Goal: Task Accomplishment & Management: Complete application form

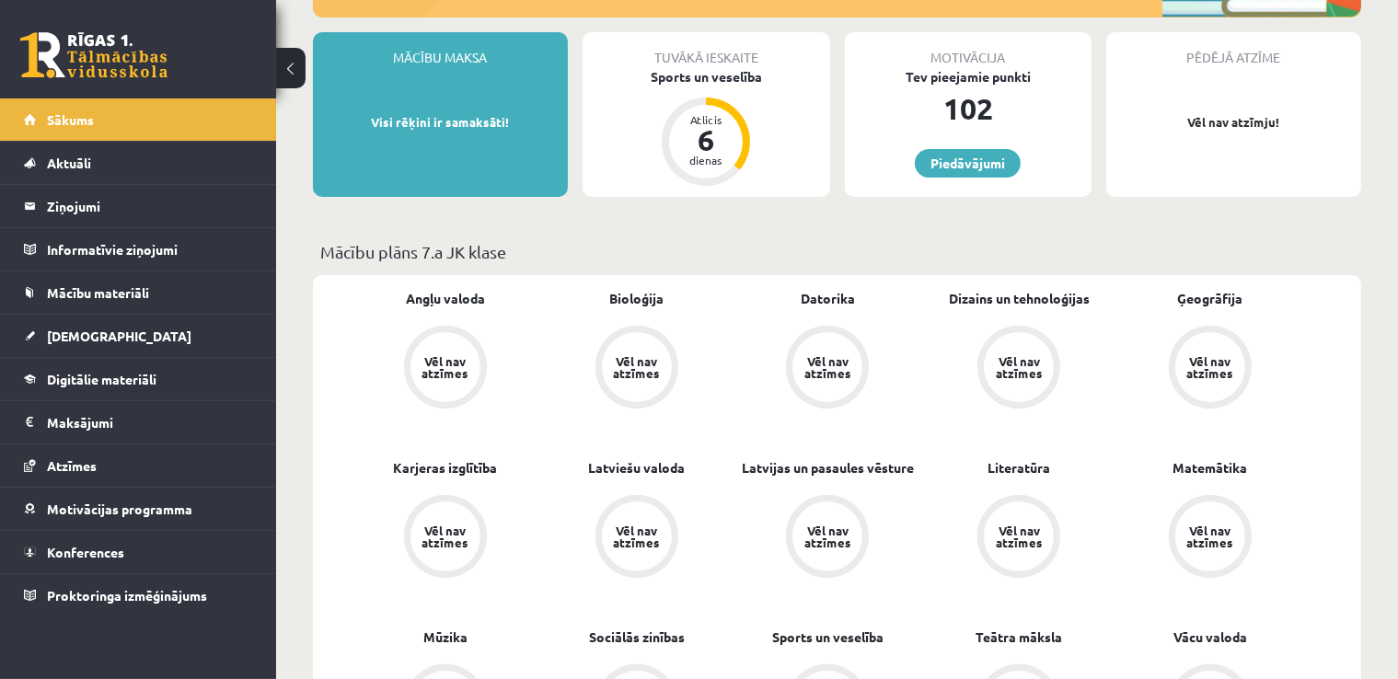
scroll to position [460, 0]
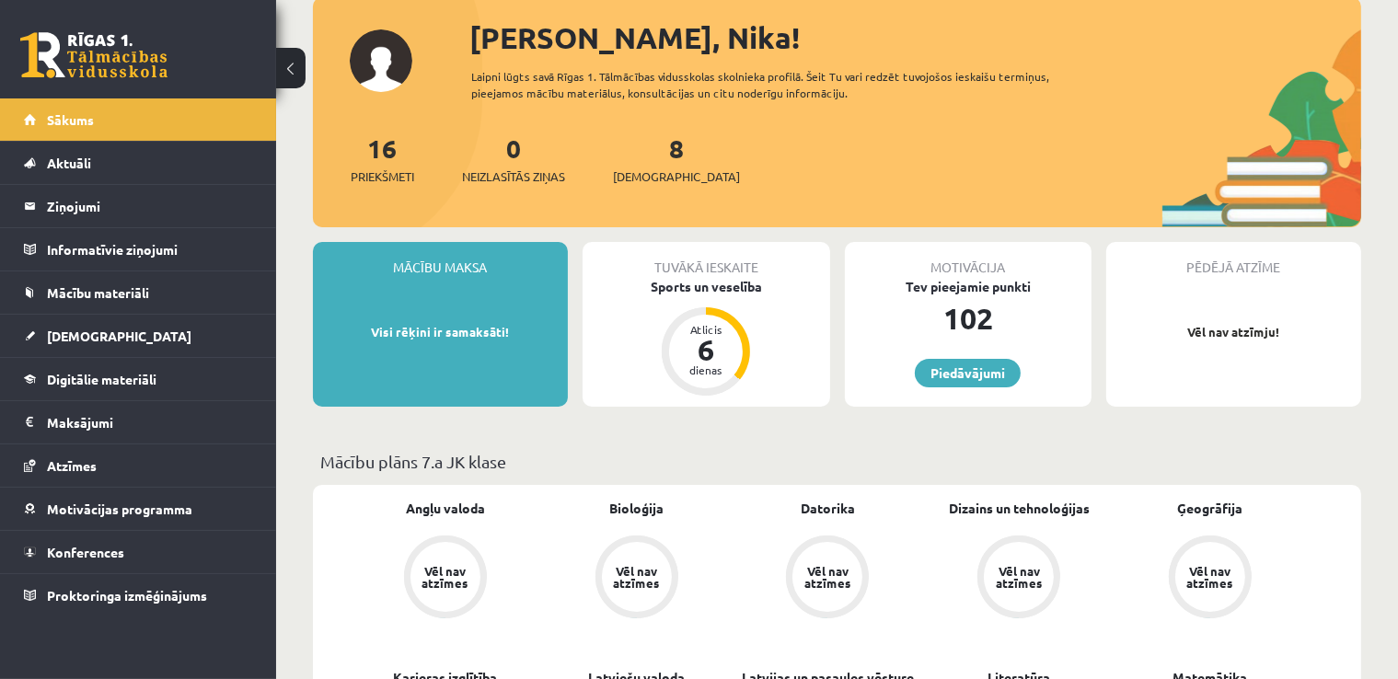
scroll to position [92, 0]
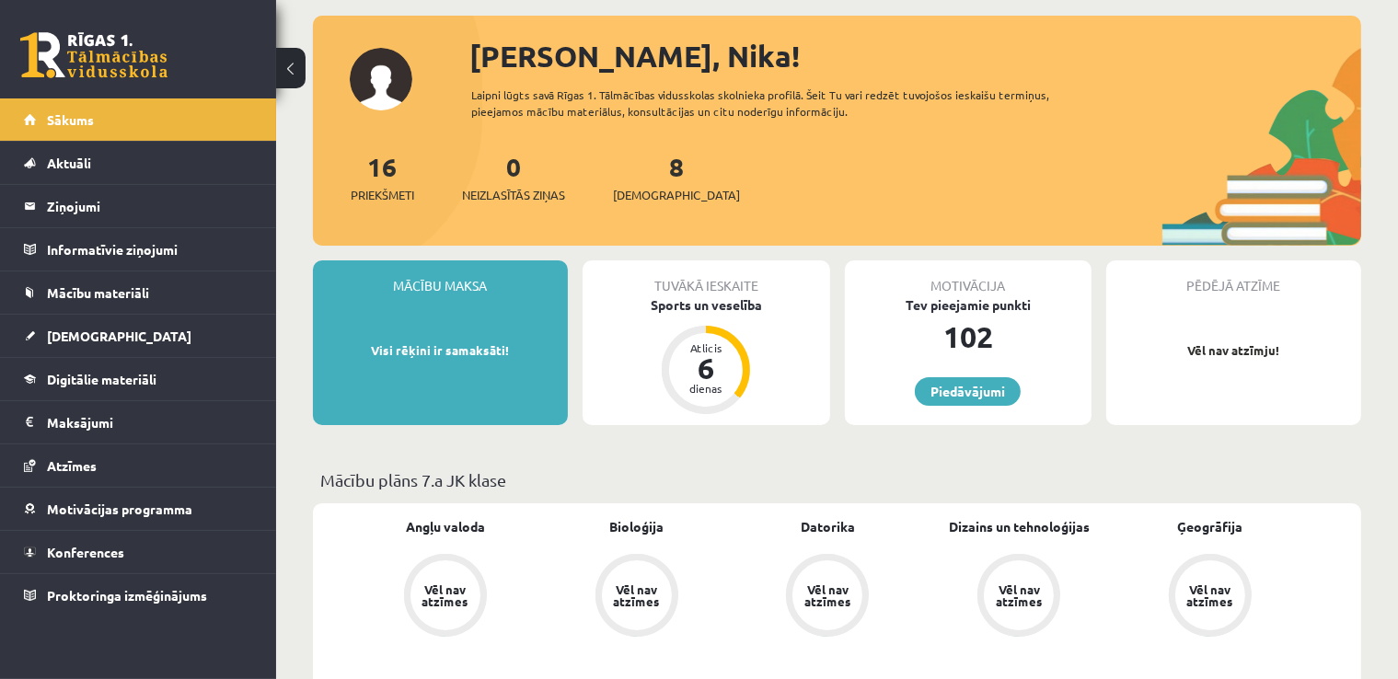
click at [368, 364] on div "Mācību maksa Visi rēķini ir samaksāti!" at bounding box center [440, 343] width 255 height 165
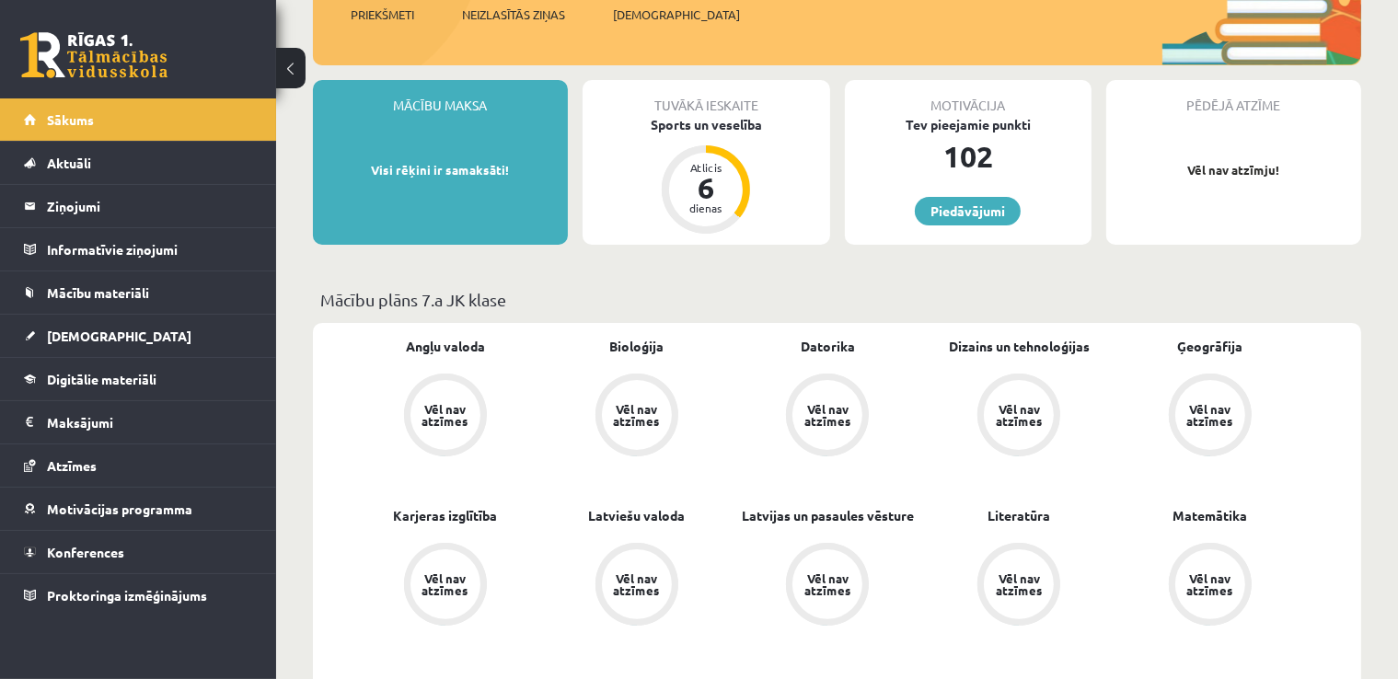
scroll to position [276, 0]
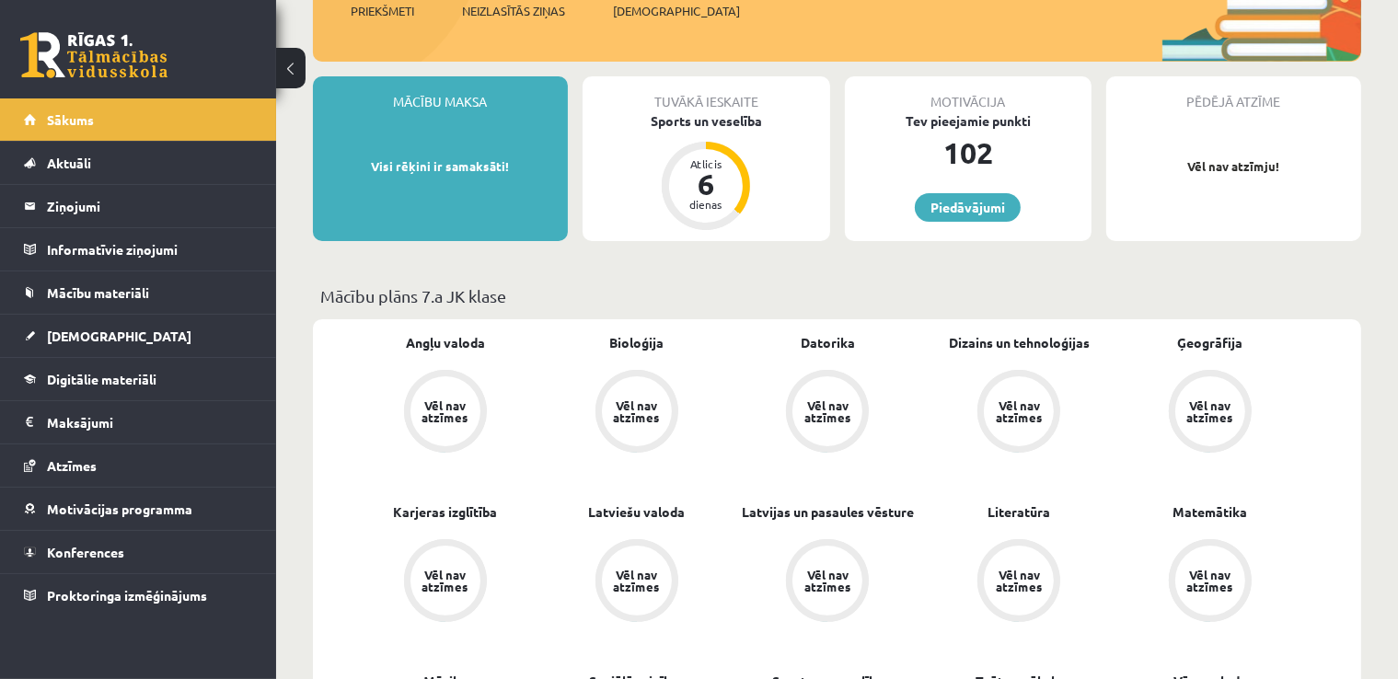
click at [430, 391] on div "Vēl nav atzīmes" at bounding box center [446, 412] width 70 height 70
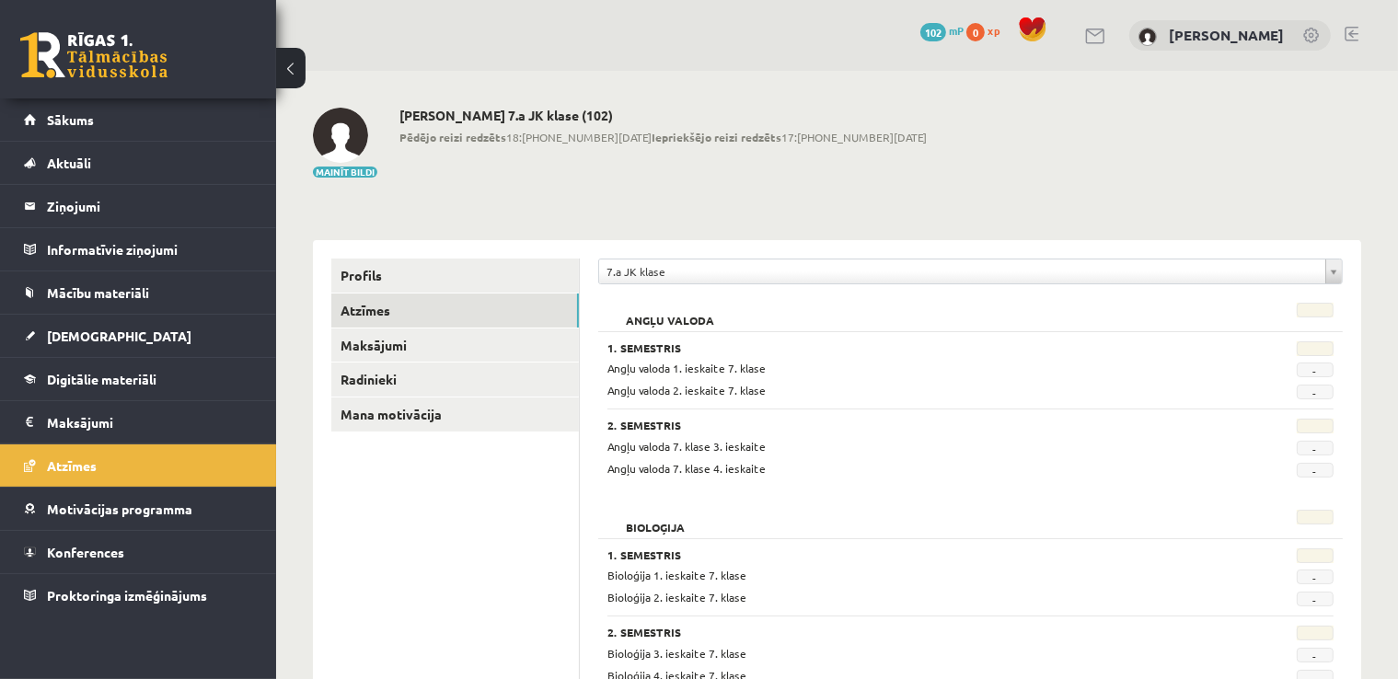
click at [696, 380] on div "Angļu valoda 1. ieskaite 7. klase - Angļu valoda 2. ieskaite 7. klase -" at bounding box center [971, 380] width 726 height 40
click at [127, 283] on link "Mācību materiāli" at bounding box center [138, 293] width 229 height 42
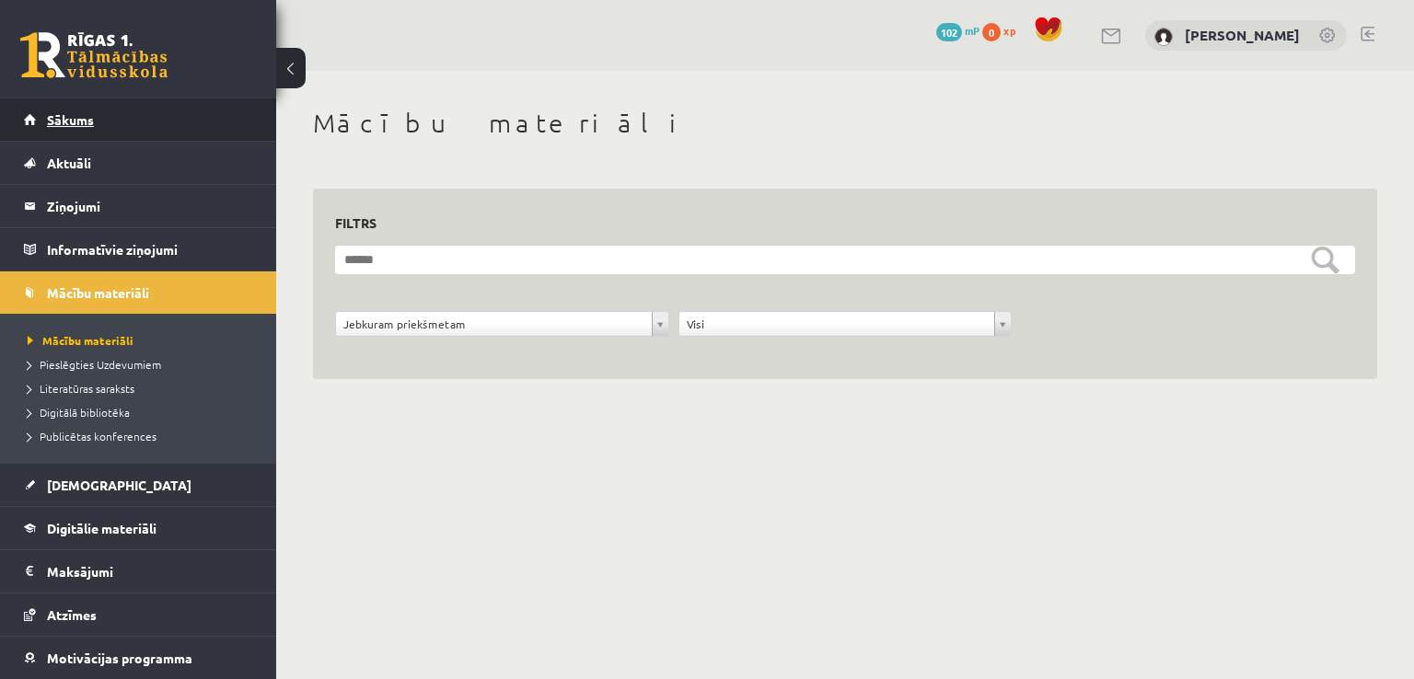
click at [144, 131] on link "Sākums" at bounding box center [138, 120] width 229 height 42
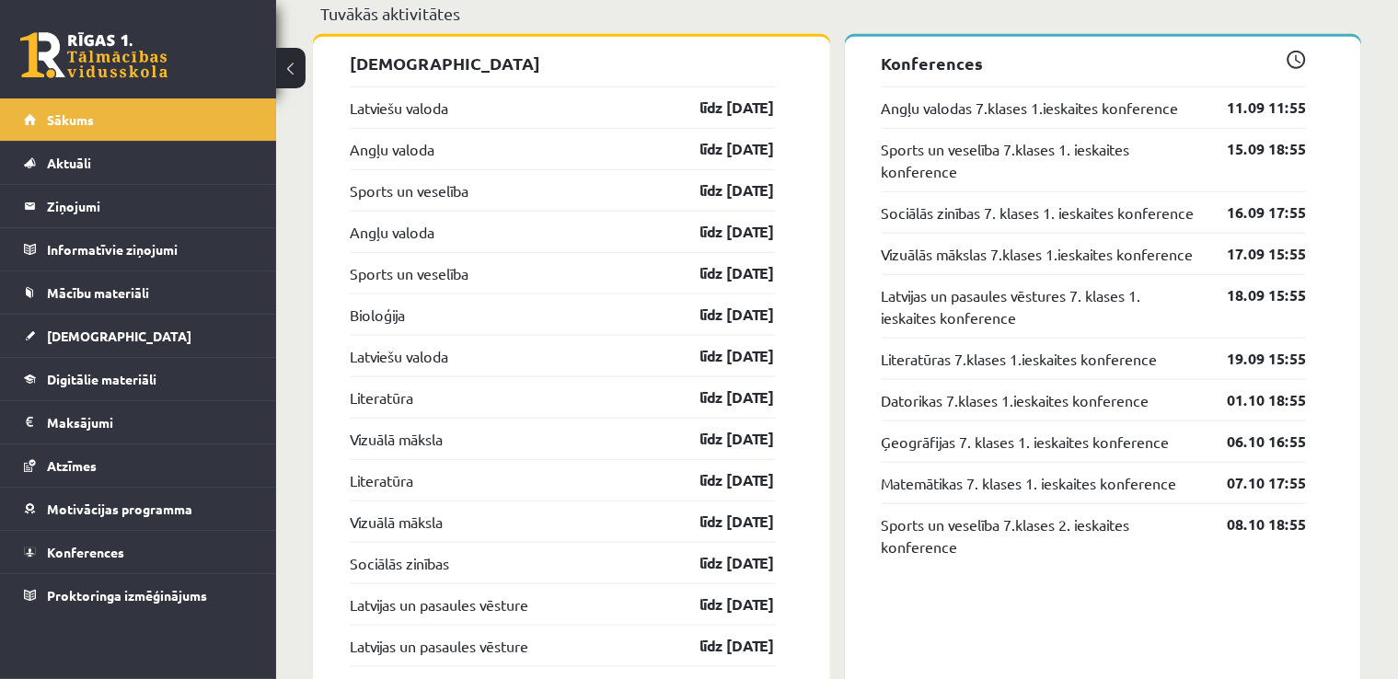
scroll to position [1841, 0]
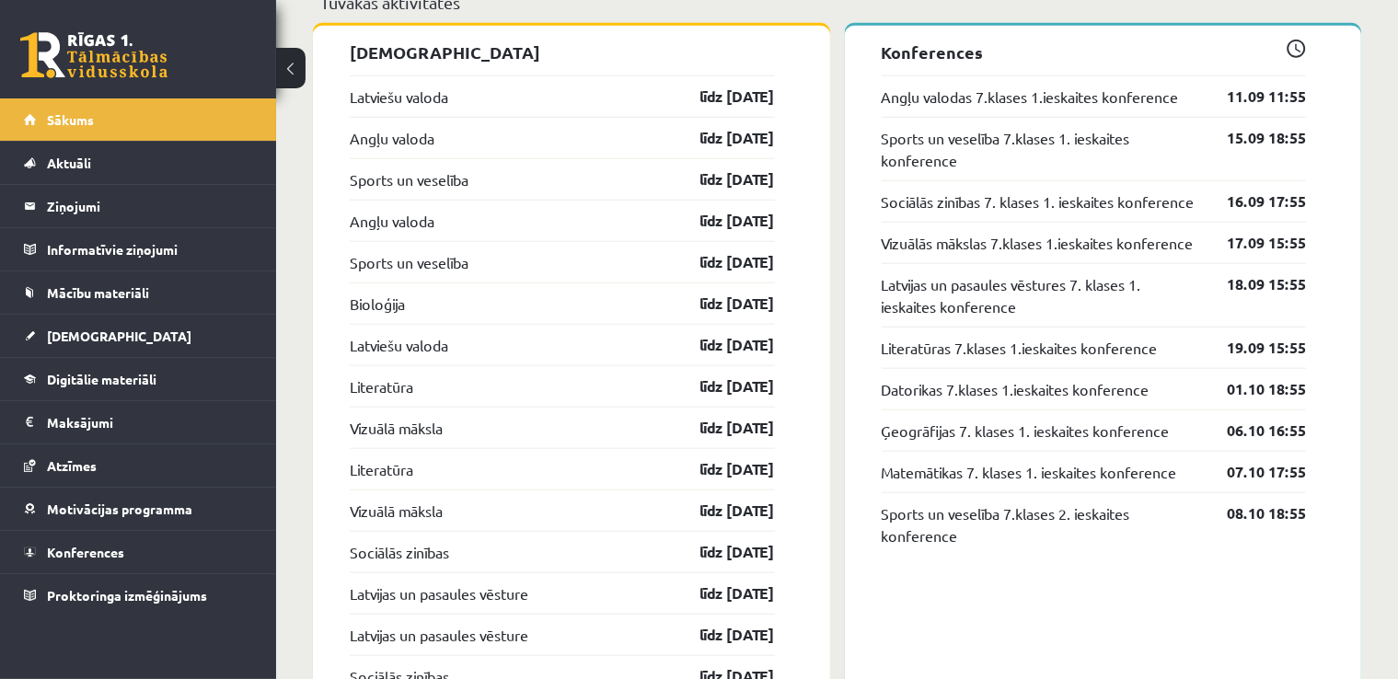
click at [485, 97] on div "Latviešu valoda līdz [DATE]" at bounding box center [562, 95] width 425 height 41
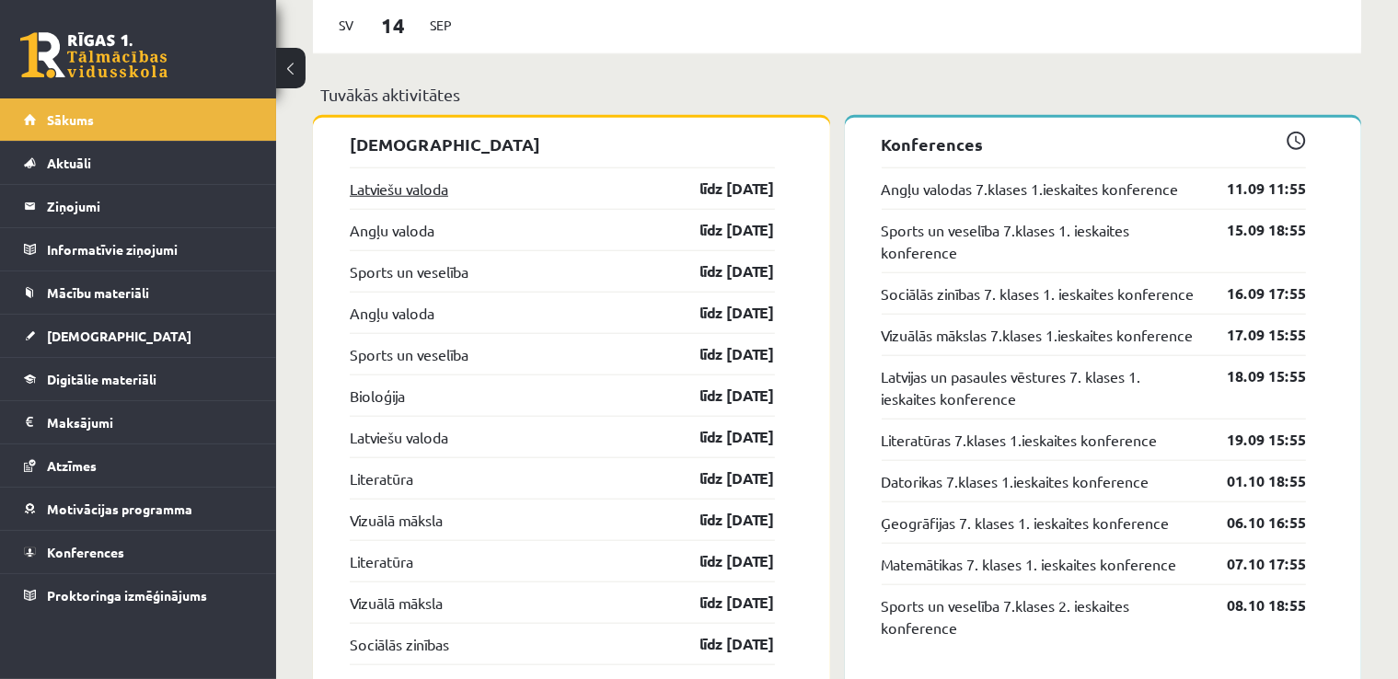
click at [398, 195] on link "Latviešu valoda" at bounding box center [399, 189] width 99 height 22
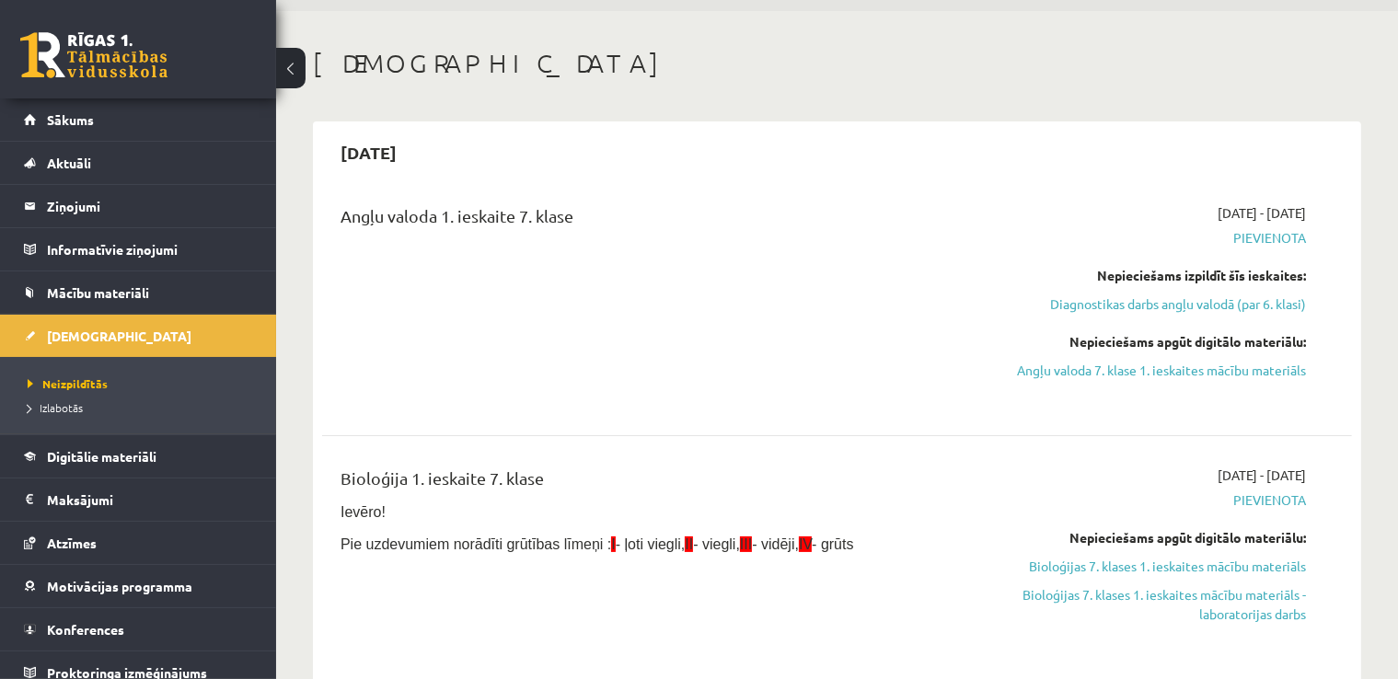
scroll to position [92, 0]
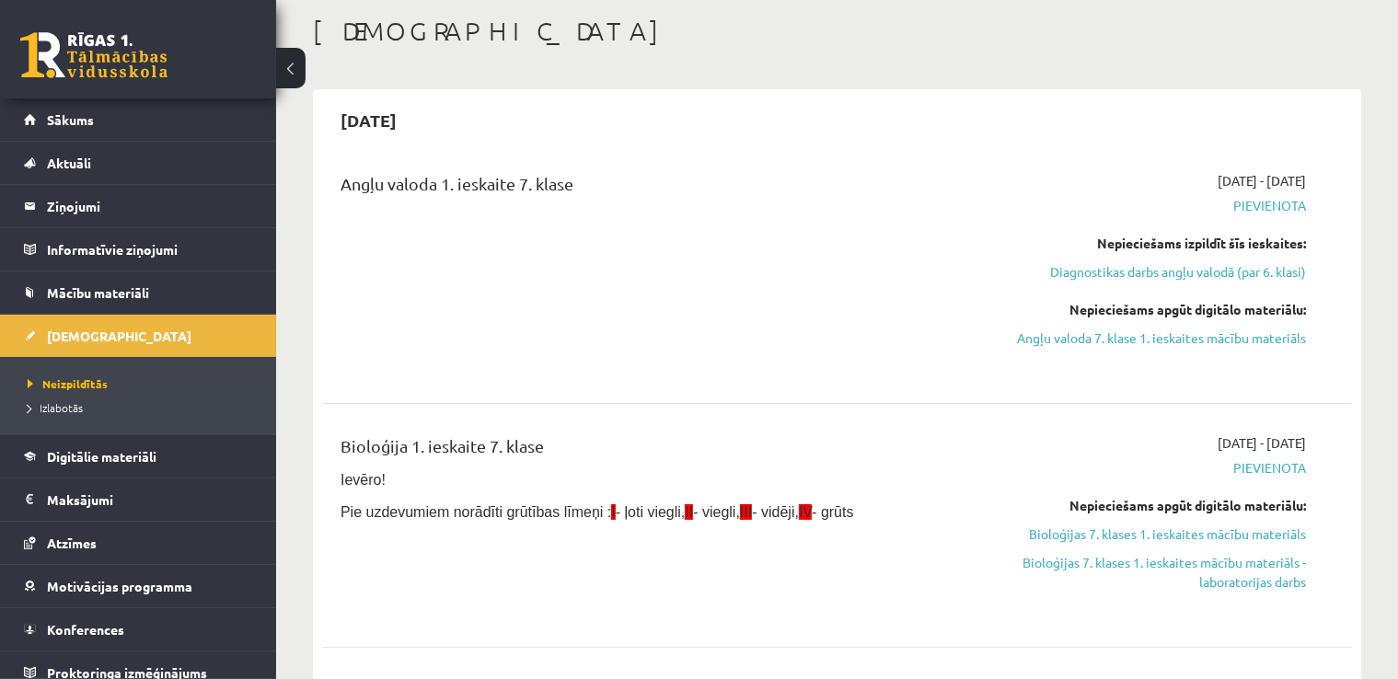
drag, startPoint x: 284, startPoint y: 79, endPoint x: 579, endPoint y: 78, distance: 295.5
click at [284, 78] on button at bounding box center [290, 68] width 29 height 41
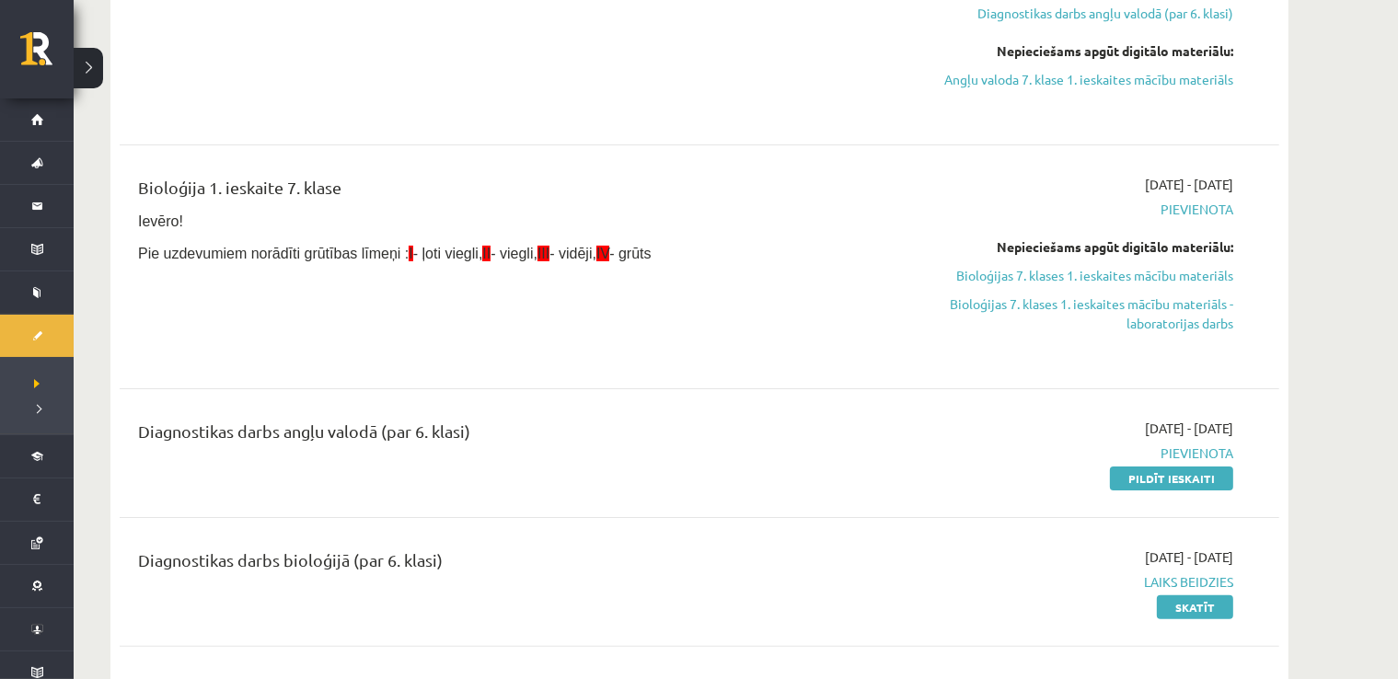
scroll to position [368, 0]
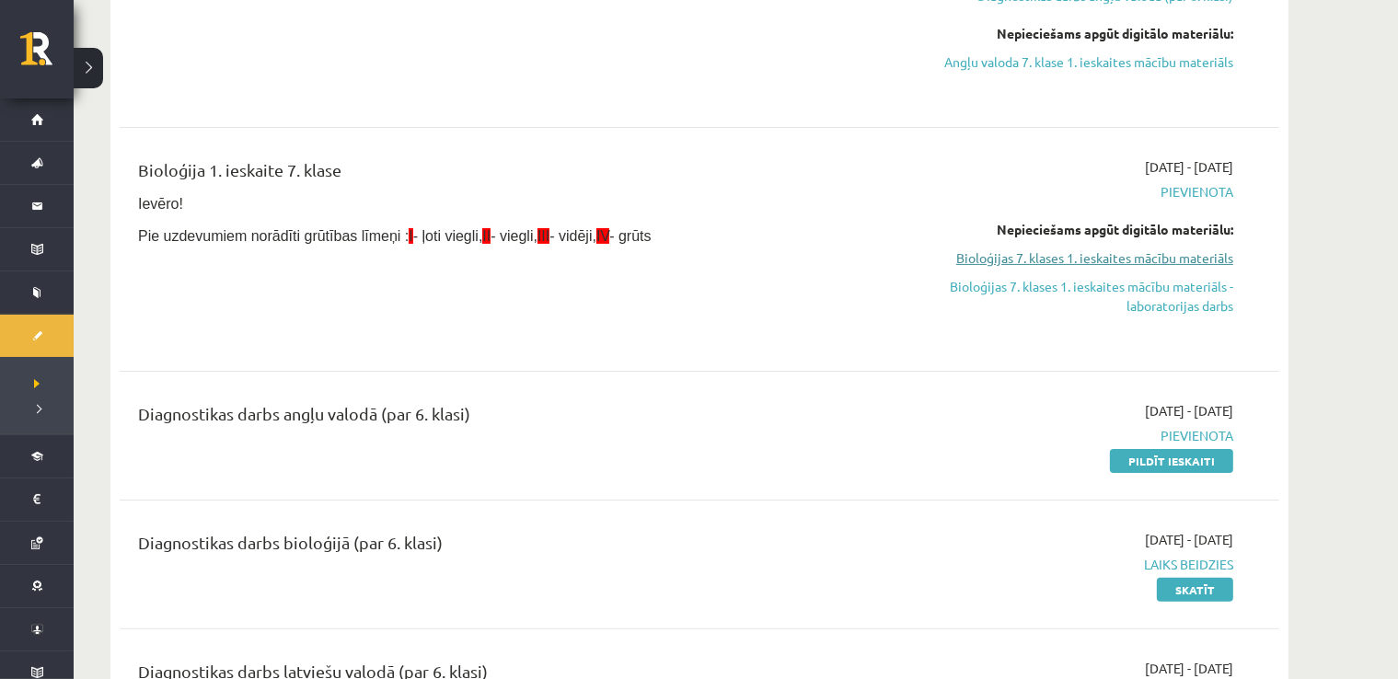
click at [1137, 262] on link "Bioloģijas 7. klases 1. ieskaites mācību materiāls" at bounding box center [1060, 258] width 347 height 19
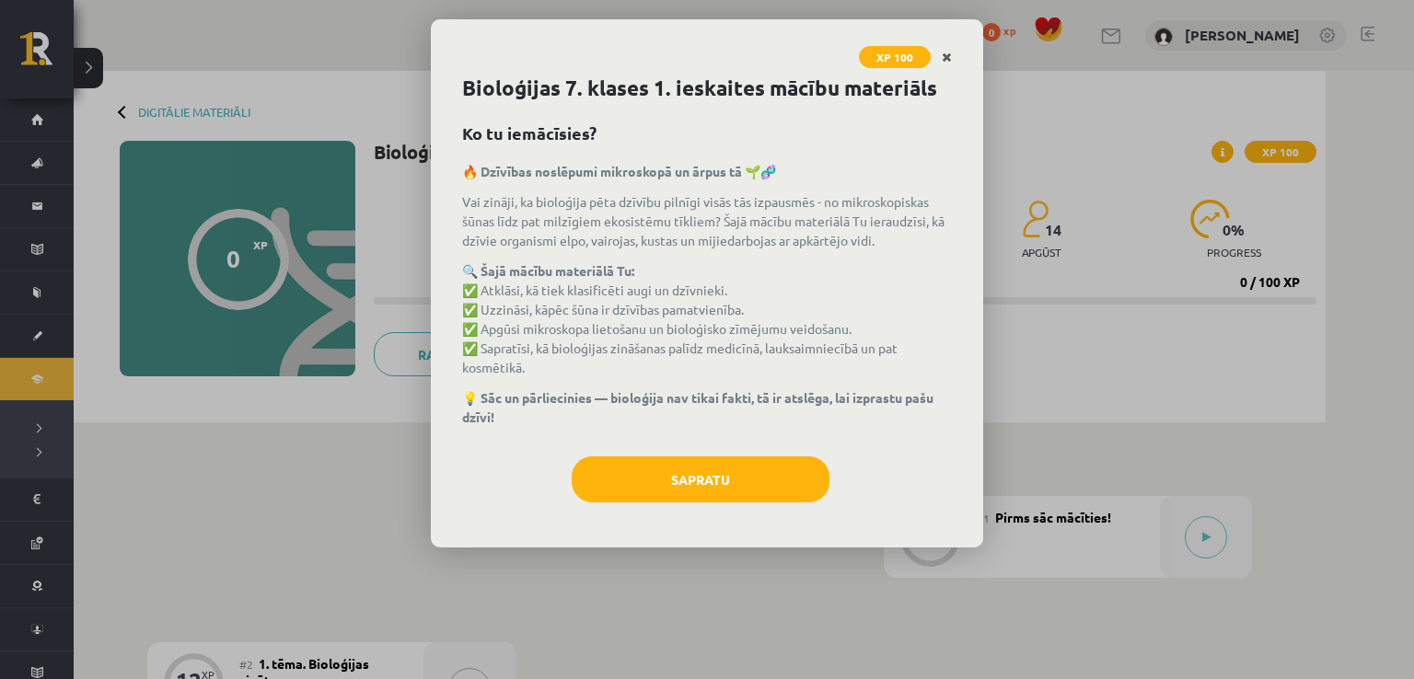
click at [948, 54] on icon "Close" at bounding box center [947, 58] width 10 height 13
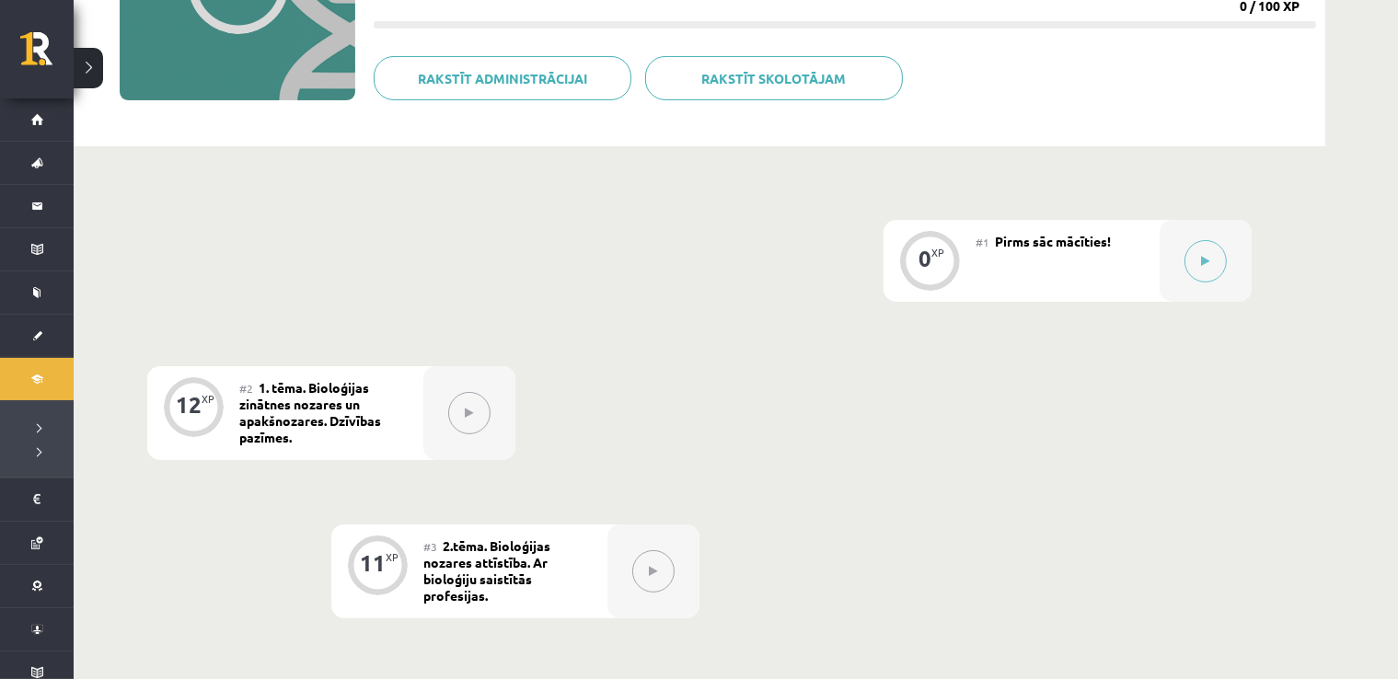
scroll to position [184, 0]
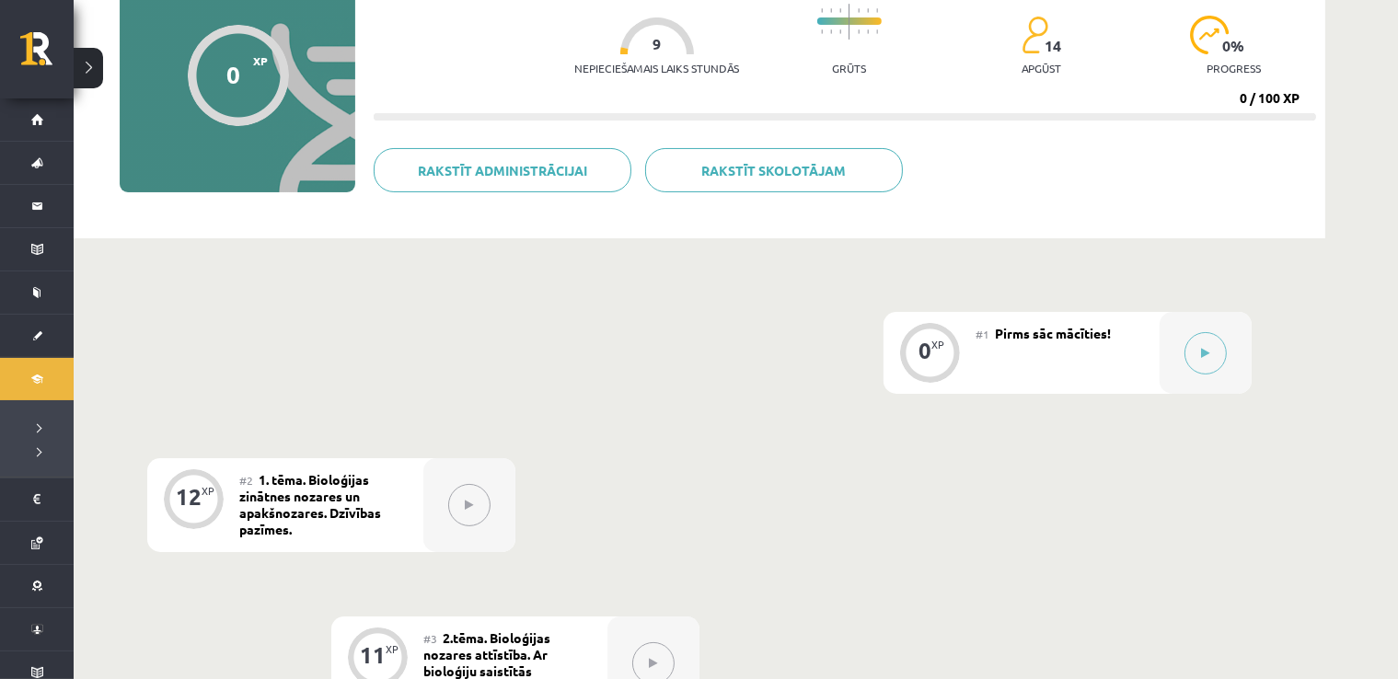
click at [960, 381] on div "0 XP" at bounding box center [930, 353] width 92 height 82
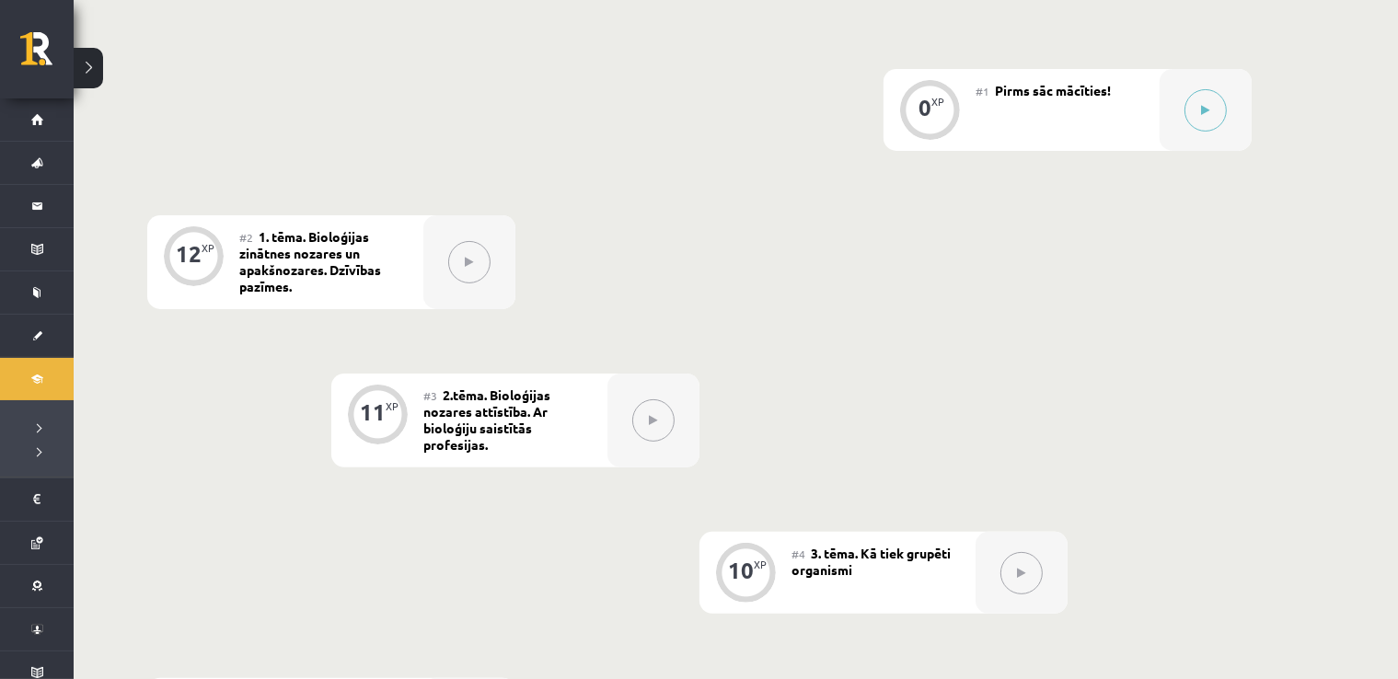
scroll to position [460, 0]
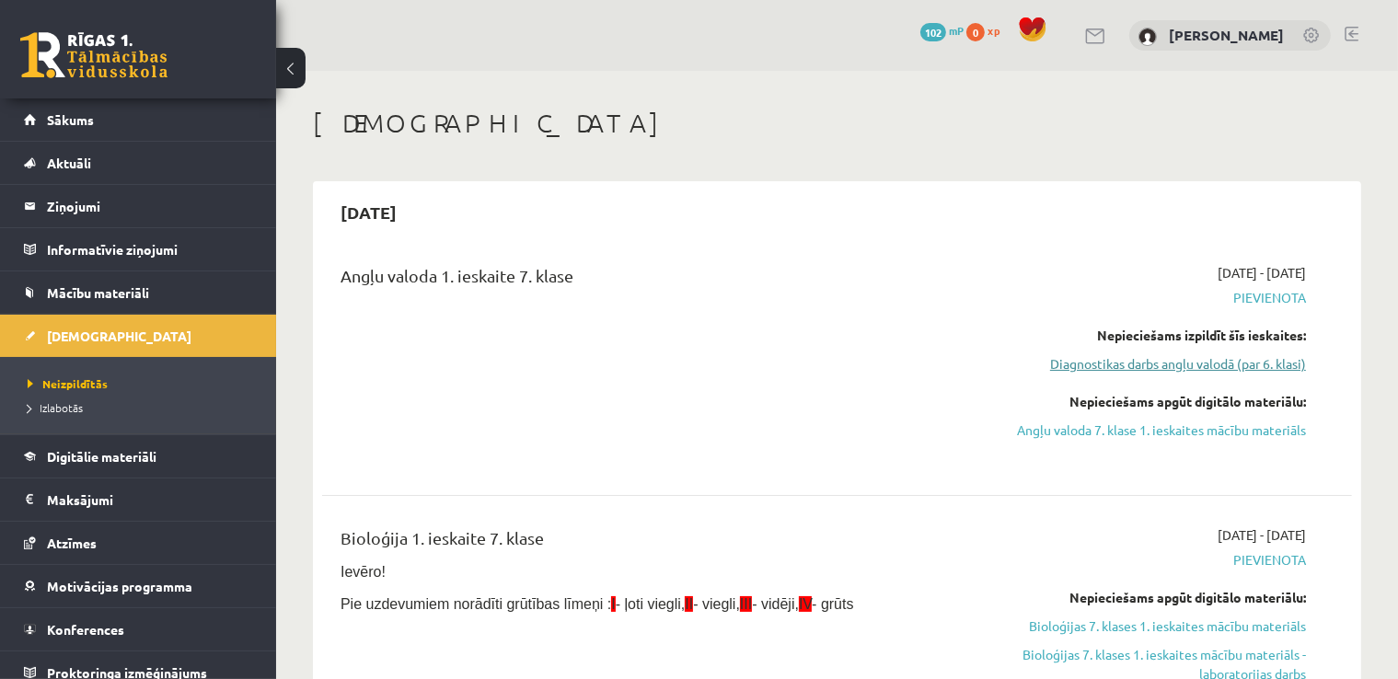
click at [1191, 368] on link "Diagnostikas darbs angļu valodā (par 6. klasi)" at bounding box center [1155, 363] width 304 height 19
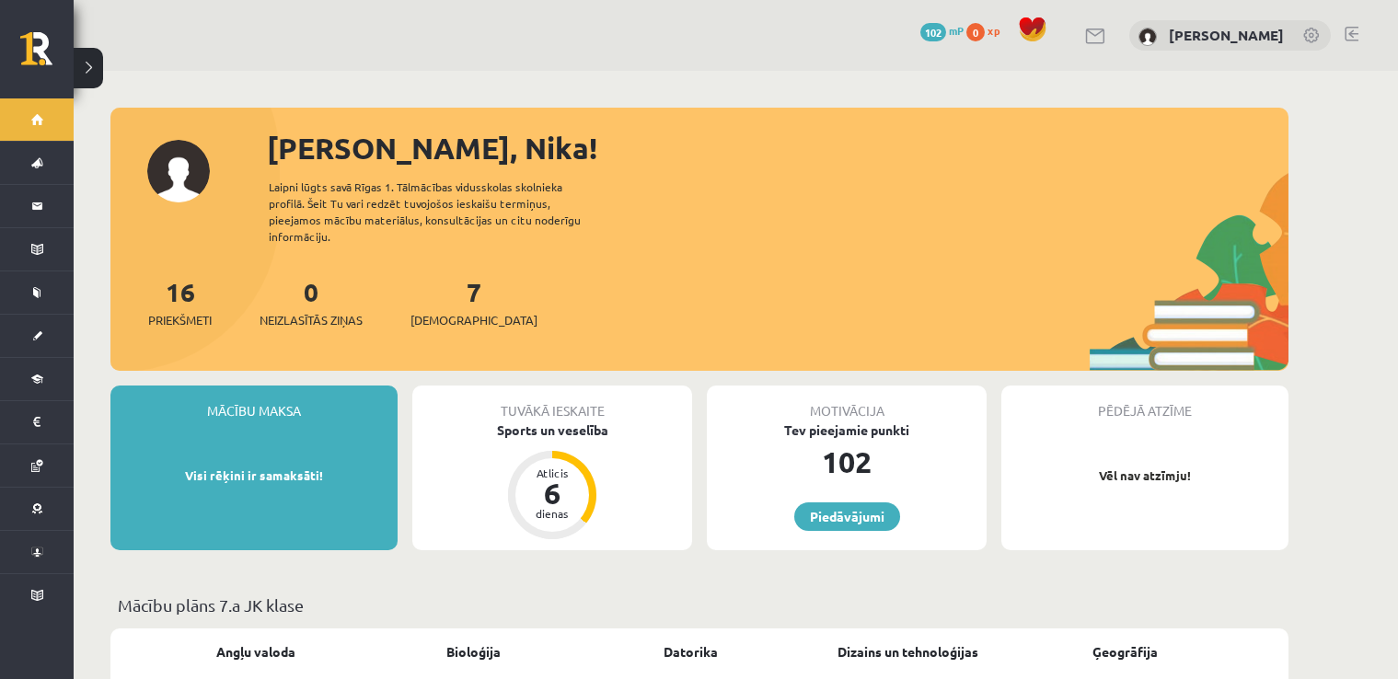
scroll to position [1749, 0]
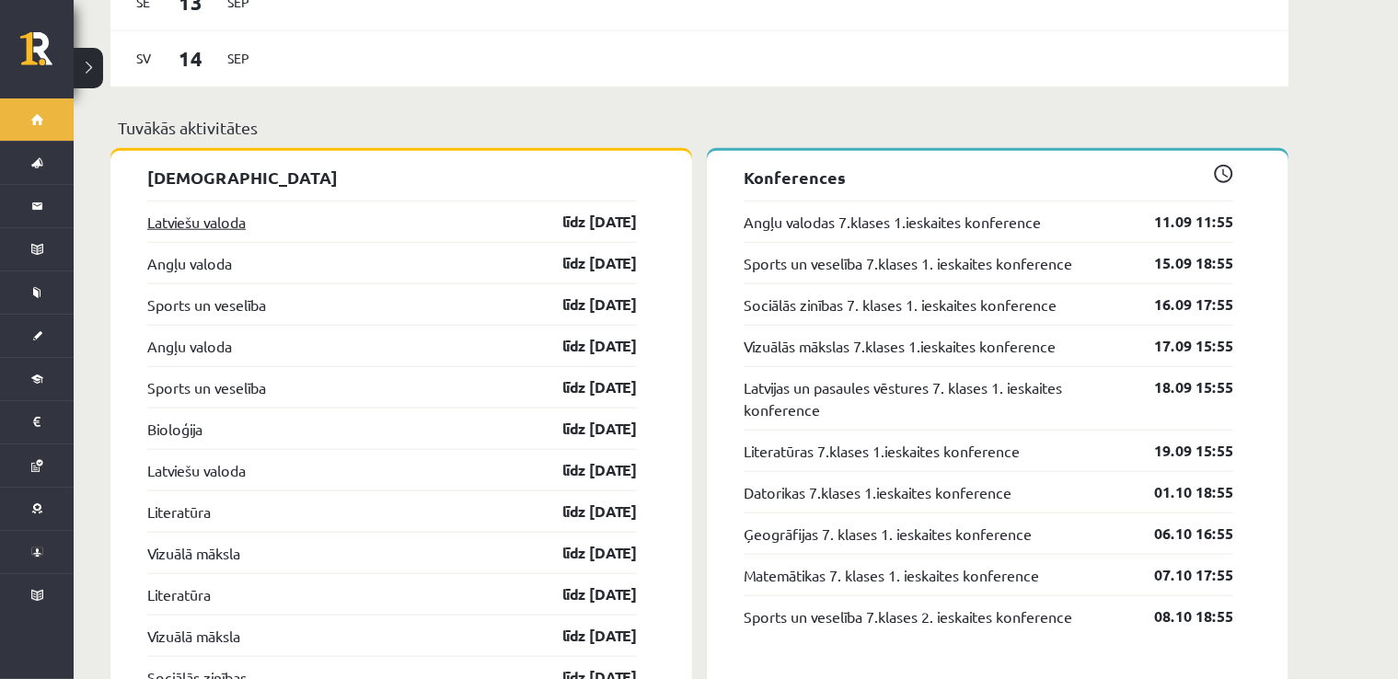
click at [241, 213] on link "Latviešu valoda" at bounding box center [196, 222] width 99 height 22
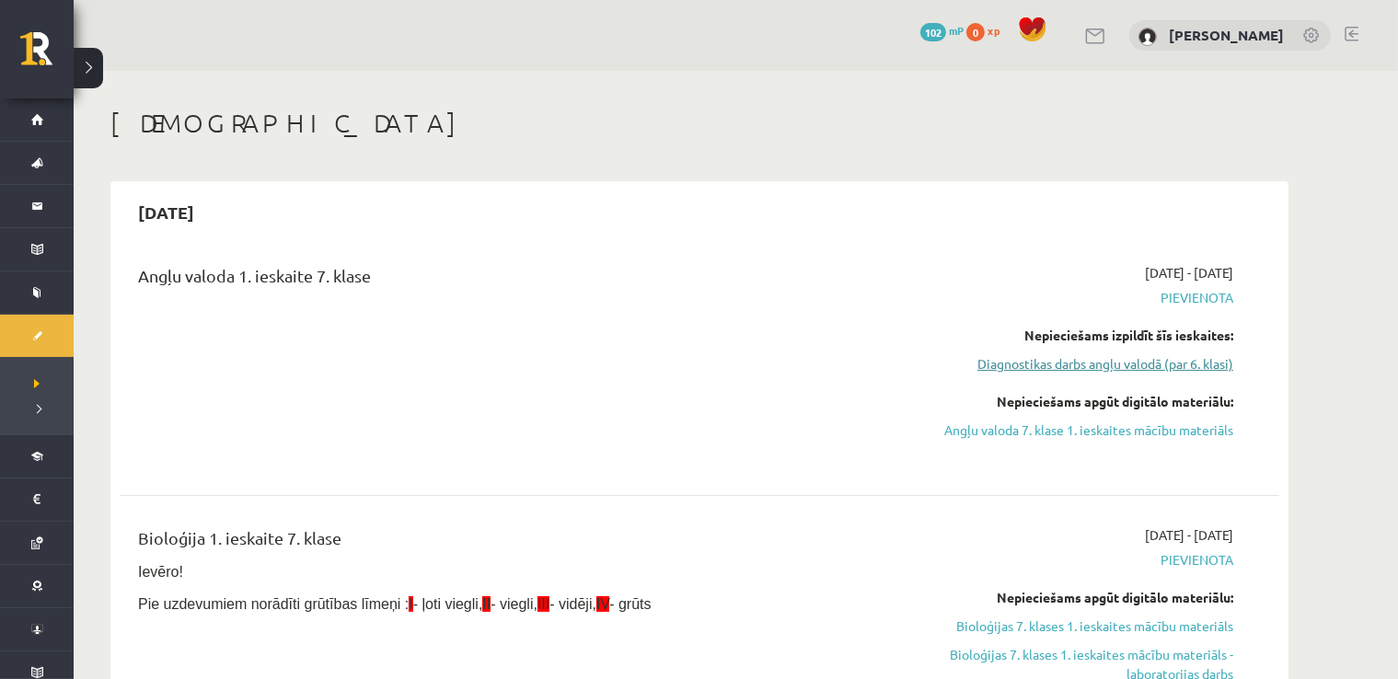
click at [1045, 363] on link "Diagnostikas darbs angļu valodā (par 6. klasi)" at bounding box center [1060, 363] width 347 height 19
click at [1184, 369] on link "Diagnostikas darbs angļu valodā (par 6. klasi)" at bounding box center [1060, 363] width 347 height 19
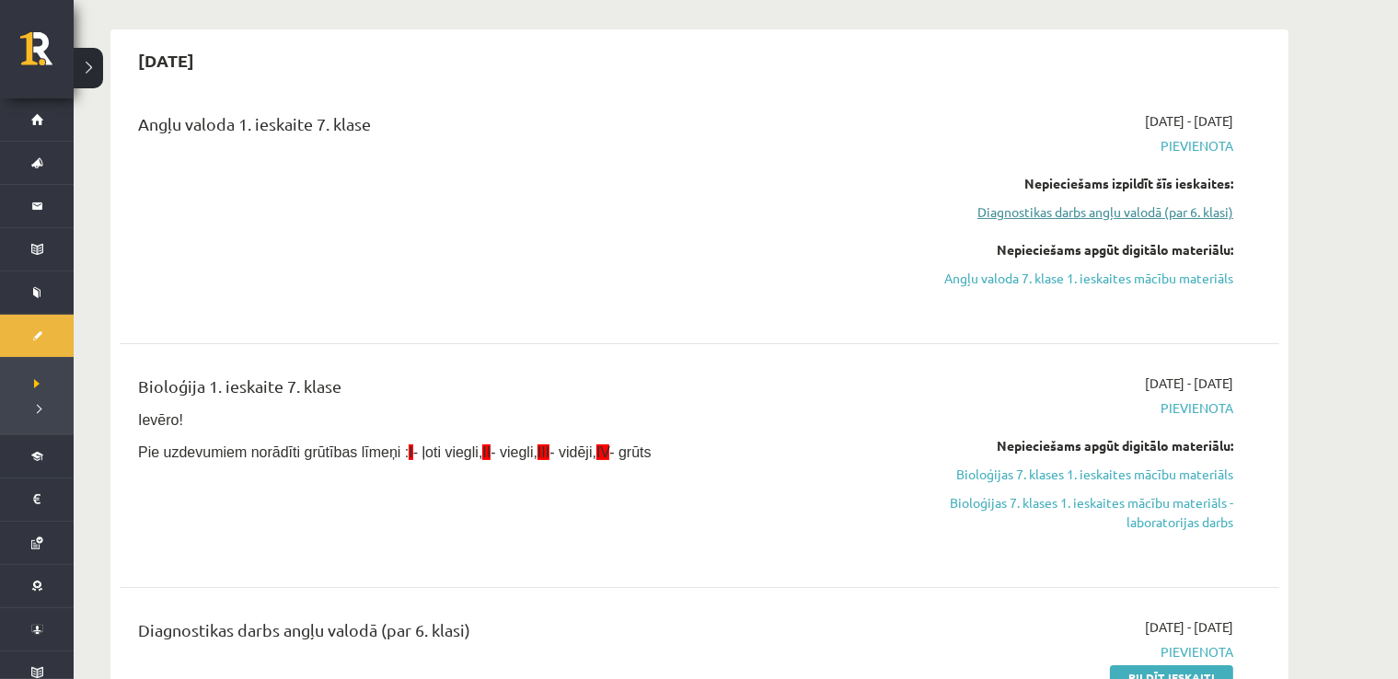
scroll to position [184, 0]
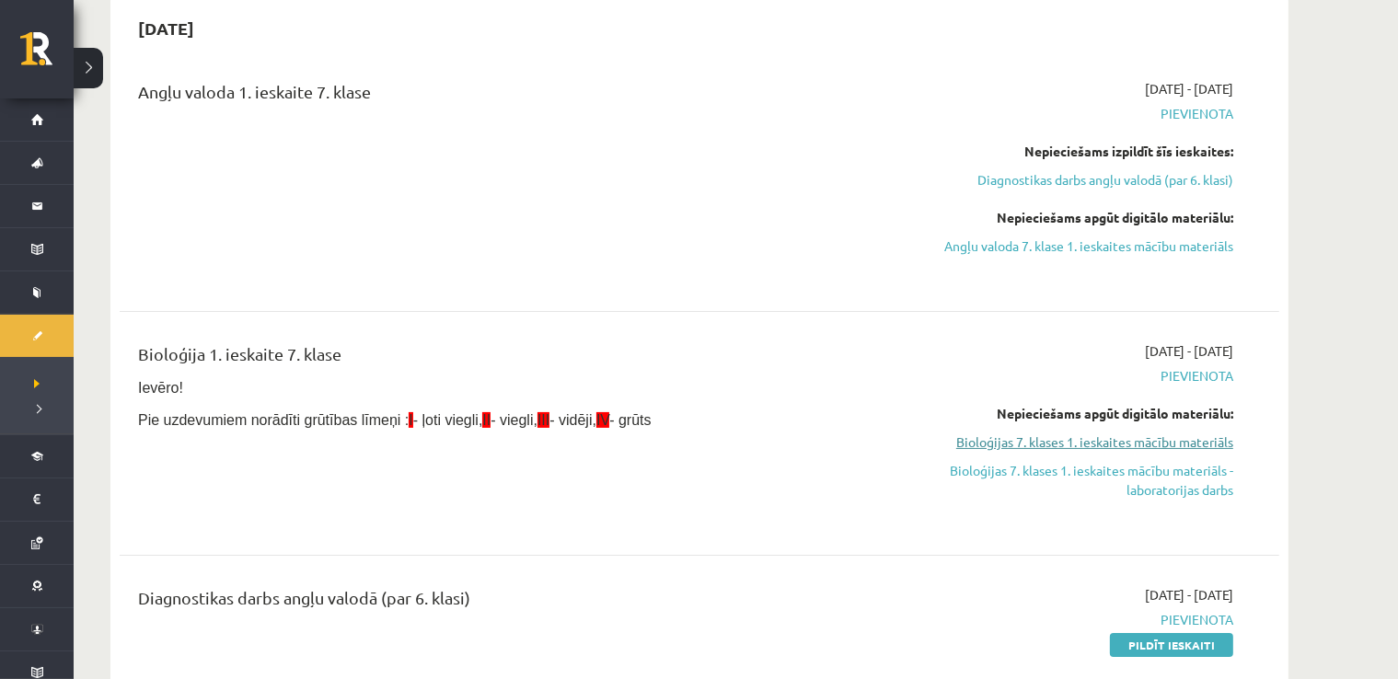
click at [1069, 439] on link "Bioloģijas 7. klases 1. ieskaites mācību materiāls" at bounding box center [1060, 442] width 347 height 19
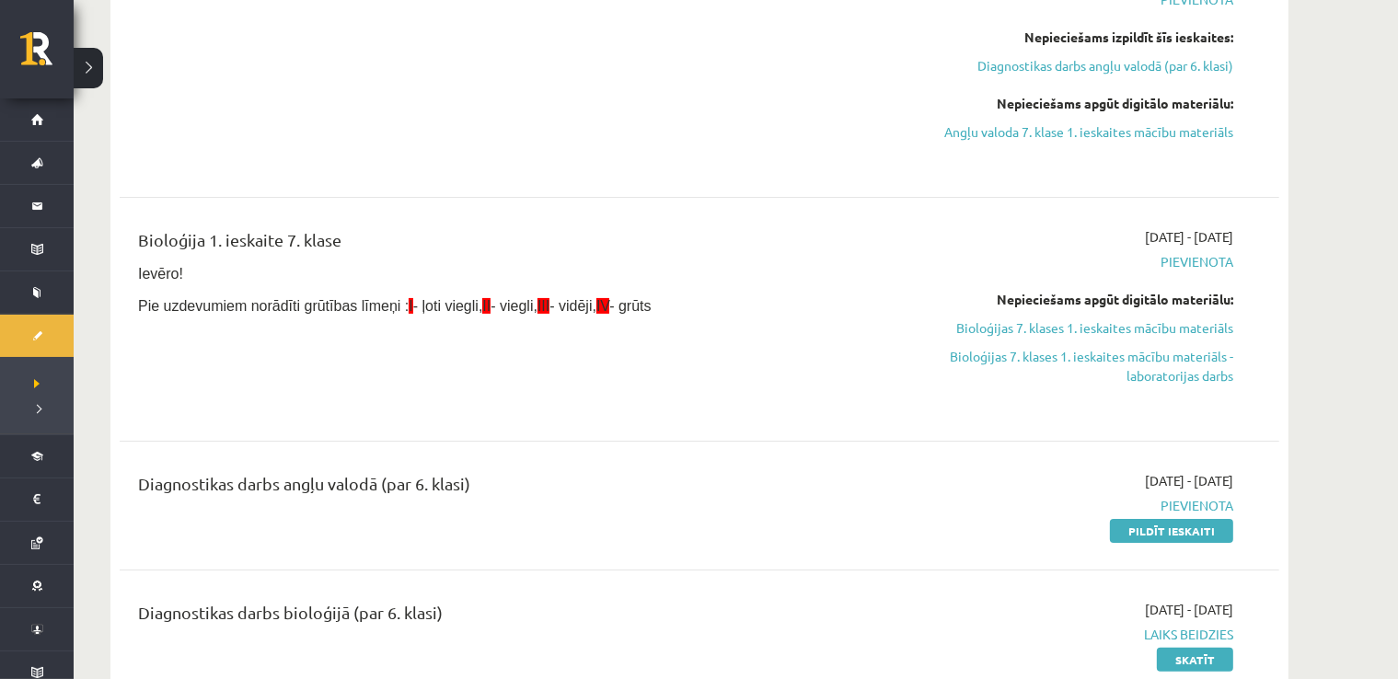
scroll to position [290, 0]
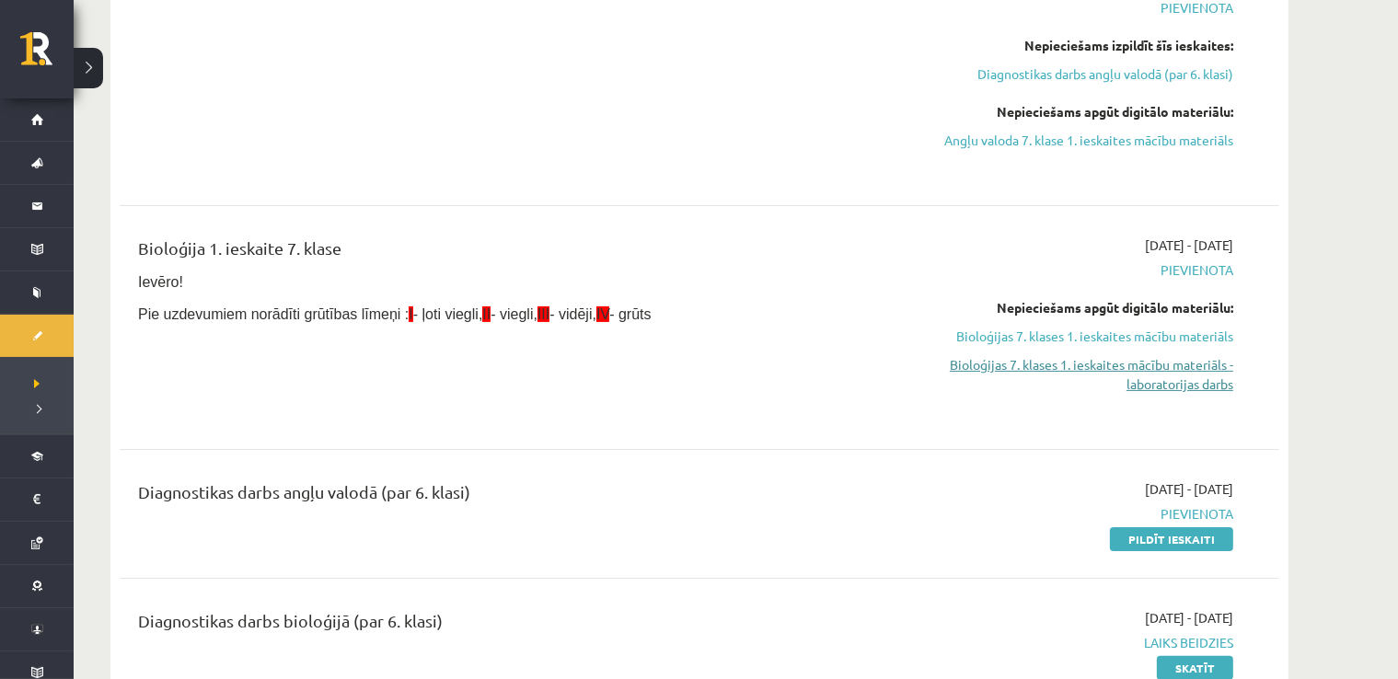
click at [1100, 369] on link "Bioloģijas 7. klases 1. ieskaites mācību materiāls - laboratorijas darbs" at bounding box center [1060, 374] width 347 height 39
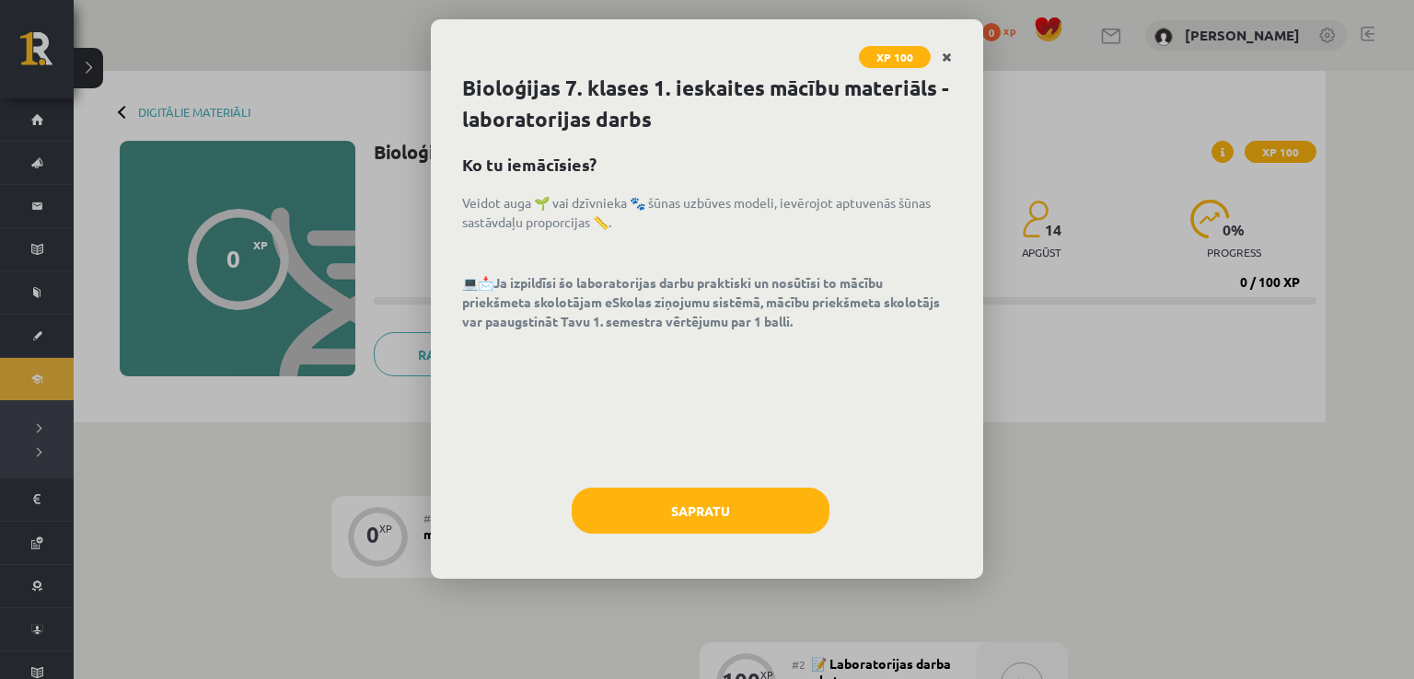
click at [941, 60] on link "Close" at bounding box center [947, 58] width 32 height 36
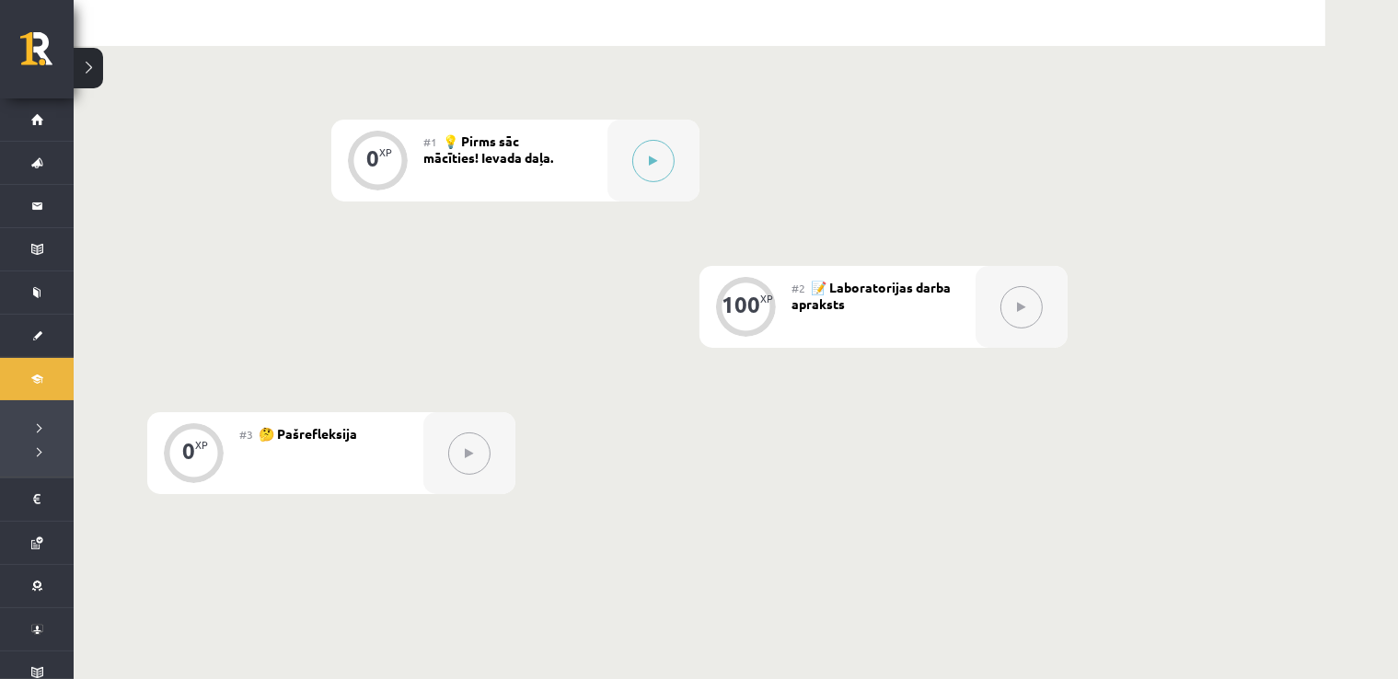
scroll to position [514, 0]
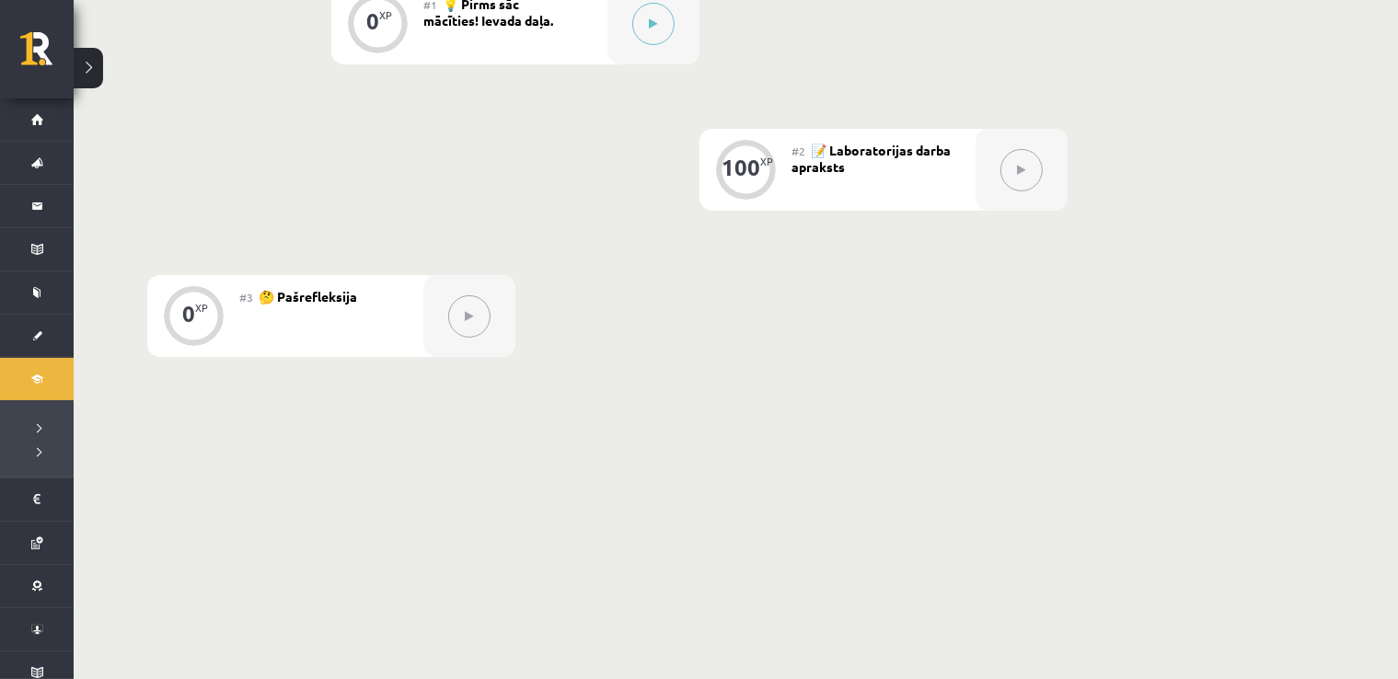
click at [514, 46] on div "#1 💡 Pirms sāc mācīties! Ievada daļa." at bounding box center [515, 24] width 184 height 82
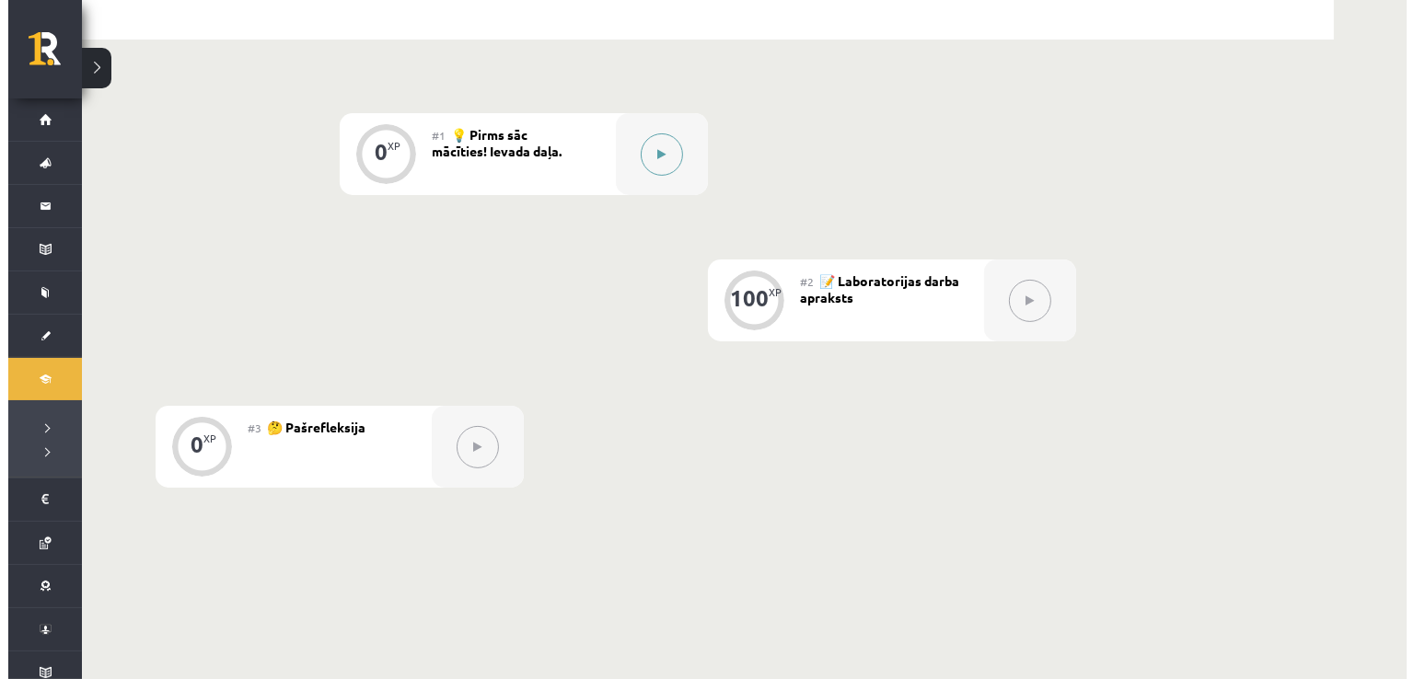
scroll to position [330, 0]
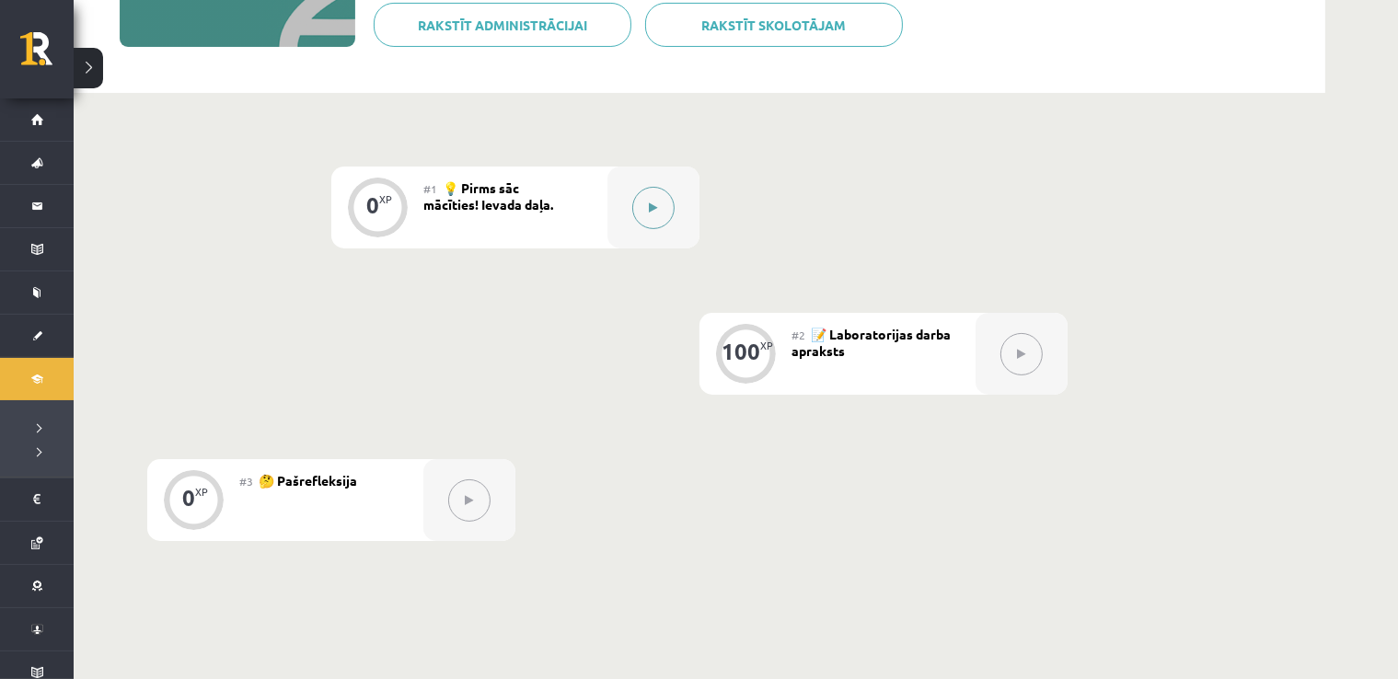
click at [646, 214] on button at bounding box center [653, 208] width 42 height 42
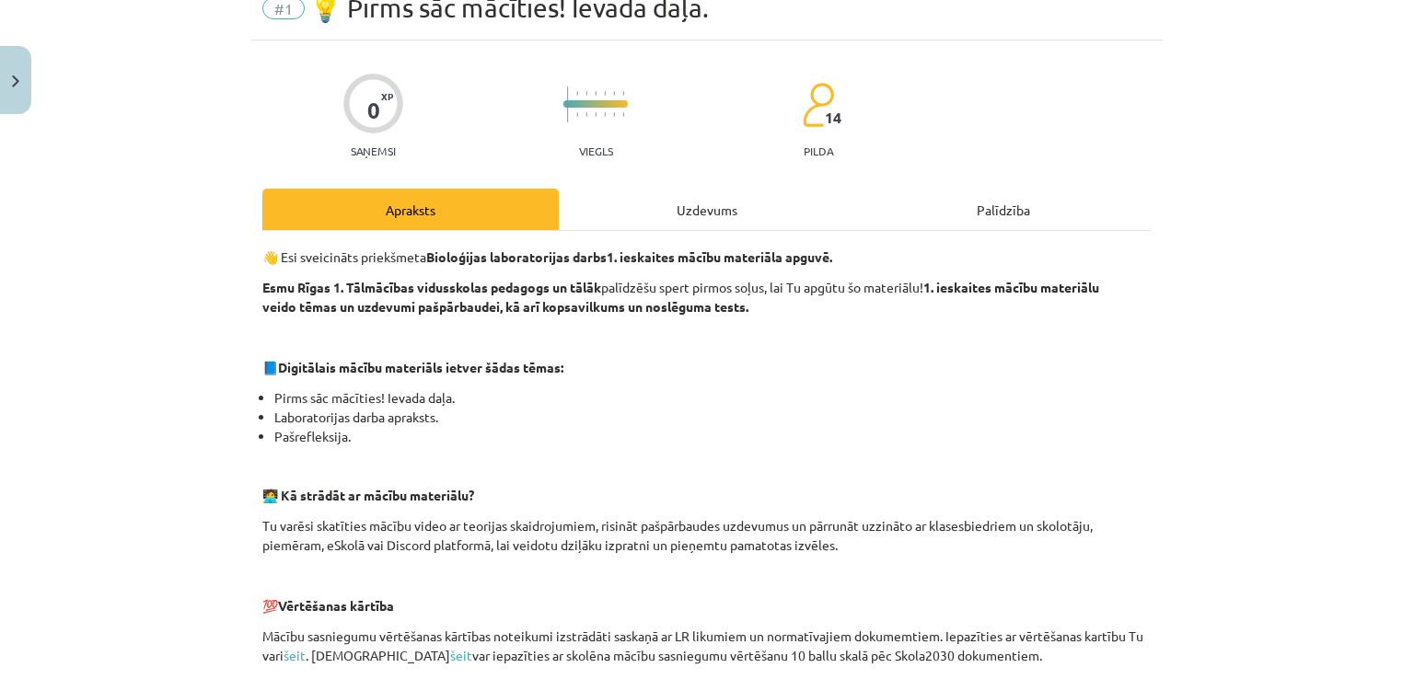
scroll to position [0, 0]
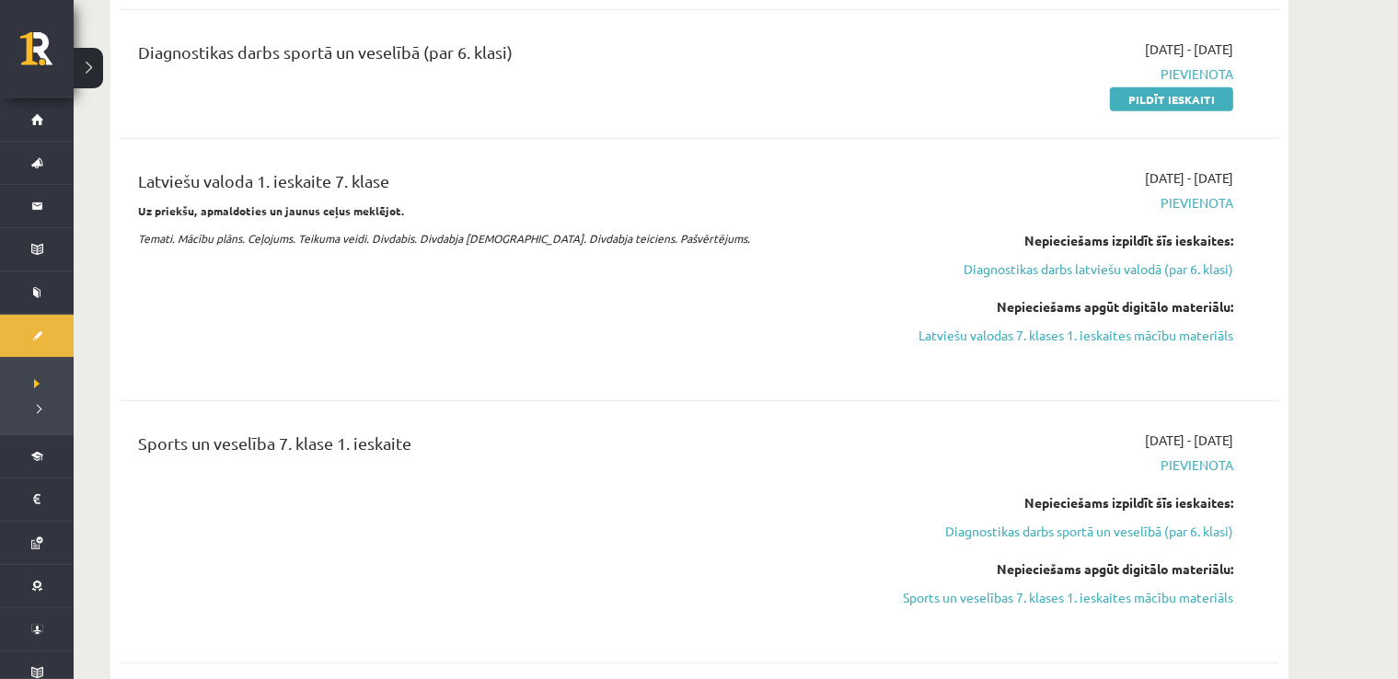
scroll to position [1119, 0]
click at [983, 328] on link "Latviešu valodas 7. klases 1. ieskaites mācību materiāls" at bounding box center [1060, 333] width 347 height 19
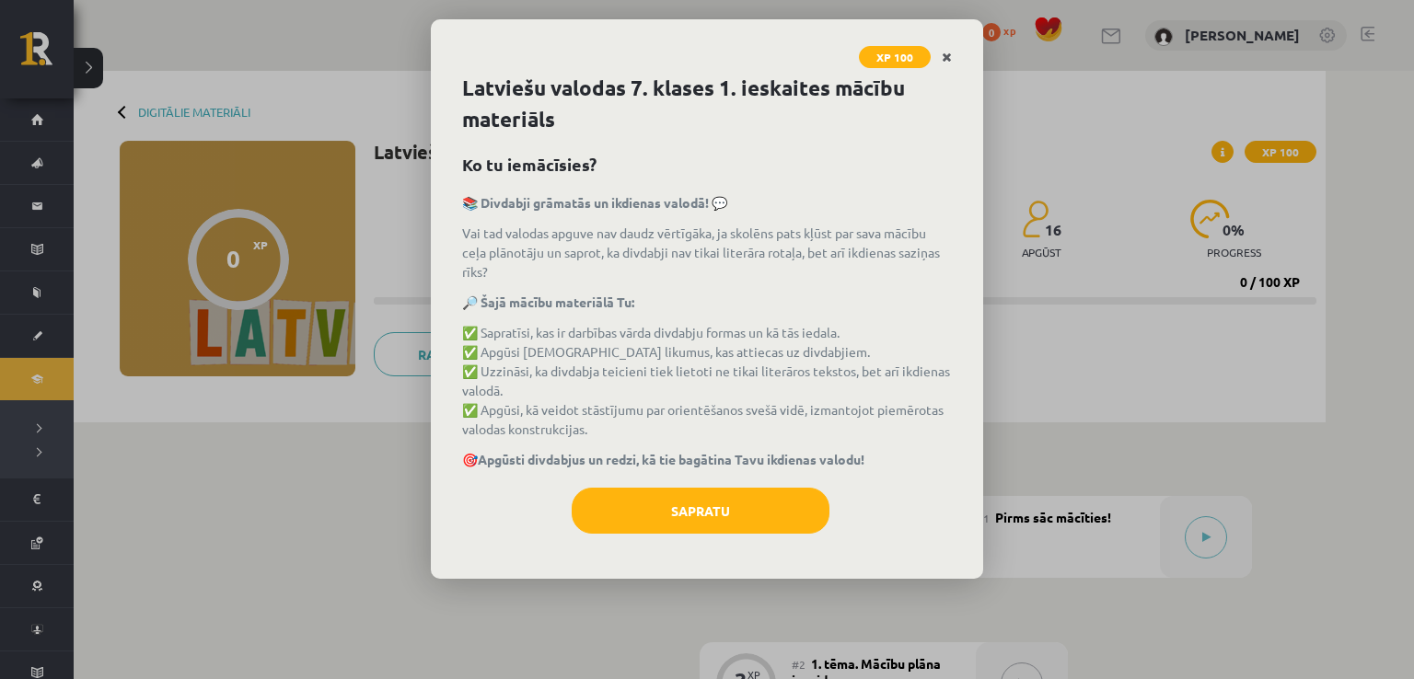
click at [948, 55] on icon "Close" at bounding box center [947, 58] width 10 height 13
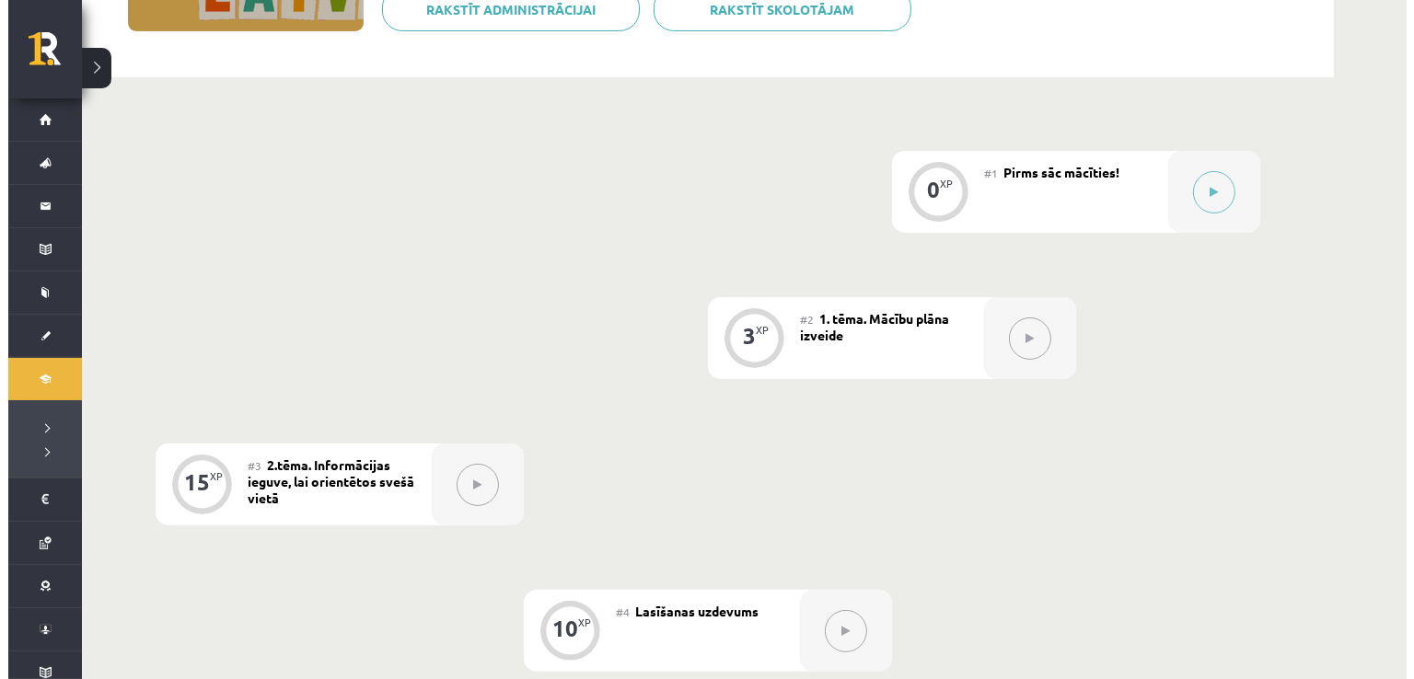
scroll to position [195, 0]
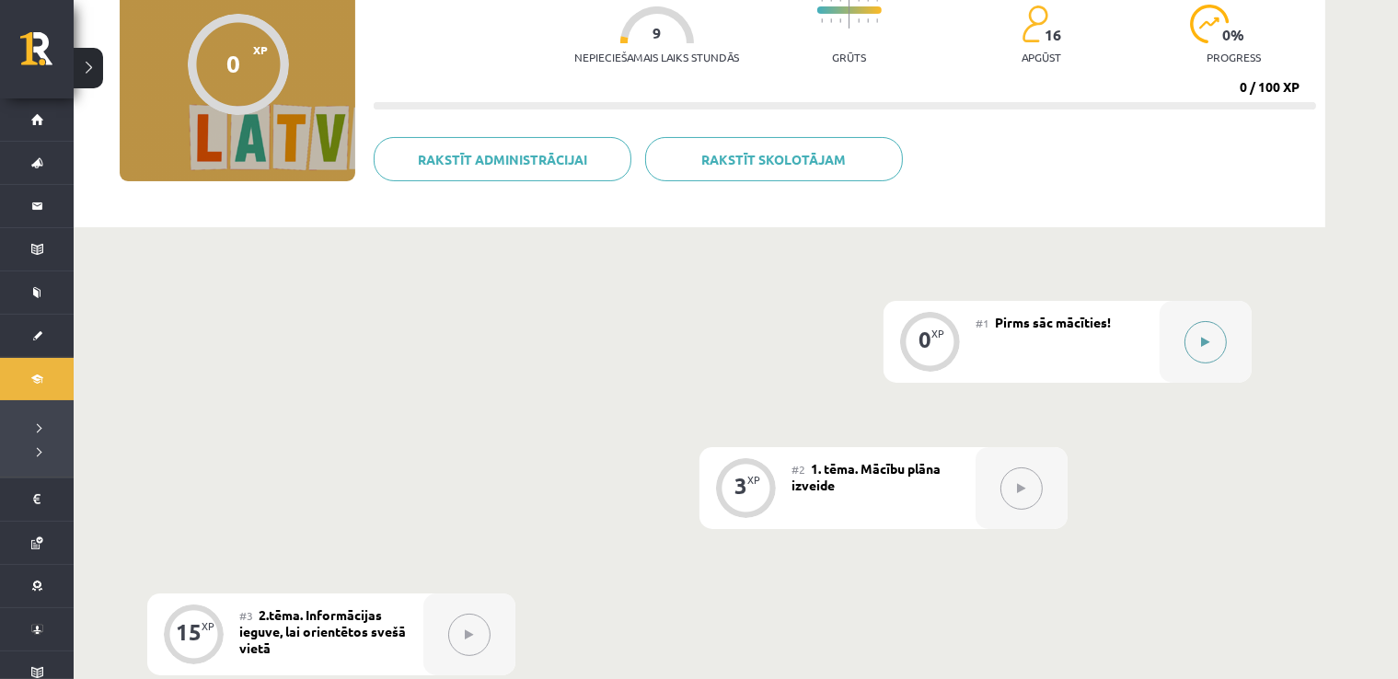
click at [1191, 340] on button at bounding box center [1206, 342] width 42 height 42
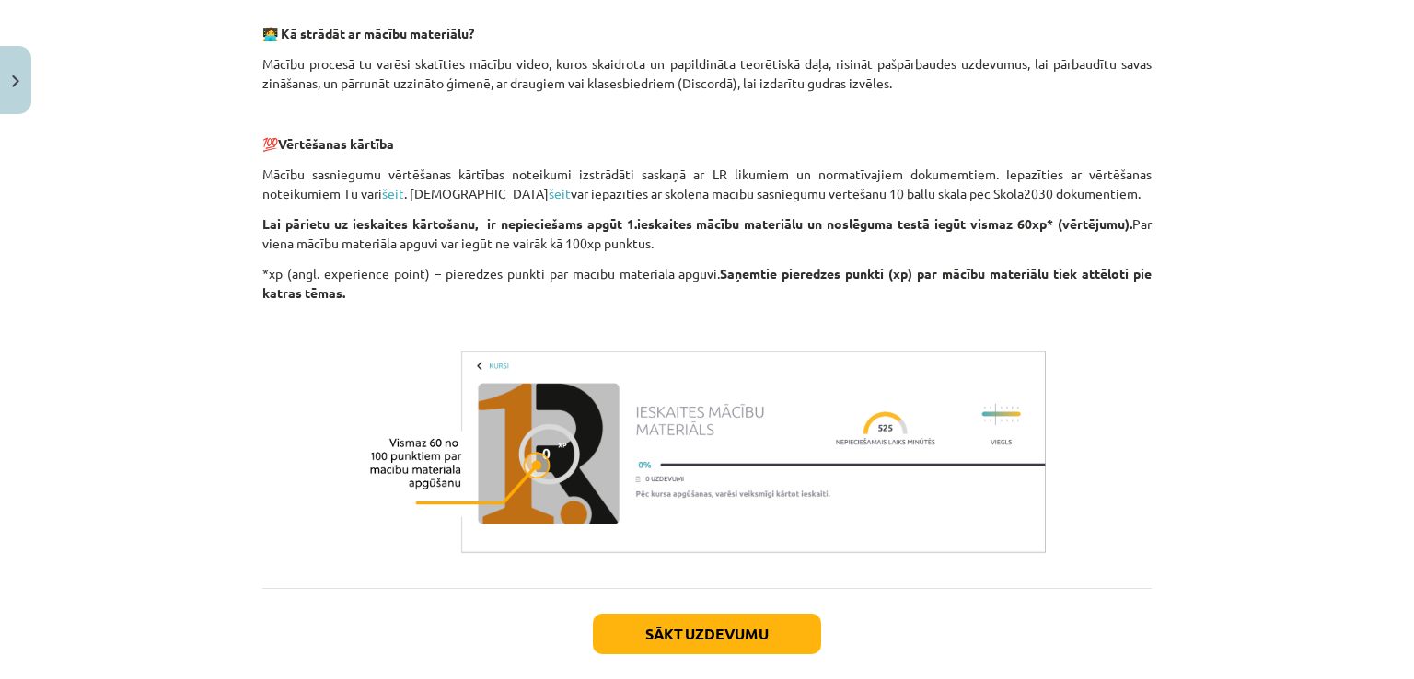
scroll to position [914, 0]
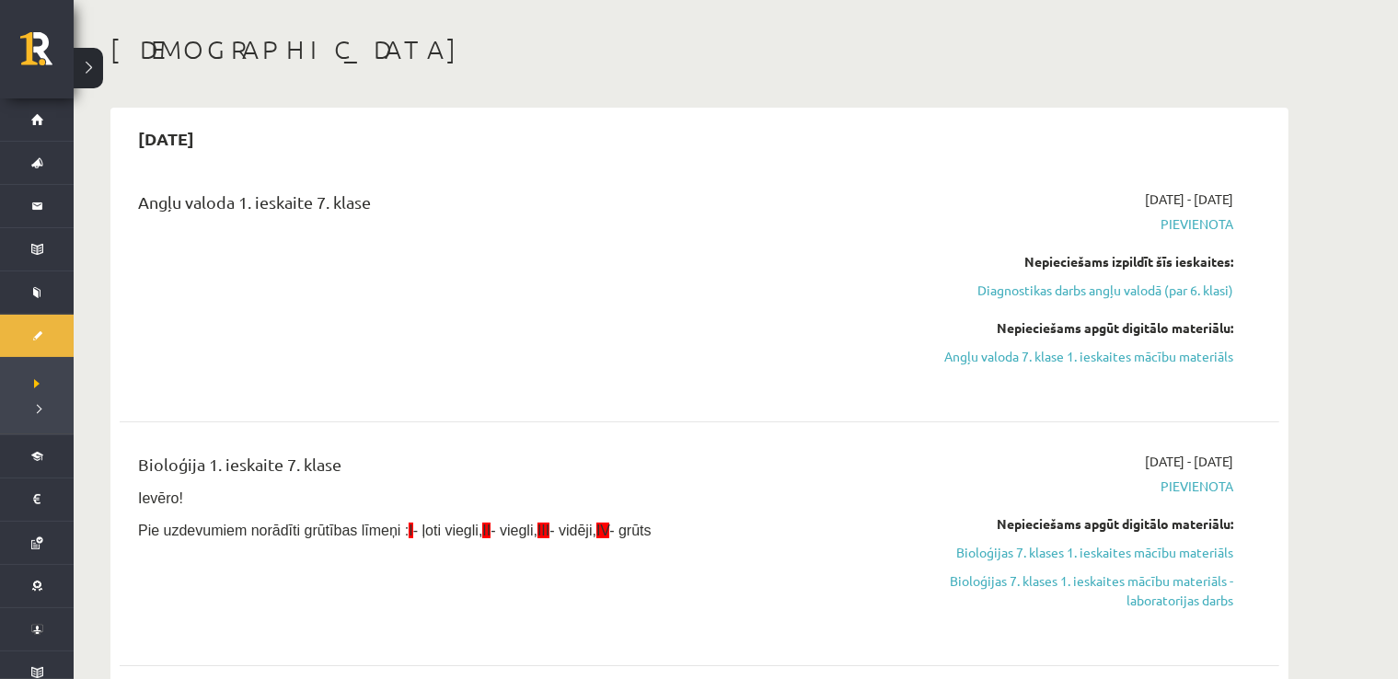
scroll to position [106, 0]
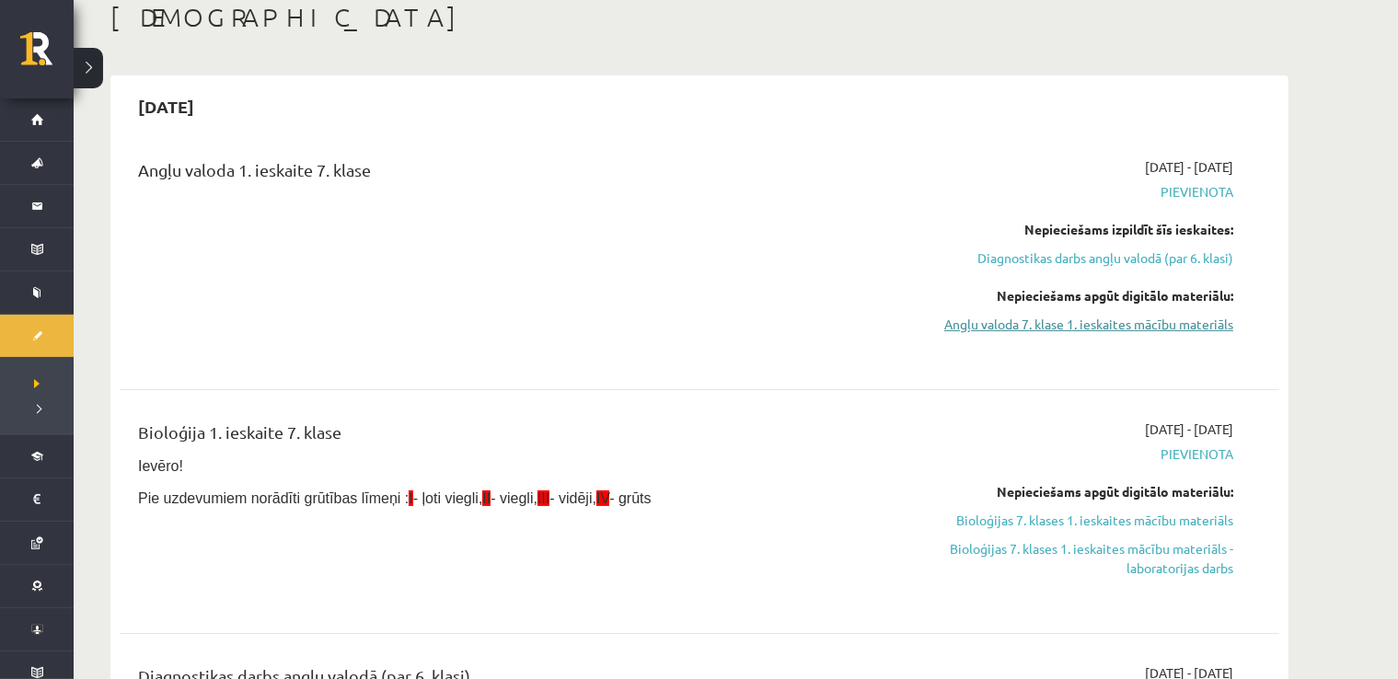
click at [970, 329] on link "Angļu valoda 7. klase 1. ieskaites mācību materiāls" at bounding box center [1060, 324] width 347 height 19
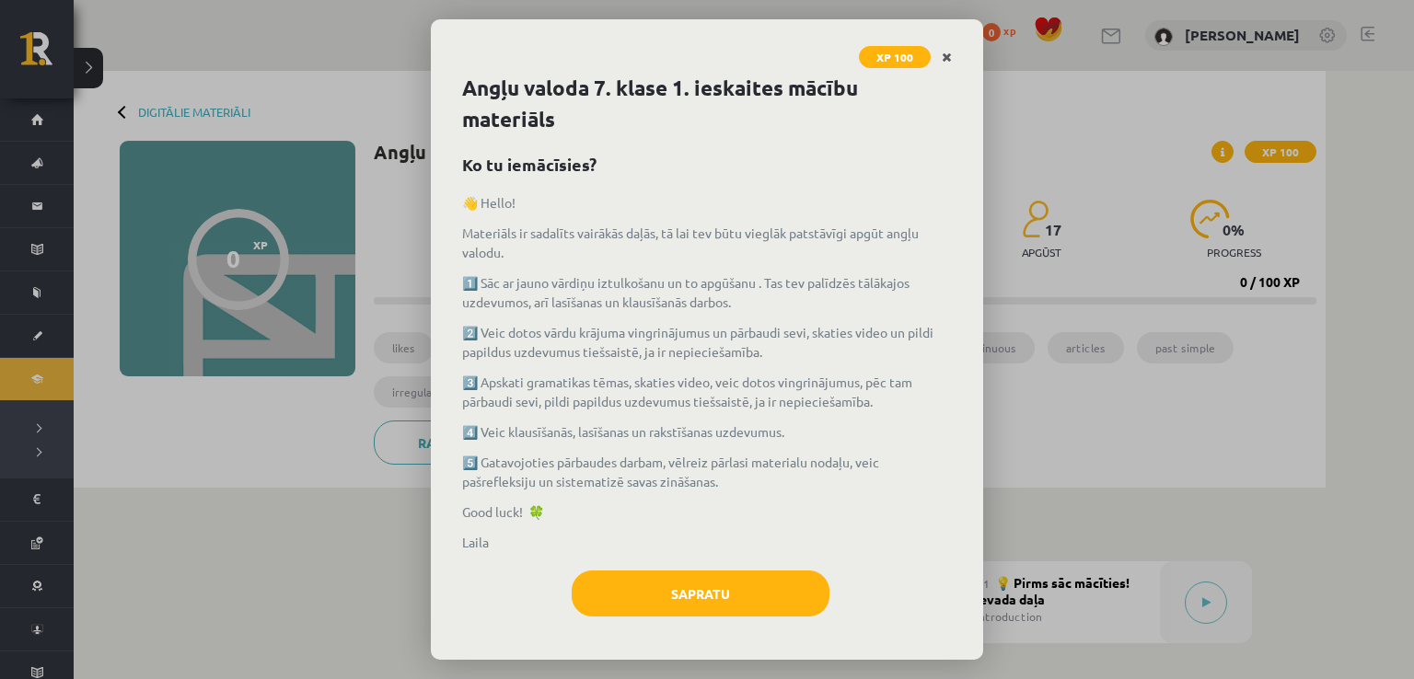
click at [950, 53] on icon "Close" at bounding box center [947, 58] width 10 height 13
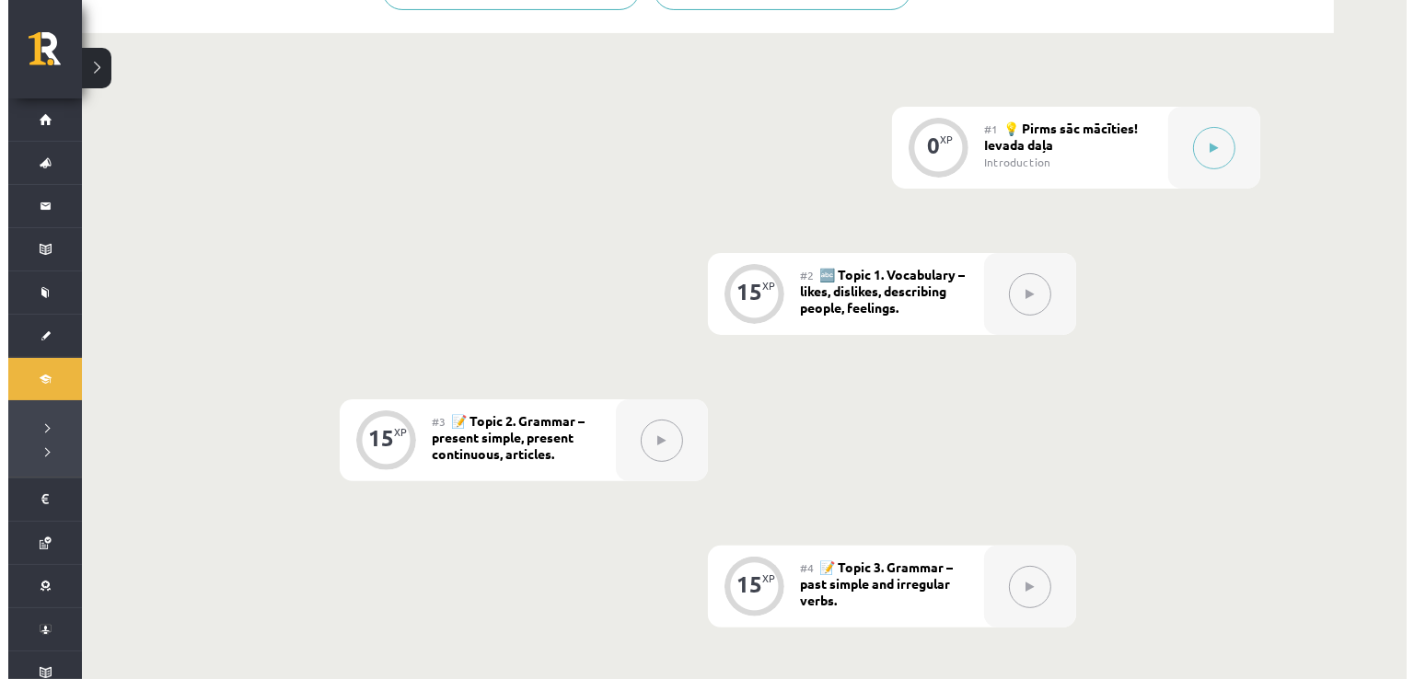
scroll to position [460, 0]
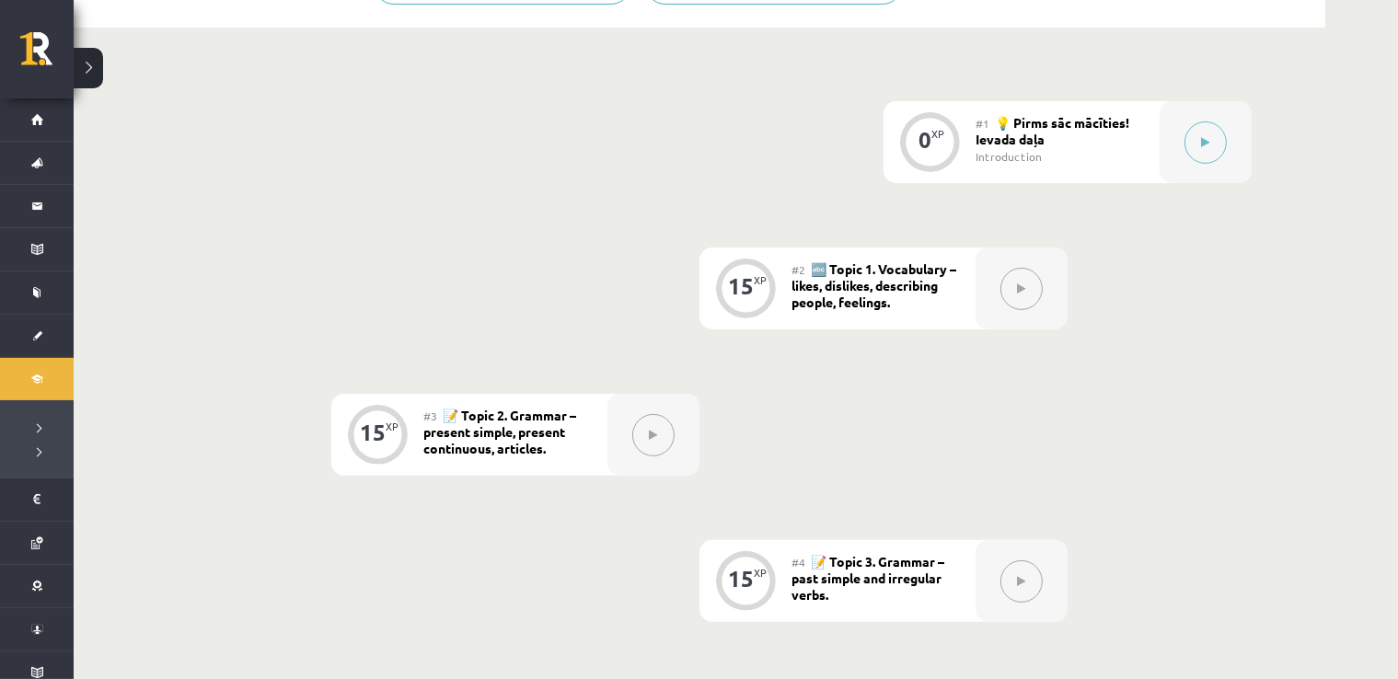
click at [954, 137] on div "0 XP" at bounding box center [929, 139] width 55 height 55
click at [1221, 145] on button at bounding box center [1206, 143] width 42 height 42
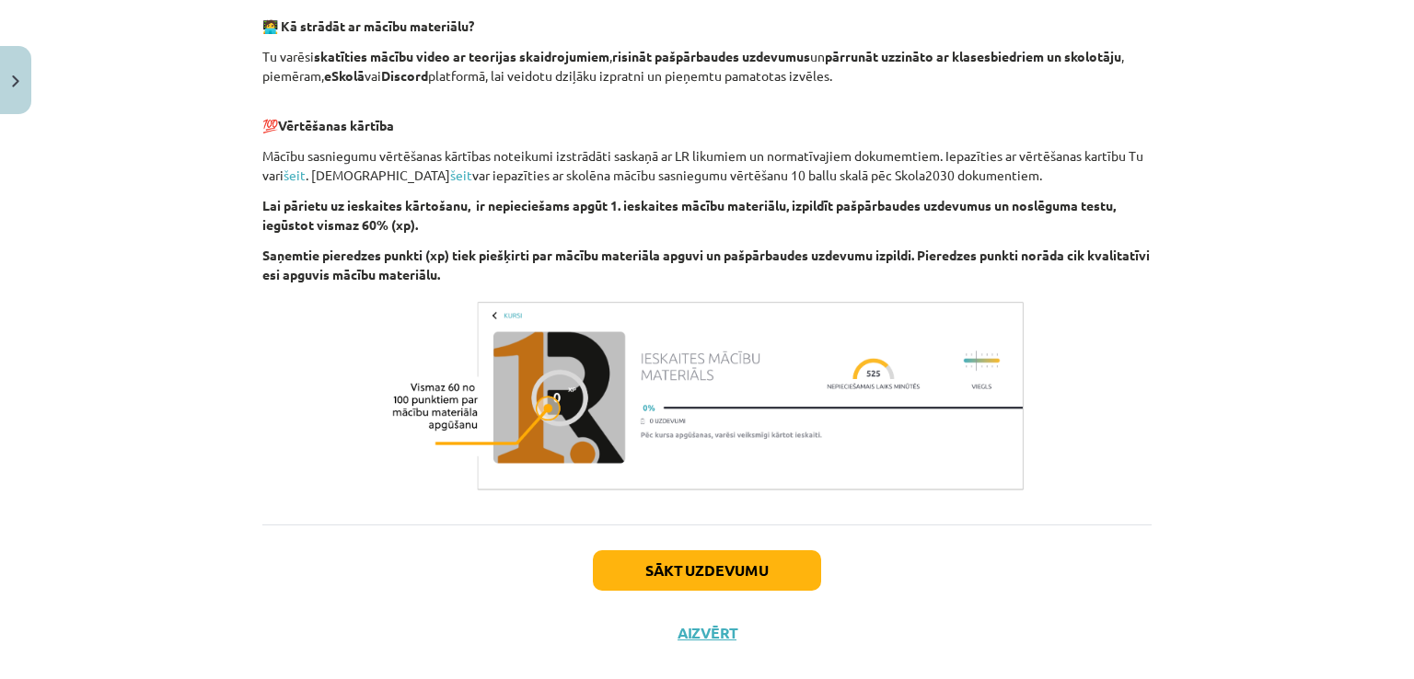
scroll to position [1105, 0]
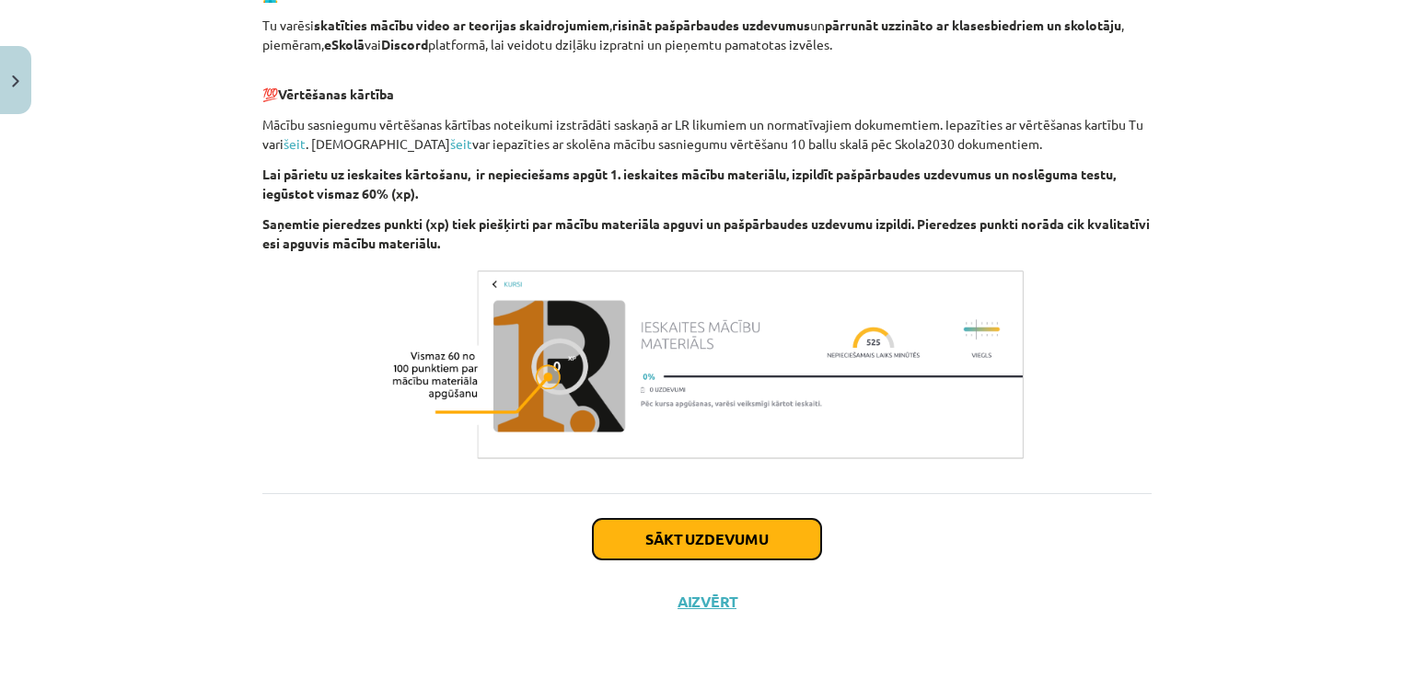
click at [666, 537] on button "Sākt uzdevumu" at bounding box center [707, 539] width 228 height 41
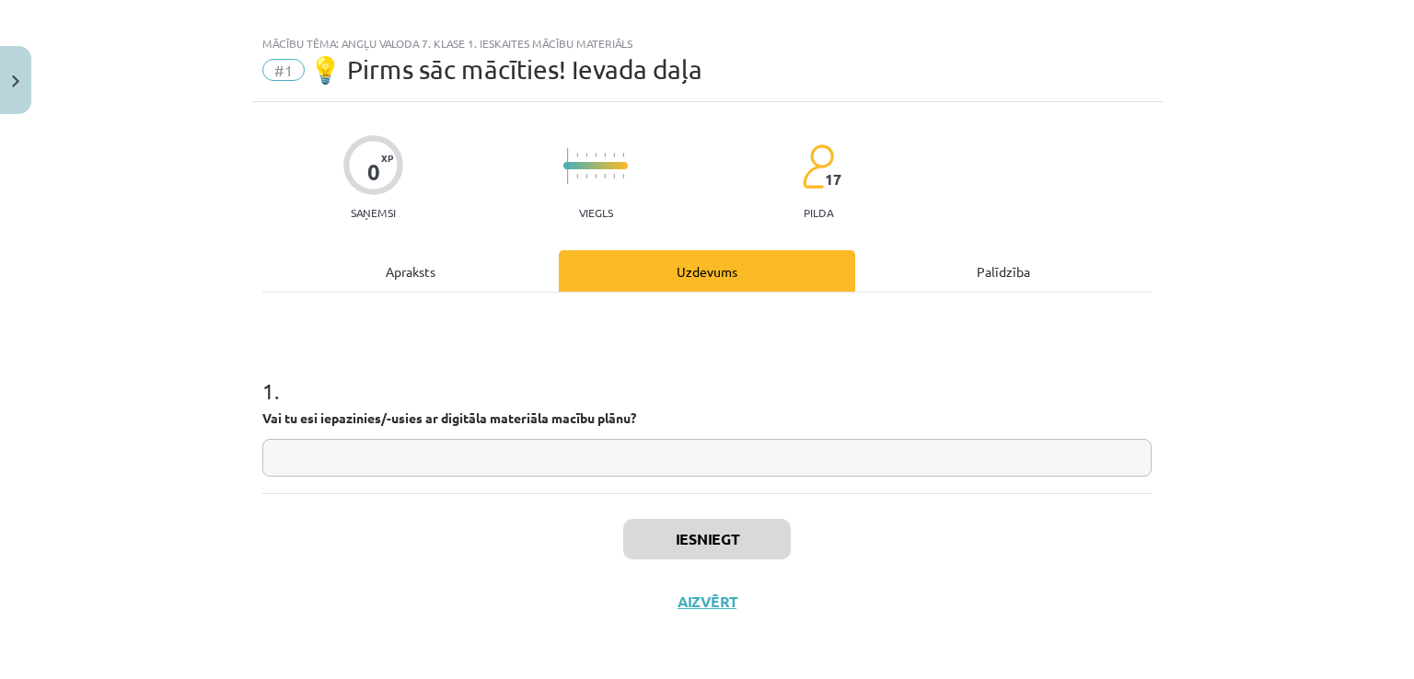
scroll to position [19, 0]
click at [718, 266] on div "Uzdevums" at bounding box center [707, 271] width 296 height 41
click at [718, 269] on div "Uzdevums" at bounding box center [707, 271] width 296 height 41
click at [788, 178] on div "0 XP Saņemsi Viegls 17 pilda" at bounding box center [706, 172] width 889 height 95
drag, startPoint x: 990, startPoint y: 284, endPoint x: 975, endPoint y: 281, distance: 15.0
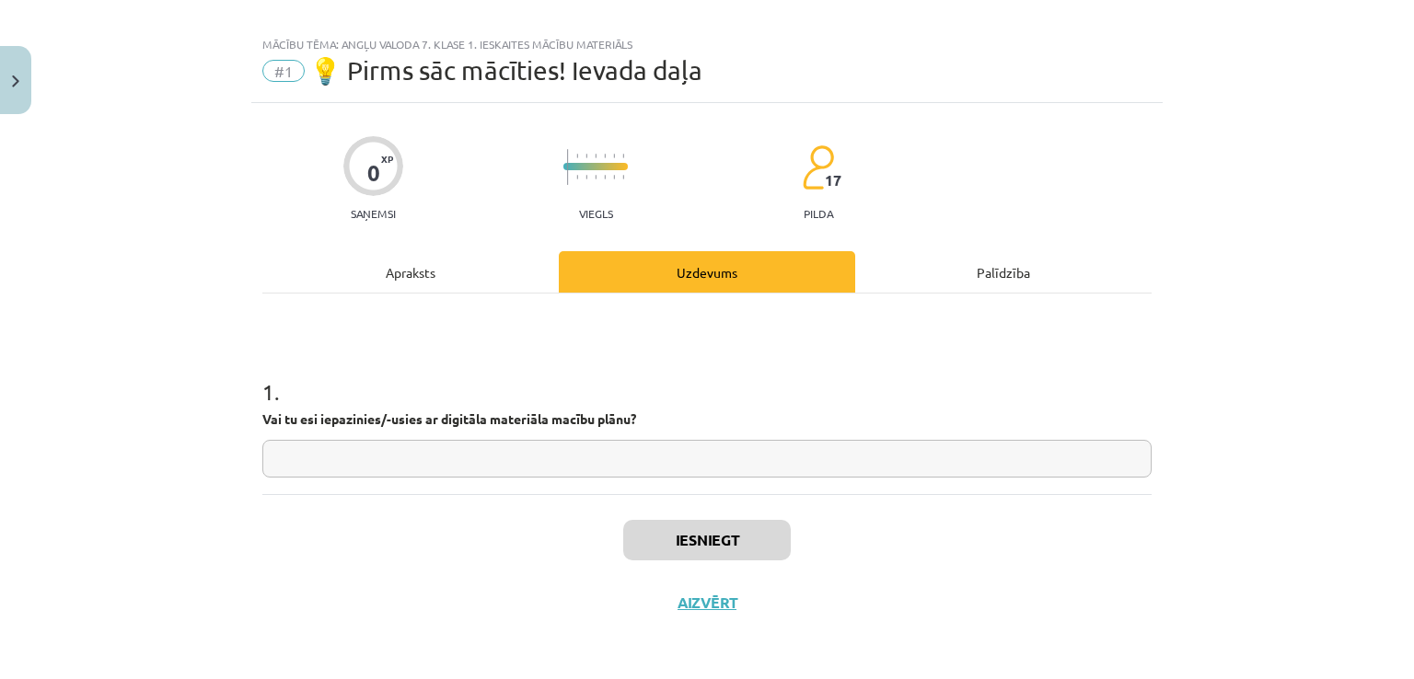
click at [987, 284] on div "Palīdzība" at bounding box center [1003, 271] width 296 height 41
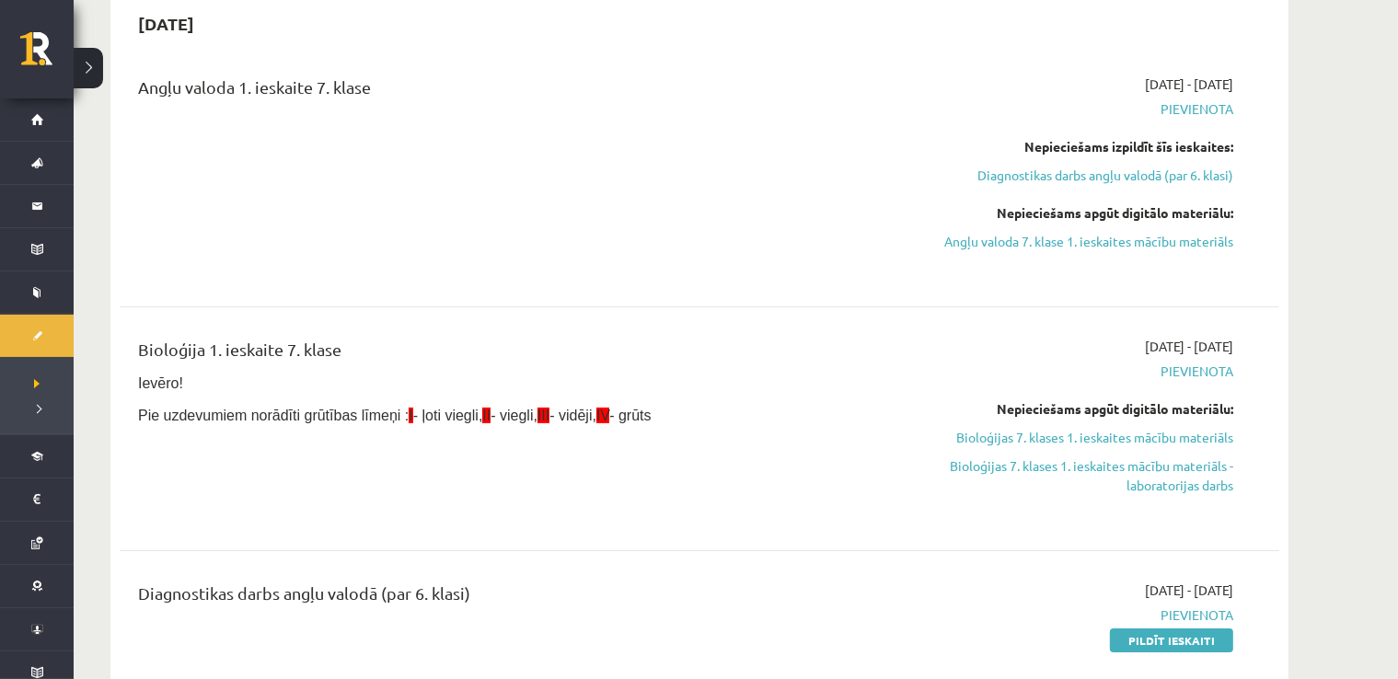
scroll to position [290, 0]
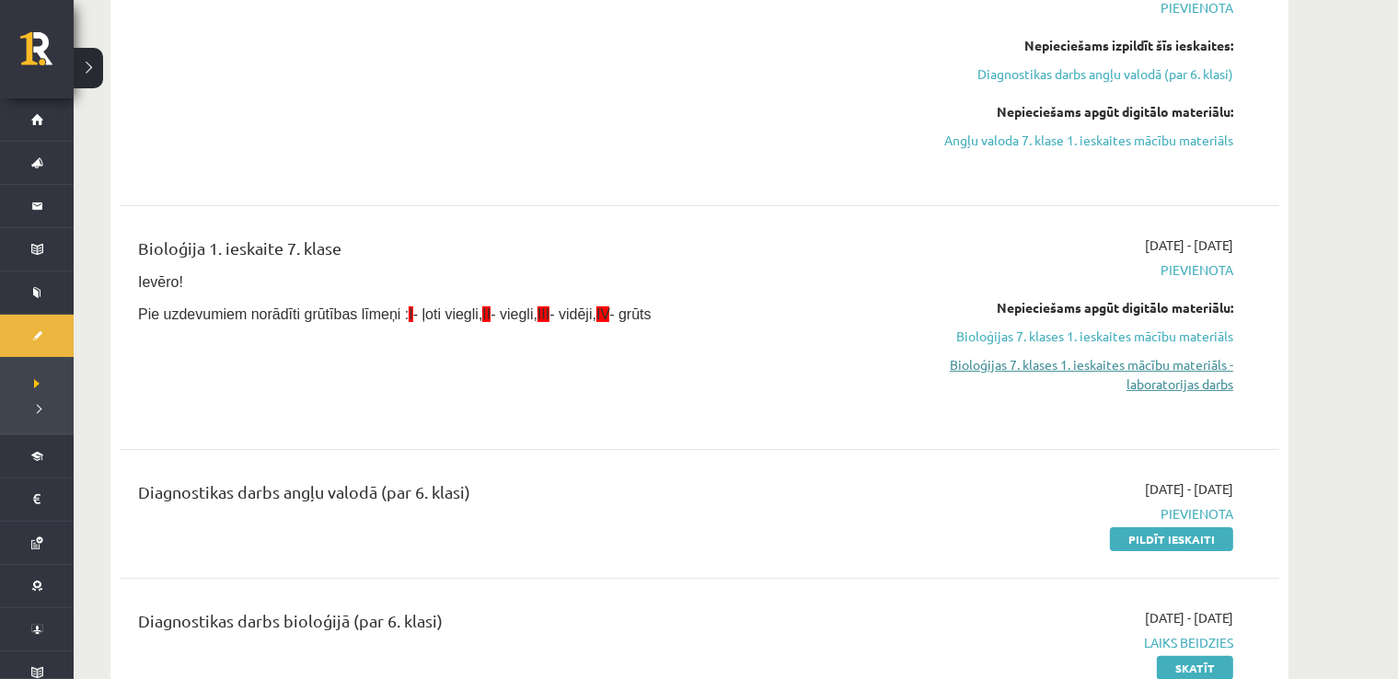
click at [1046, 369] on link "Bioloģijas 7. klases 1. ieskaites mācību materiāls - laboratorijas darbs" at bounding box center [1060, 374] width 347 height 39
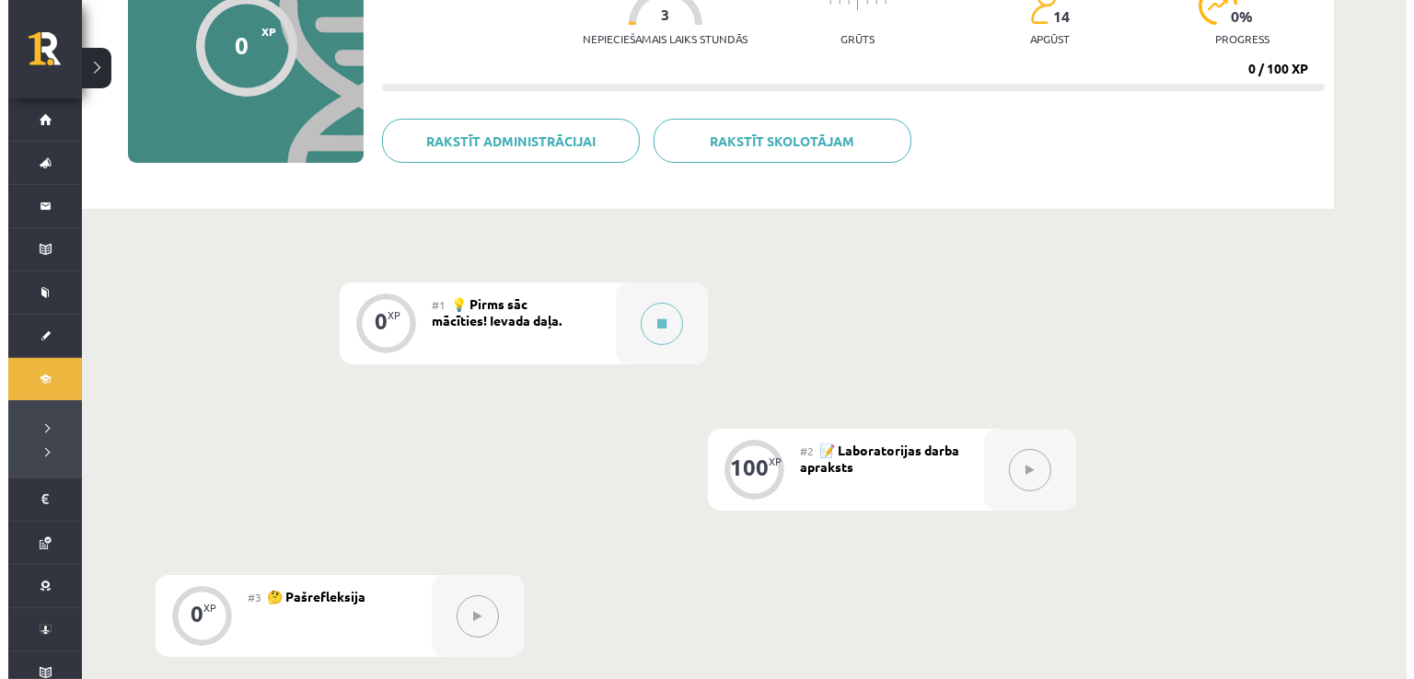
scroll to position [53, 0]
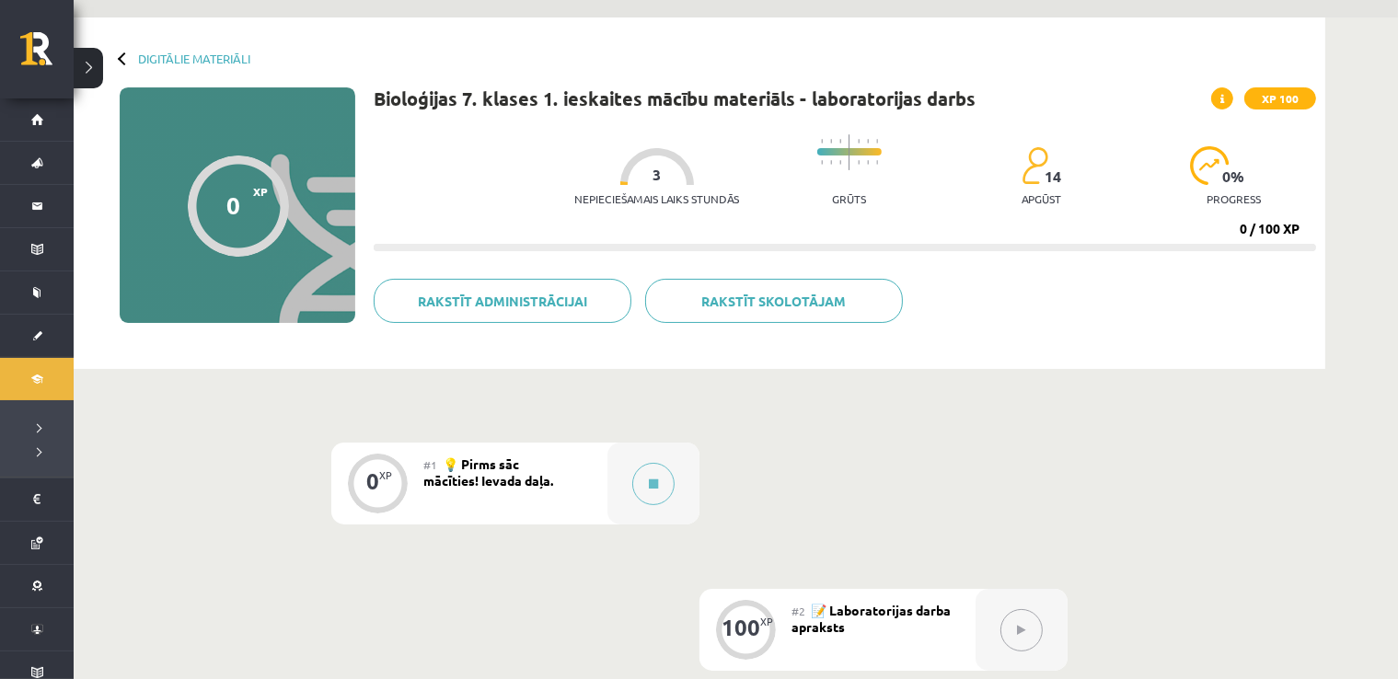
click at [497, 465] on span "💡 Pirms sāc mācīties! Ievada daļa." at bounding box center [488, 472] width 130 height 33
click at [611, 469] on div at bounding box center [654, 484] width 92 height 82
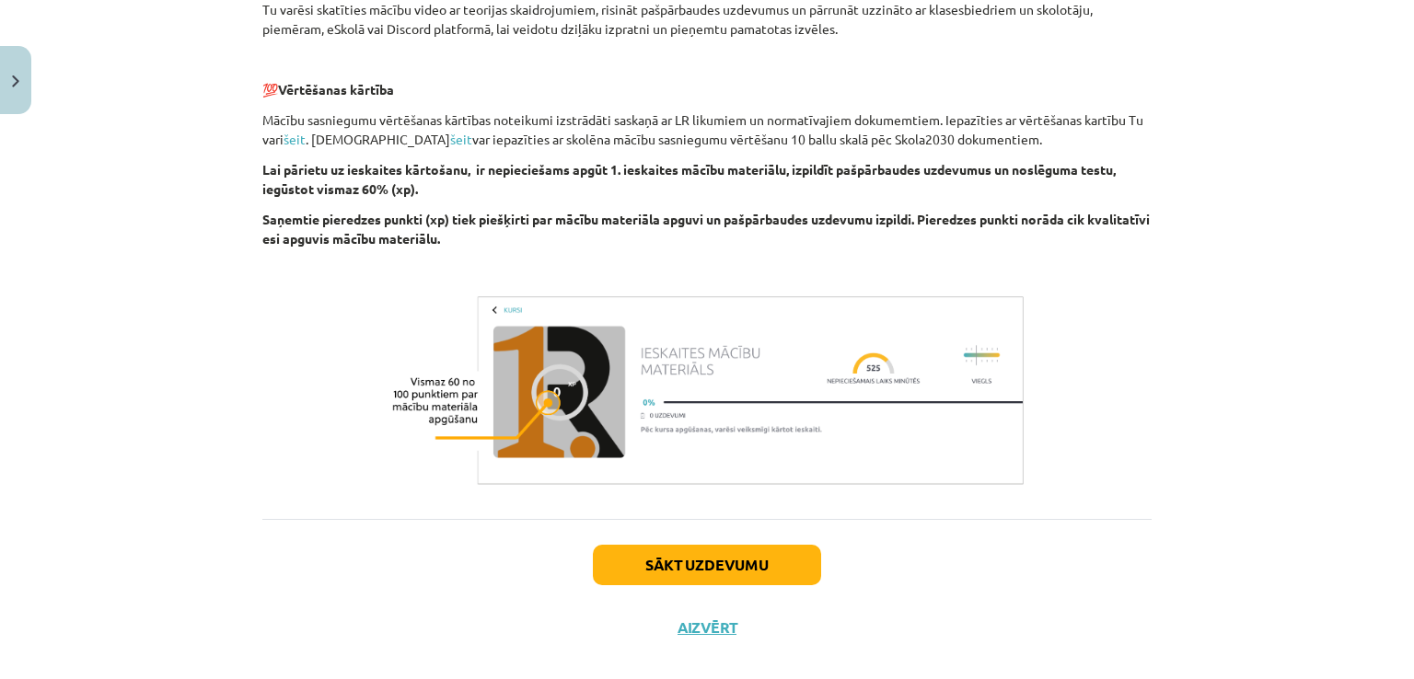
scroll to position [623, 0]
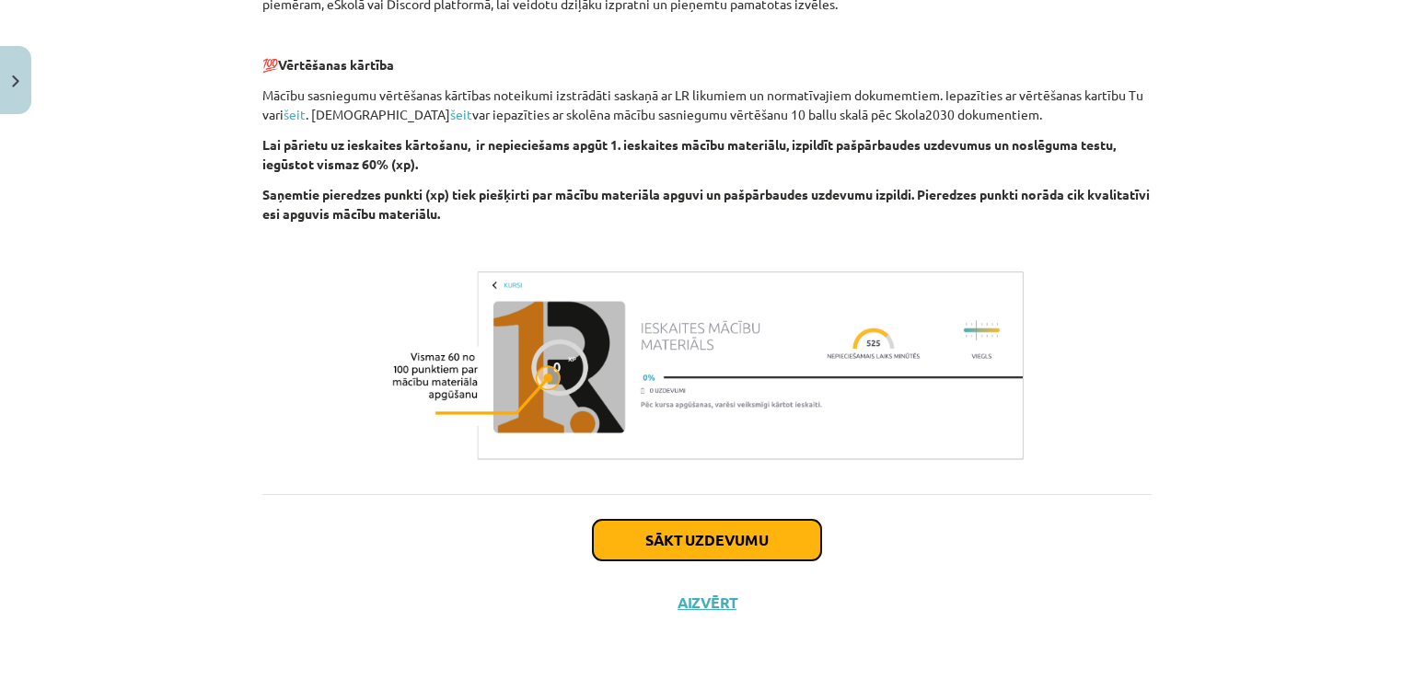
click at [696, 542] on button "Sākt uzdevumu" at bounding box center [707, 540] width 228 height 41
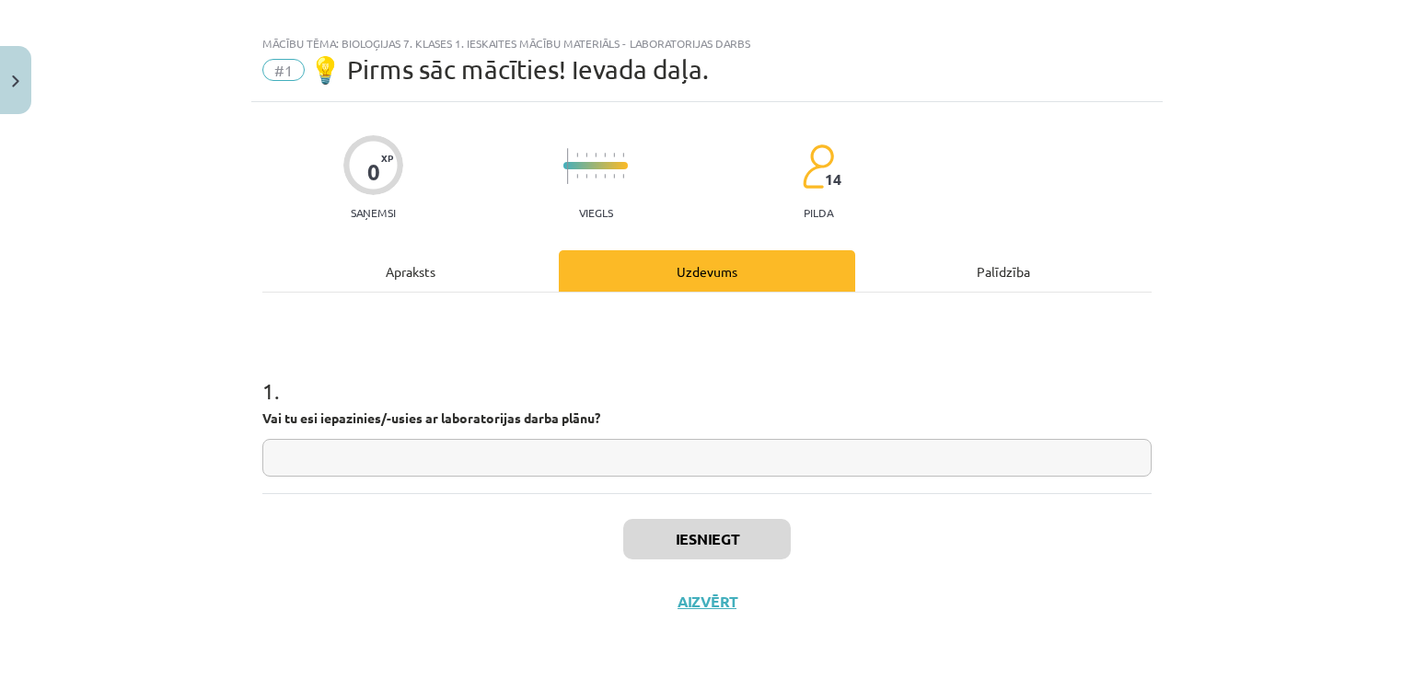
scroll to position [19, 0]
click at [655, 457] on input "text" at bounding box center [706, 459] width 889 height 38
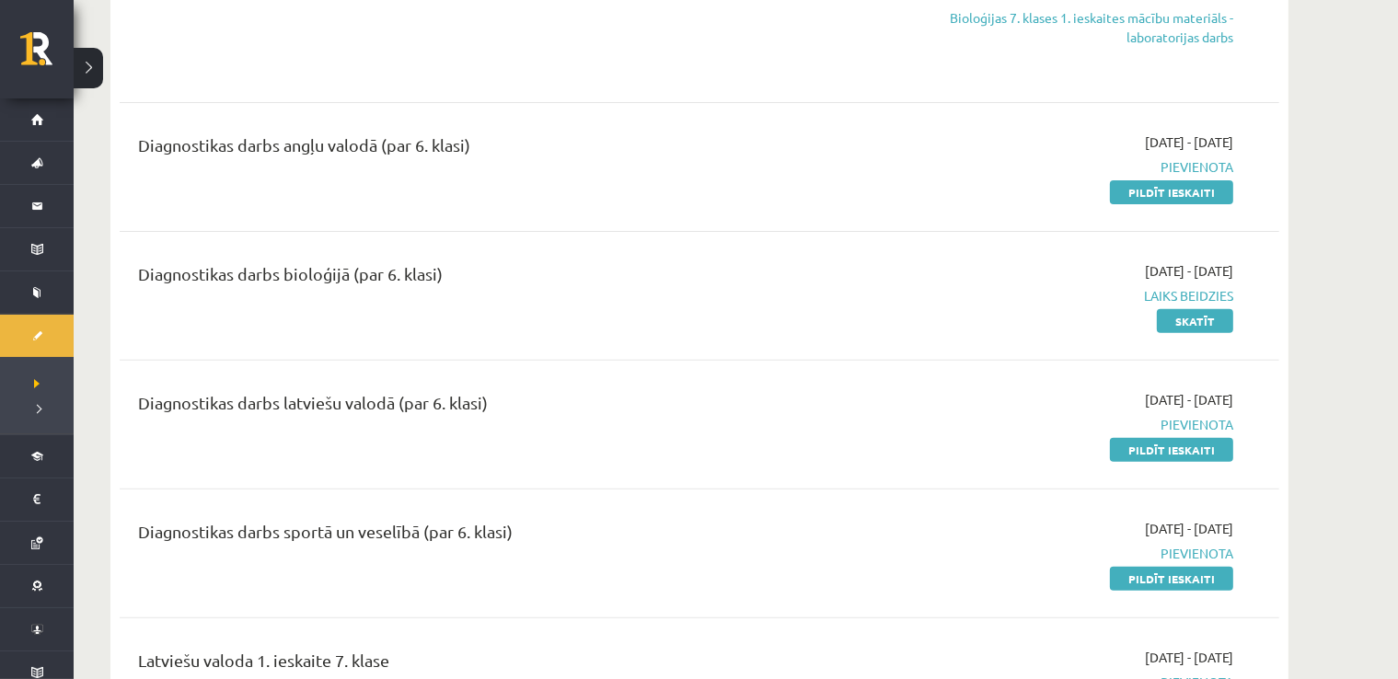
scroll to position [644, 0]
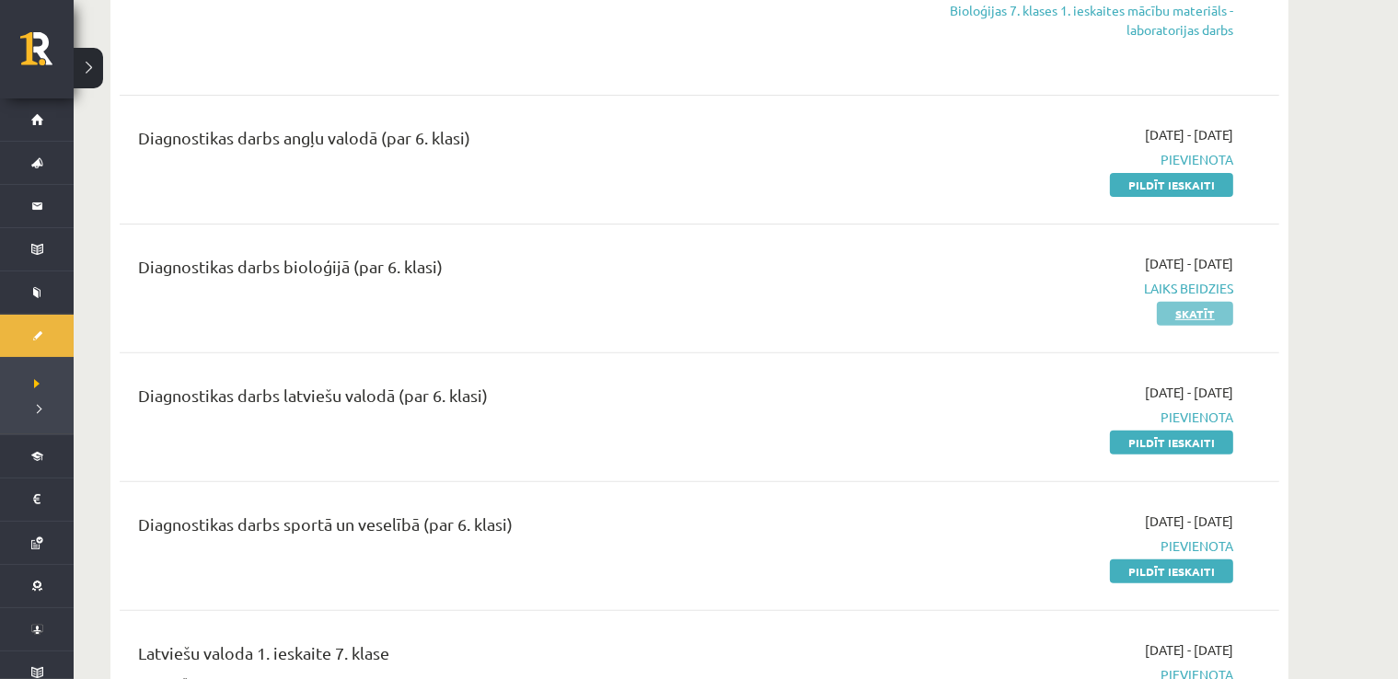
click at [1186, 303] on link "Skatīt" at bounding box center [1195, 314] width 76 height 24
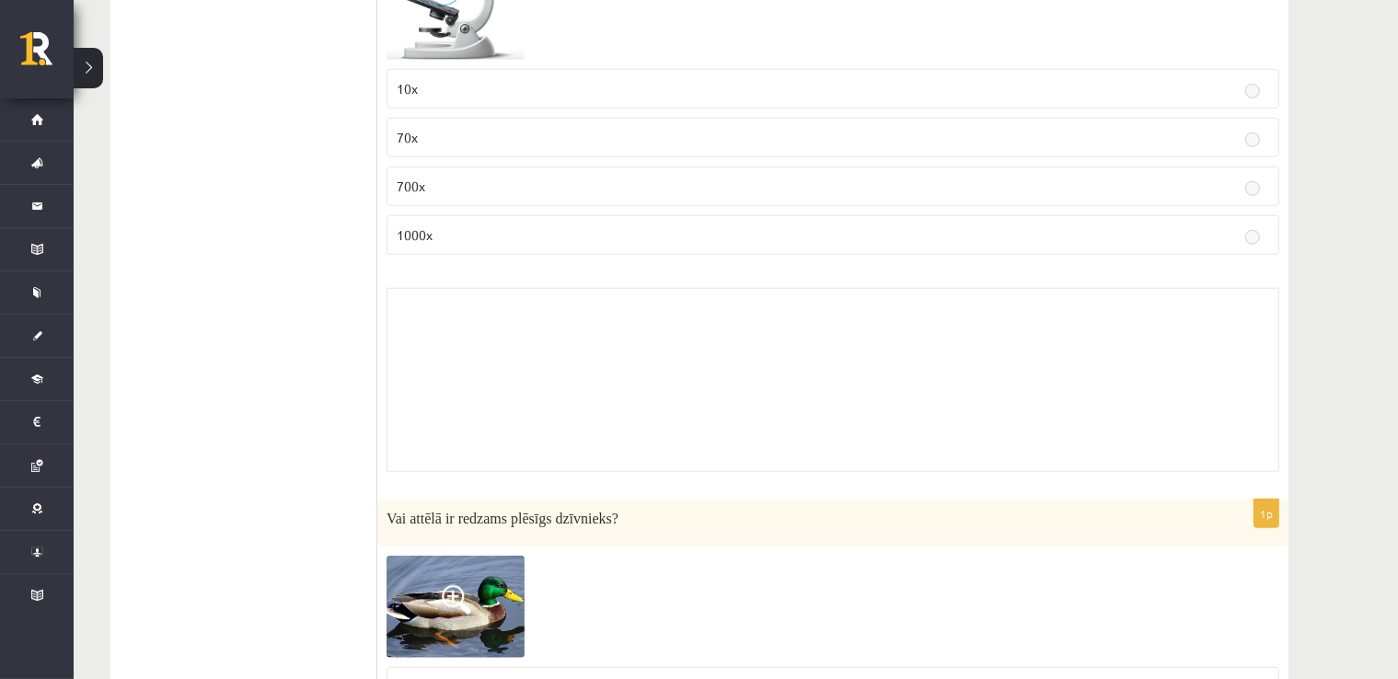
scroll to position [1749, 0]
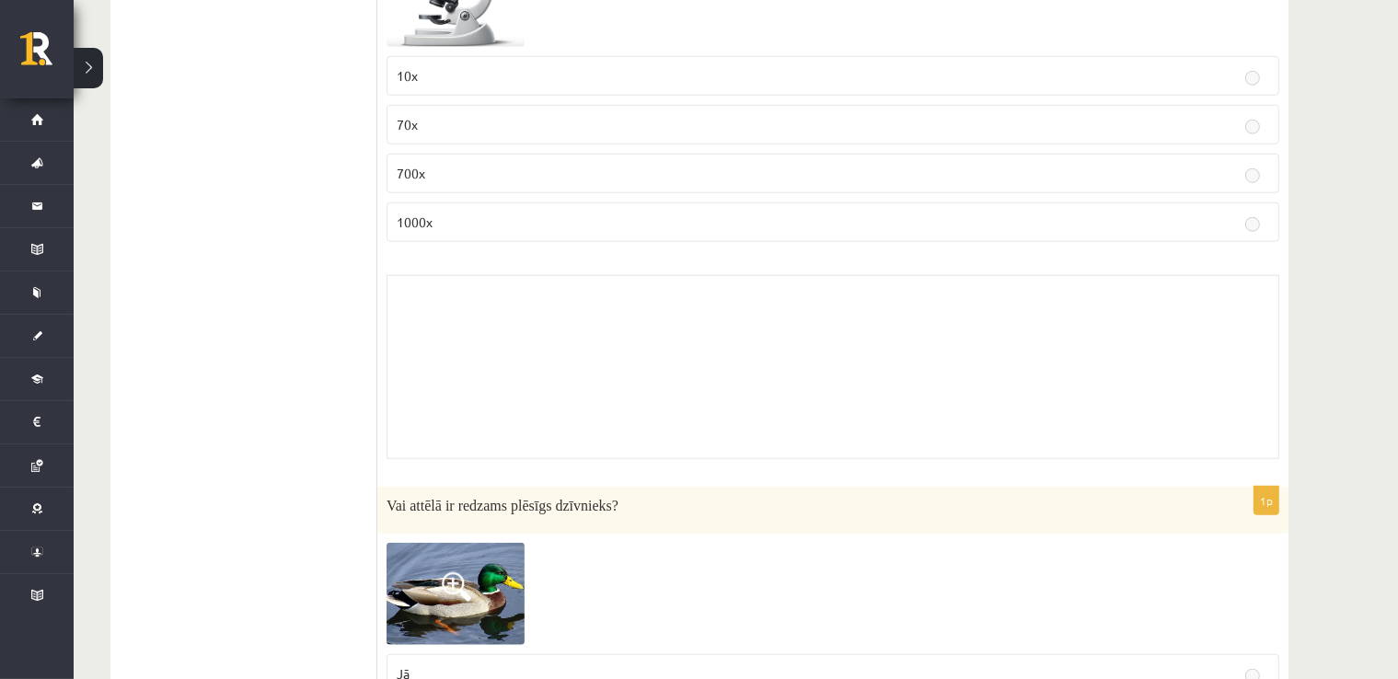
click at [468, 170] on p "700x" at bounding box center [833, 173] width 873 height 19
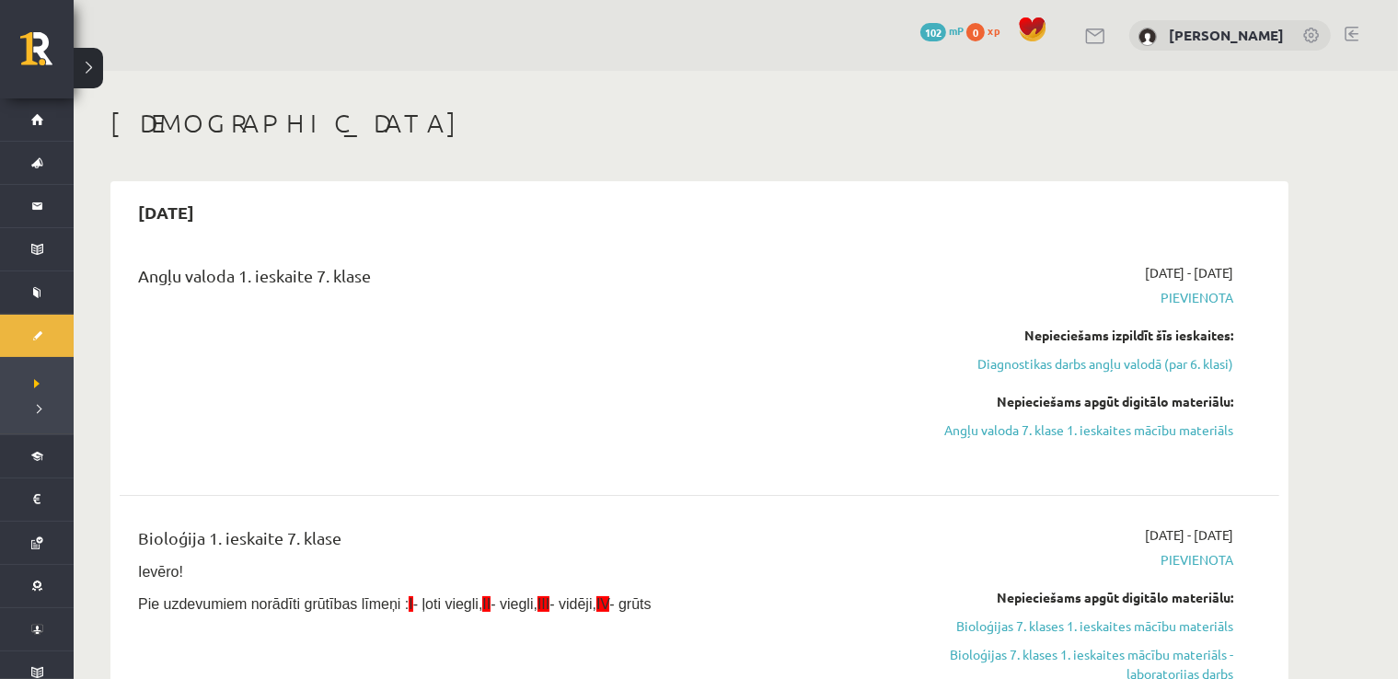
click at [1178, 300] on span "Pievienota" at bounding box center [1060, 297] width 347 height 19
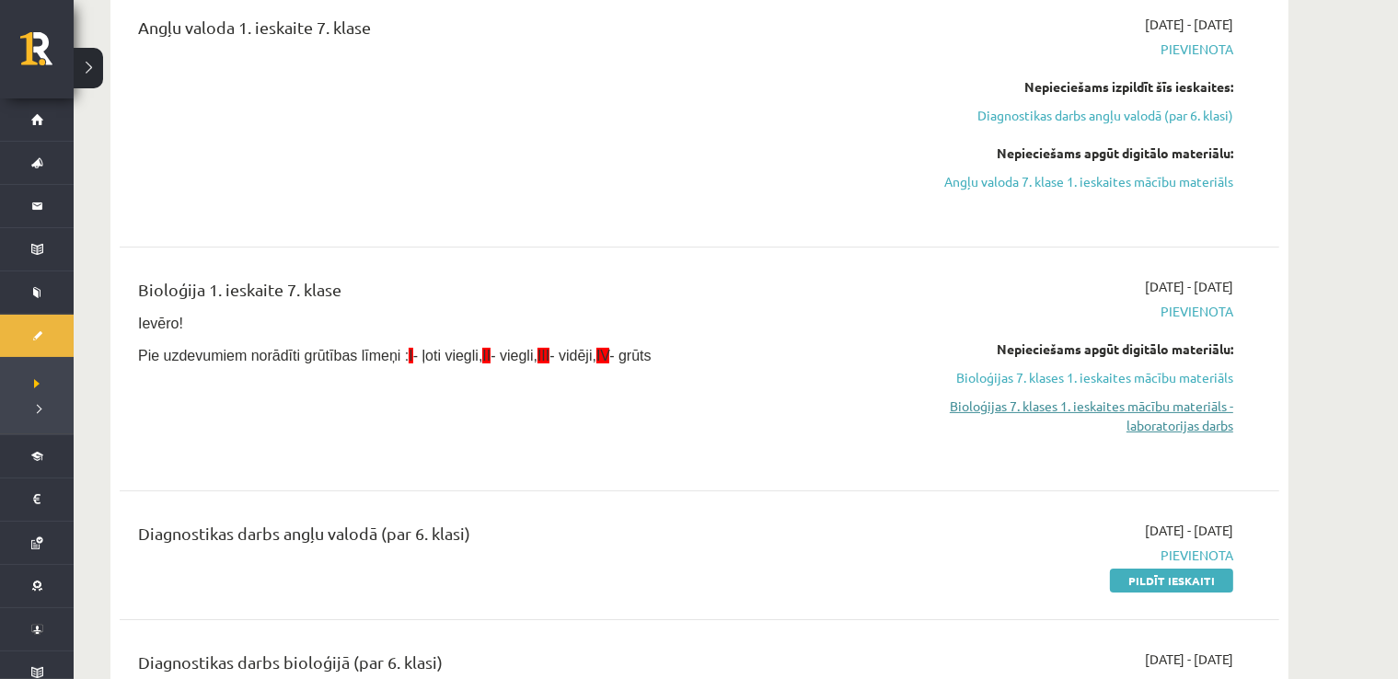
scroll to position [276, 0]
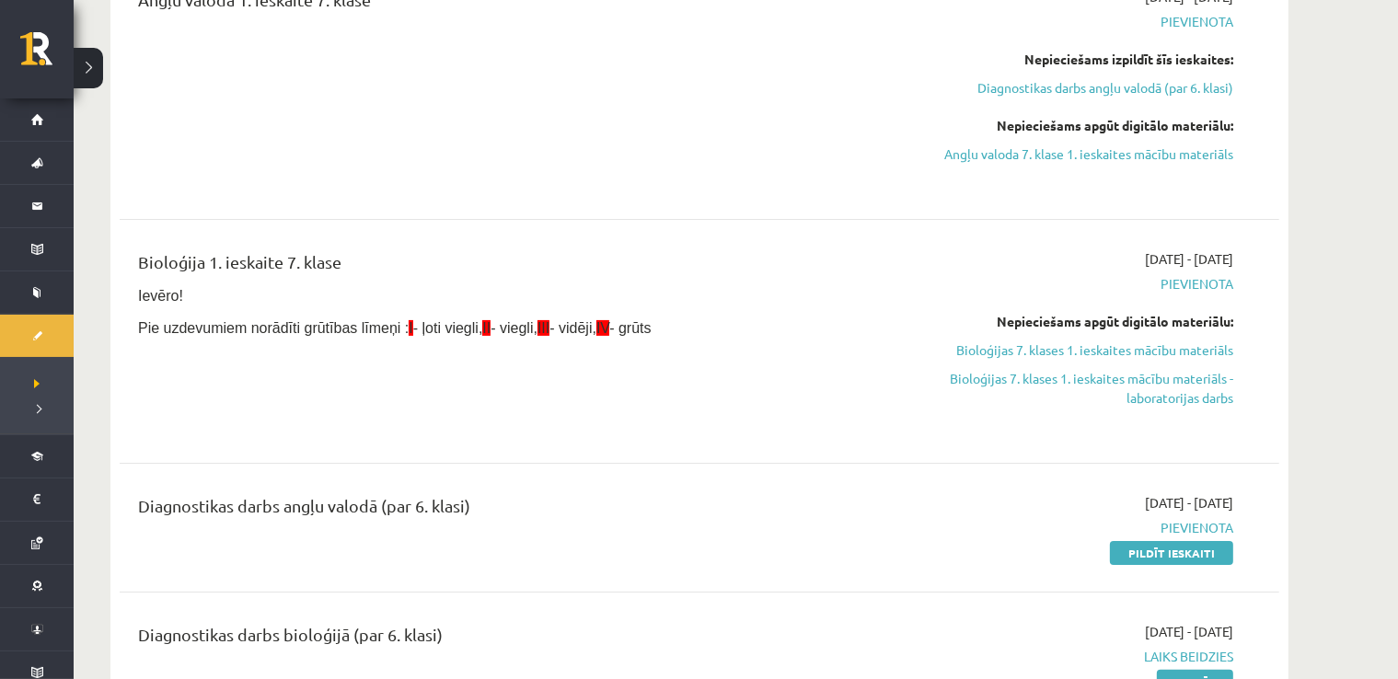
click at [1182, 522] on span "Pievienota" at bounding box center [1060, 527] width 347 height 19
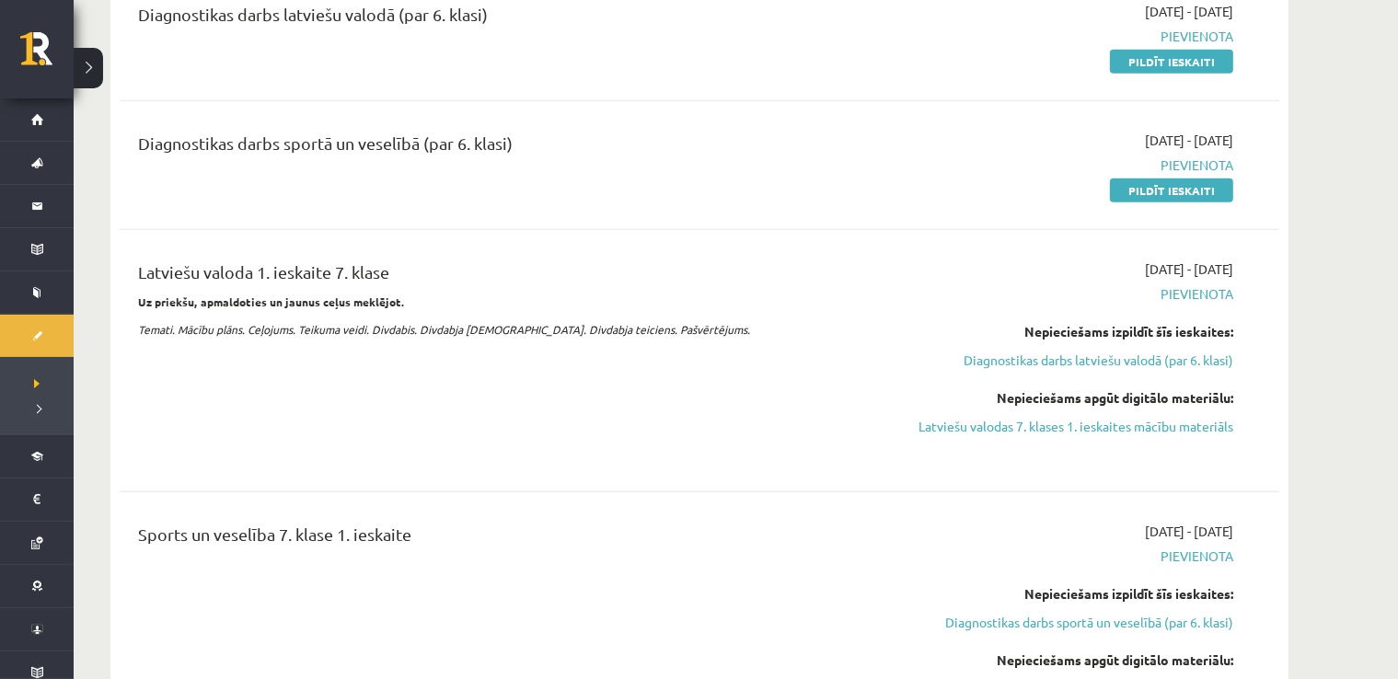
scroll to position [1013, 0]
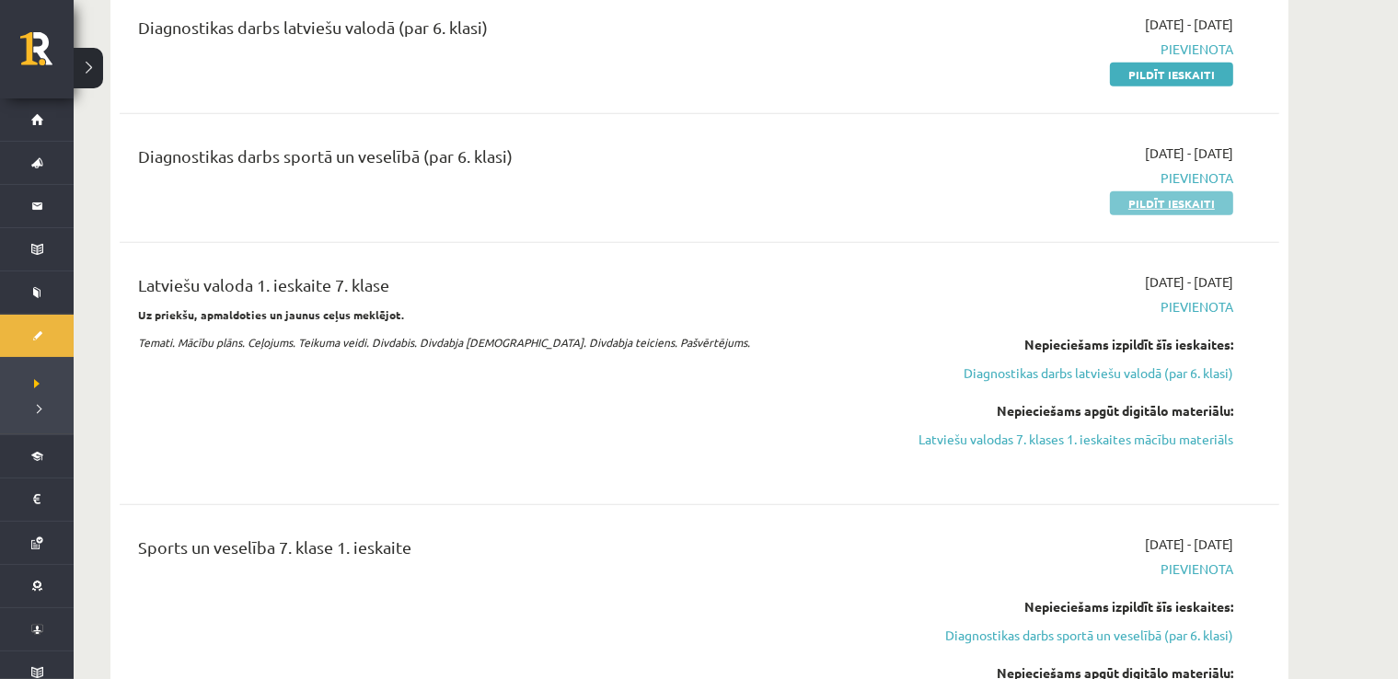
click at [1154, 207] on link "Pildīt ieskaiti" at bounding box center [1171, 203] width 123 height 24
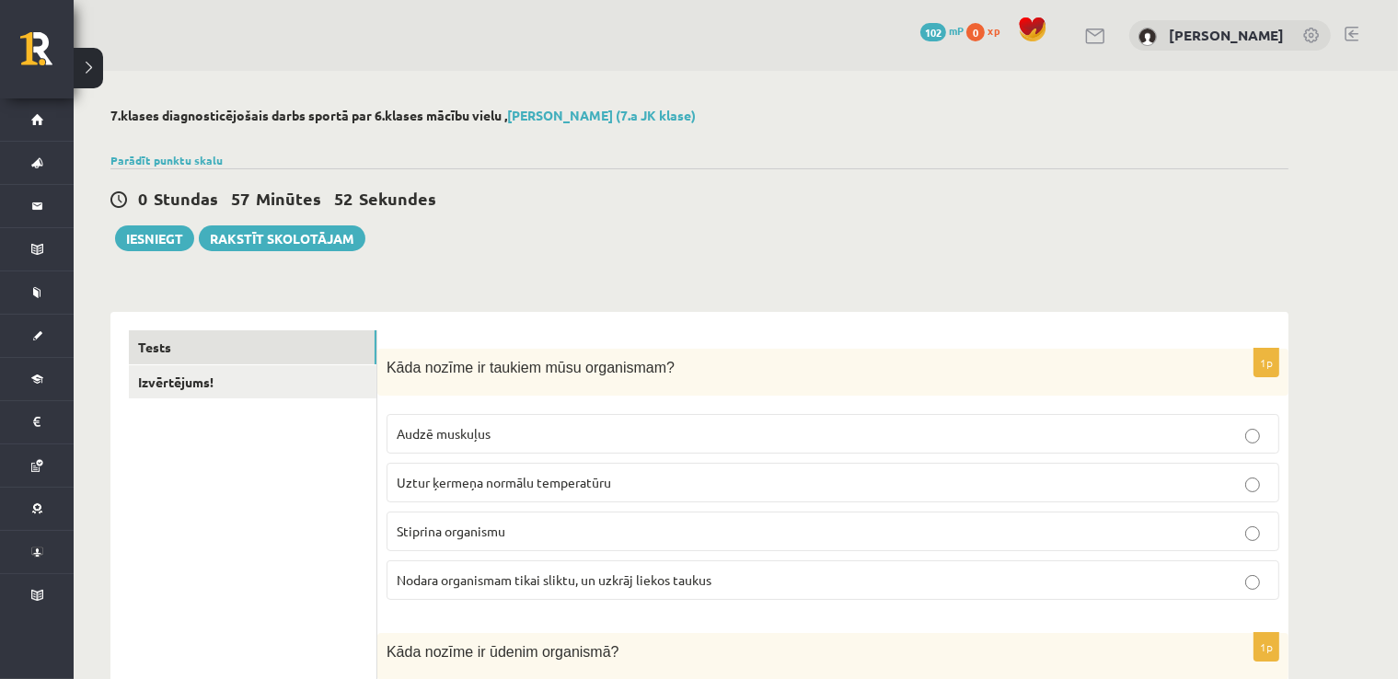
click at [468, 477] on span "Uztur ķermeņa normālu temperatūru" at bounding box center [504, 482] width 215 height 17
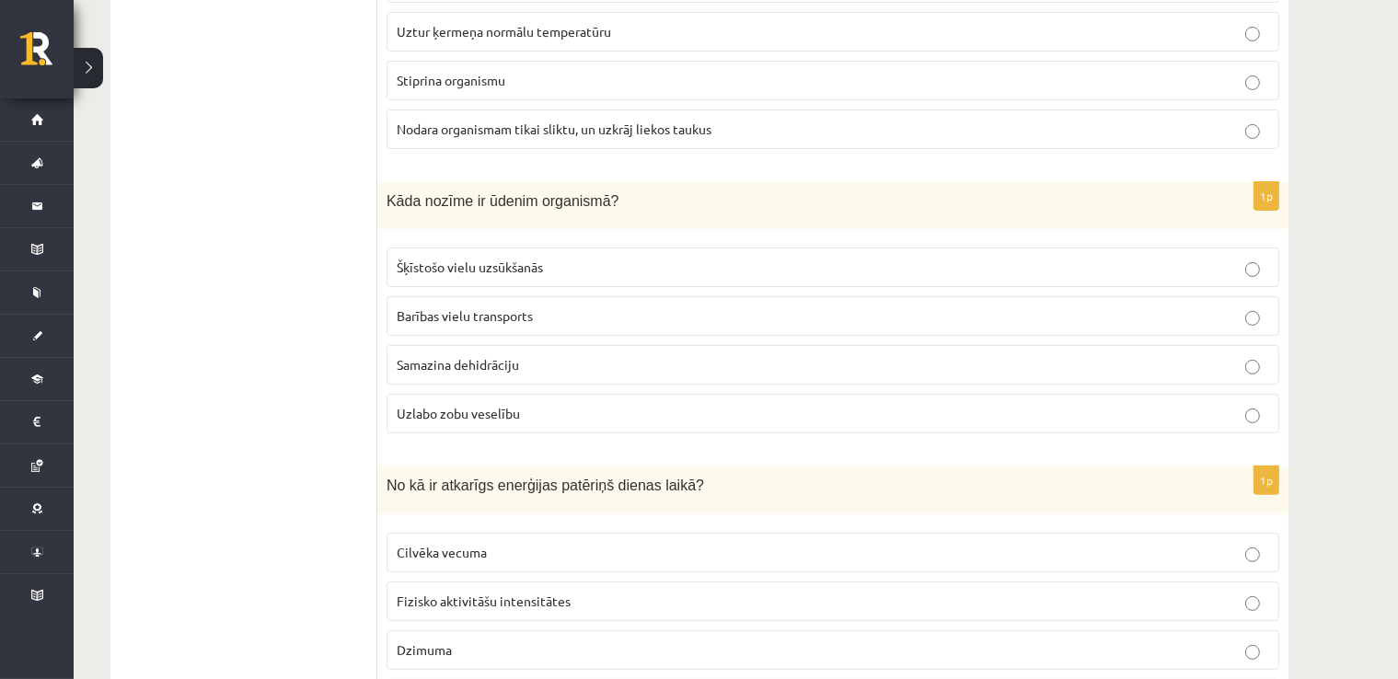
scroll to position [460, 0]
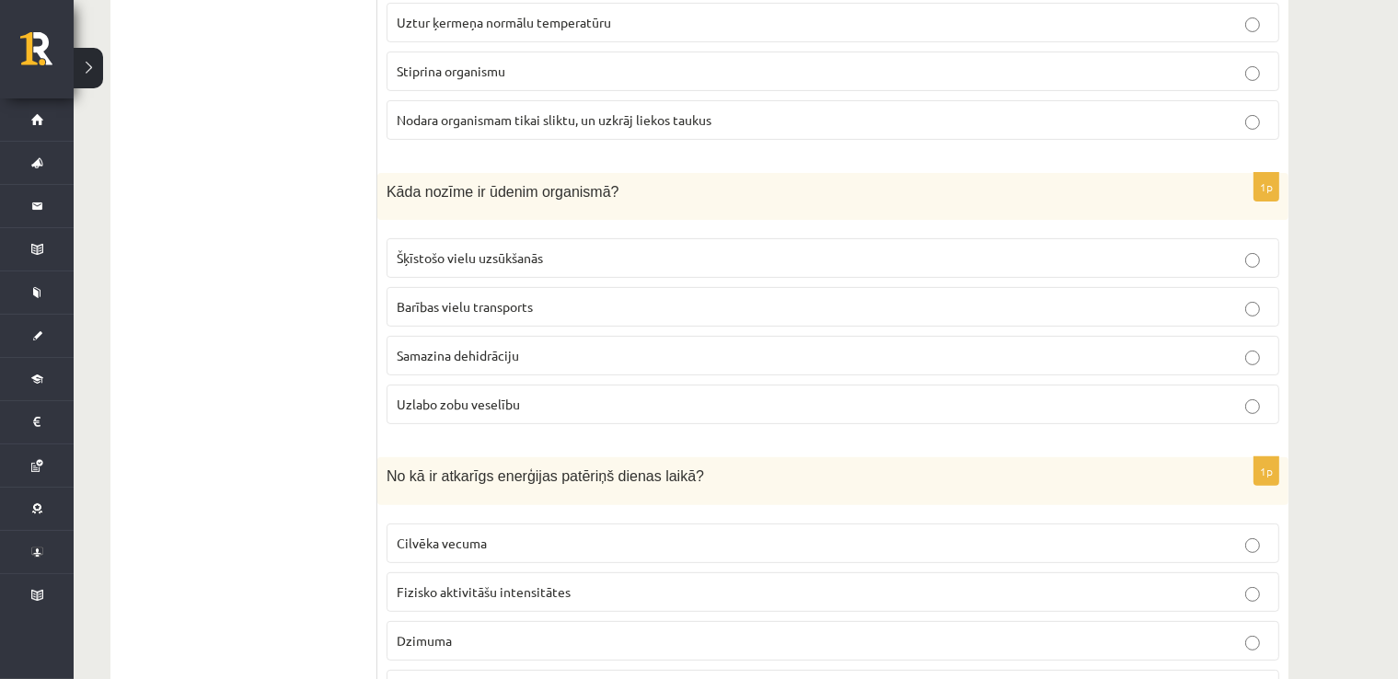
click at [468, 303] on span "Barības vielu transports" at bounding box center [465, 306] width 136 height 17
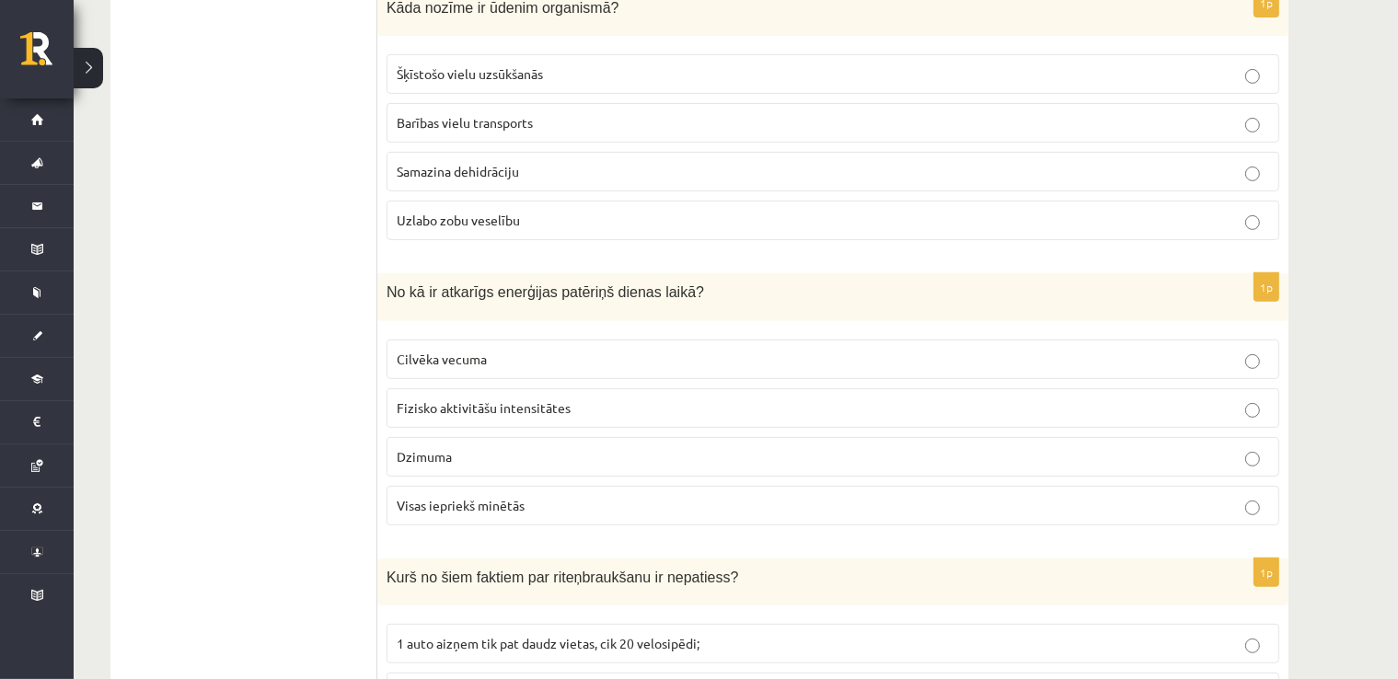
scroll to position [736, 0]
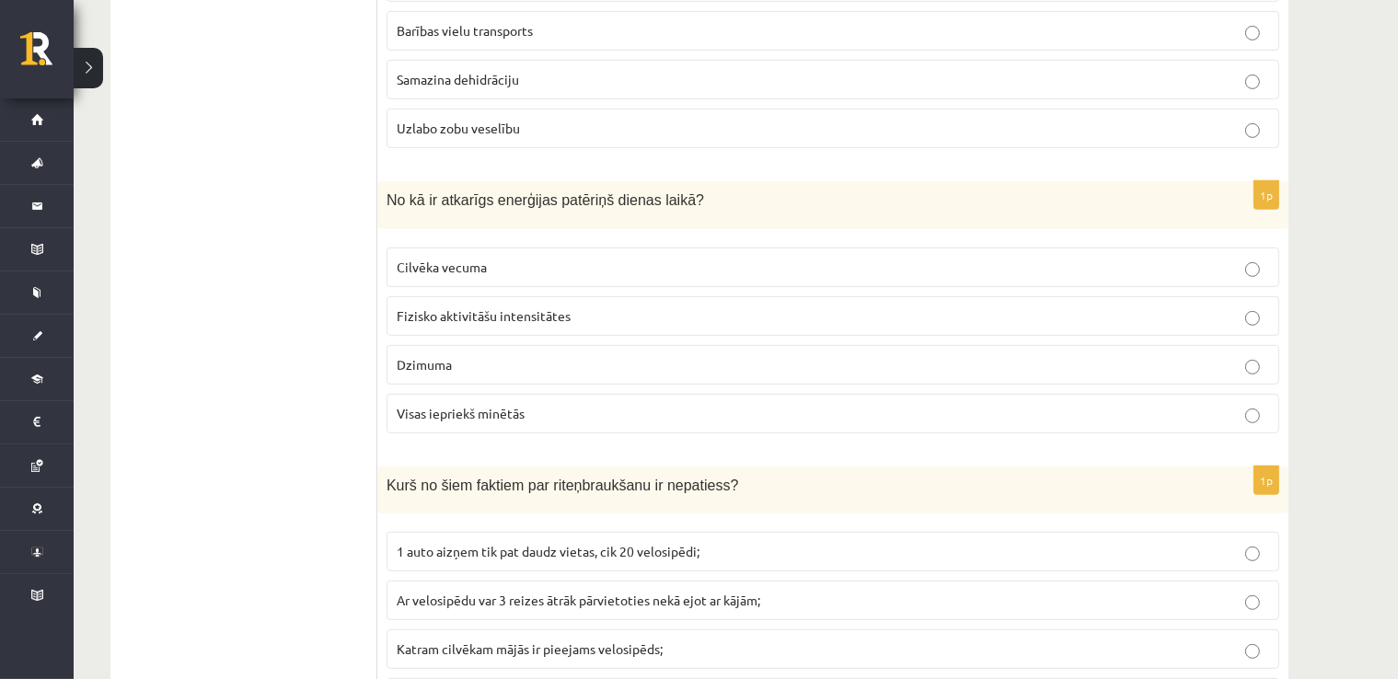
click at [481, 396] on label "Visas iepriekš minētās" at bounding box center [833, 414] width 893 height 40
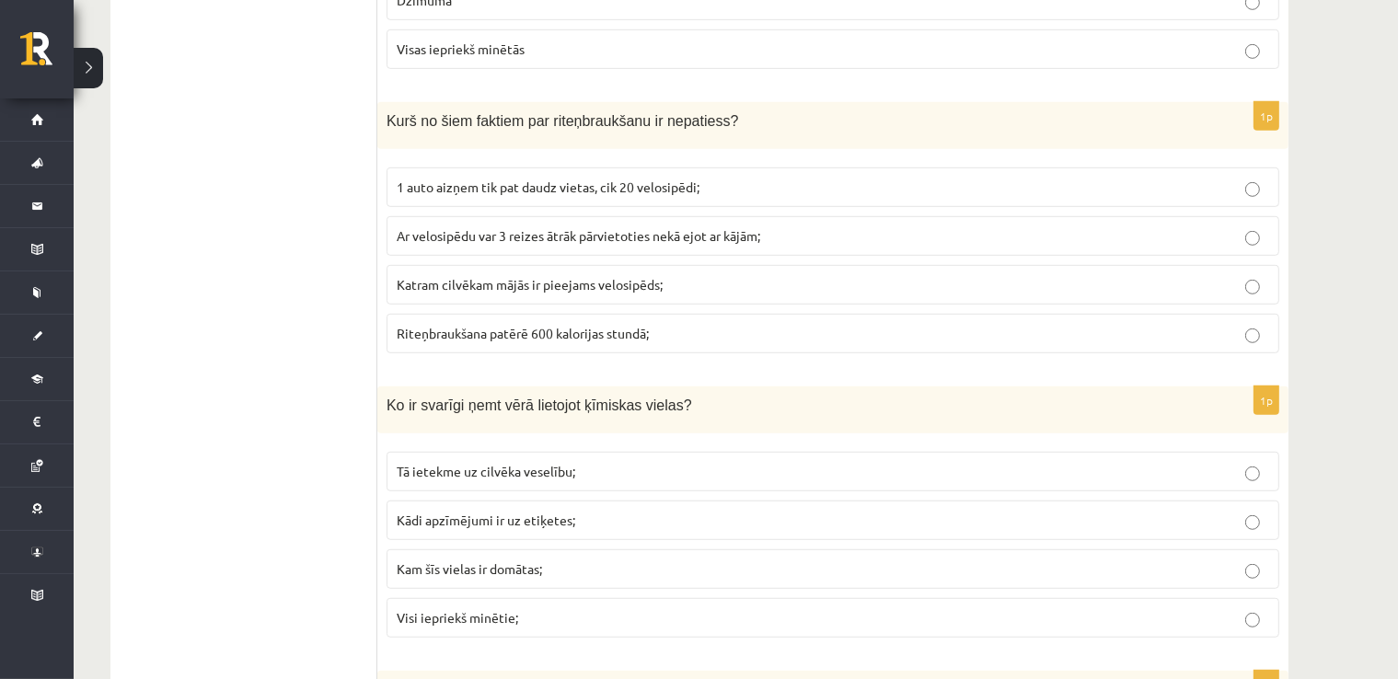
scroll to position [1105, 0]
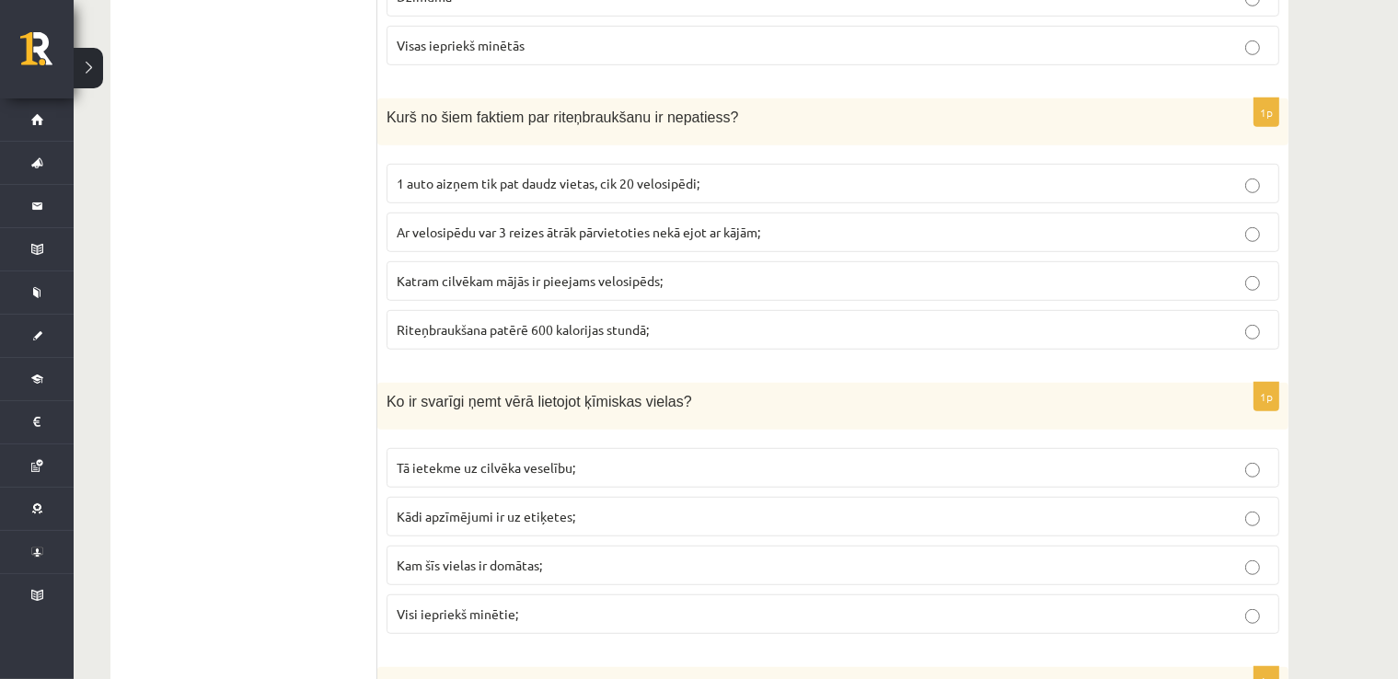
click at [1206, 277] on p "Katram cilvēkam mājās ir pieejams velosipēds;" at bounding box center [833, 281] width 873 height 19
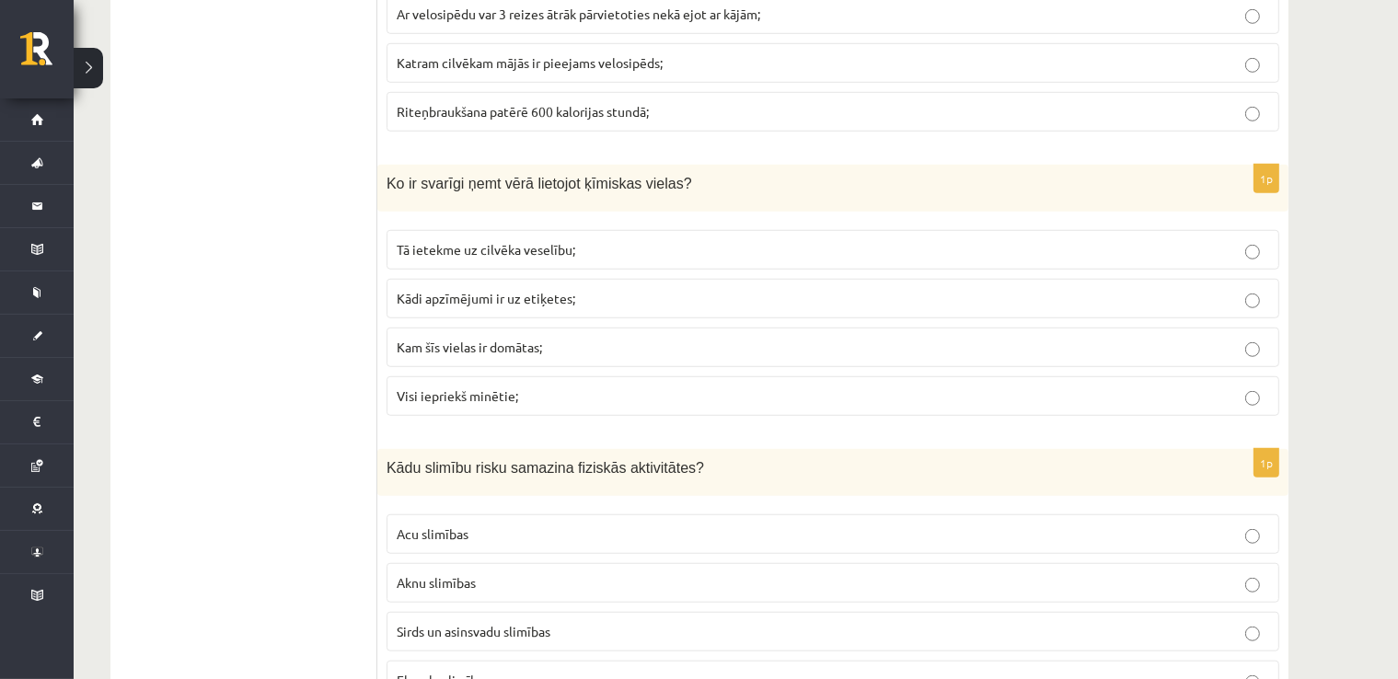
scroll to position [1289, 0]
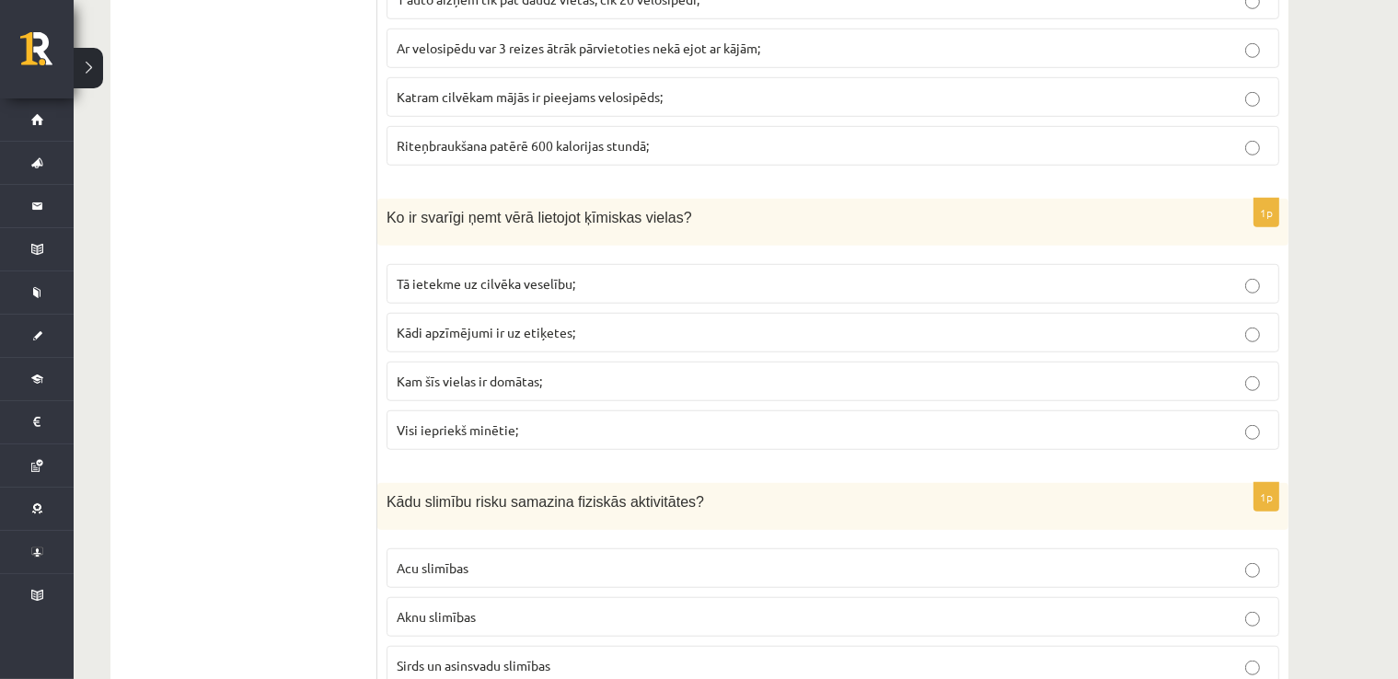
click at [496, 411] on label "Visi iepriekš minētie;" at bounding box center [833, 431] width 893 height 40
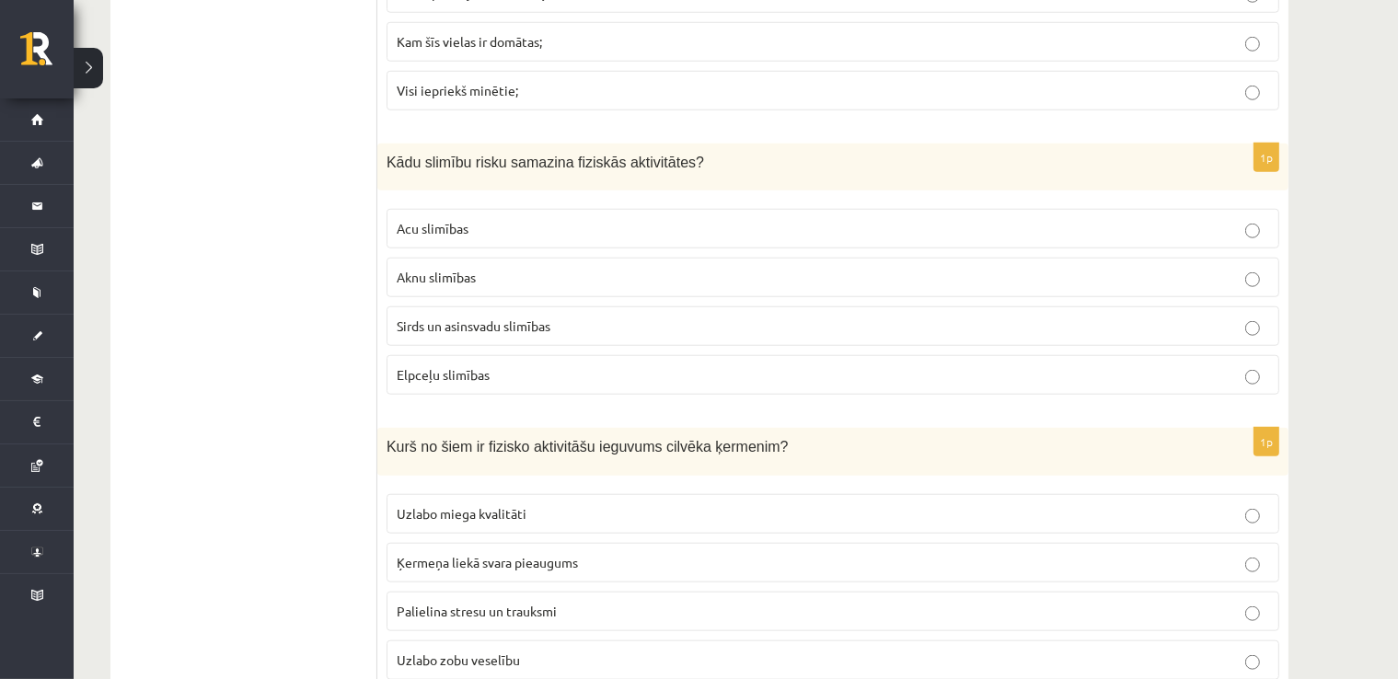
scroll to position [1657, 0]
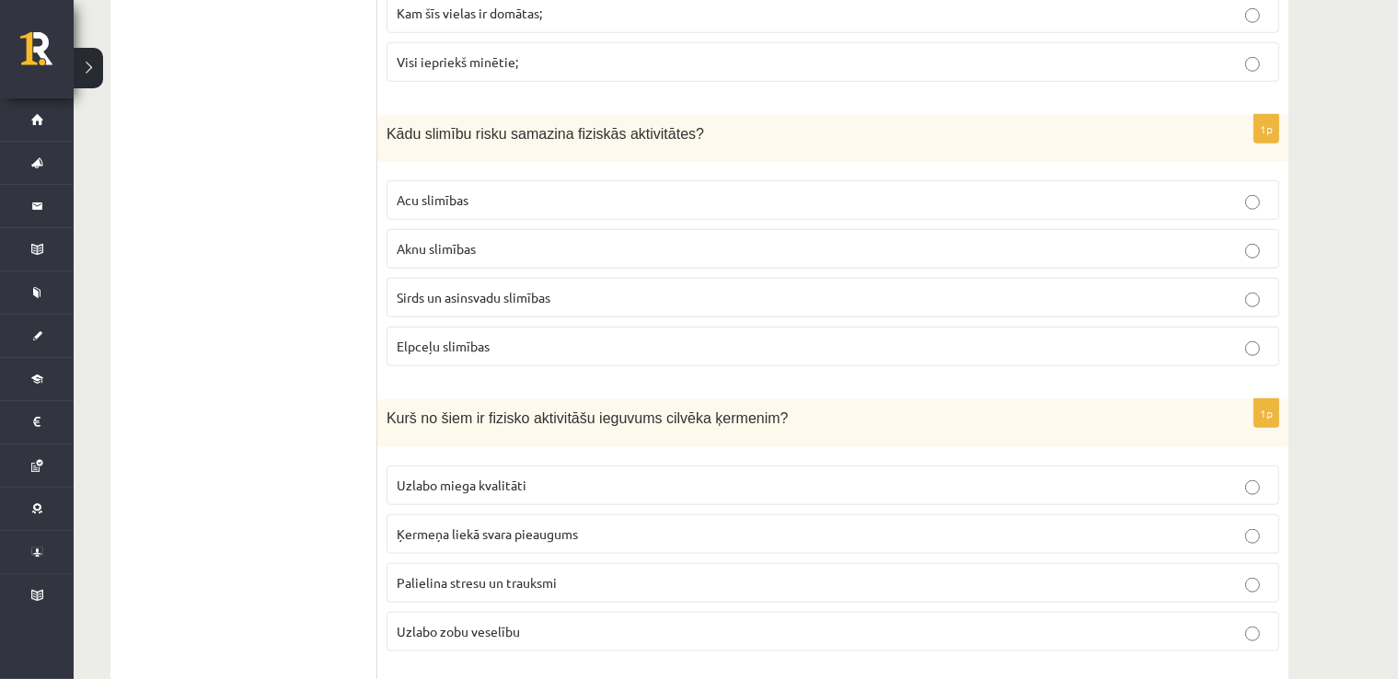
click at [569, 244] on p "Aknu slimības" at bounding box center [833, 248] width 873 height 19
click at [565, 278] on label "Sirds un asinsvadu slimības" at bounding box center [833, 298] width 893 height 40
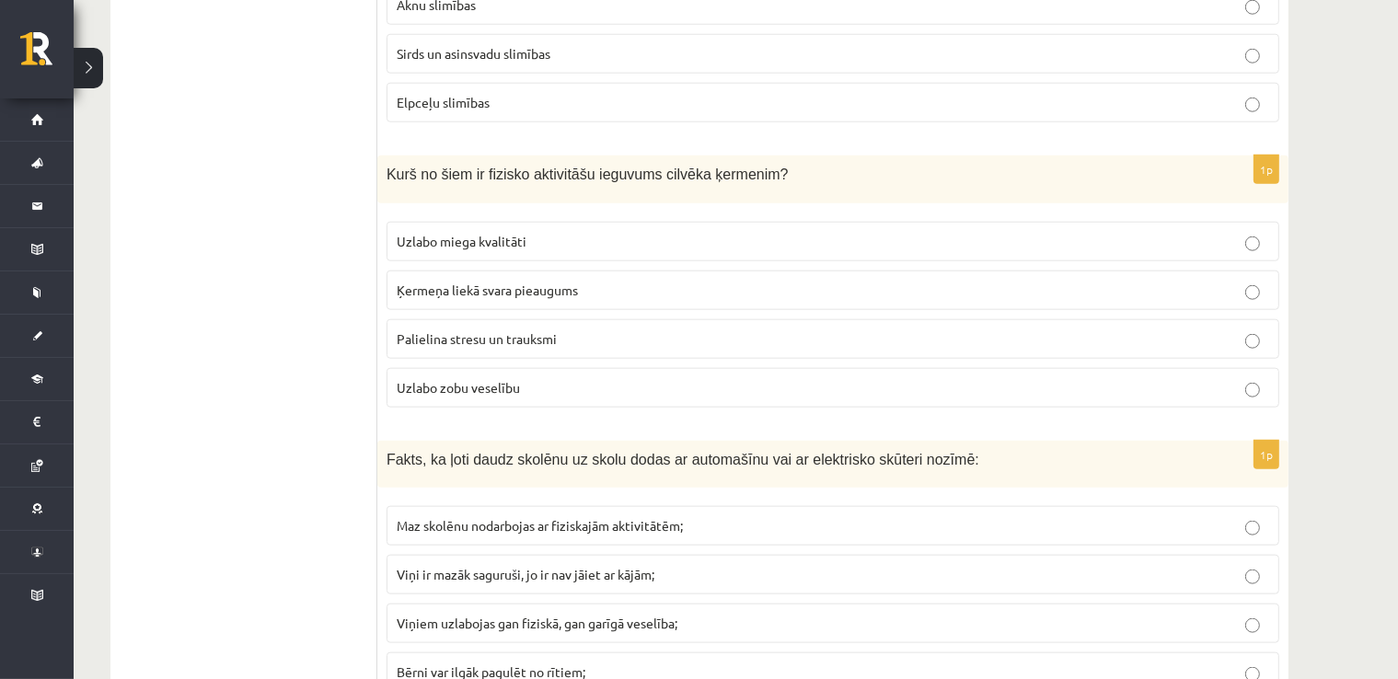
scroll to position [1933, 0]
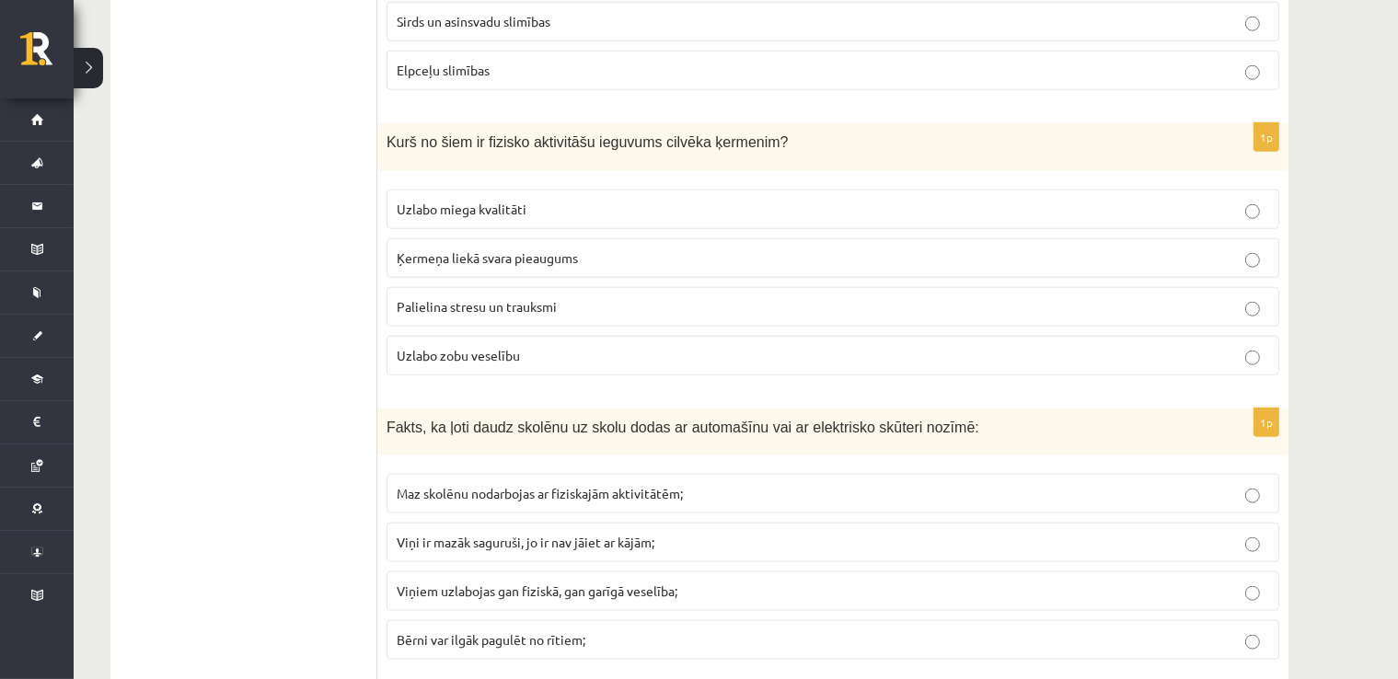
click at [433, 190] on label "Uzlabo miega kvalitāti" at bounding box center [833, 210] width 893 height 40
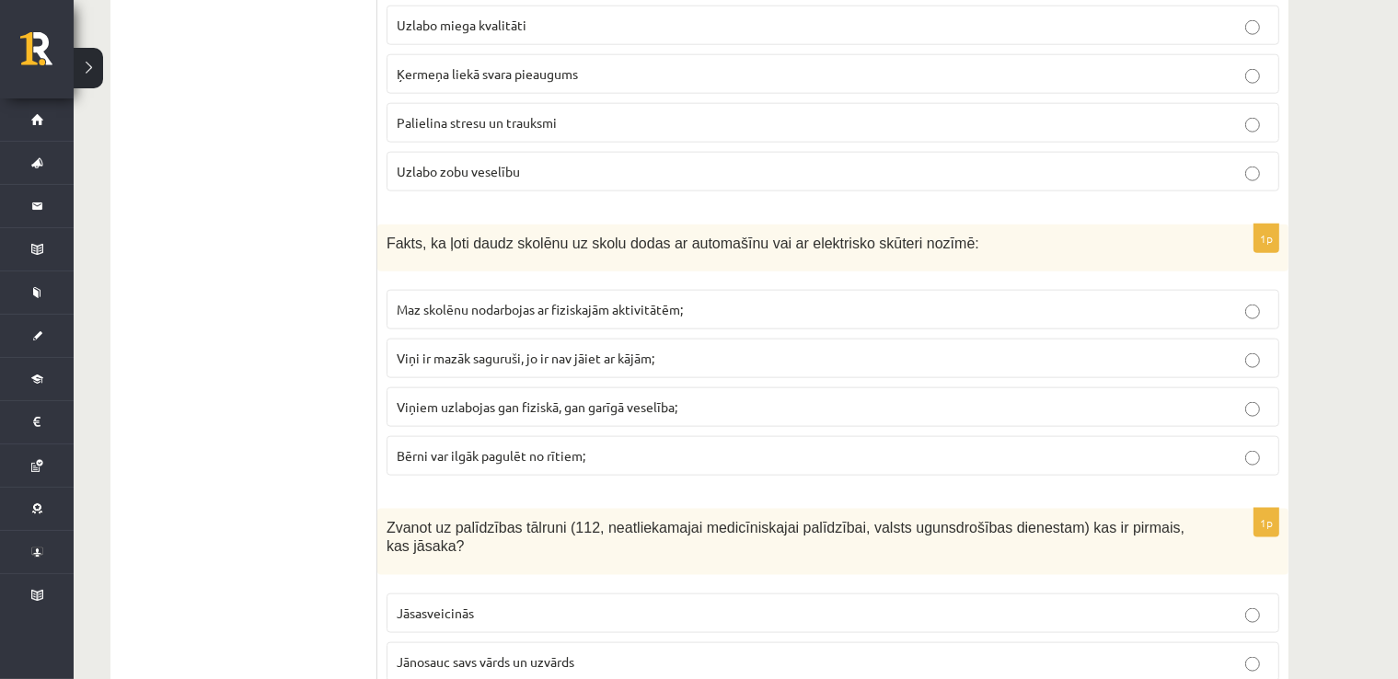
scroll to position [2209, 0]
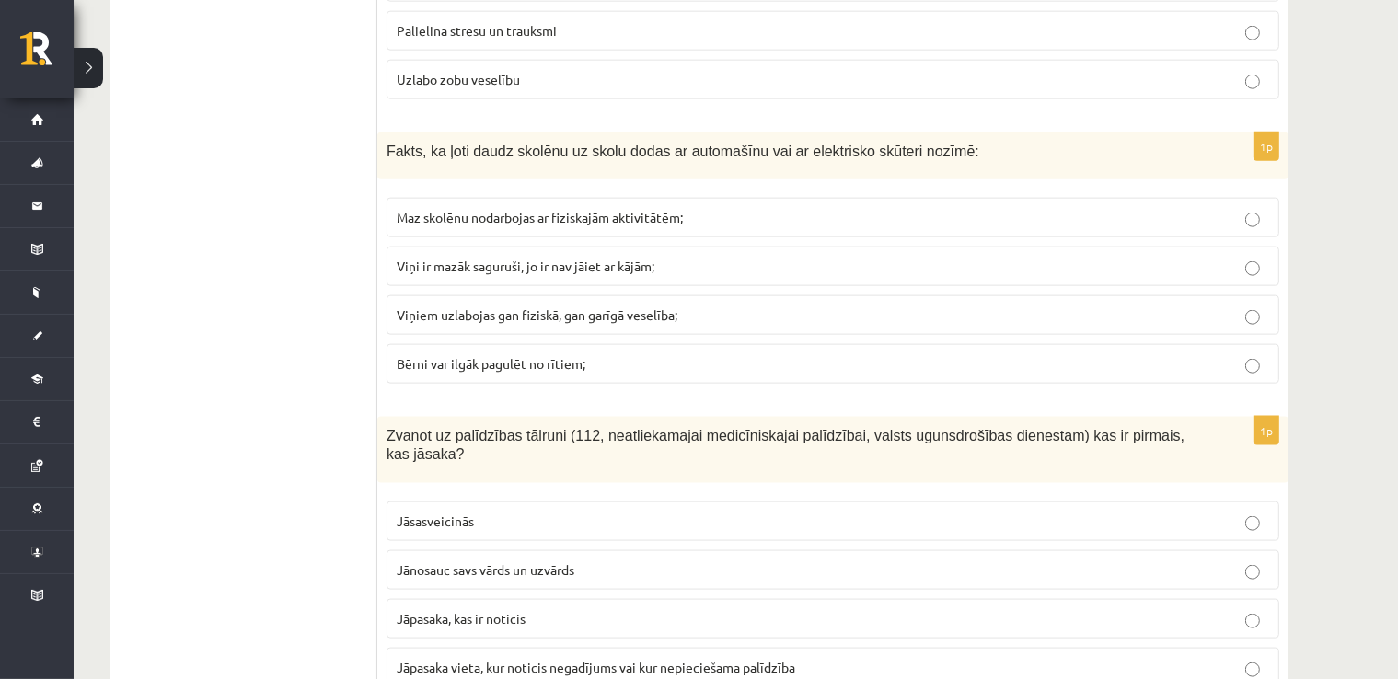
click at [469, 257] on p "Viņi ir mazāk saguruši, jo ir nav jāiet ar kājām;" at bounding box center [833, 266] width 873 height 19
click at [470, 306] on p "Viņiem uzlabojas gan fiziskā, gan garīgā veselība;" at bounding box center [833, 315] width 873 height 19
click at [458, 258] on span "Viņi ir mazāk saguruši, jo ir nav jāiet ar kājām;" at bounding box center [526, 266] width 258 height 17
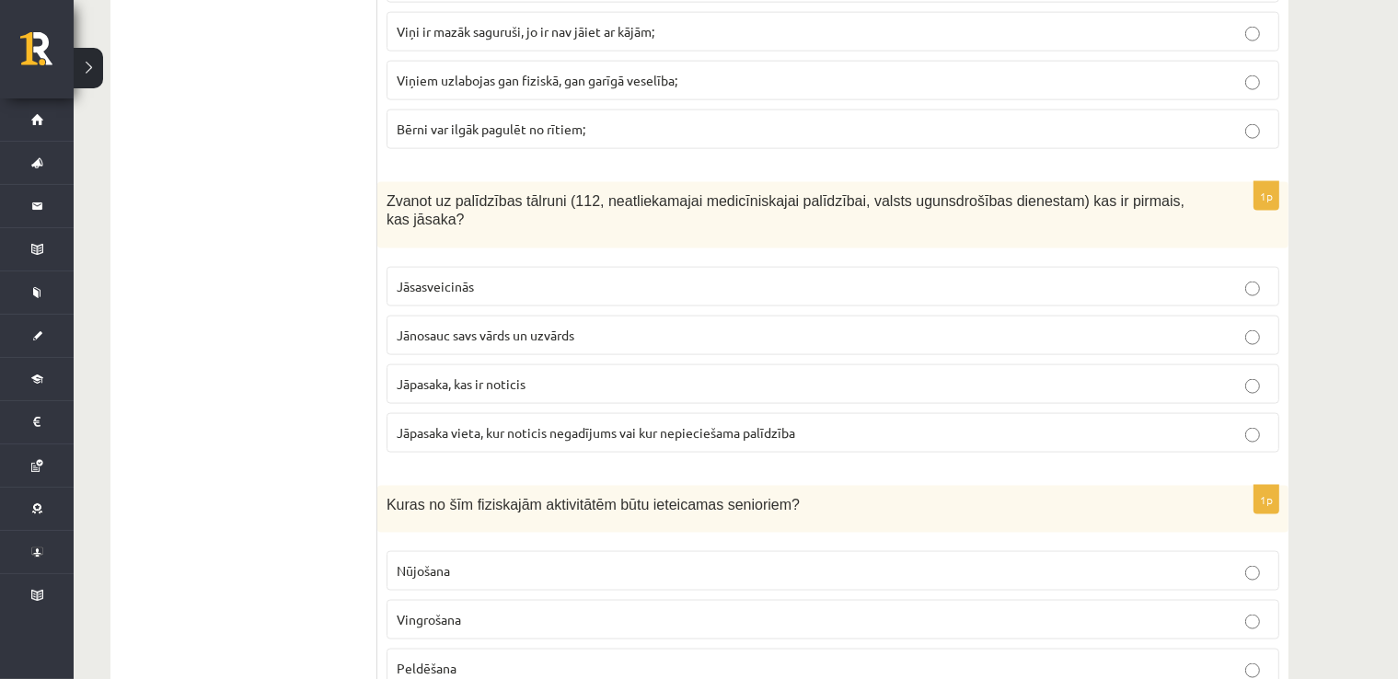
scroll to position [2486, 0]
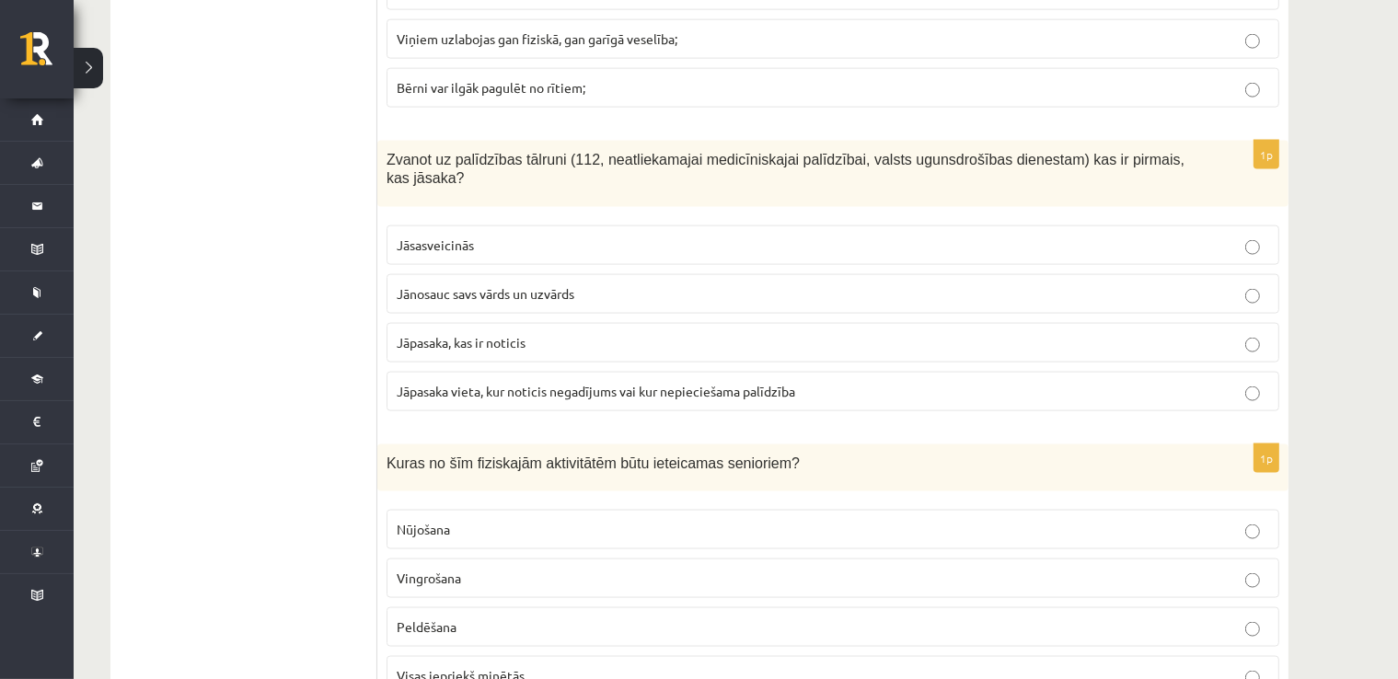
click at [493, 383] on span "Jāpasaka vieta, kur noticis negadījums vai kur nepieciešama palīdzība" at bounding box center [596, 391] width 399 height 17
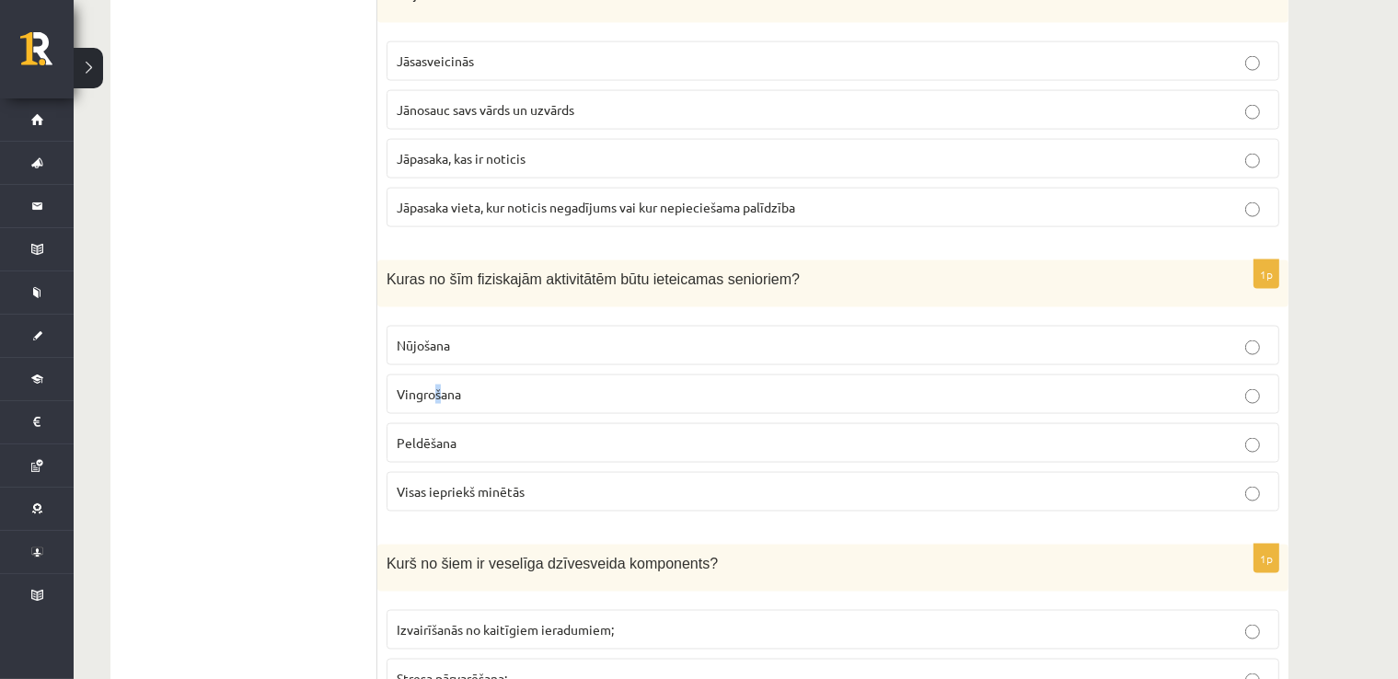
click at [438, 386] on span "Vingrošana" at bounding box center [429, 394] width 64 height 17
click at [505, 375] on label "Vingrošana" at bounding box center [833, 395] width 893 height 40
click at [479, 434] on p "Peldēšana" at bounding box center [833, 443] width 873 height 19
click at [495, 385] on p "Vingrošana" at bounding box center [833, 394] width 873 height 19
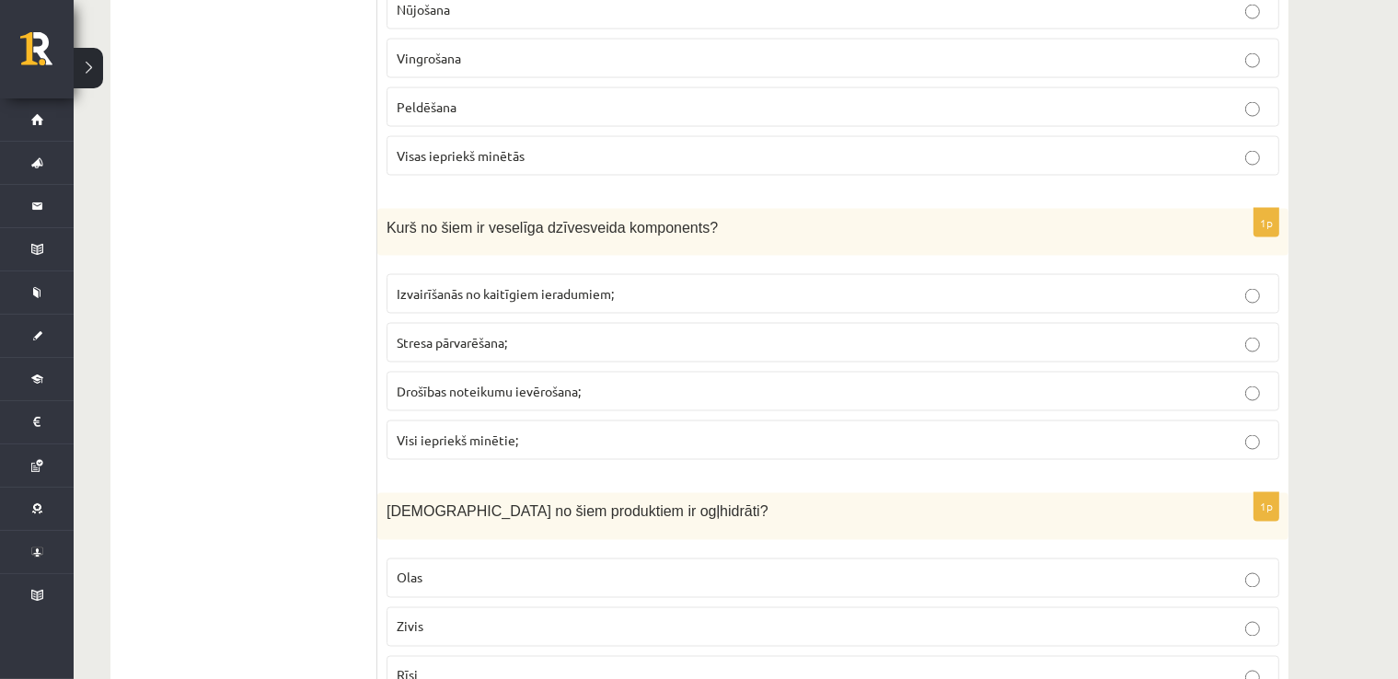
scroll to position [3038, 0]
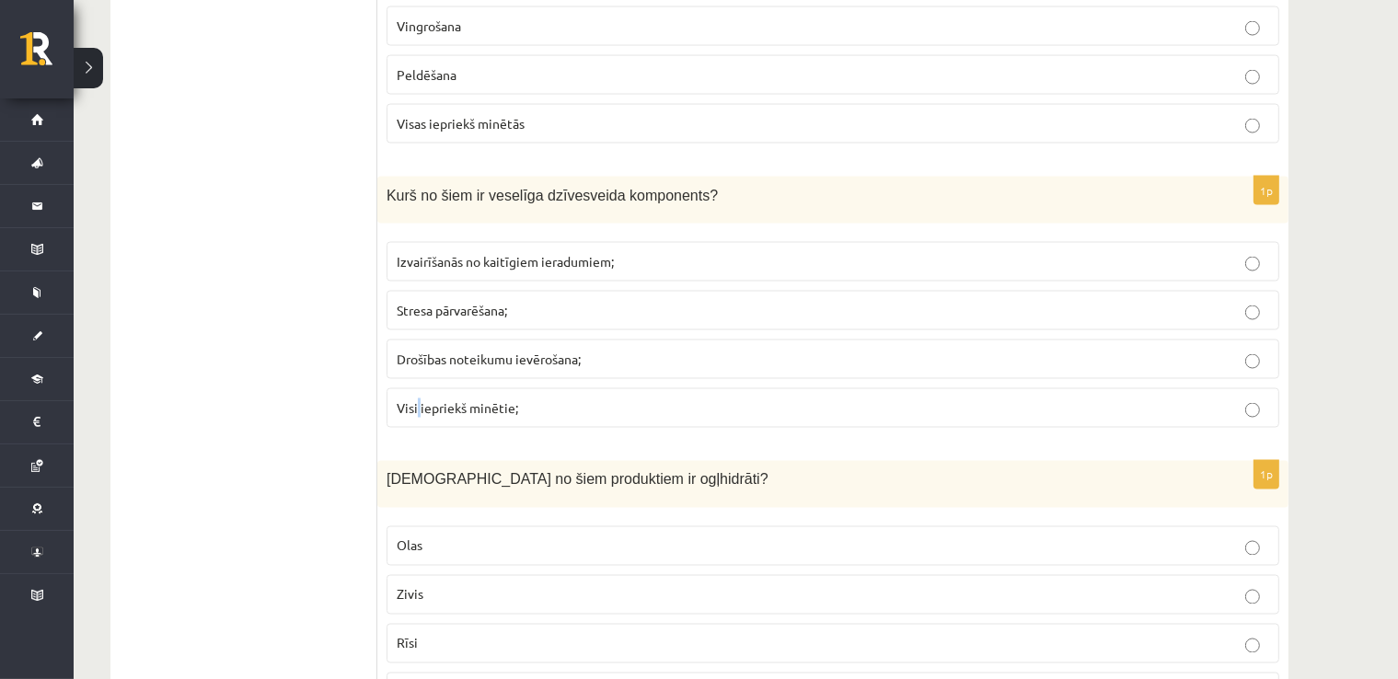
click at [418, 400] on span "Visi iepriekš minētie;" at bounding box center [458, 408] width 122 height 17
click at [692, 399] on p "Visi iepriekš minētie;" at bounding box center [833, 408] width 873 height 19
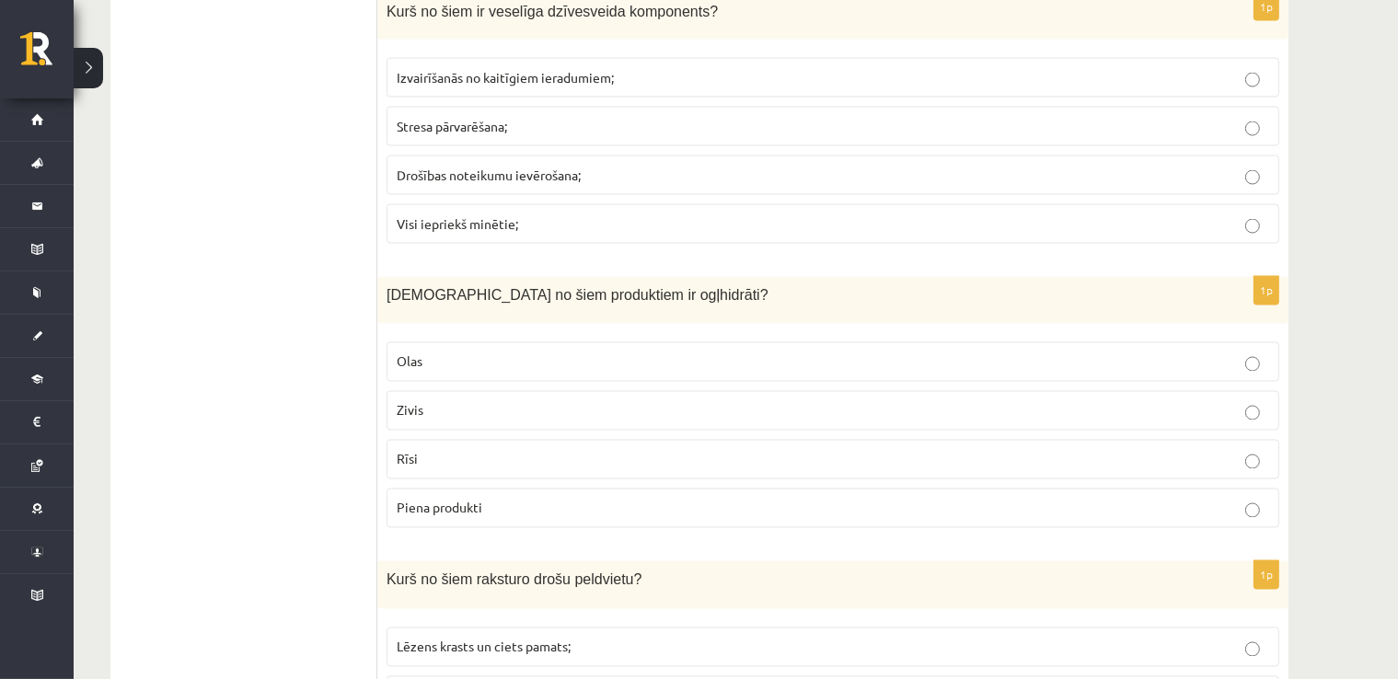
scroll to position [3314, 0]
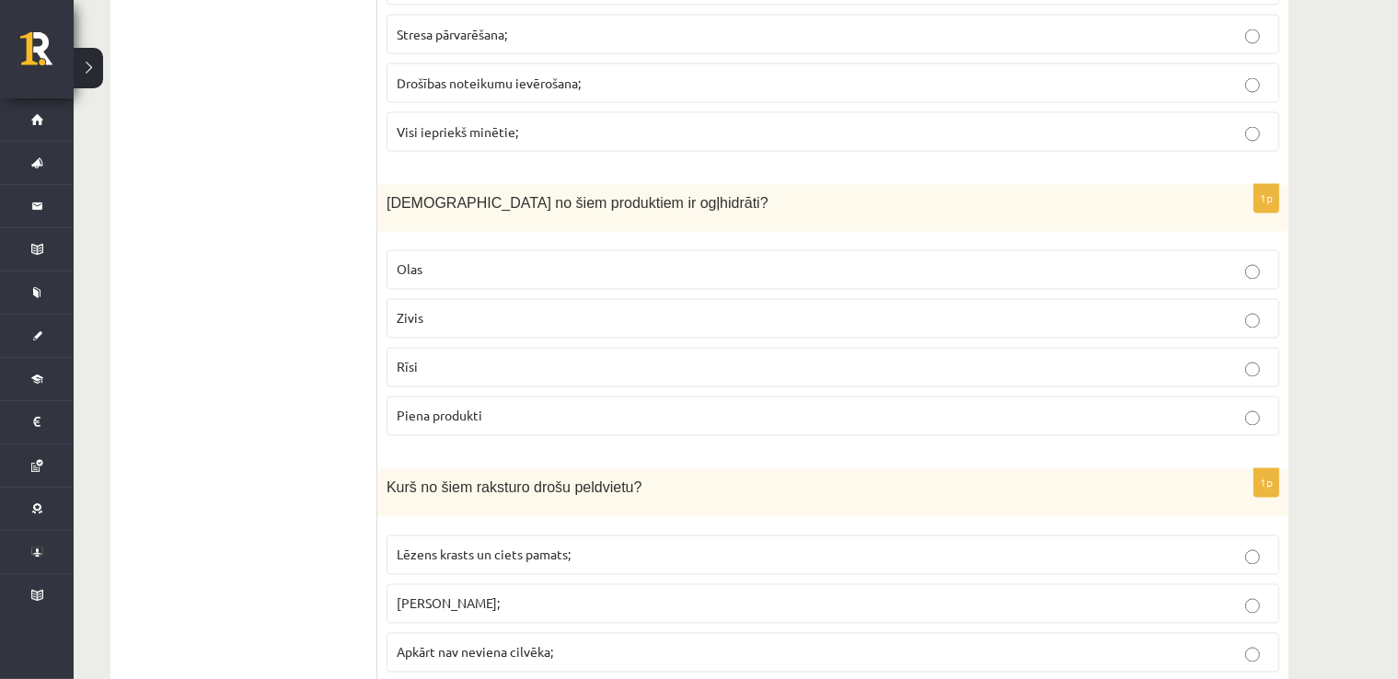
click at [423, 309] on p "Zivis" at bounding box center [833, 318] width 873 height 19
click at [421, 250] on label "Olas" at bounding box center [833, 270] width 893 height 40
click at [429, 408] on span "Piena produkti" at bounding box center [440, 416] width 86 height 17
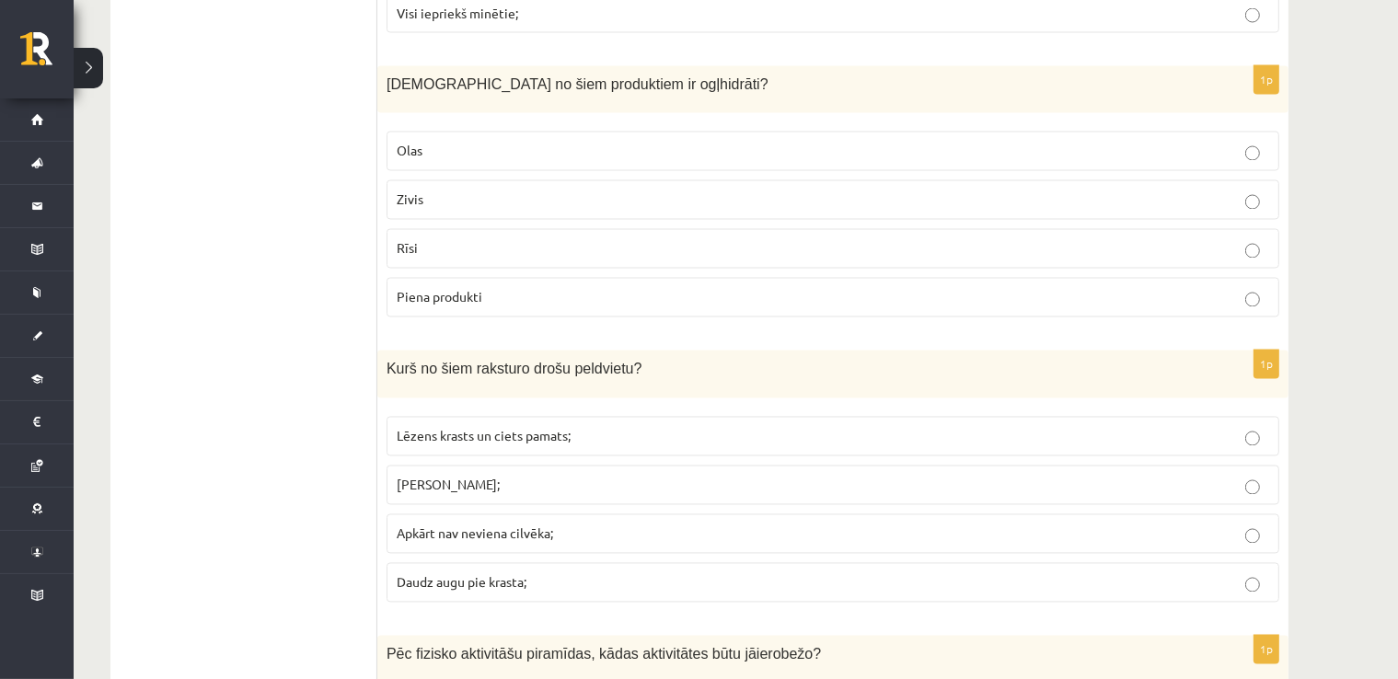
scroll to position [3590, 0]
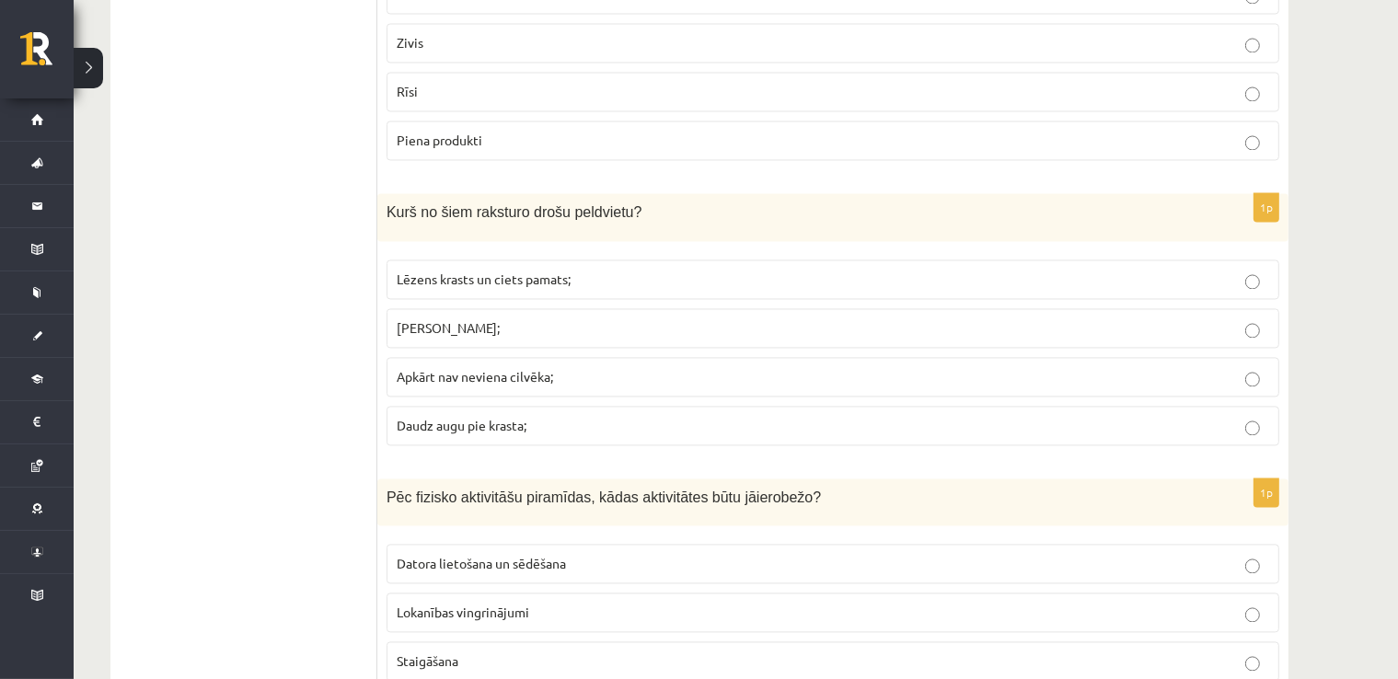
click at [403, 319] on p "Acīmredzama straume;" at bounding box center [833, 328] width 873 height 19
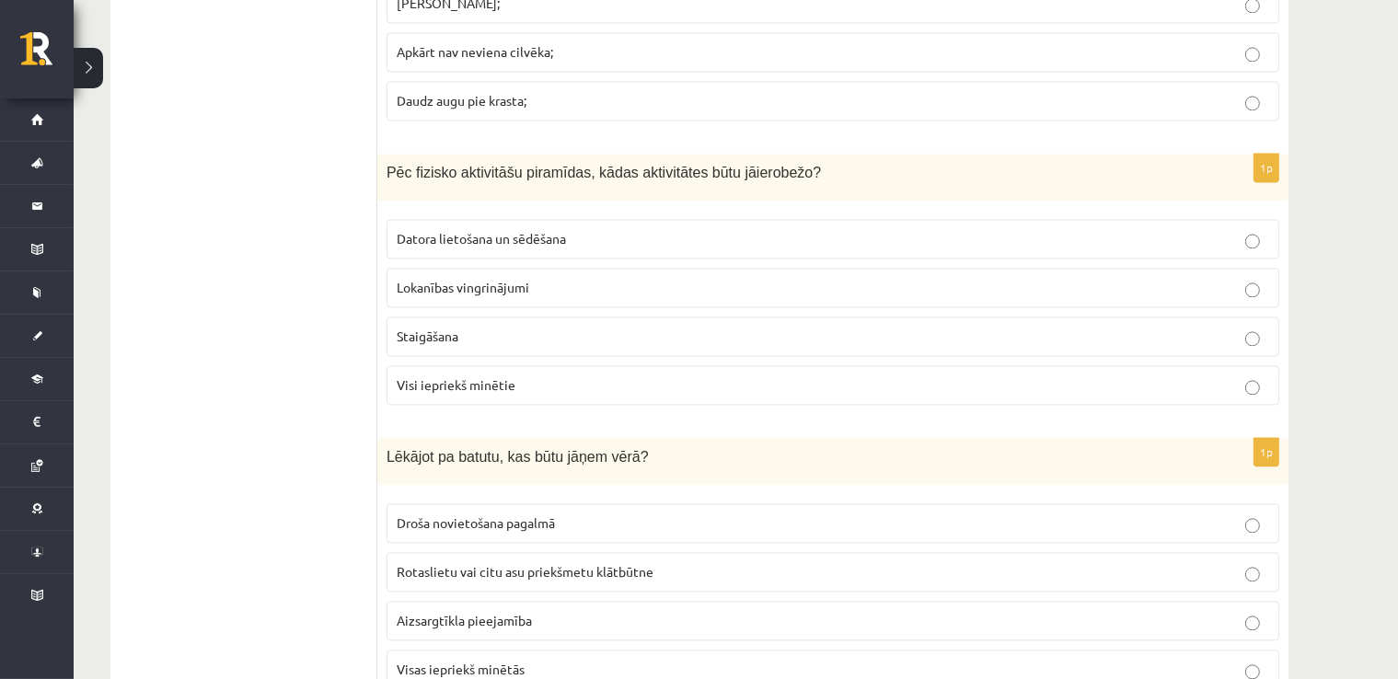
scroll to position [3959, 0]
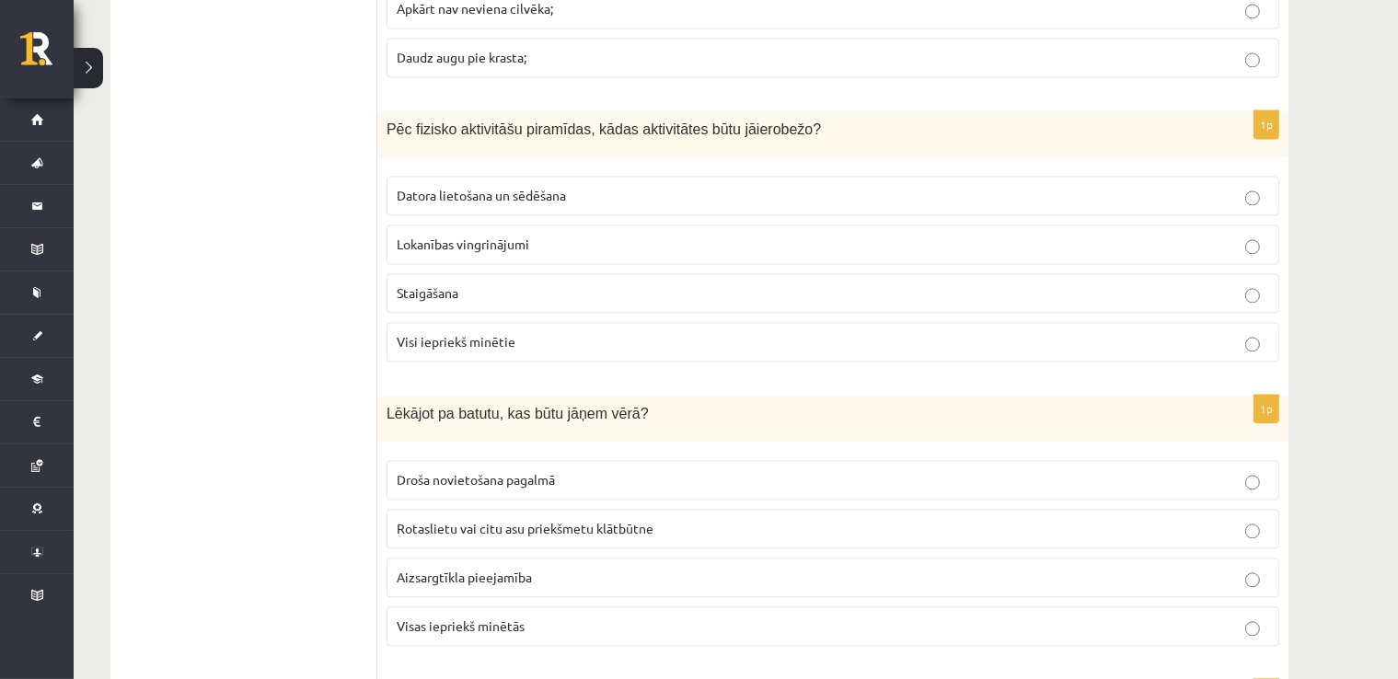
click at [413, 186] on p "Datora lietošana un sēdēšana" at bounding box center [833, 195] width 873 height 19
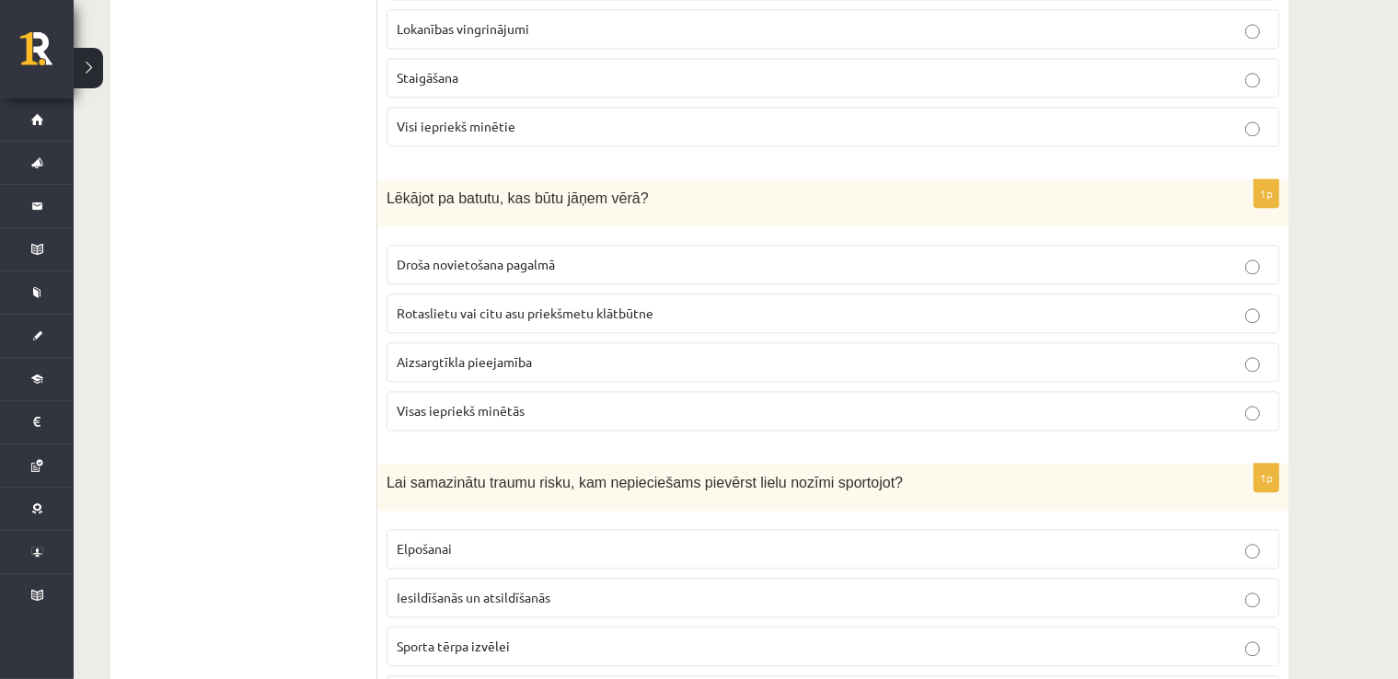
scroll to position [4143, 0]
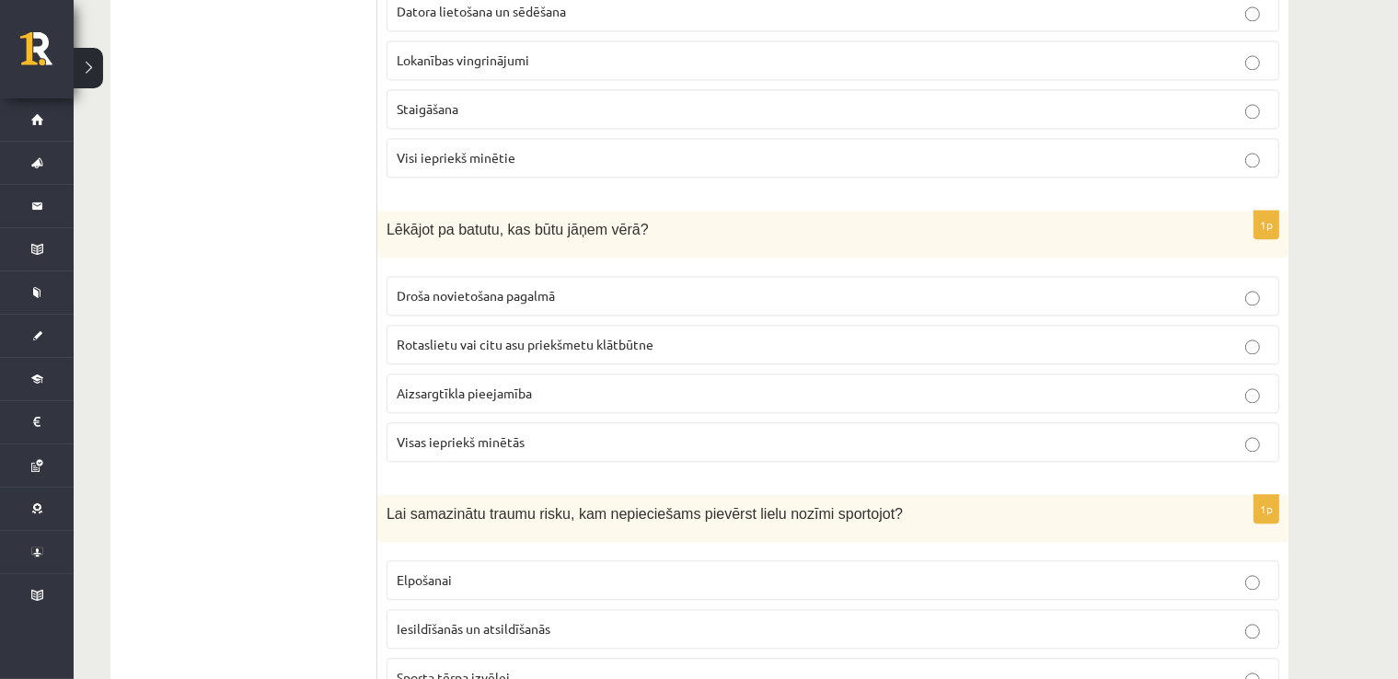
click at [710, 377] on fieldset "Droša novietošana pagalmā Rotaslietu vai citu asu priekšmetu klātbūtne Aizsargt…" at bounding box center [833, 367] width 893 height 201
click at [1173, 433] on p "Visas iepriekš minētās" at bounding box center [833, 442] width 873 height 19
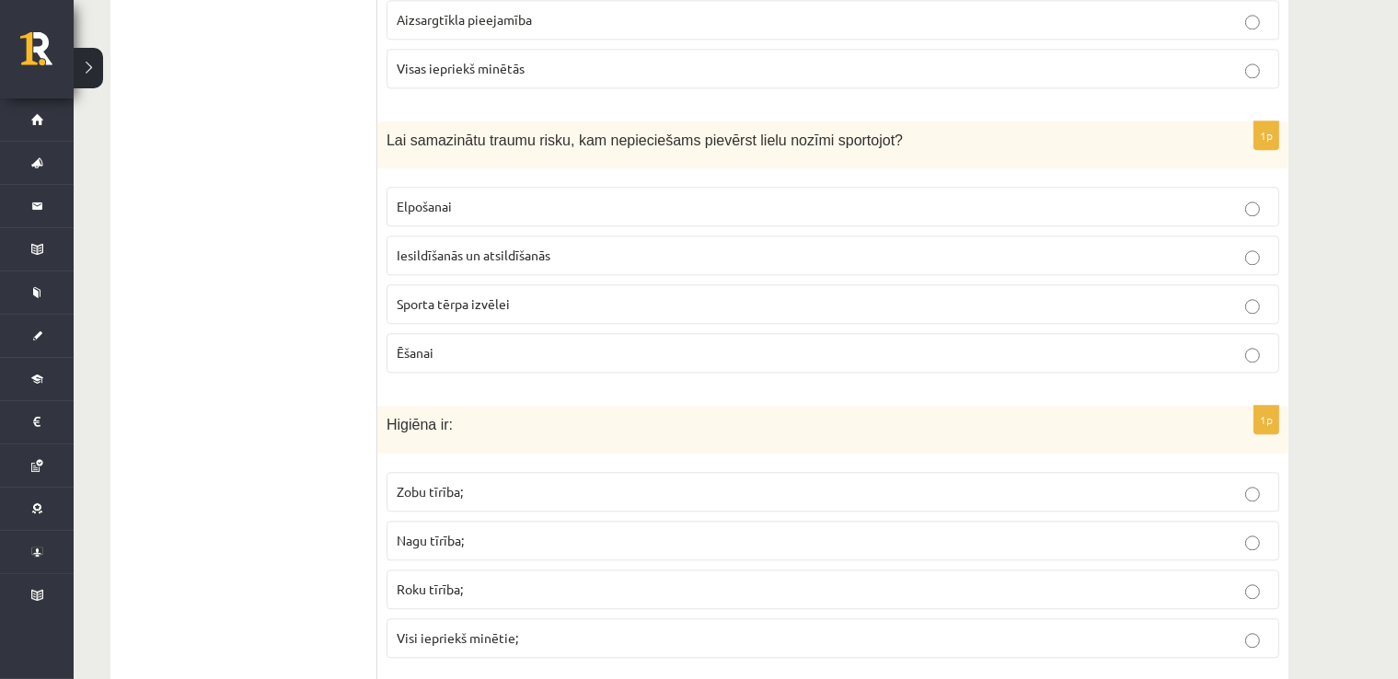
scroll to position [4518, 0]
click at [530, 245] on span "Iesildīšanās un atsildīšanās" at bounding box center [474, 253] width 154 height 17
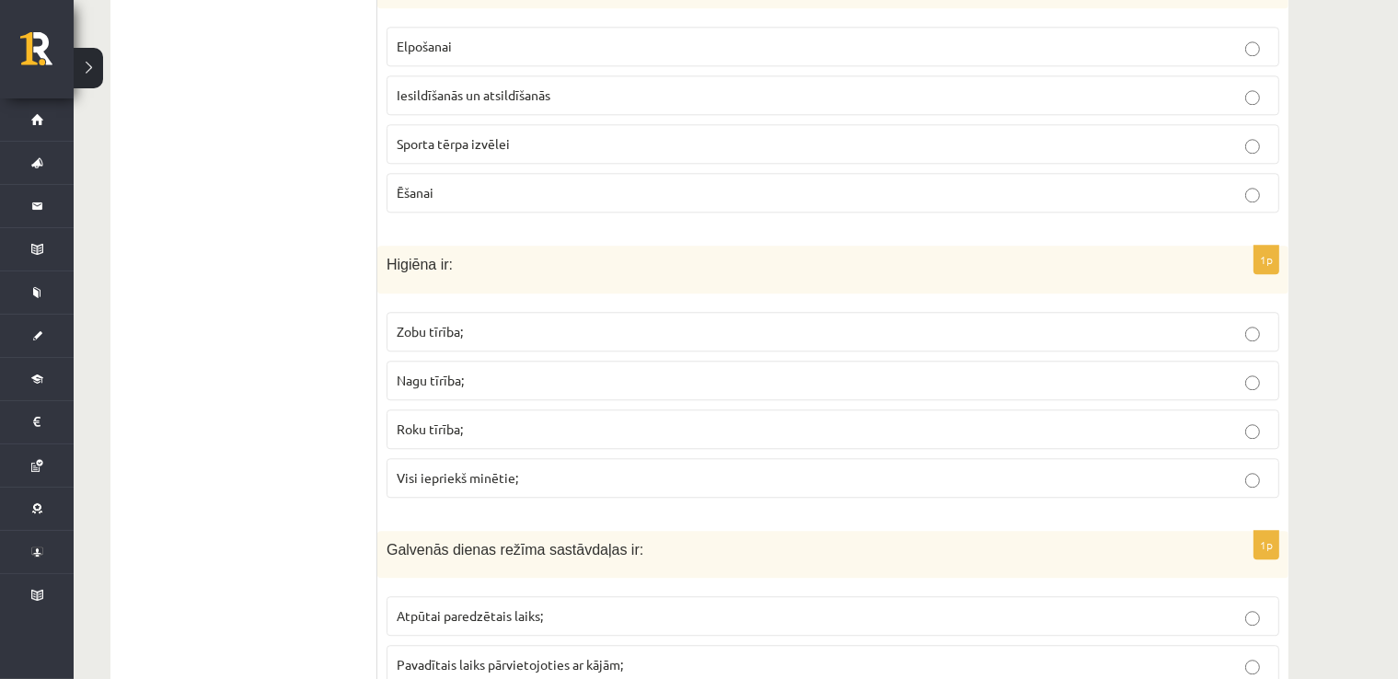
scroll to position [4703, 0]
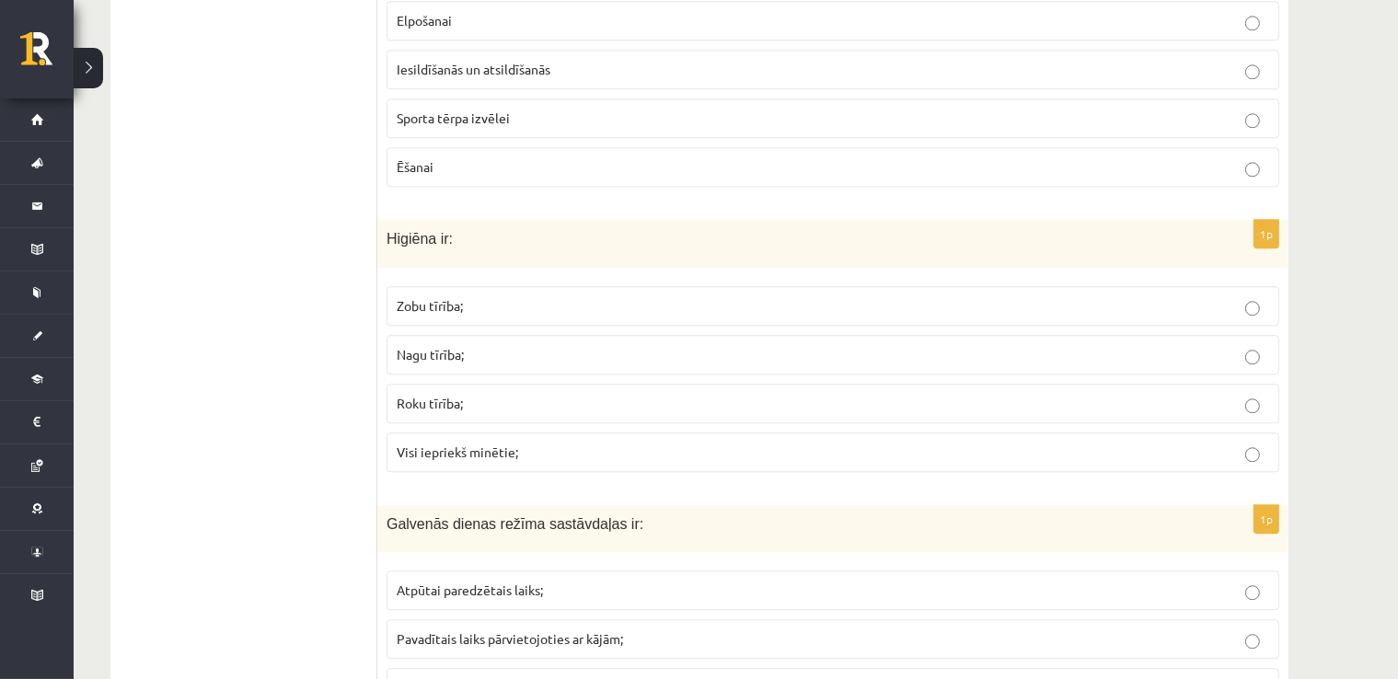
click at [1210, 433] on label "Visi iepriekš minētie;" at bounding box center [833, 453] width 893 height 40
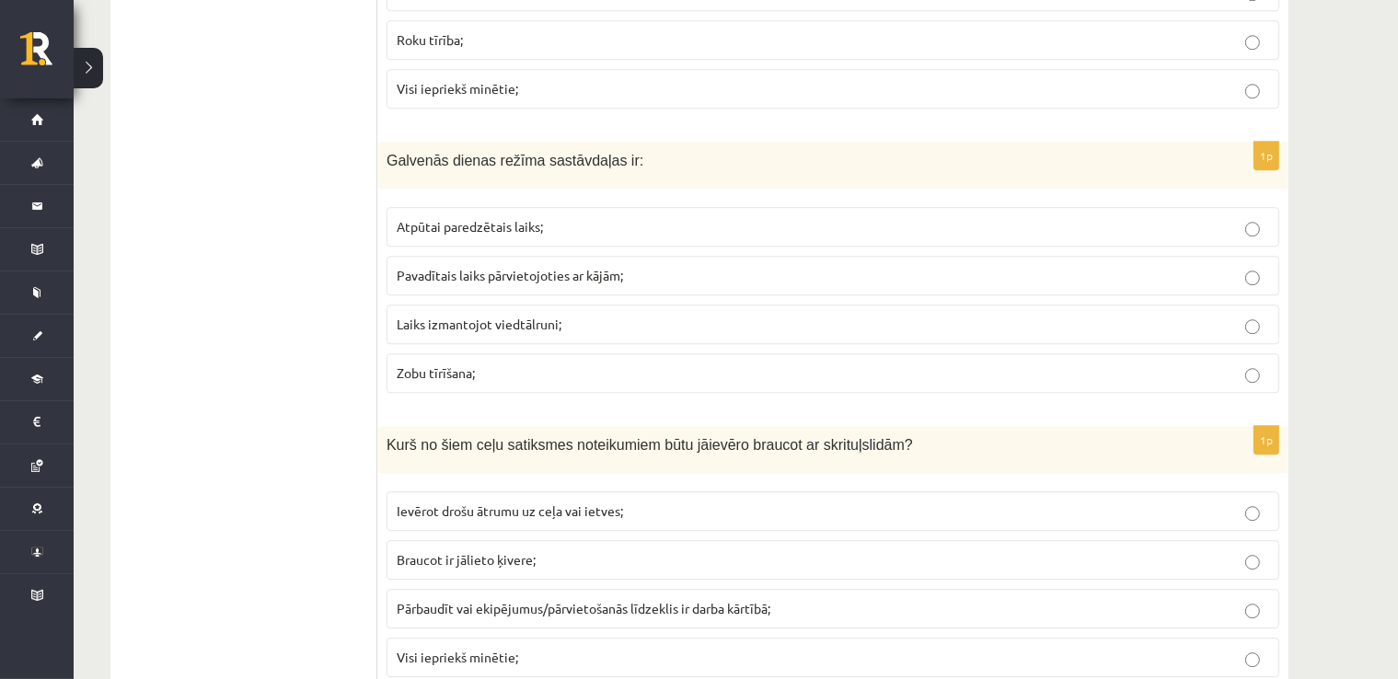
scroll to position [5071, 0]
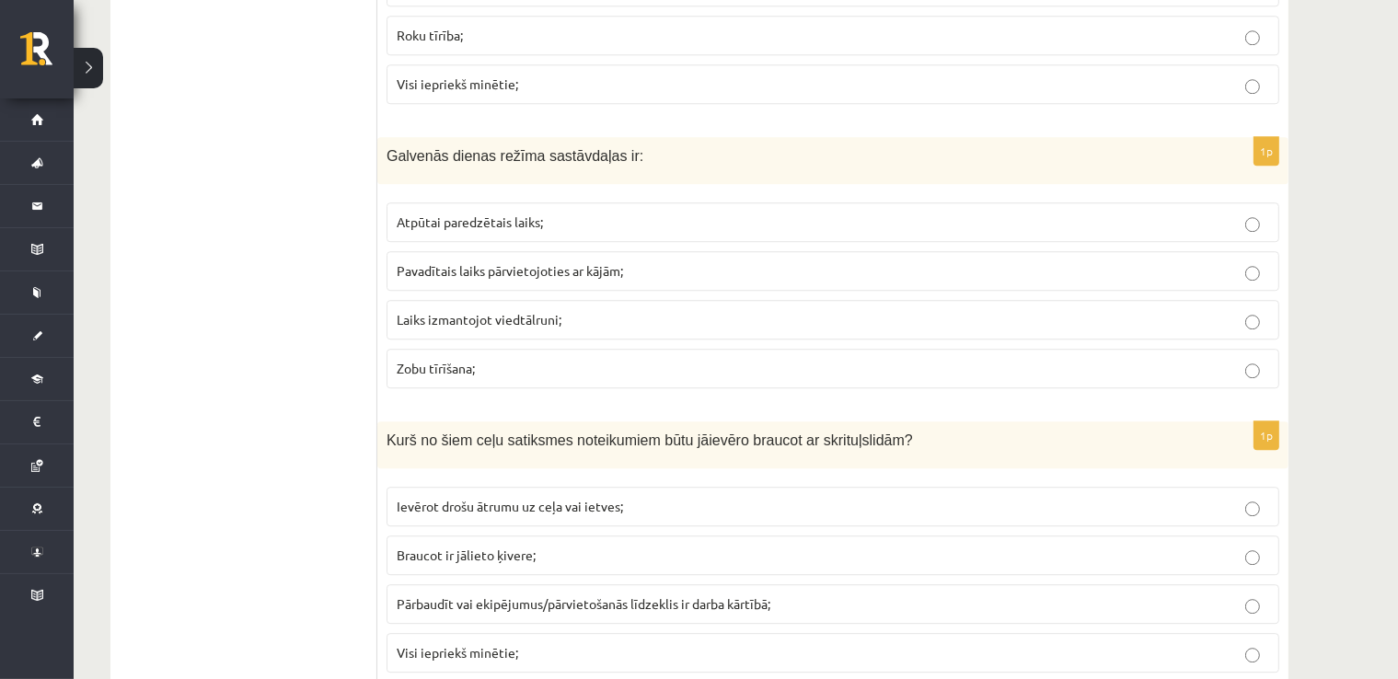
click at [1079, 213] on p "Atpūtai paredzētais laiks;" at bounding box center [833, 222] width 873 height 19
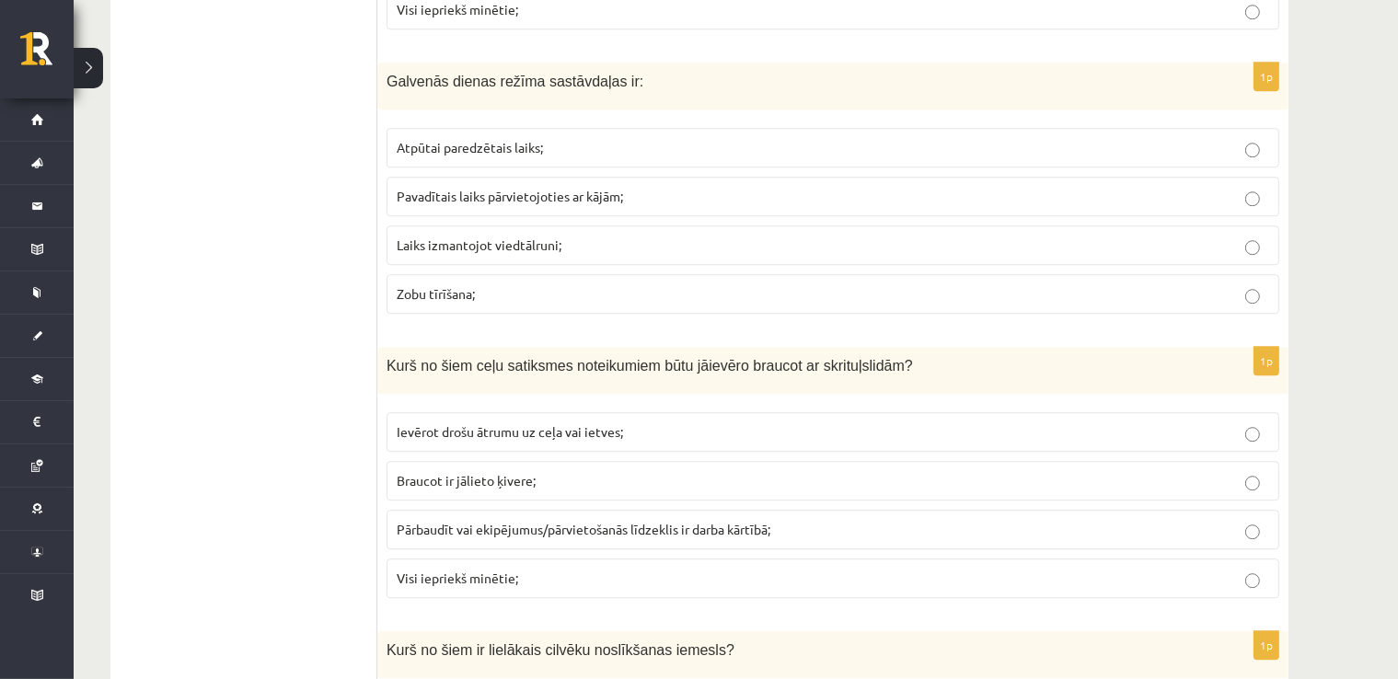
scroll to position [5347, 0]
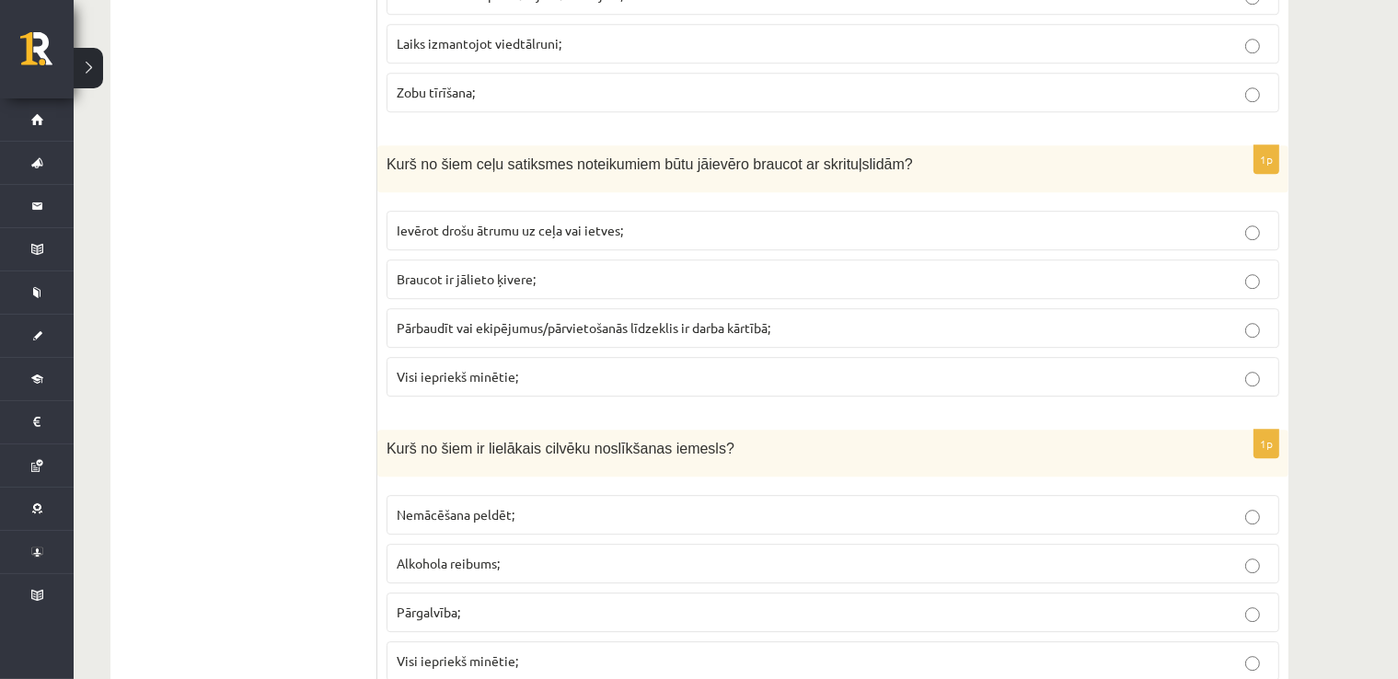
click at [1208, 367] on p "Visi iepriekš minētie;" at bounding box center [833, 376] width 873 height 19
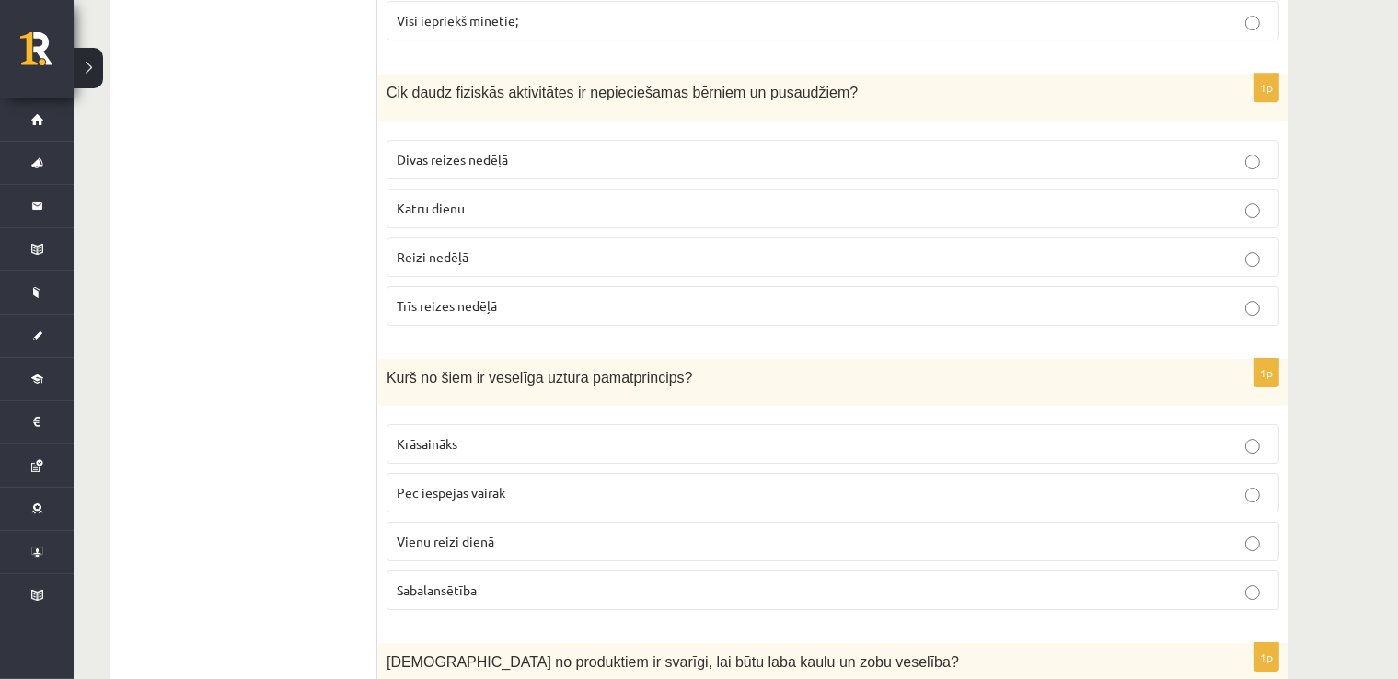
scroll to position [5991, 0]
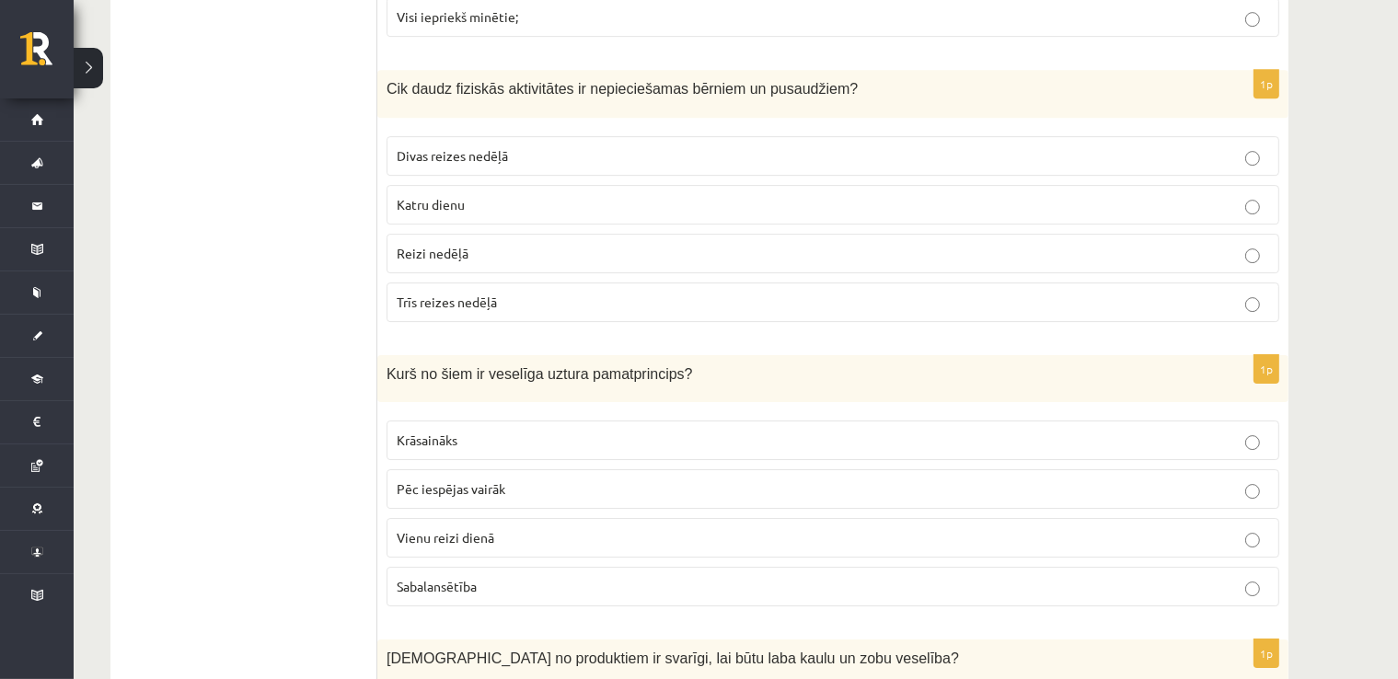
click at [491, 195] on p "Katru dienu" at bounding box center [833, 204] width 873 height 19
click at [493, 185] on label "Katru dienu" at bounding box center [833, 205] width 893 height 40
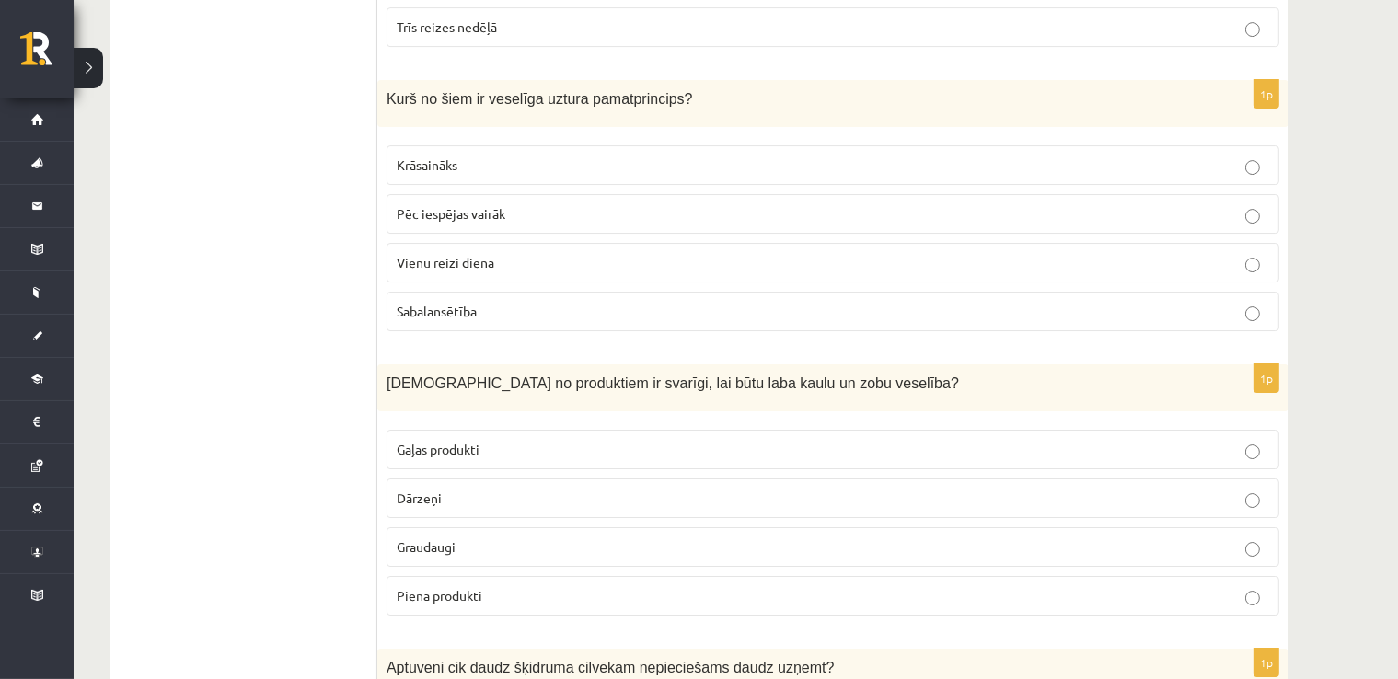
scroll to position [6268, 0]
click at [446, 291] on label "Sabalansētība" at bounding box center [833, 311] width 893 height 40
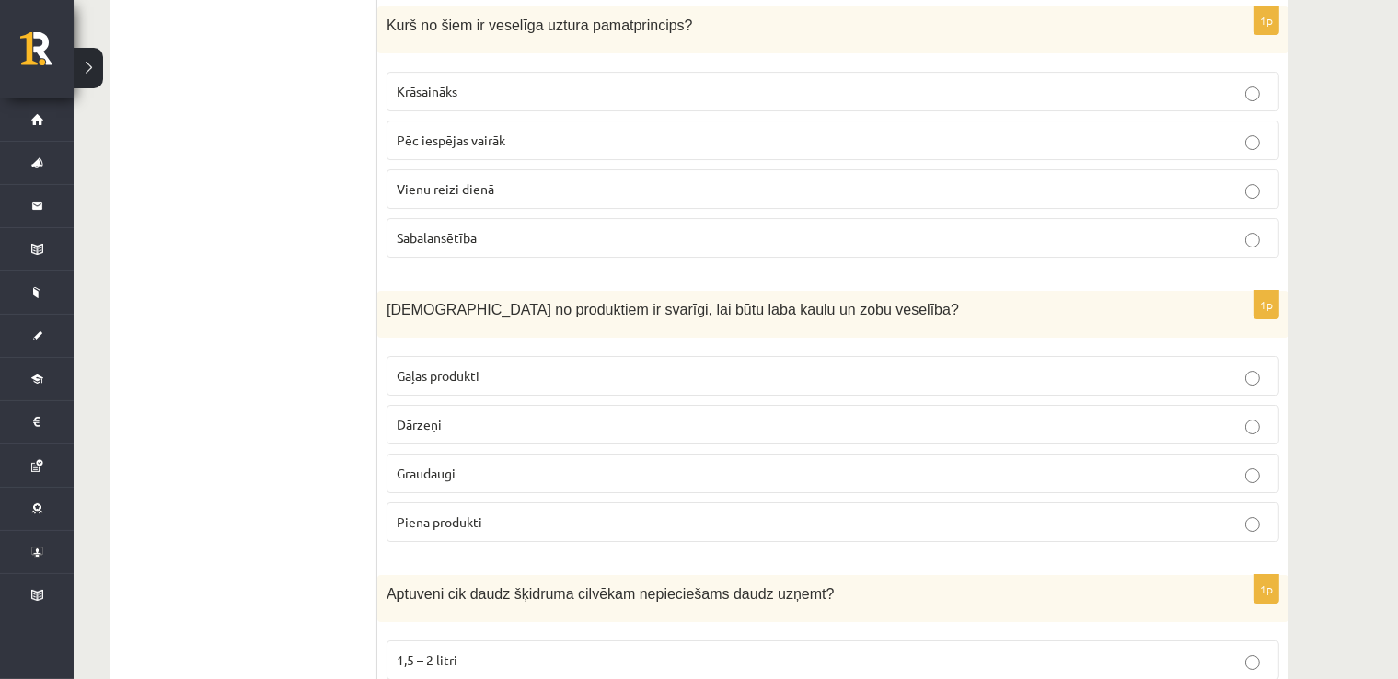
scroll to position [6452, 0]
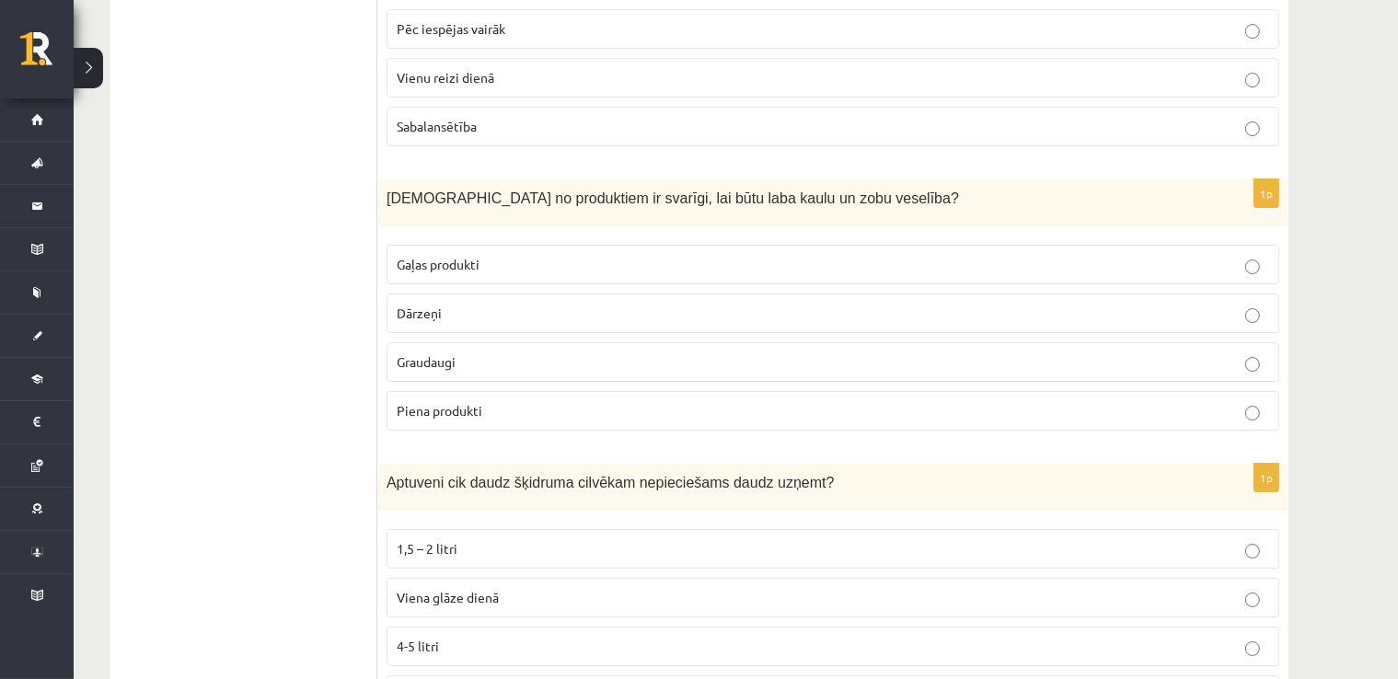
click at [434, 256] on span "Gaļas produkti" at bounding box center [438, 264] width 83 height 17
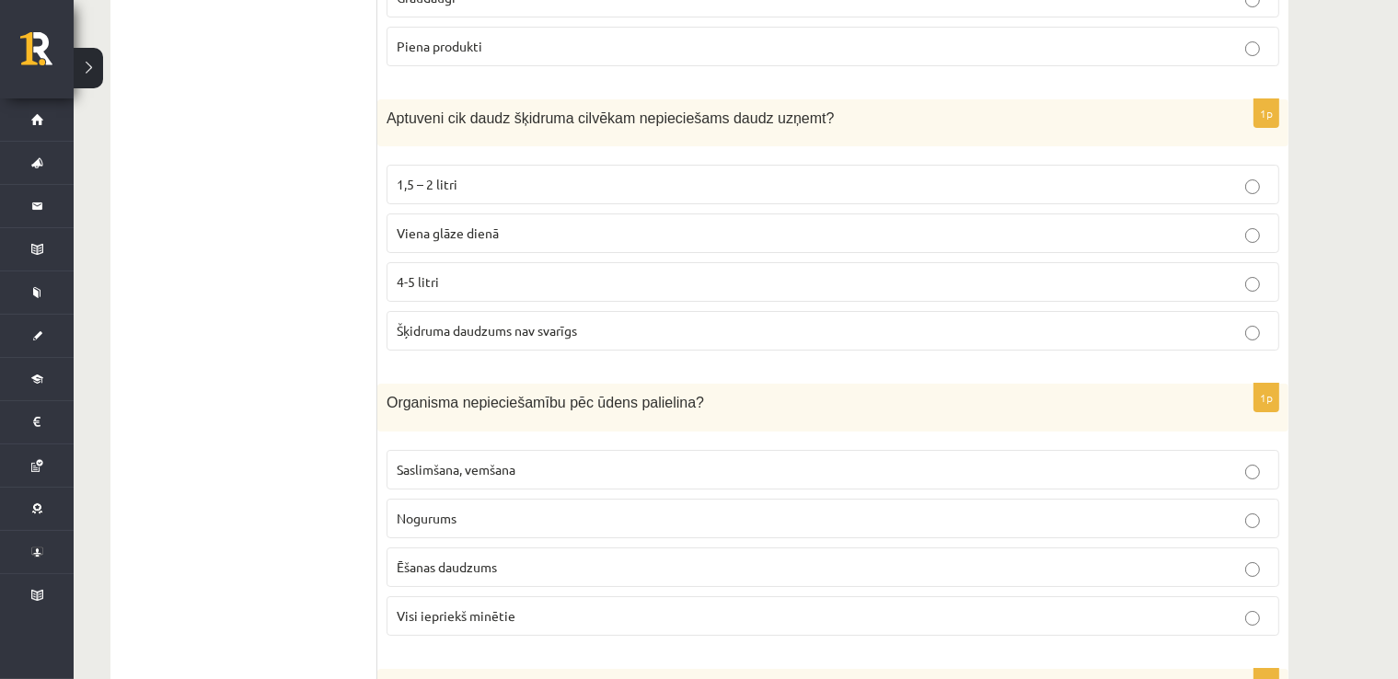
scroll to position [6820, 0]
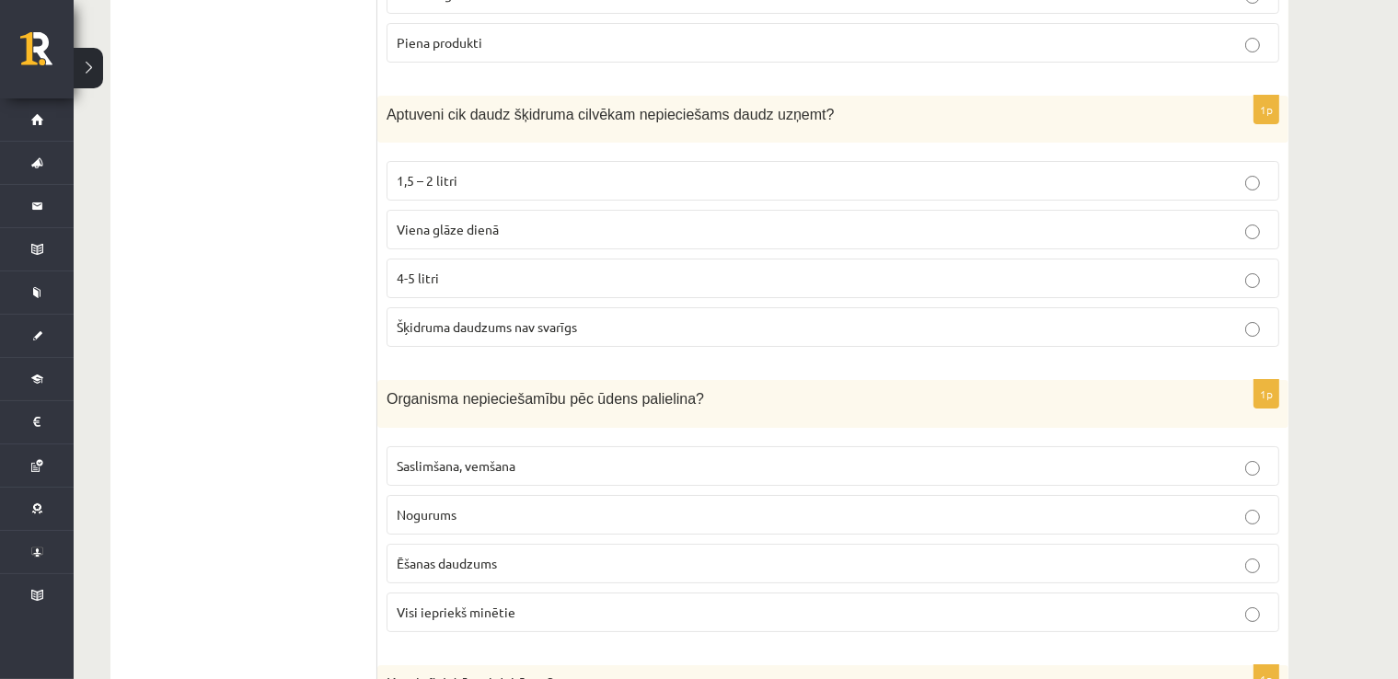
click at [560, 171] on p "1,5 – 2 litri" at bounding box center [833, 180] width 873 height 19
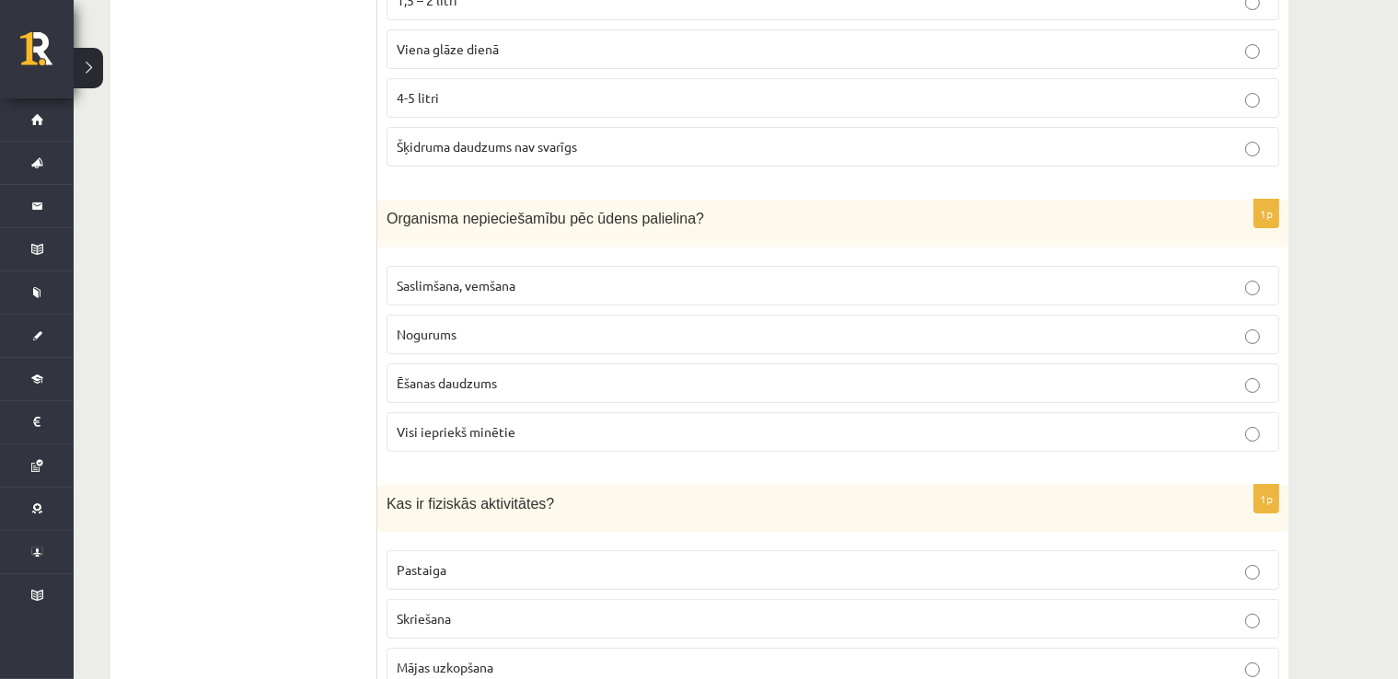
scroll to position [7004, 0]
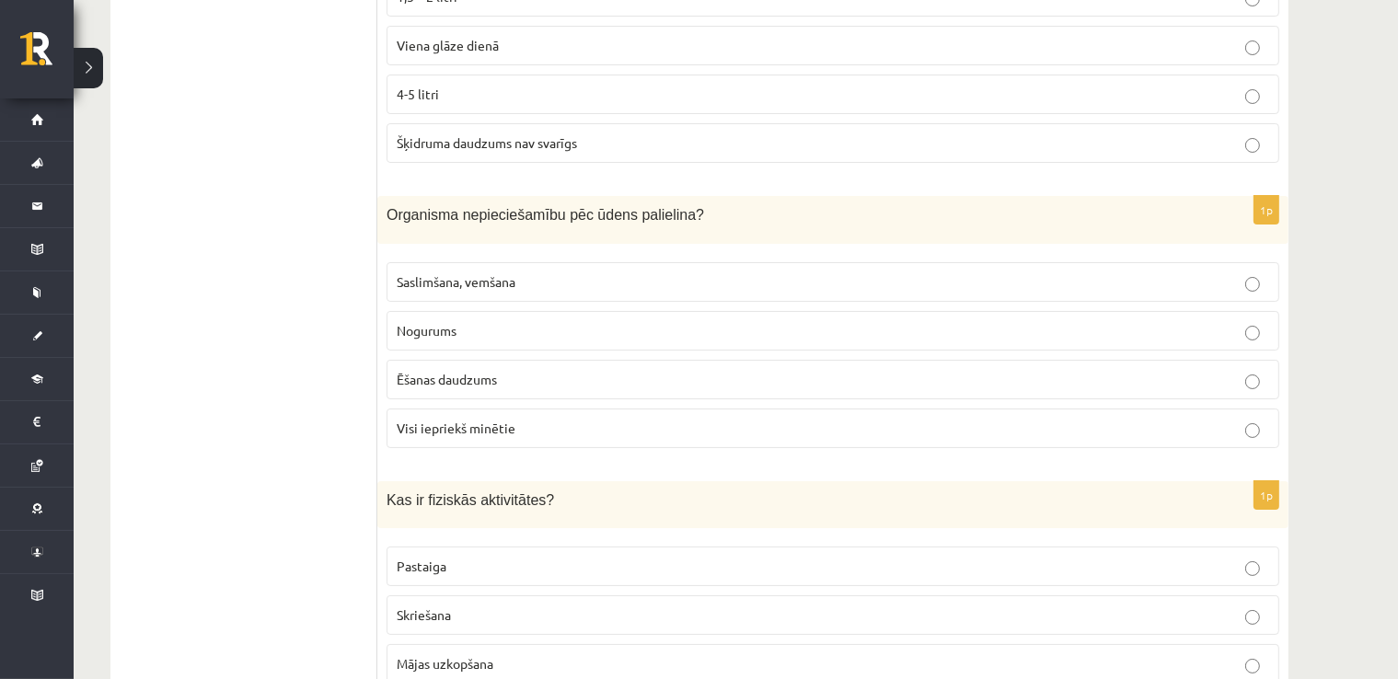
click at [501, 420] on span "Visi iepriekš minētie" at bounding box center [456, 428] width 119 height 17
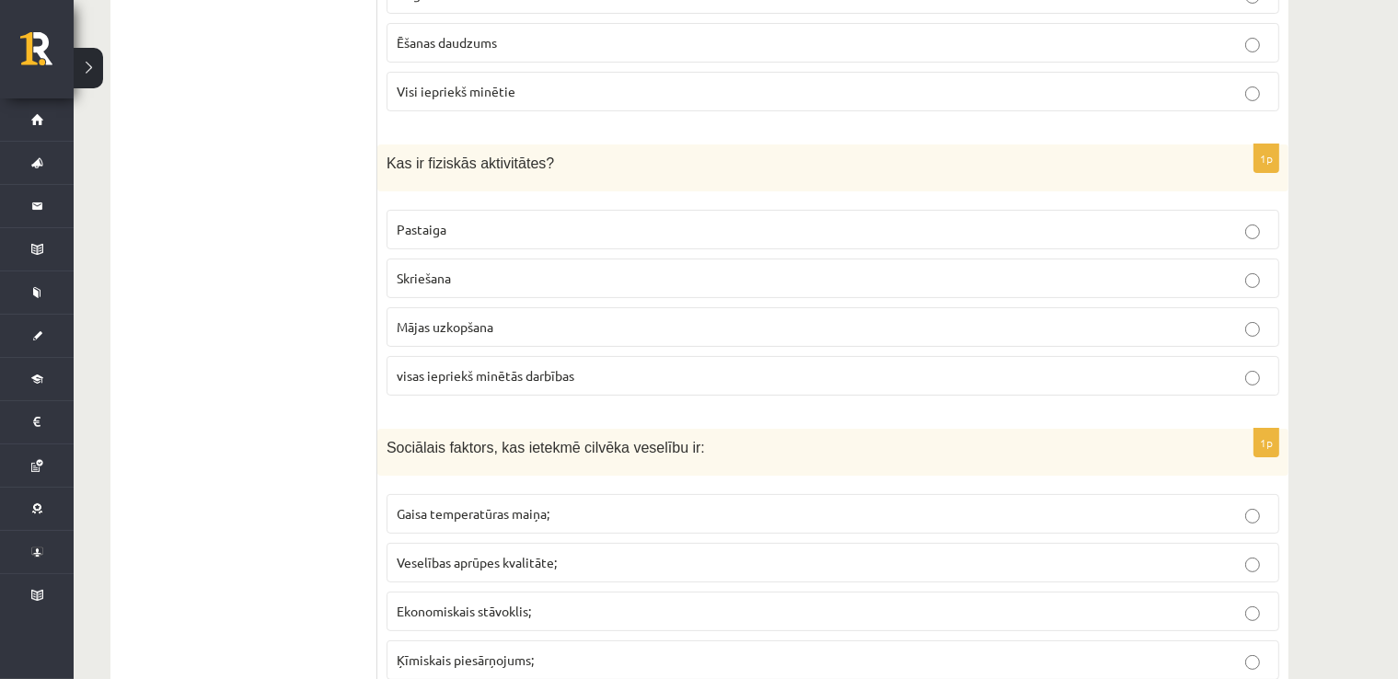
scroll to position [7372, 0]
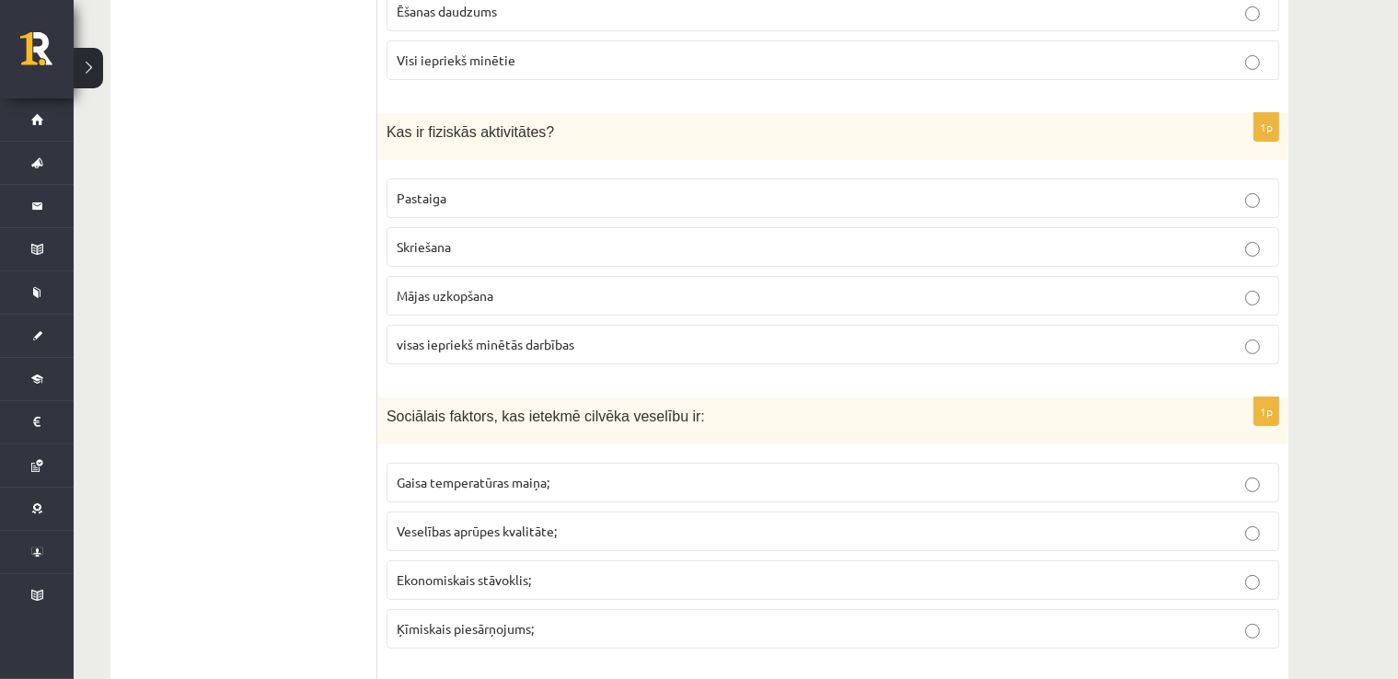
click at [473, 336] on span "visas iepriekš minētās darbības" at bounding box center [486, 344] width 178 height 17
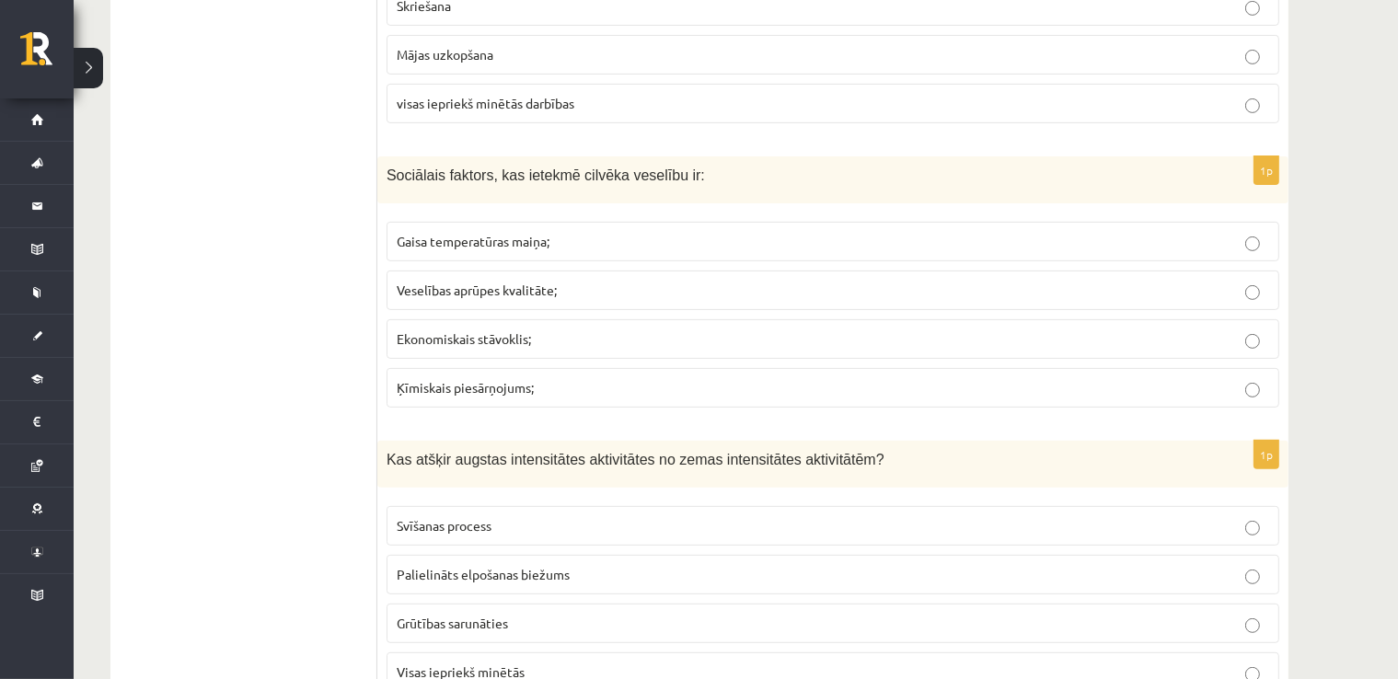
scroll to position [7649, 0]
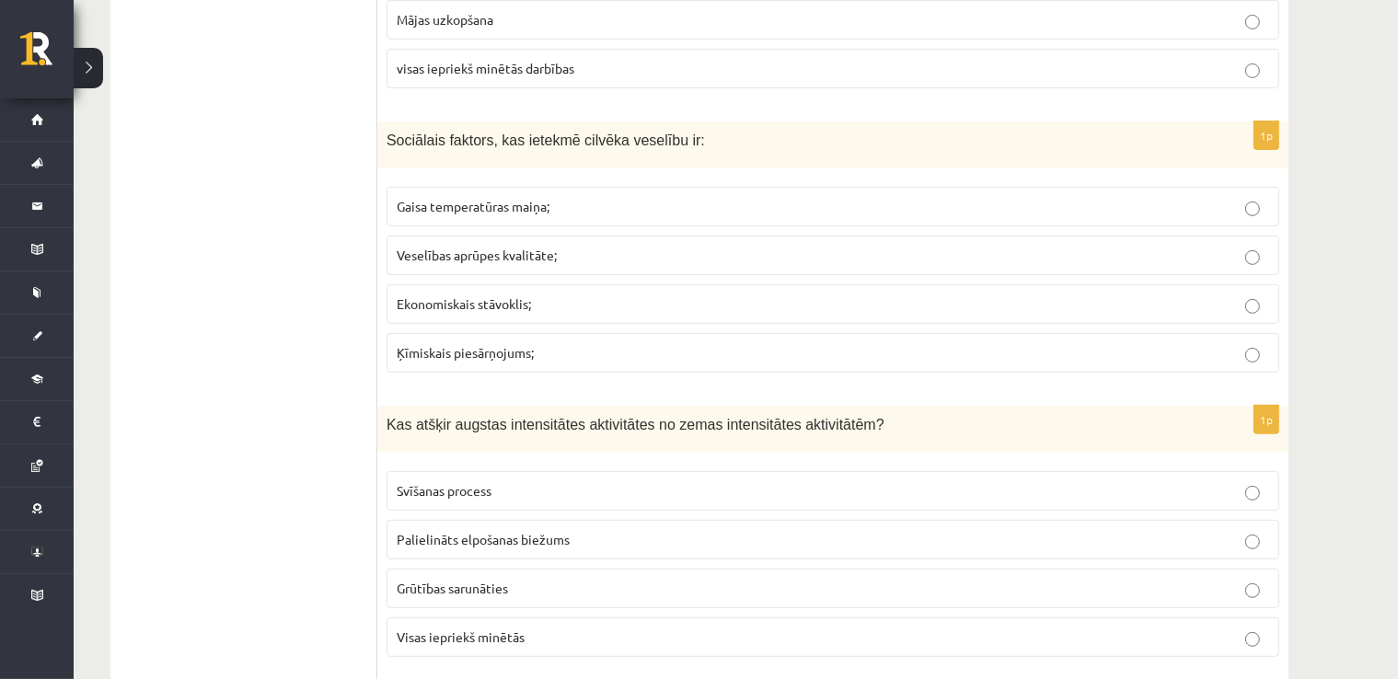
click at [455, 296] on span "Ekonomiskais stāvoklis;" at bounding box center [464, 304] width 134 height 17
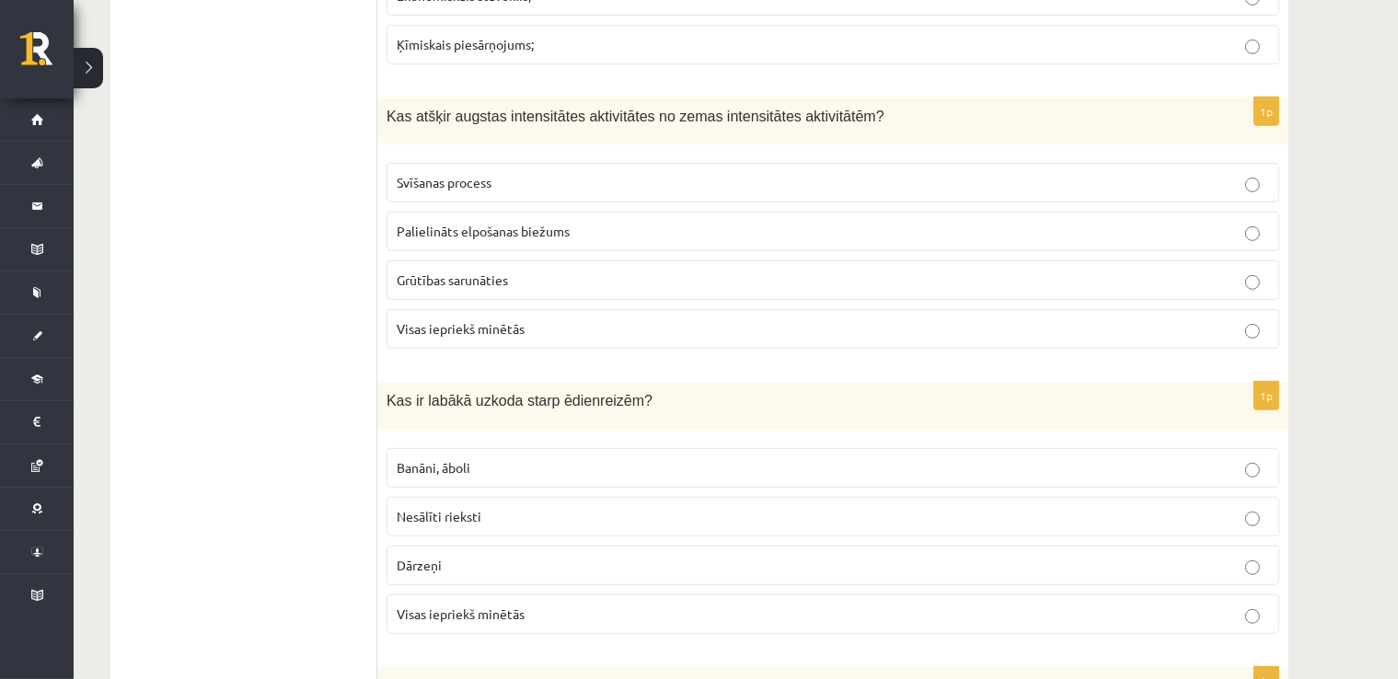
scroll to position [7925, 0]
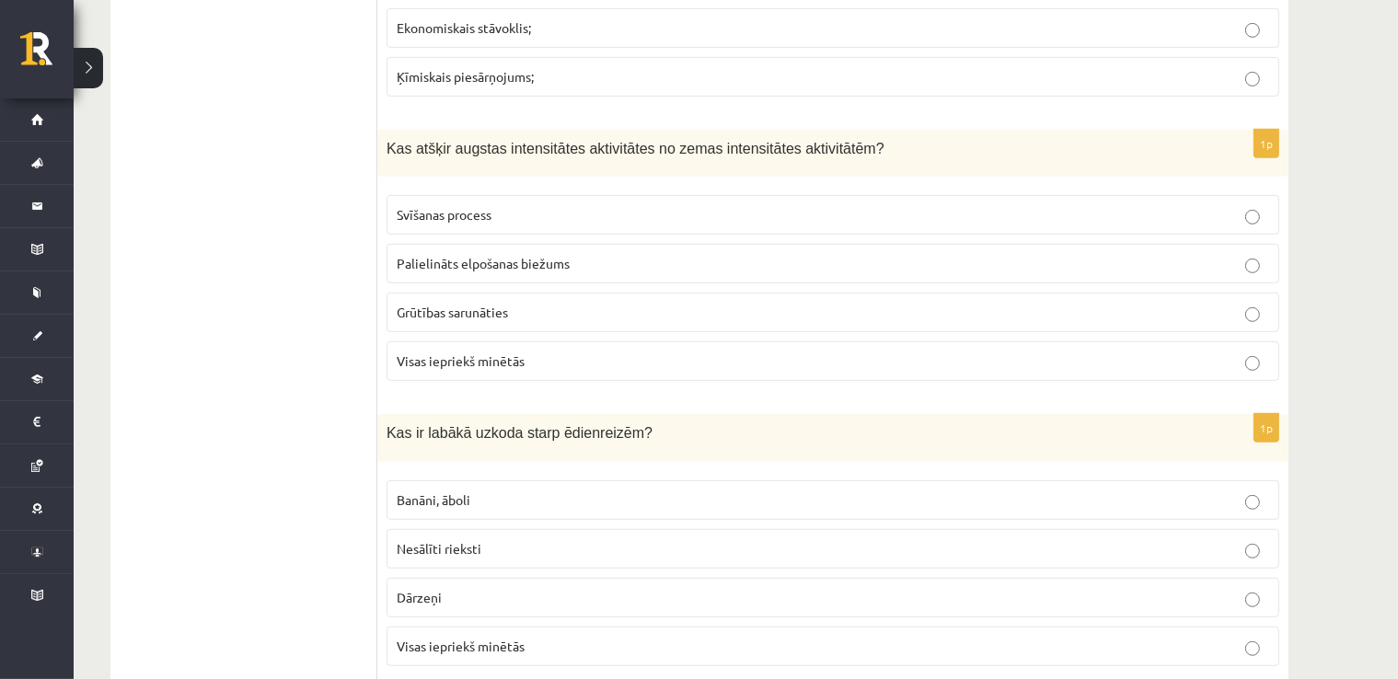
click at [855, 352] on p "Visas iepriekš minētās" at bounding box center [833, 361] width 873 height 19
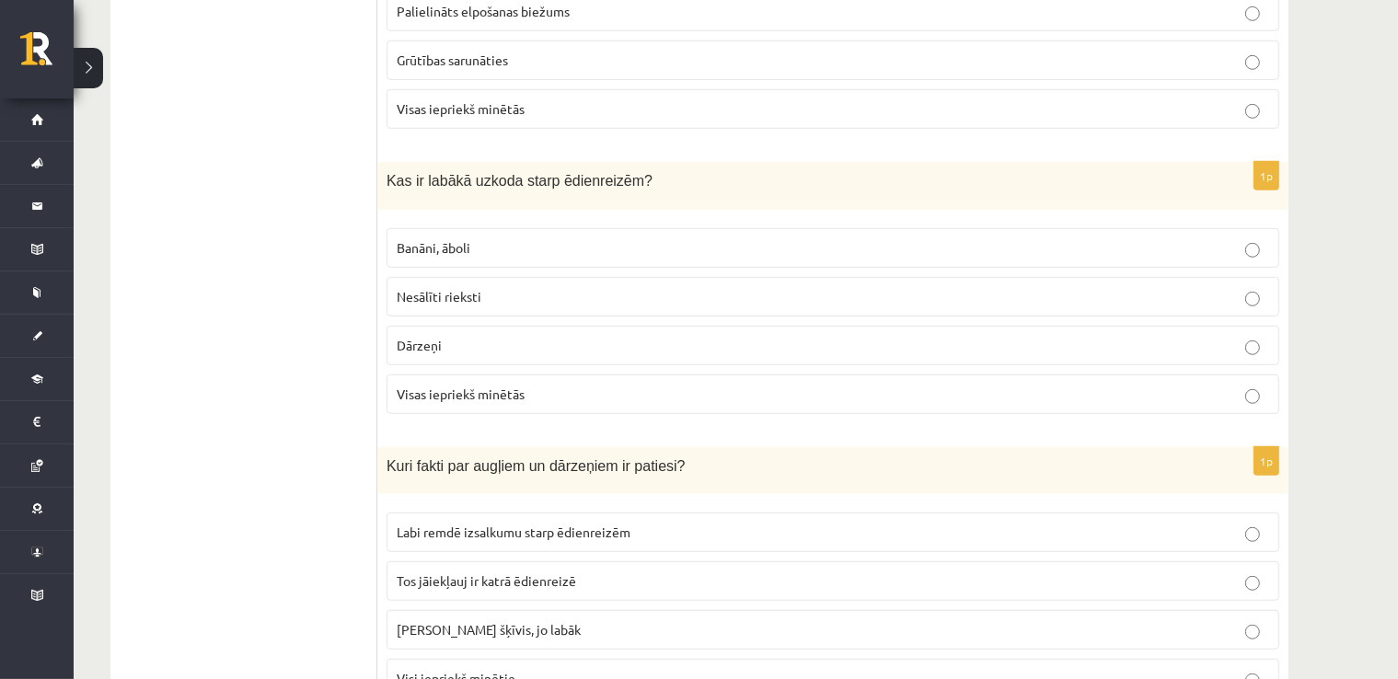
scroll to position [8201, 0]
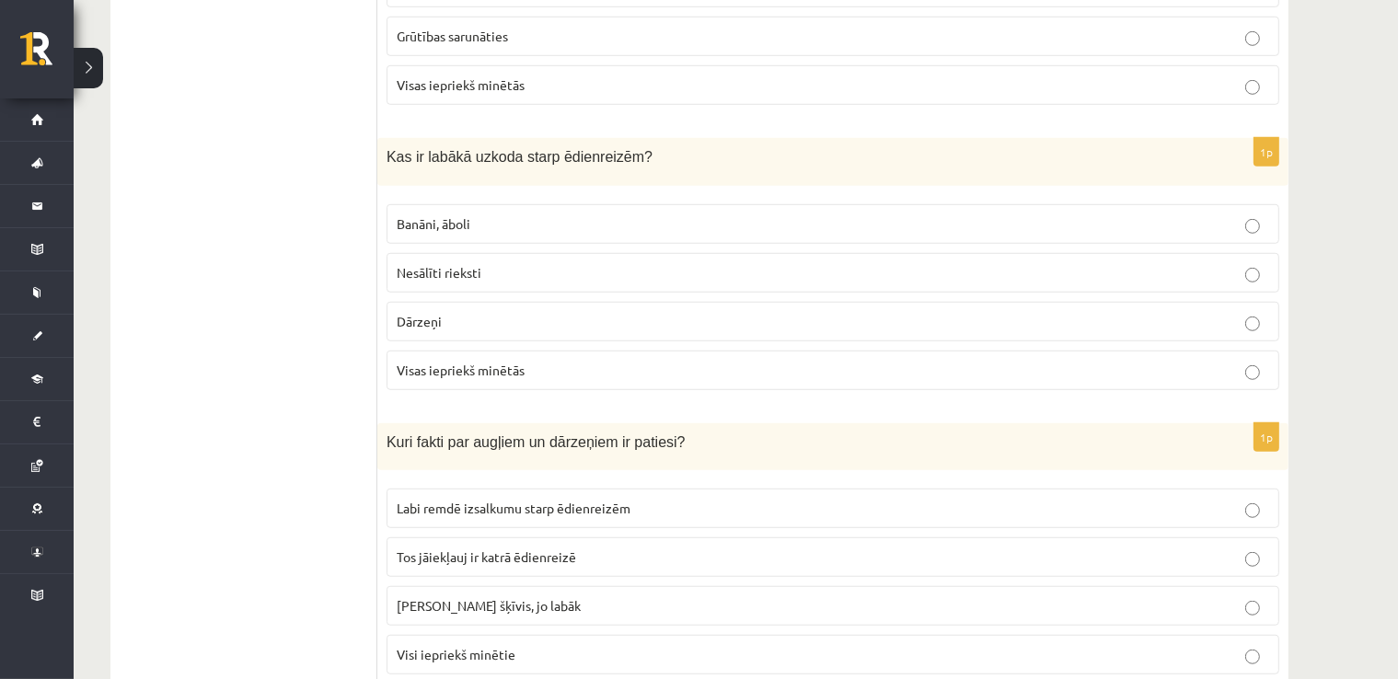
click at [1172, 351] on label "Visas iepriekš minētās" at bounding box center [833, 371] width 893 height 40
click at [1207, 635] on label "Visi iepriekš minētie" at bounding box center [833, 655] width 893 height 40
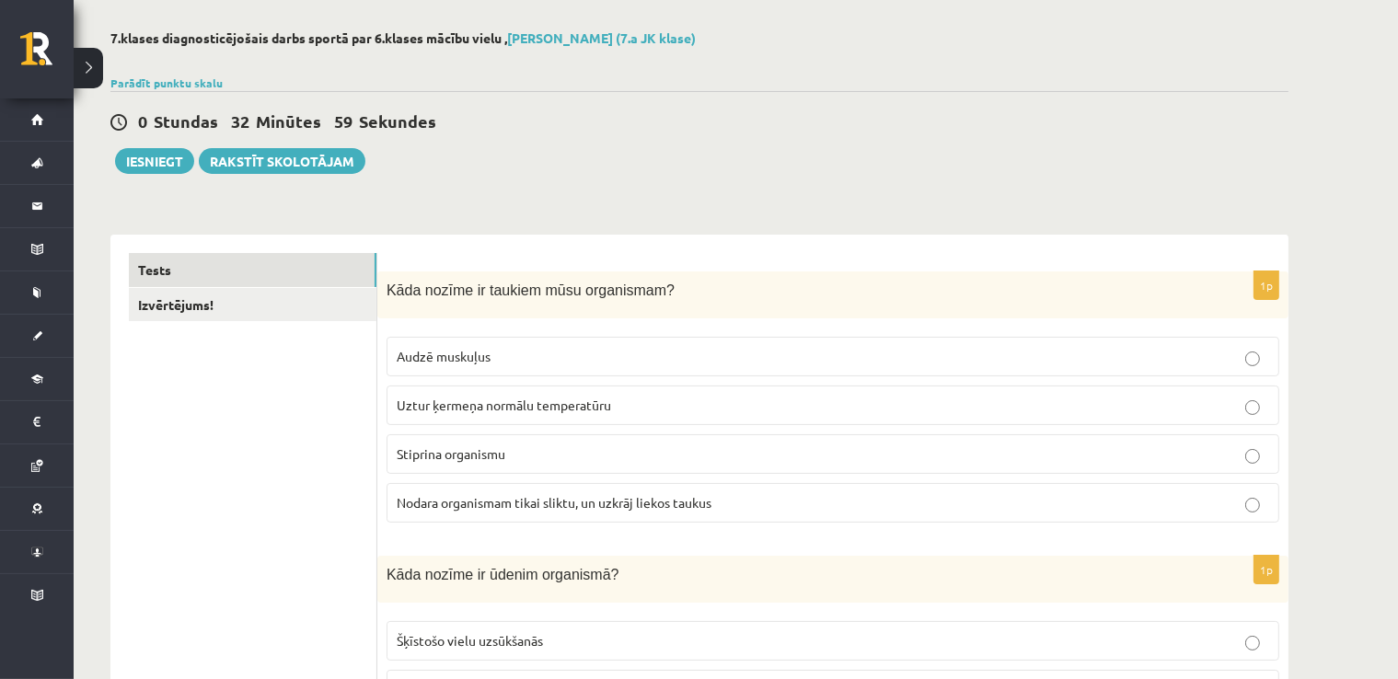
scroll to position [0, 0]
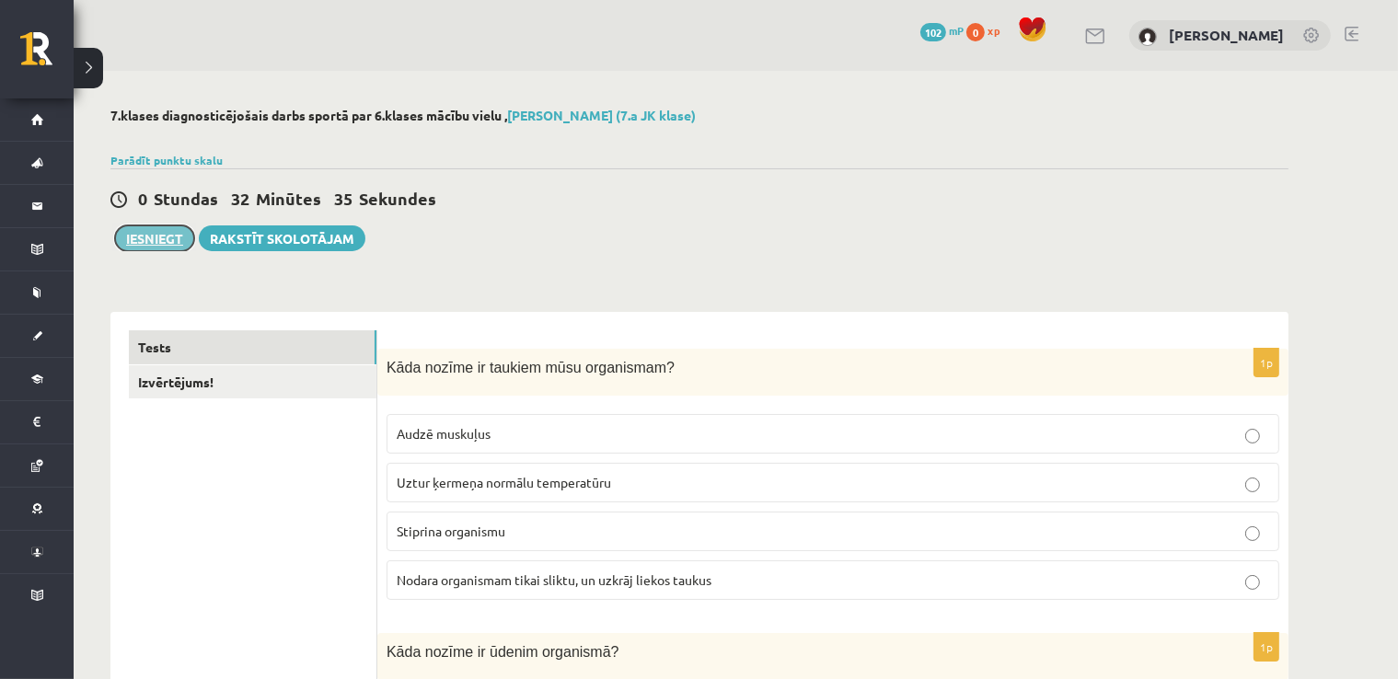
click at [145, 240] on button "Iesniegt" at bounding box center [154, 239] width 79 height 26
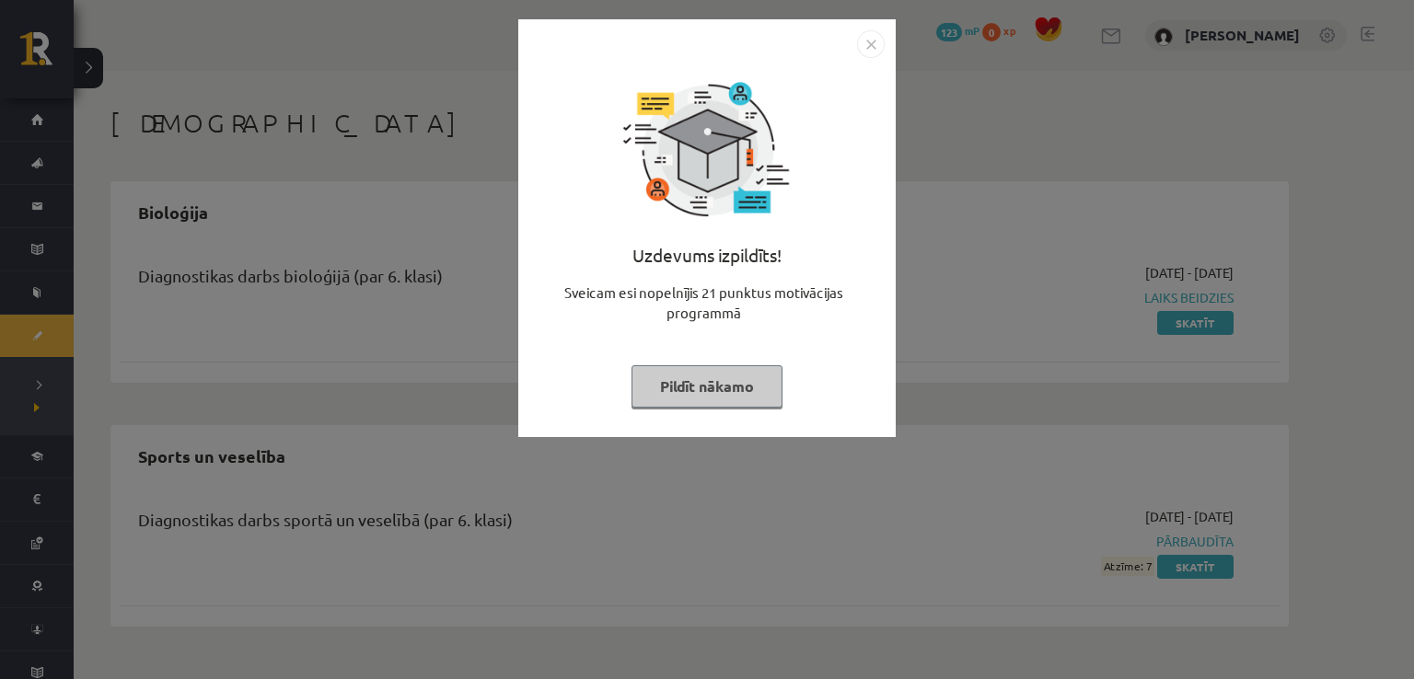
click at [706, 388] on button "Pildīt nākamo" at bounding box center [707, 386] width 151 height 42
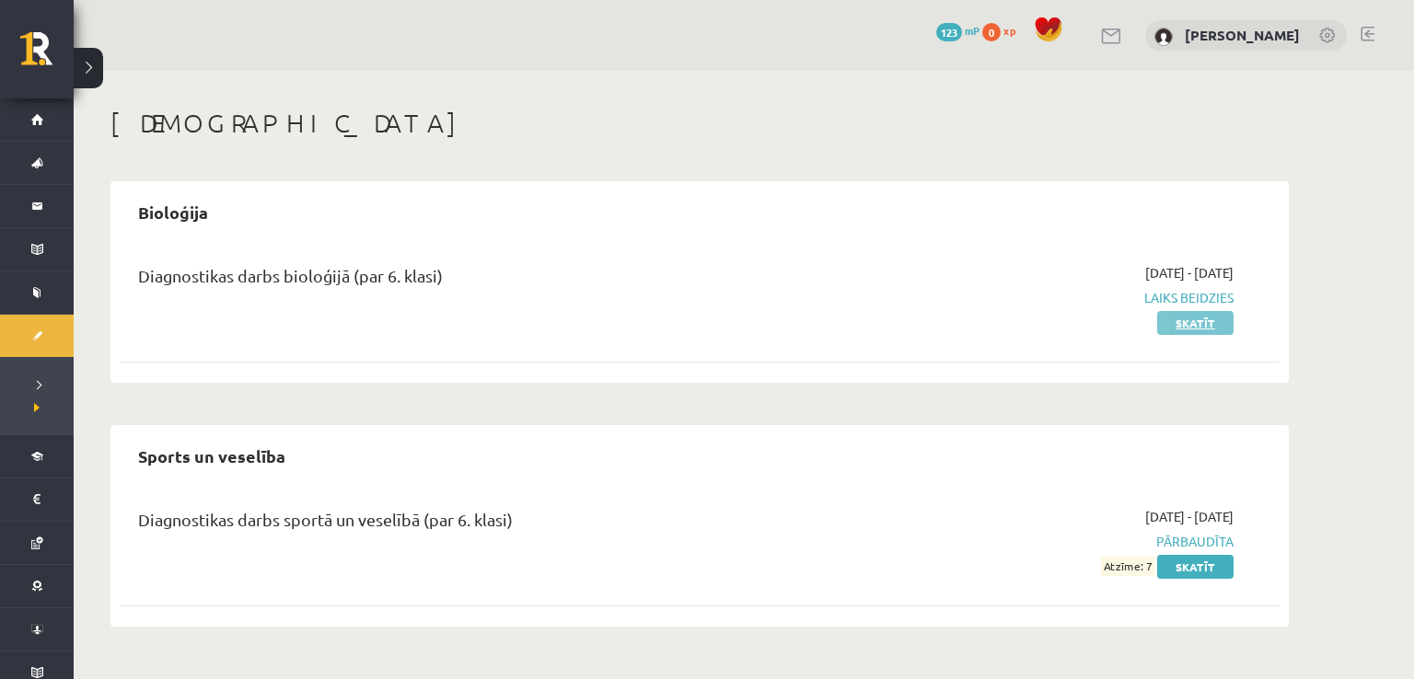
click at [1191, 325] on link "Skatīt" at bounding box center [1195, 323] width 76 height 24
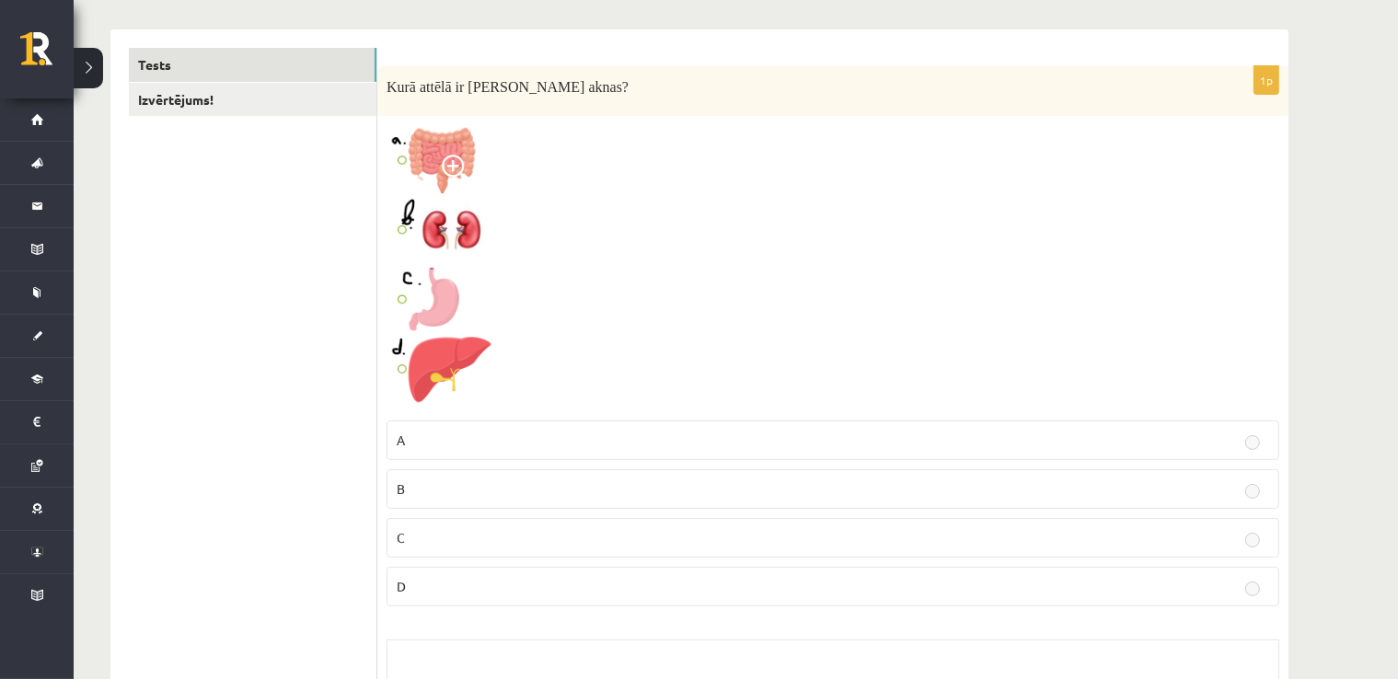
scroll to position [276, 0]
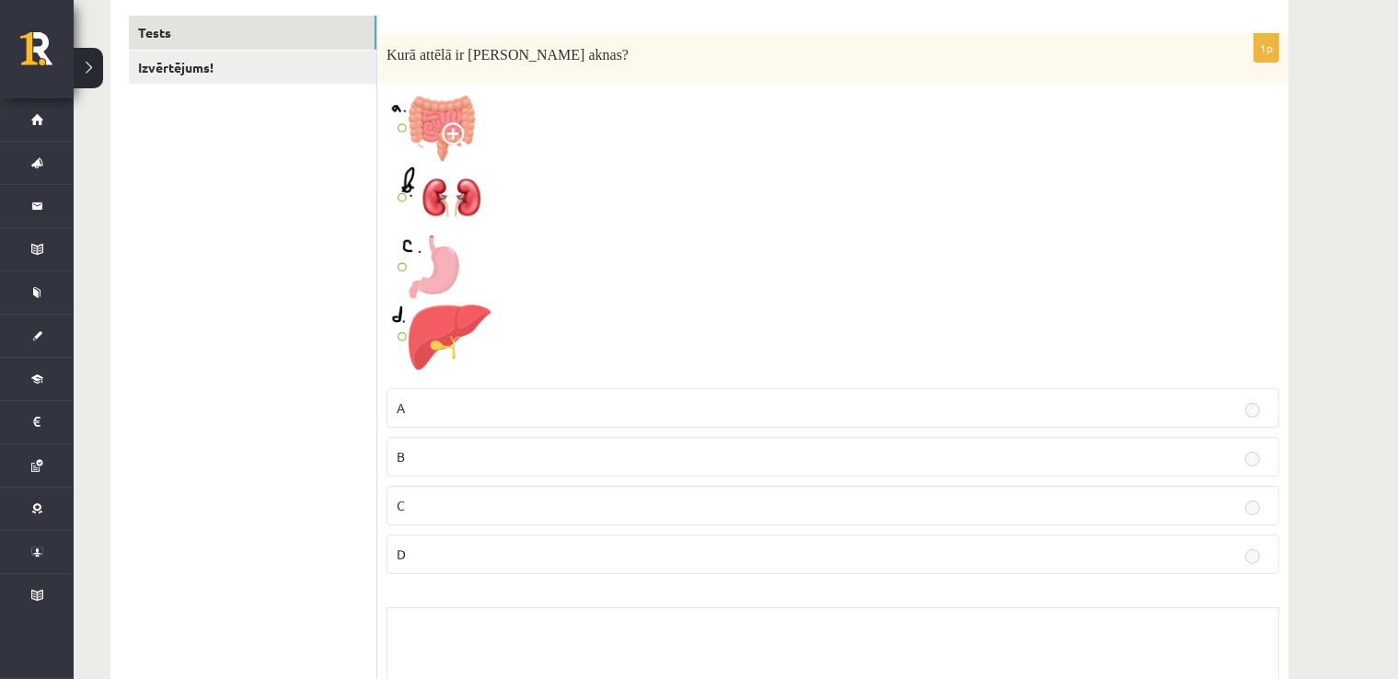
click at [505, 293] on img at bounding box center [456, 235] width 138 height 285
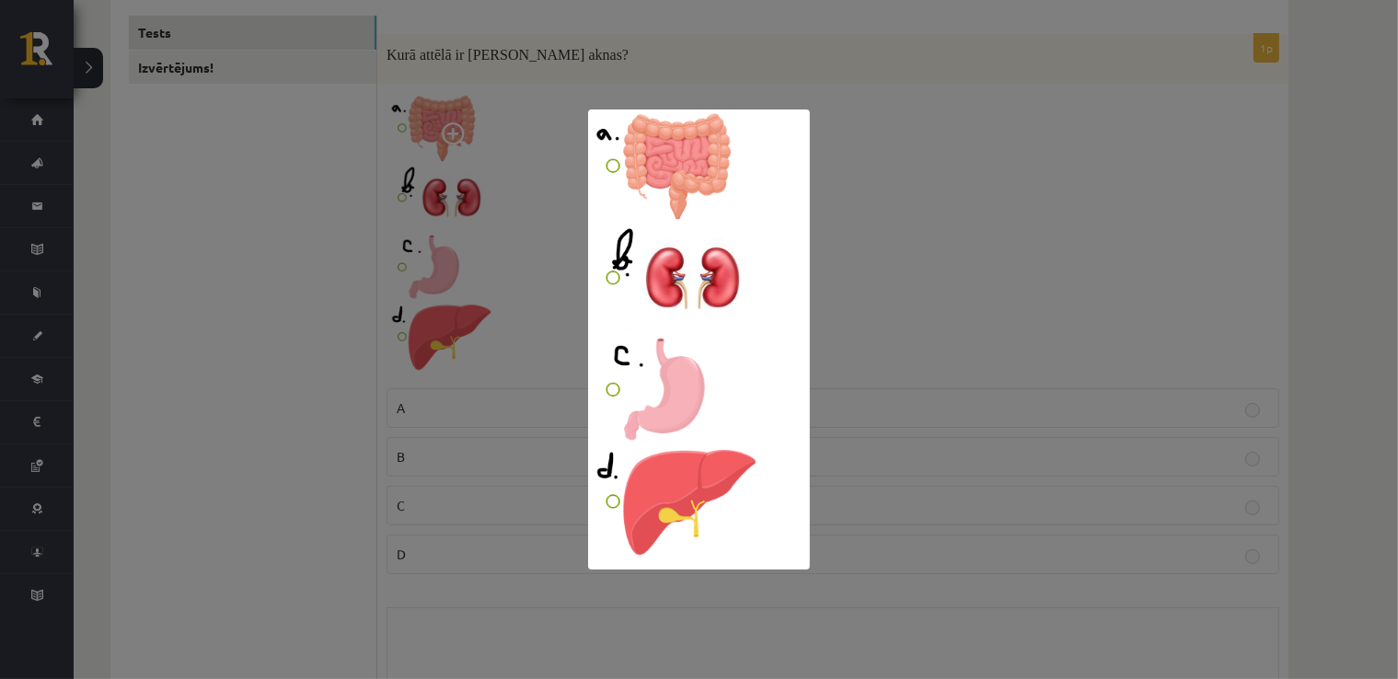
click at [491, 187] on div at bounding box center [699, 339] width 1398 height 679
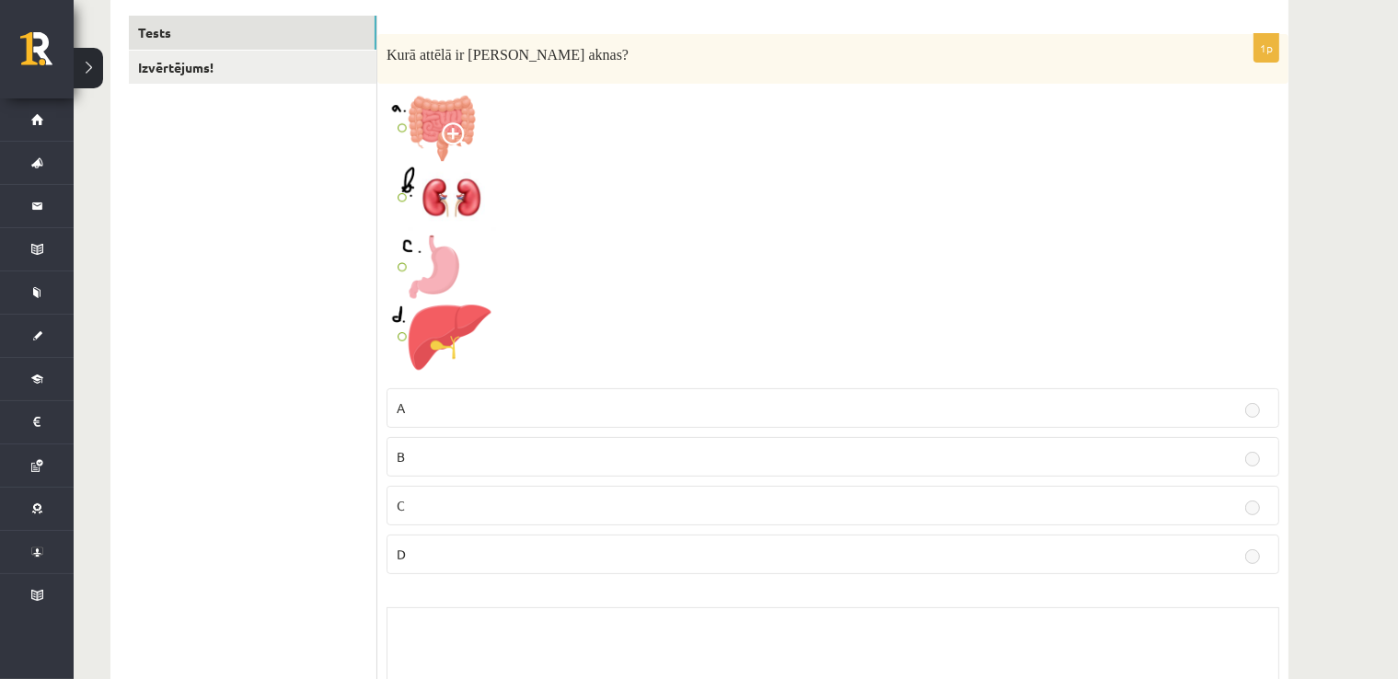
click at [427, 545] on p "D" at bounding box center [833, 554] width 873 height 19
click at [433, 553] on p "D" at bounding box center [833, 554] width 873 height 19
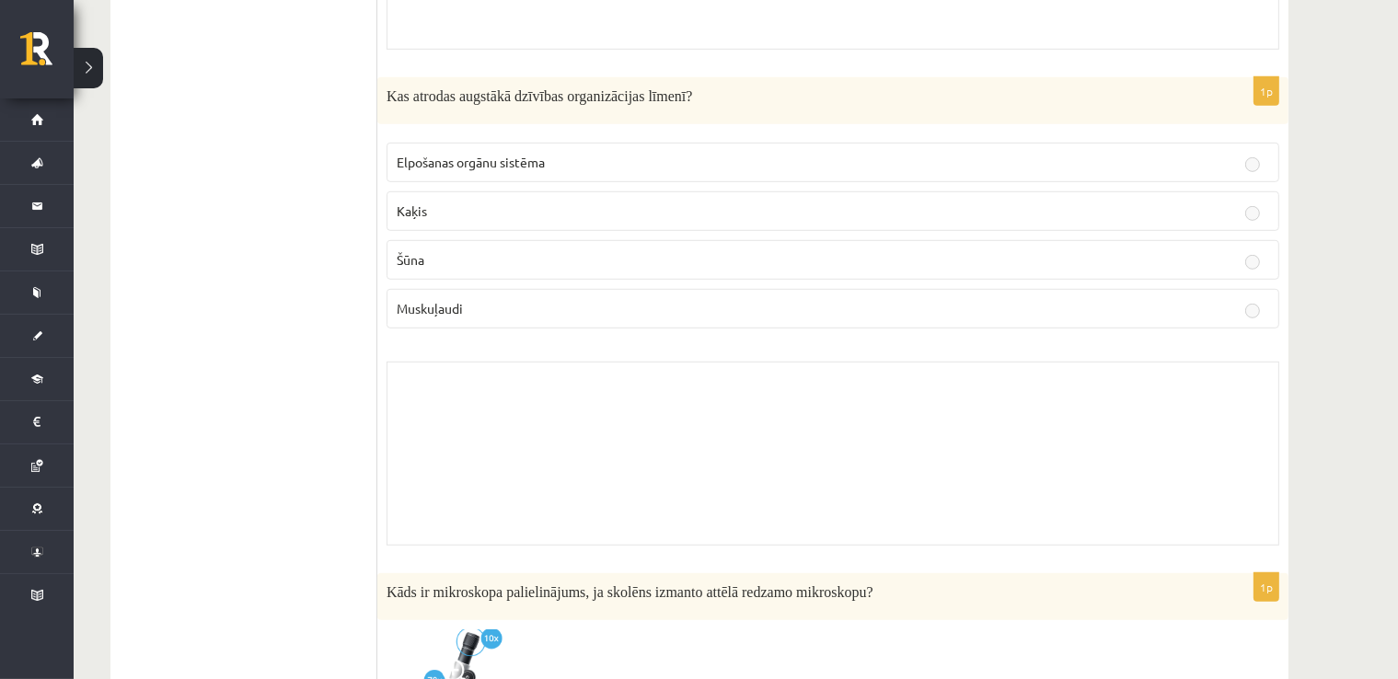
scroll to position [1013, 0]
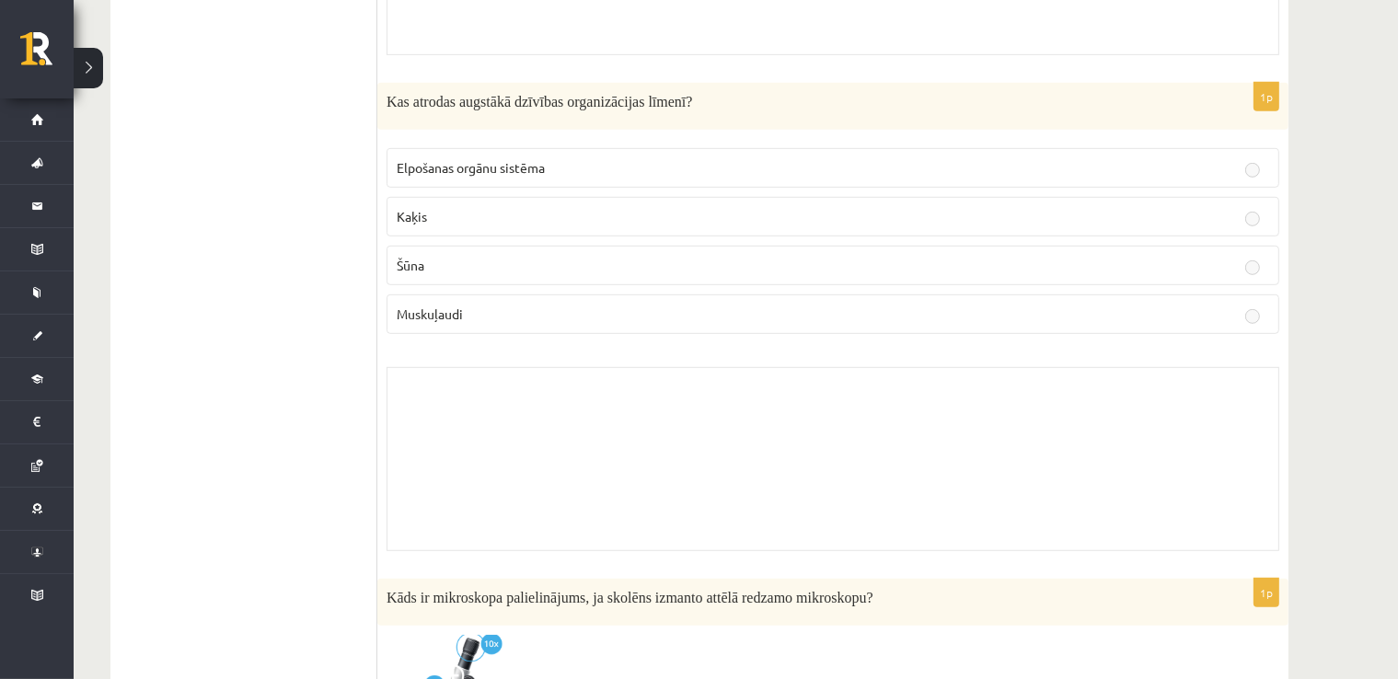
click at [1139, 232] on label "Kaķis" at bounding box center [833, 217] width 893 height 40
click at [1142, 227] on label "Kaķis" at bounding box center [833, 217] width 893 height 40
click at [918, 319] on p "Muskuļaudi" at bounding box center [833, 314] width 873 height 19
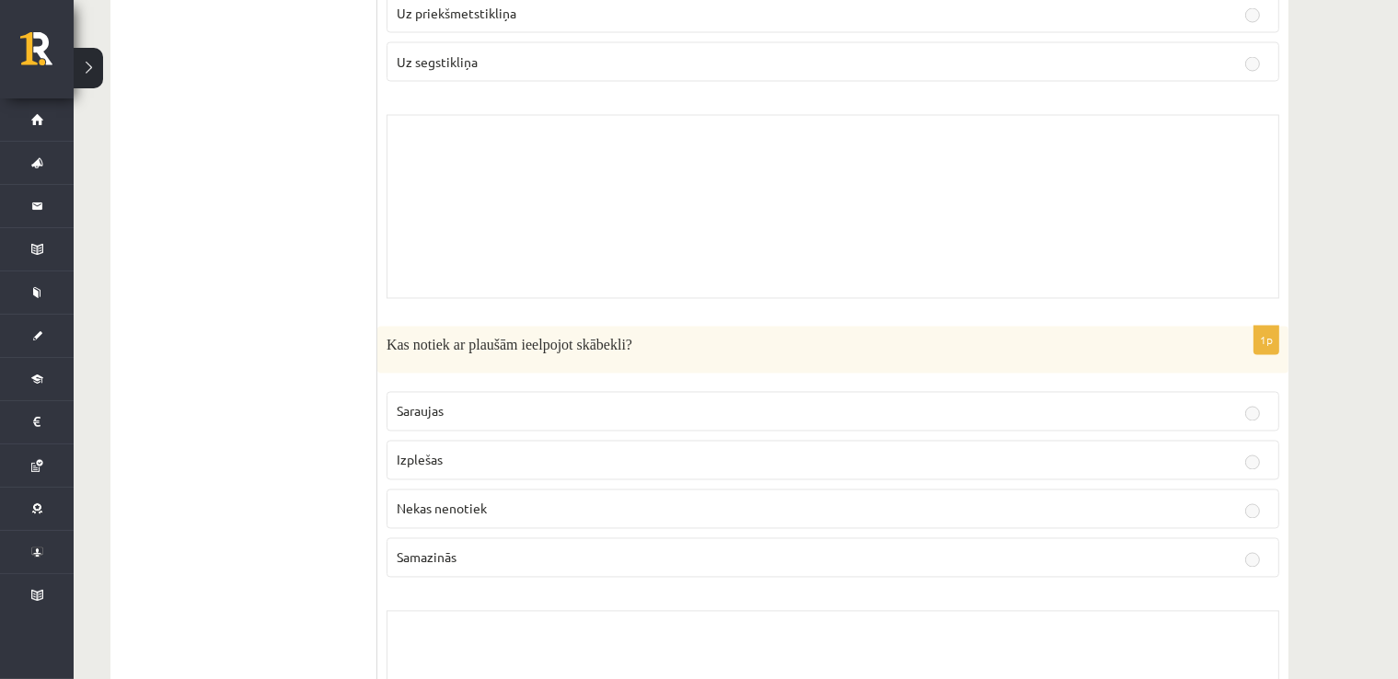
scroll to position [3775, 0]
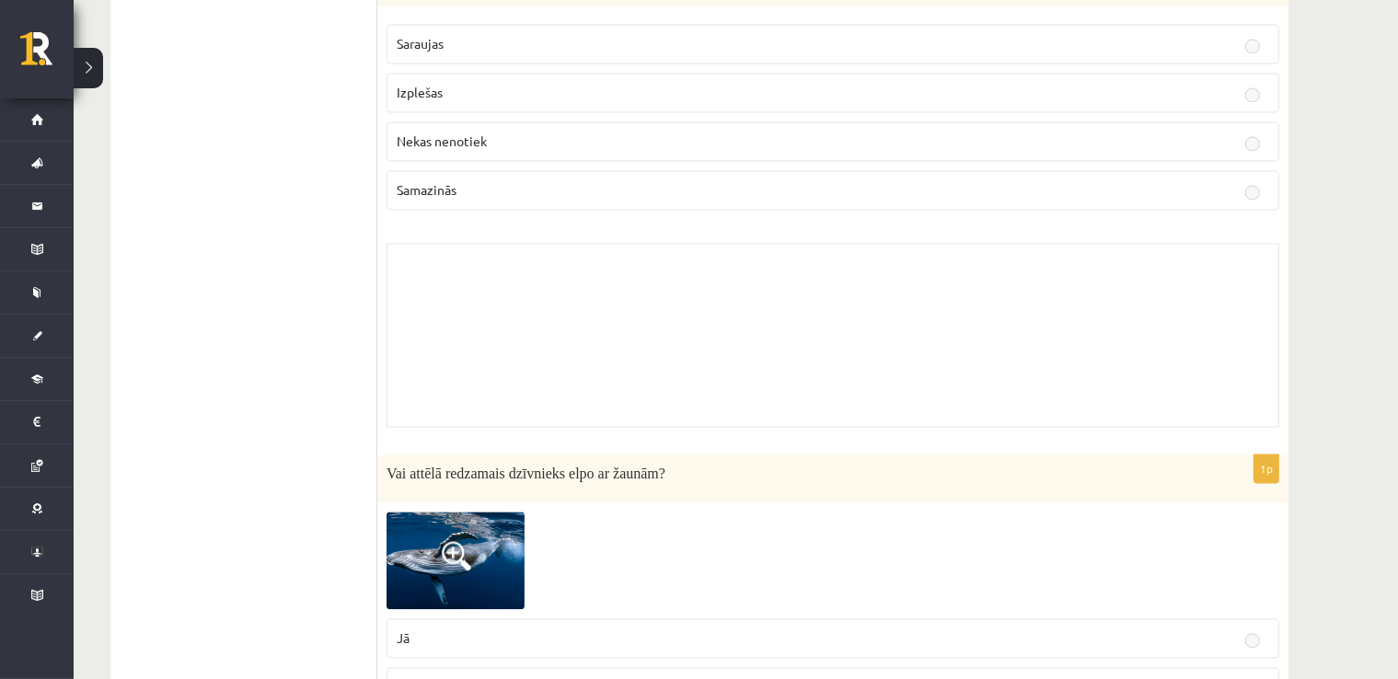
click at [771, 243] on div "Skolotāja pielikums" at bounding box center [833, 335] width 893 height 184
click at [776, 207] on div "1p Kas notiek ar plaušām ieelpojot skābekli? Saraujas Izplešas Nekas nenotiek S…" at bounding box center [832, 198] width 911 height 478
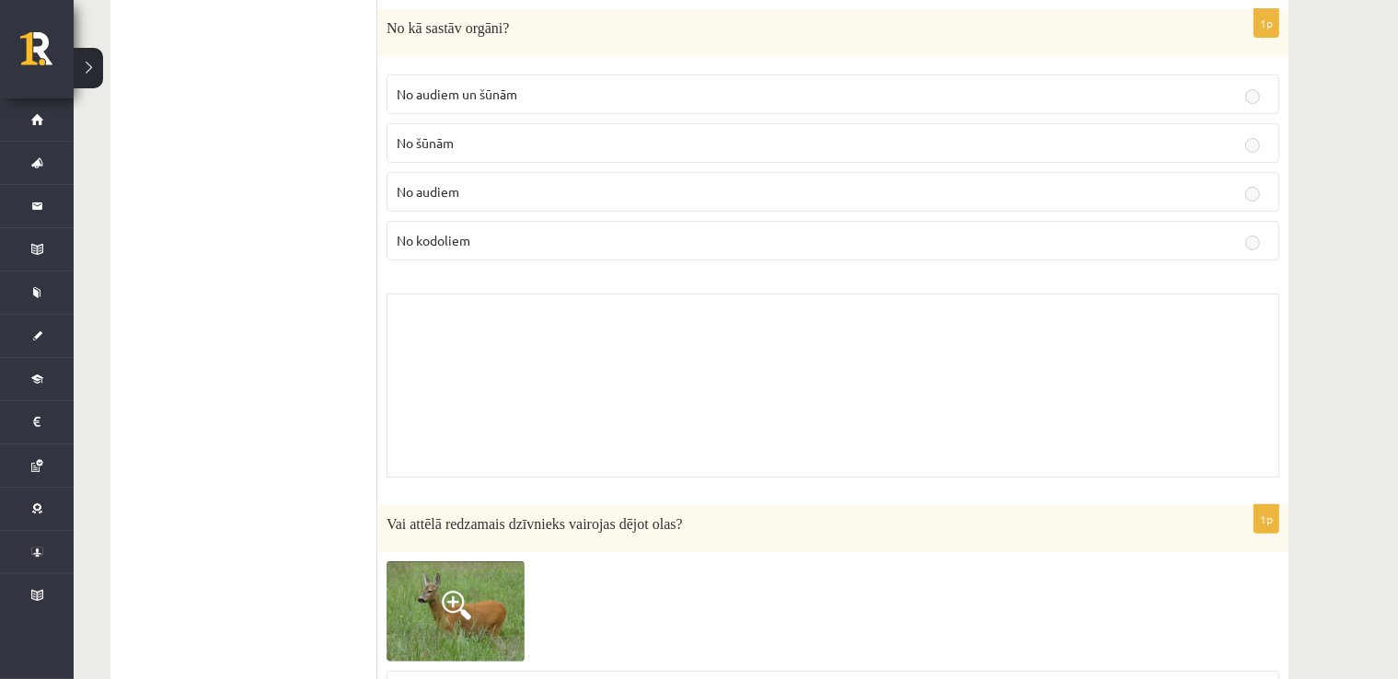
scroll to position [7457, 0]
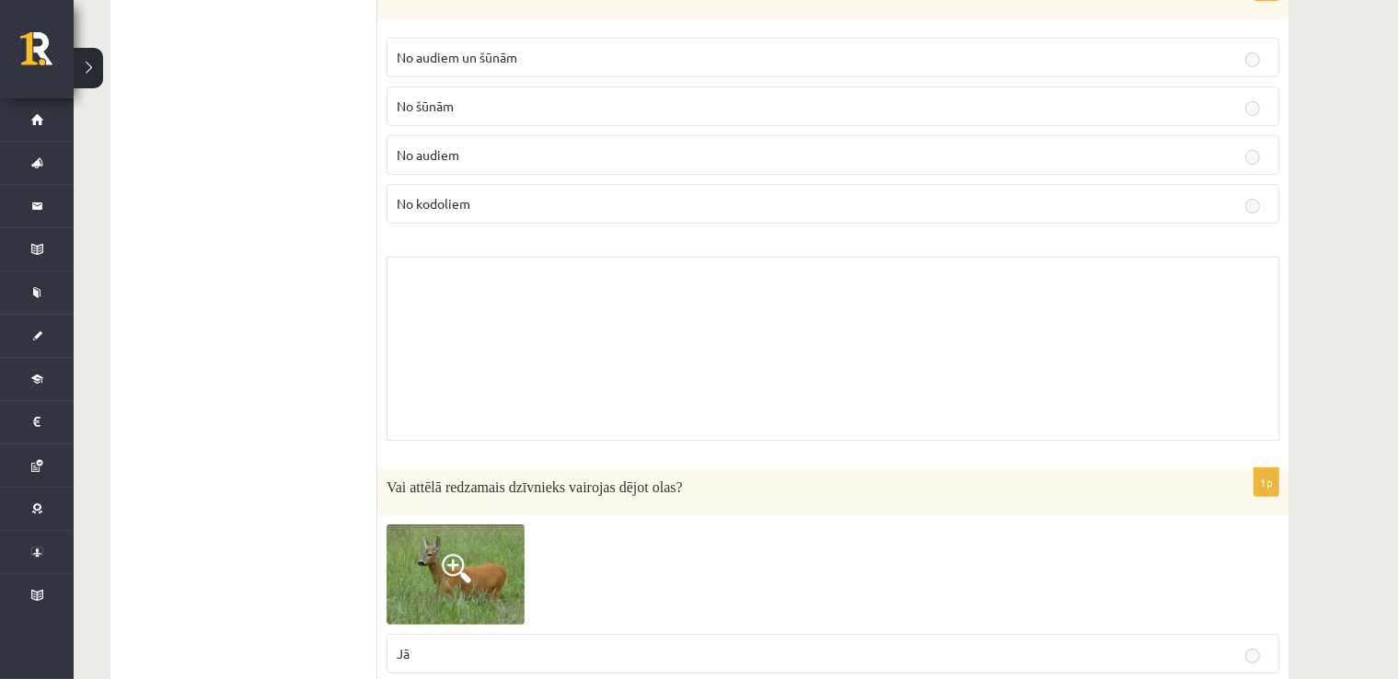
click at [801, 200] on label "No kodoliem" at bounding box center [833, 204] width 893 height 40
click at [802, 194] on p "No kodoliem" at bounding box center [833, 203] width 873 height 19
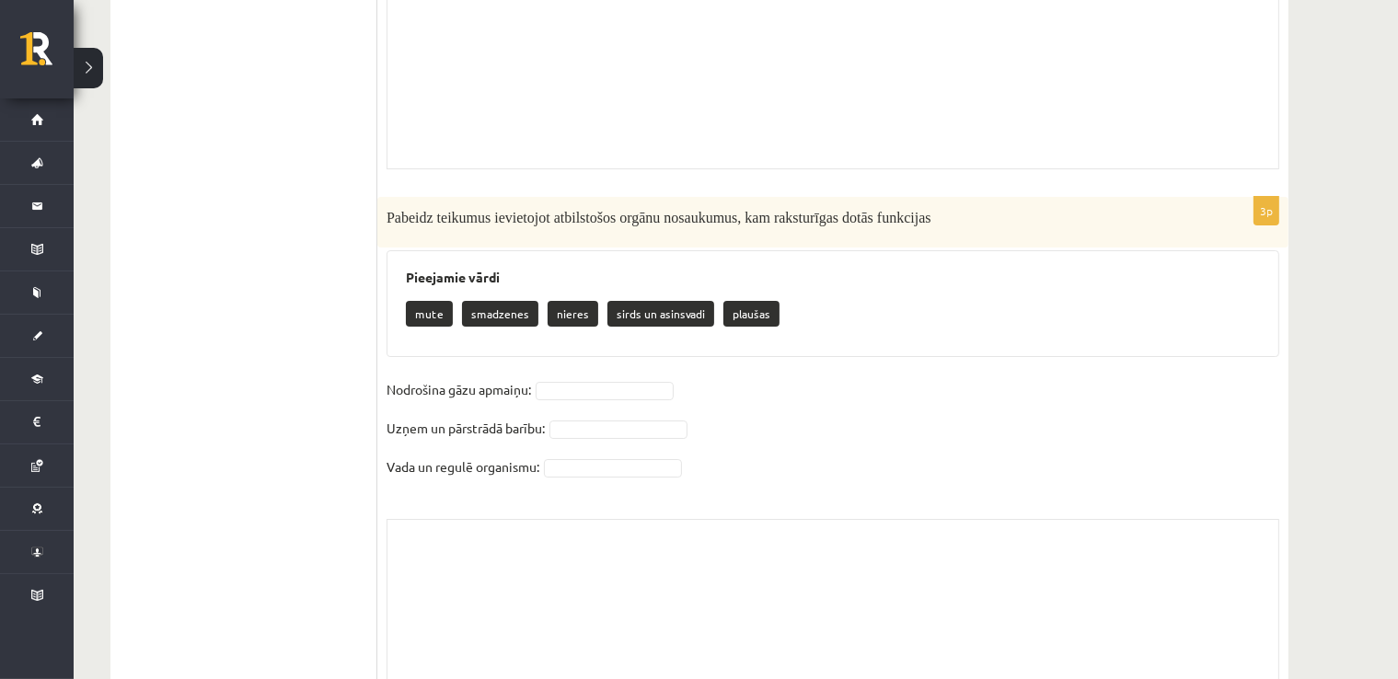
scroll to position [13370, 0]
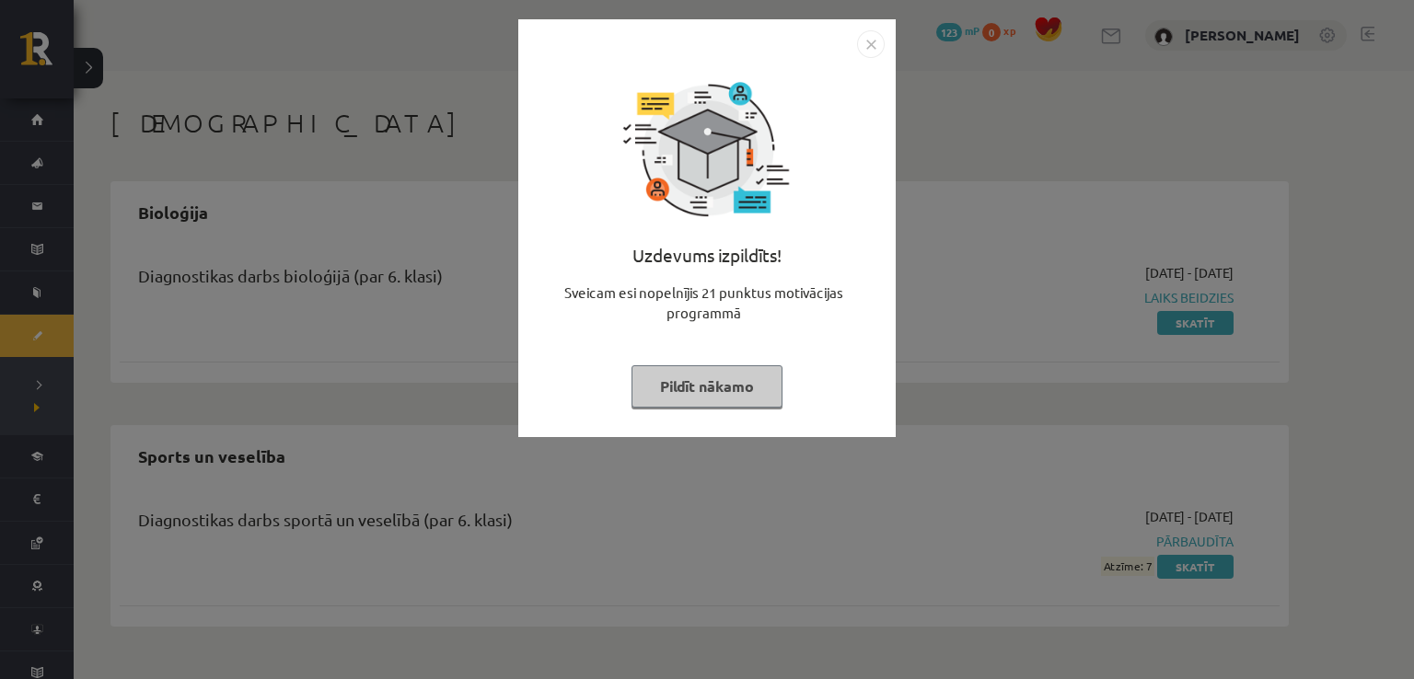
click at [882, 36] on img "Close" at bounding box center [871, 44] width 28 height 28
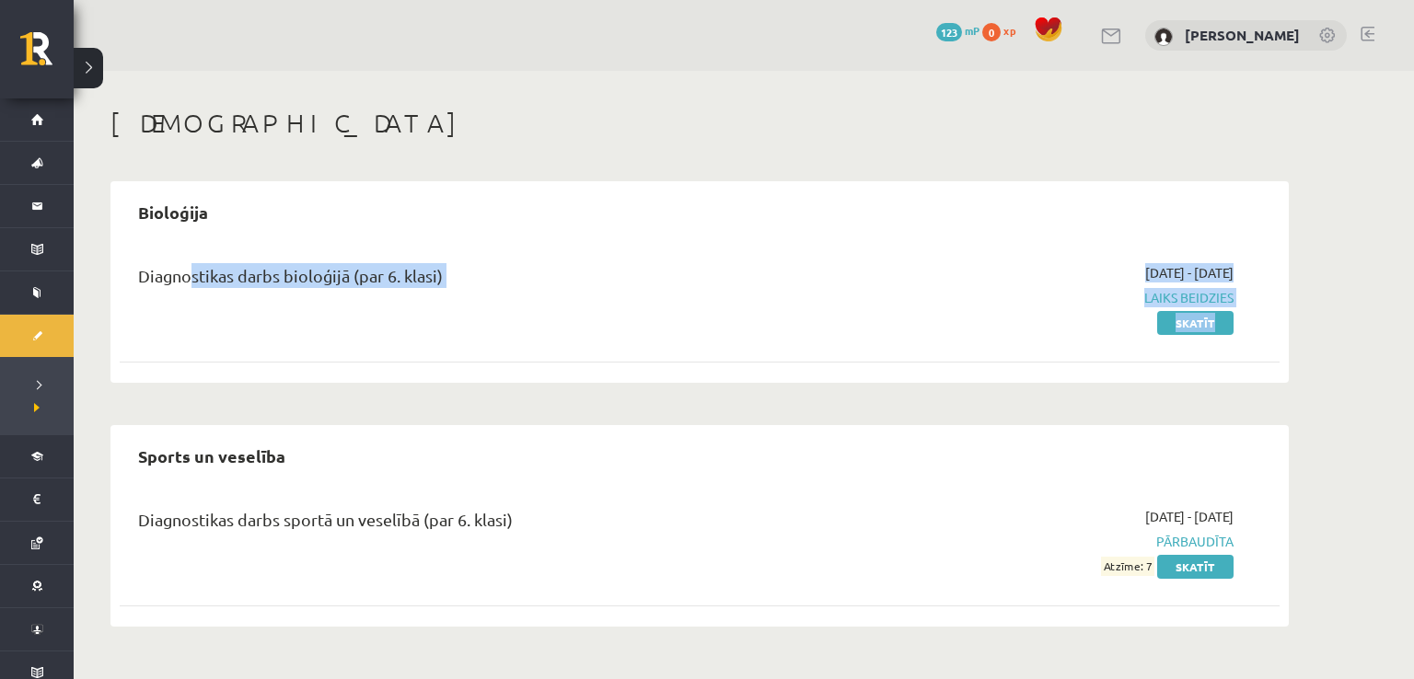
drag, startPoint x: 187, startPoint y: 397, endPoint x: 177, endPoint y: 311, distance: 86.2
click at [177, 311] on div "Bioloģija Diagnostikas darbs bioloģijā (par 6. klasi) [DATE] - [DATE] Laiks bei…" at bounding box center [699, 404] width 1178 height 446
click at [228, 423] on div "Bioloģija Diagnostikas darbs bioloģijā (par 6. klasi) [DATE] - [DATE] Laiks bei…" at bounding box center [699, 404] width 1178 height 446
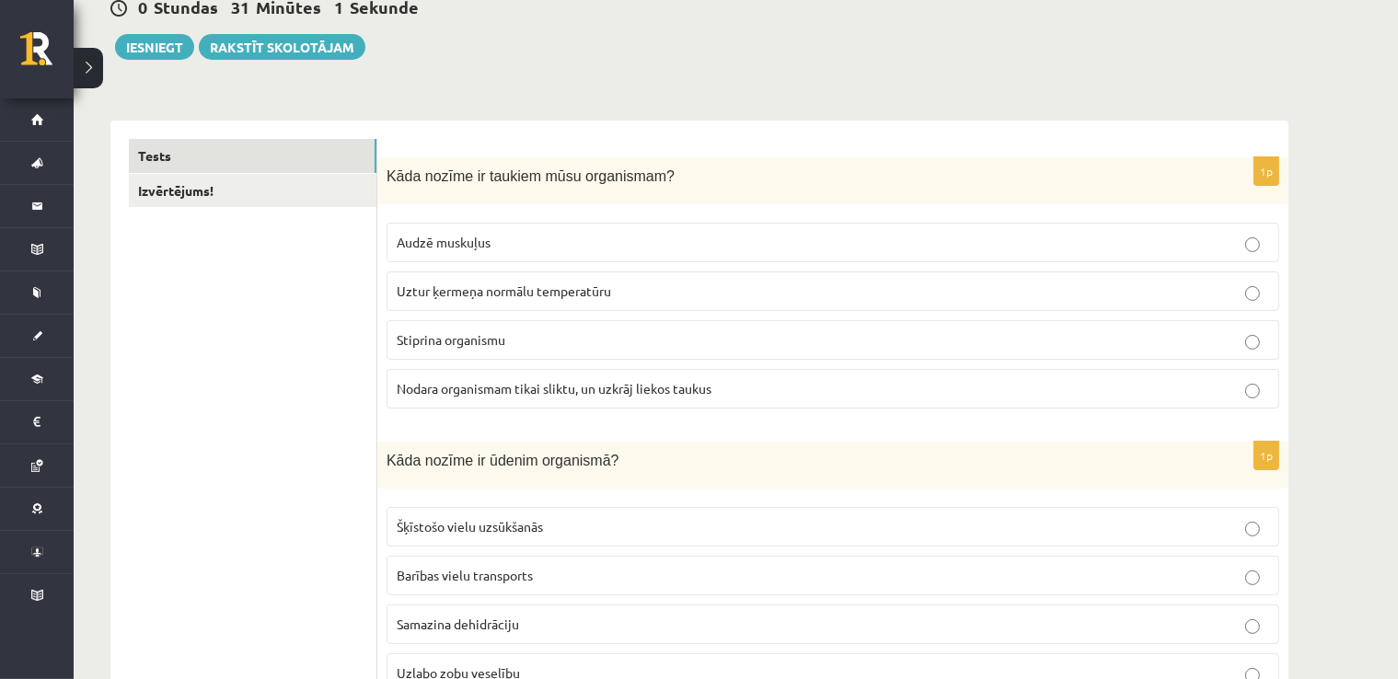
scroll to position [276, 0]
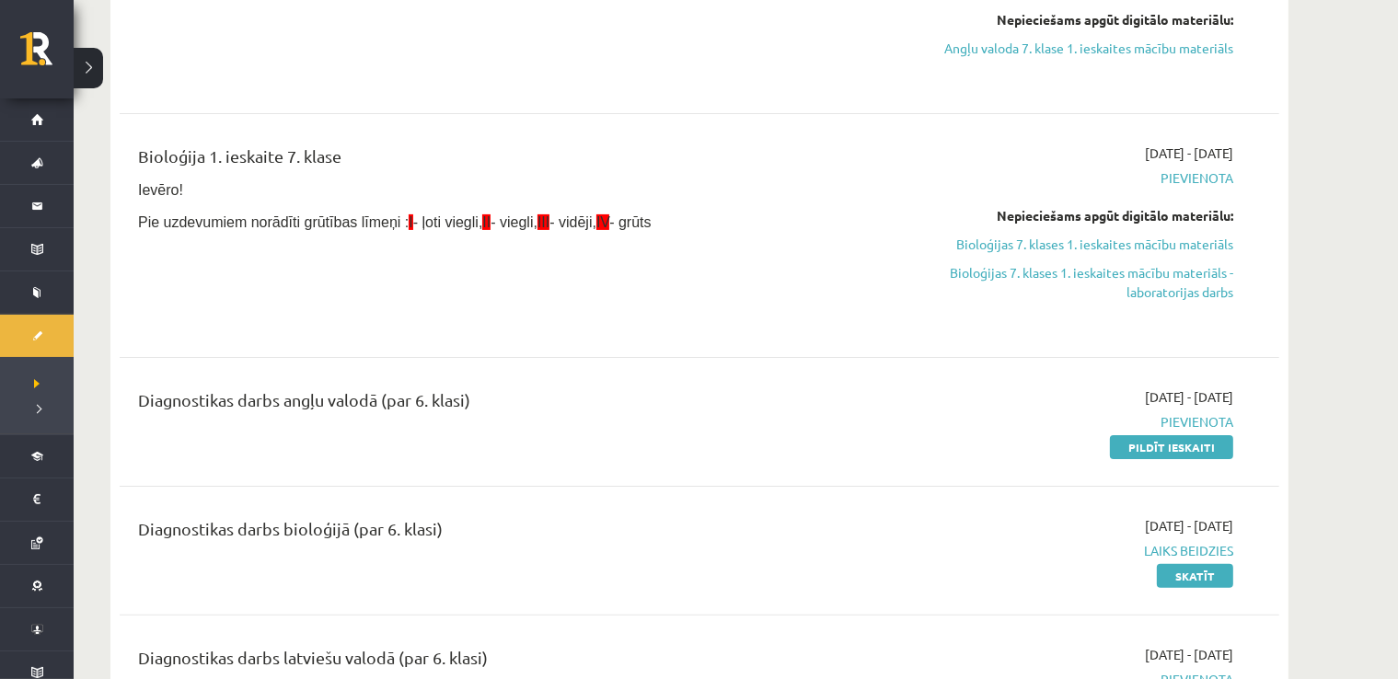
scroll to position [474, 0]
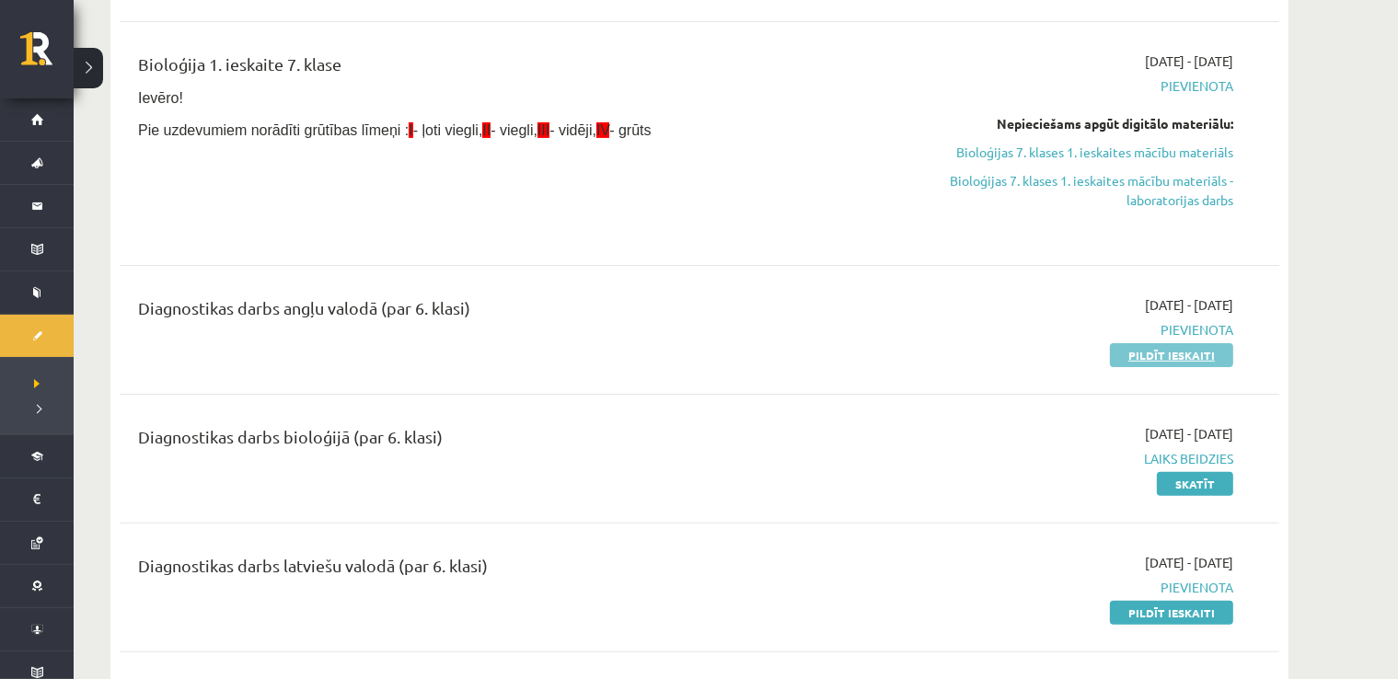
click at [1125, 351] on link "Pildīt ieskaiti" at bounding box center [1171, 355] width 123 height 24
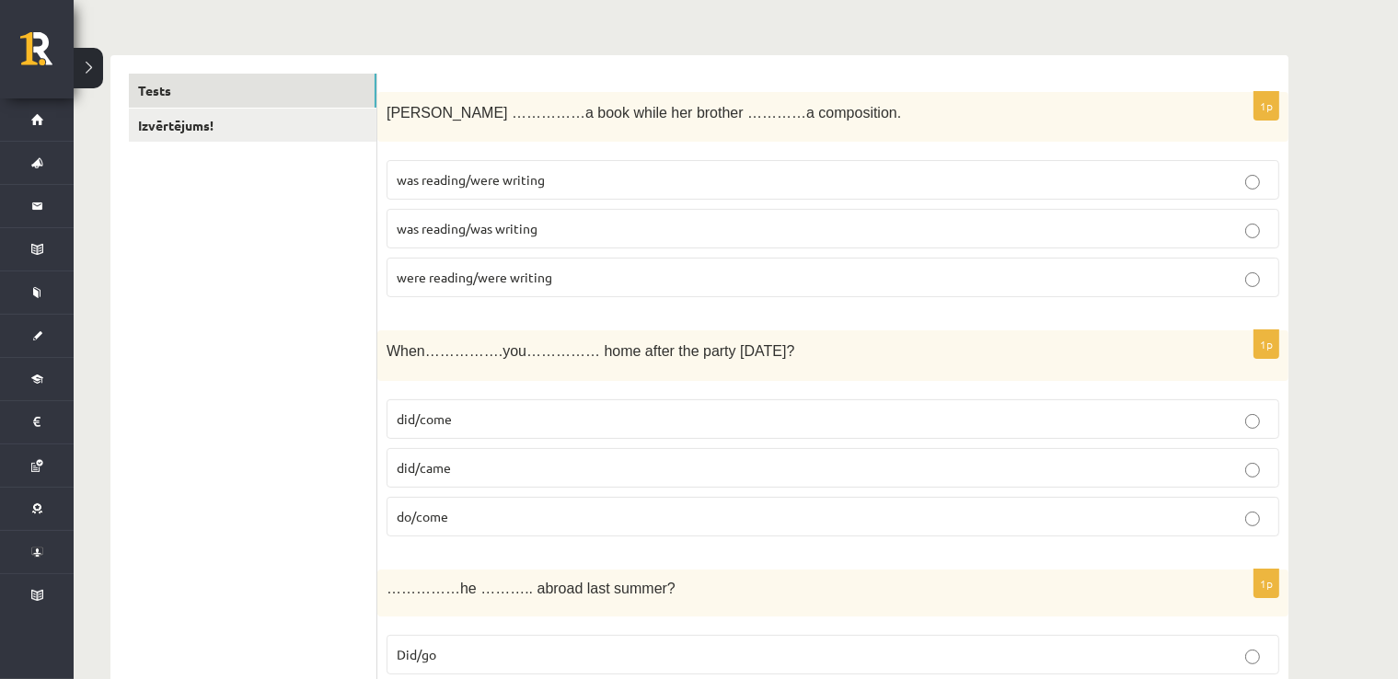
scroll to position [276, 0]
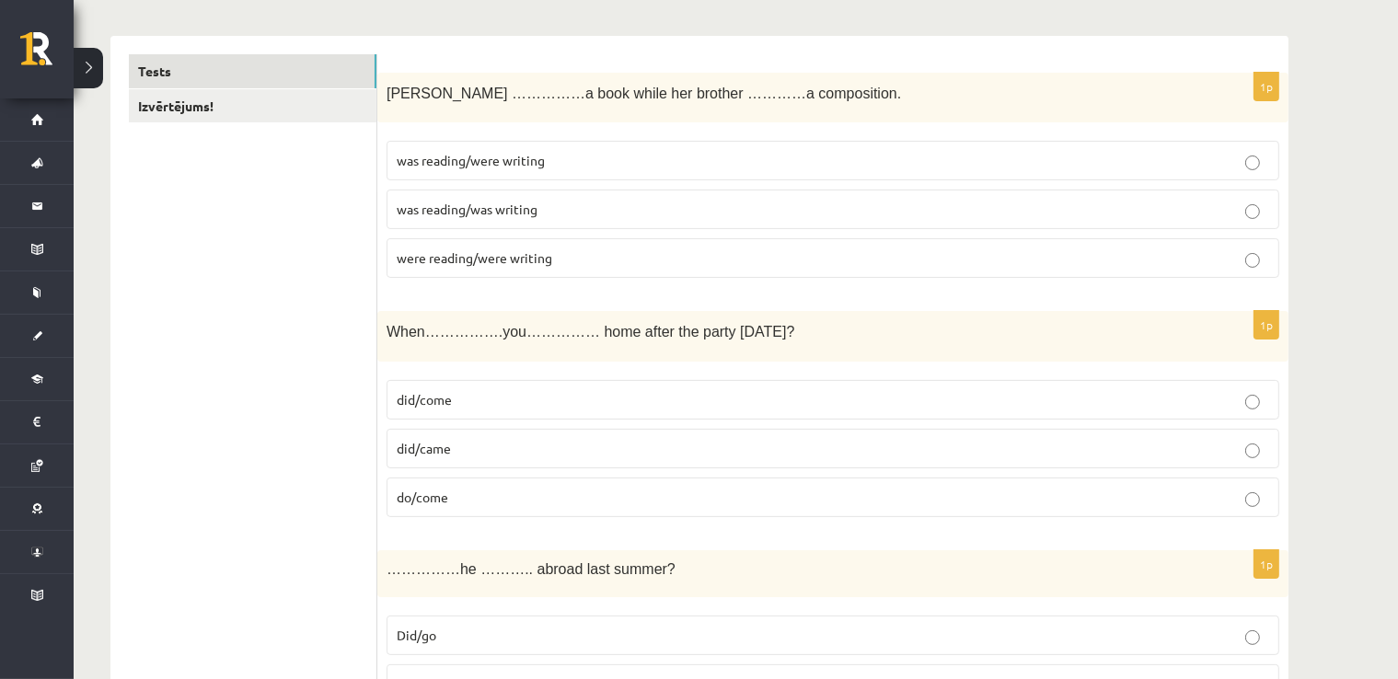
click at [580, 166] on p "was reading/were writing" at bounding box center [833, 160] width 873 height 19
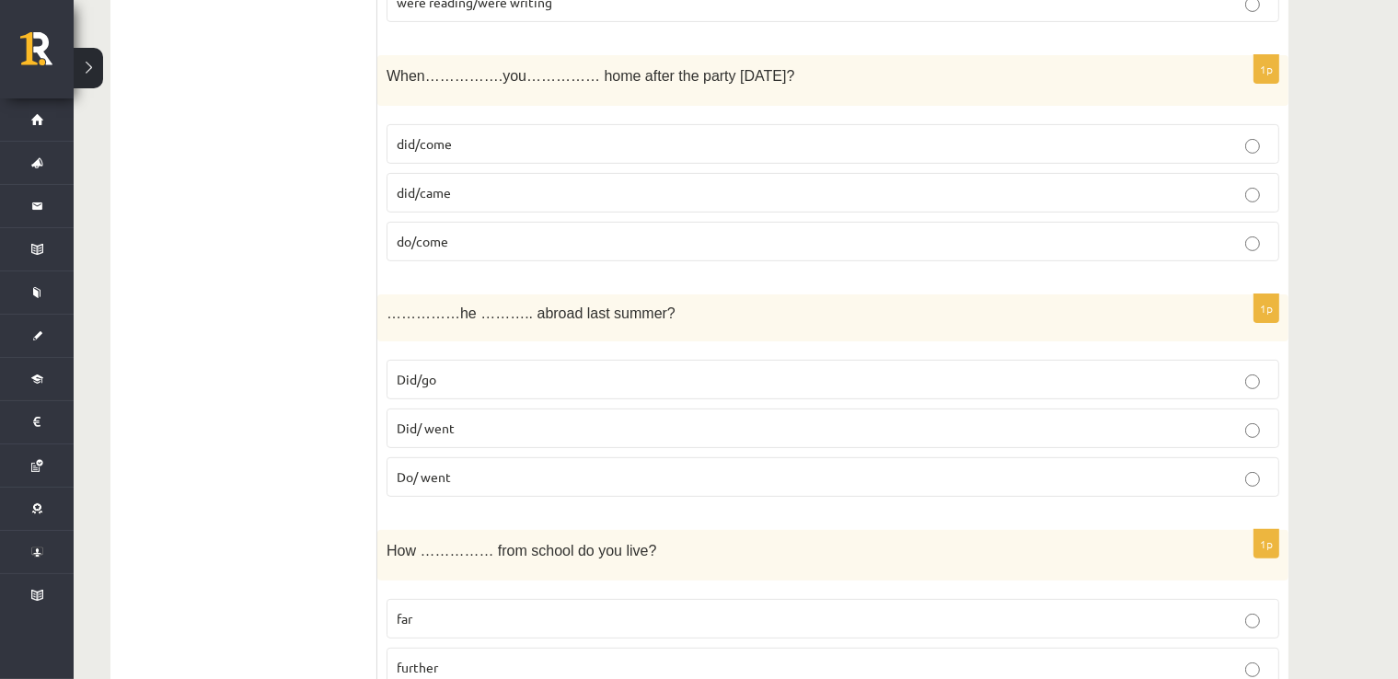
scroll to position [552, 0]
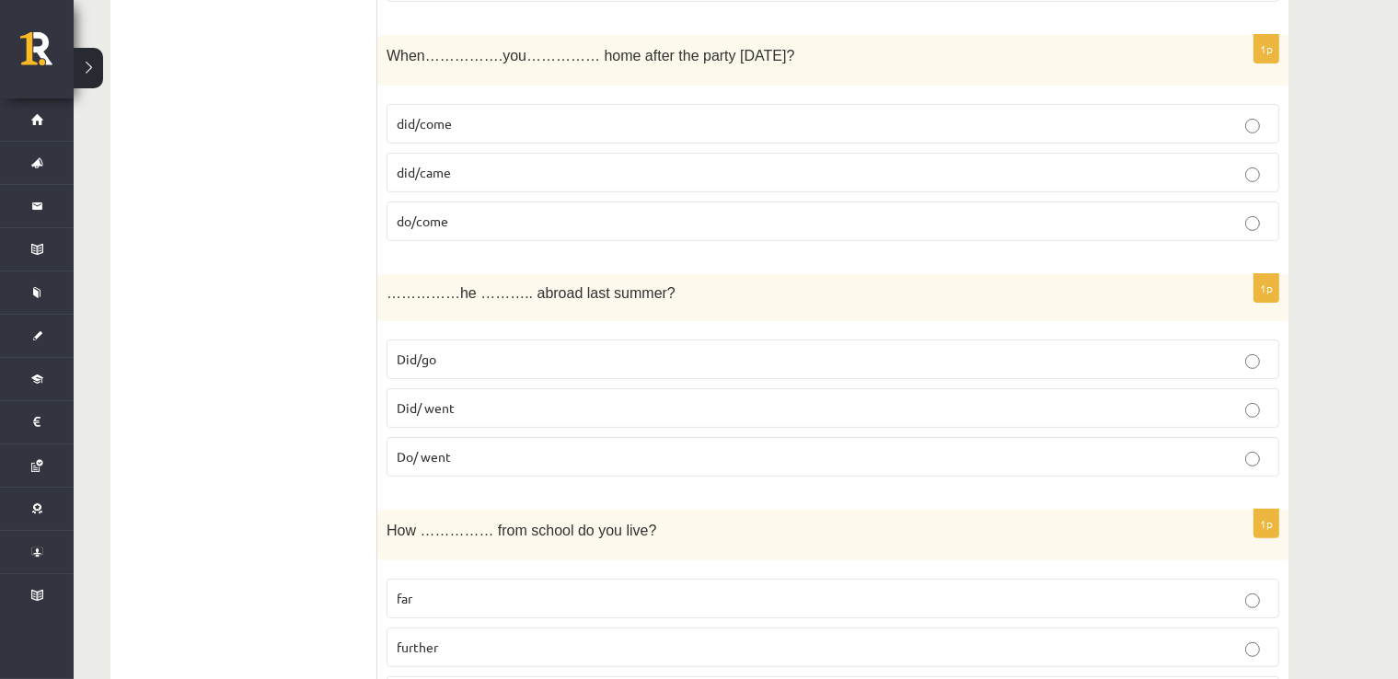
click at [463, 129] on p "did/come" at bounding box center [833, 123] width 873 height 19
click at [1232, 367] on label "Did/go" at bounding box center [833, 360] width 893 height 40
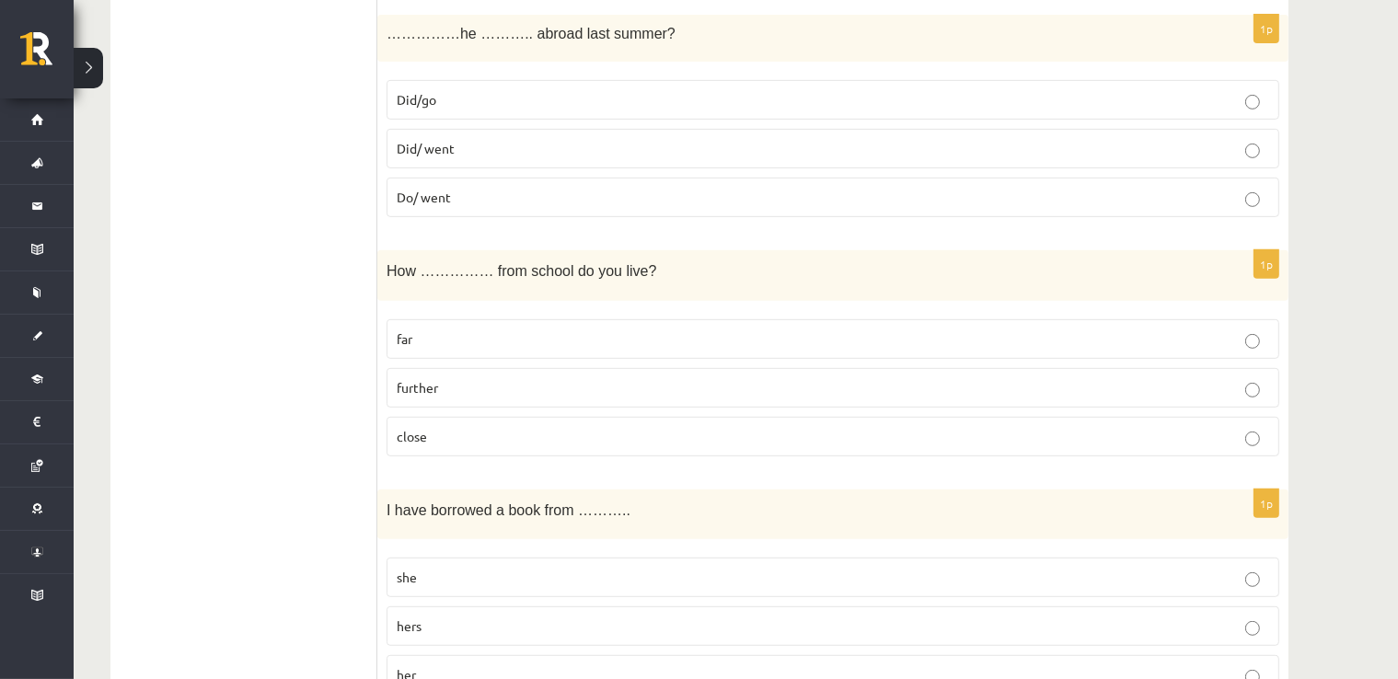
scroll to position [921, 0]
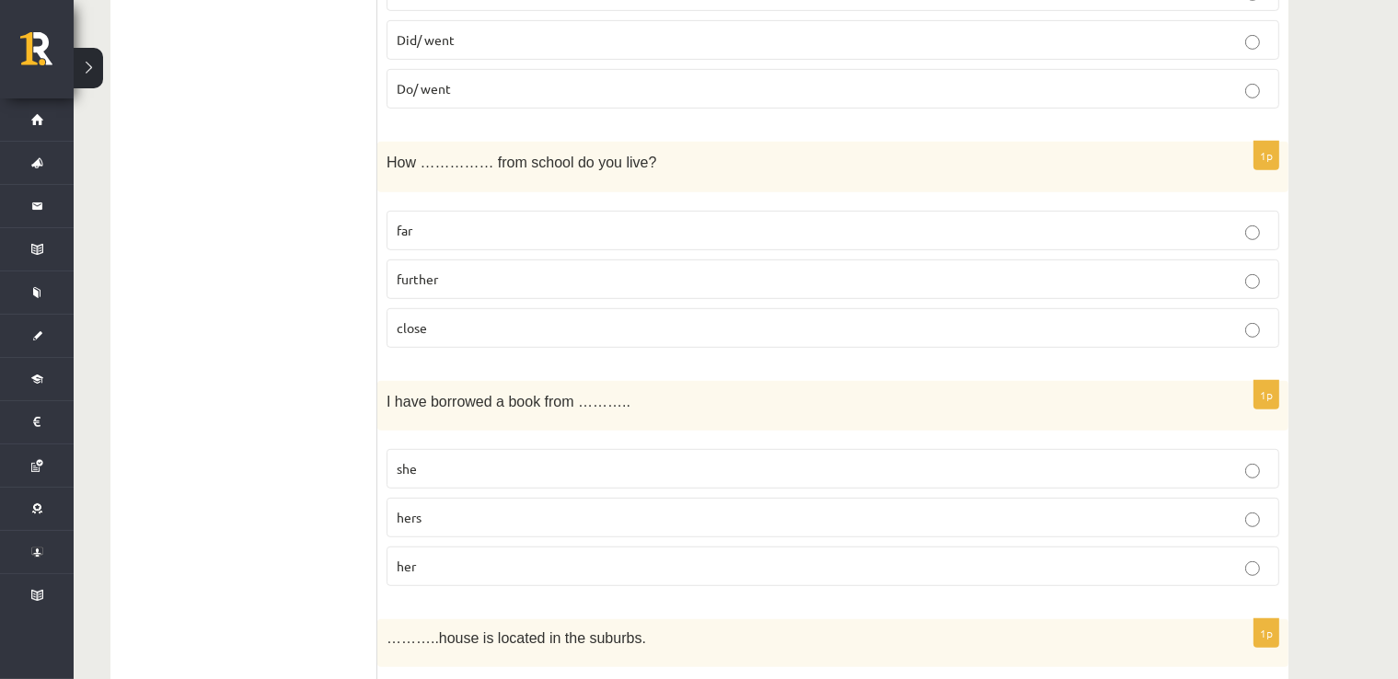
click at [528, 226] on p "far" at bounding box center [833, 230] width 873 height 19
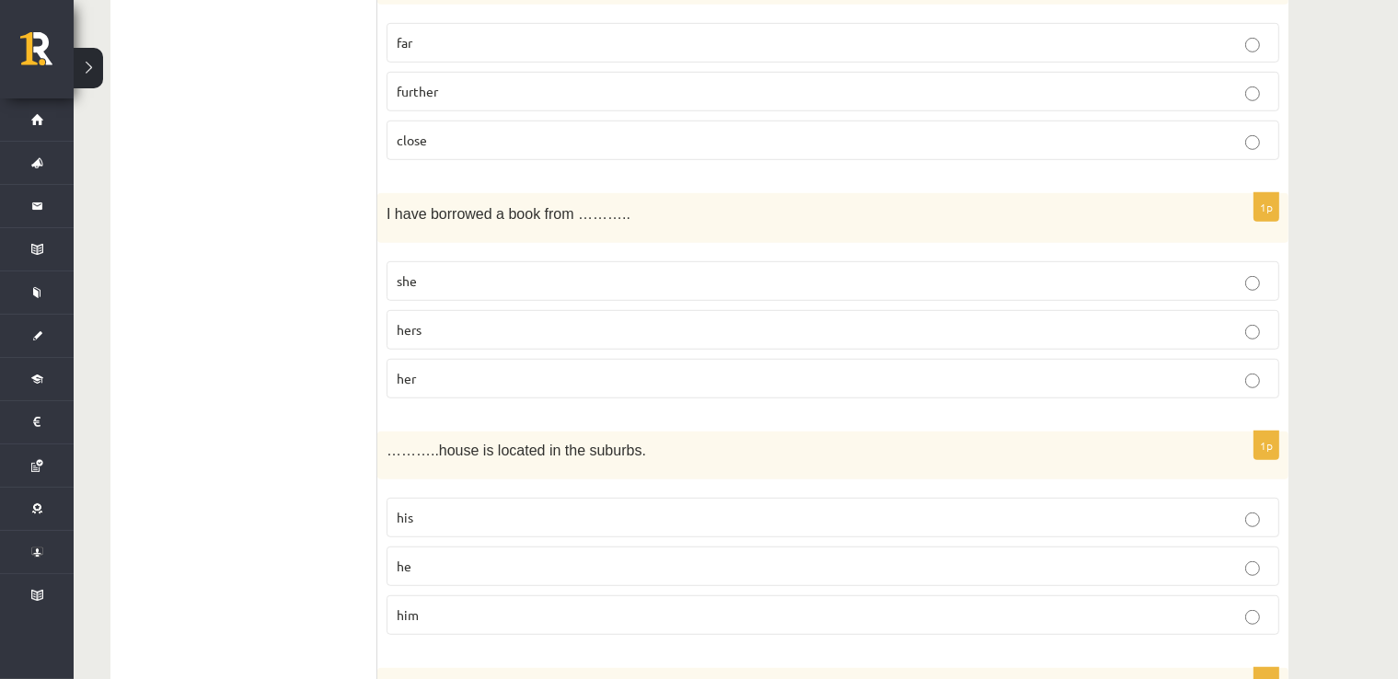
scroll to position [1197, 0]
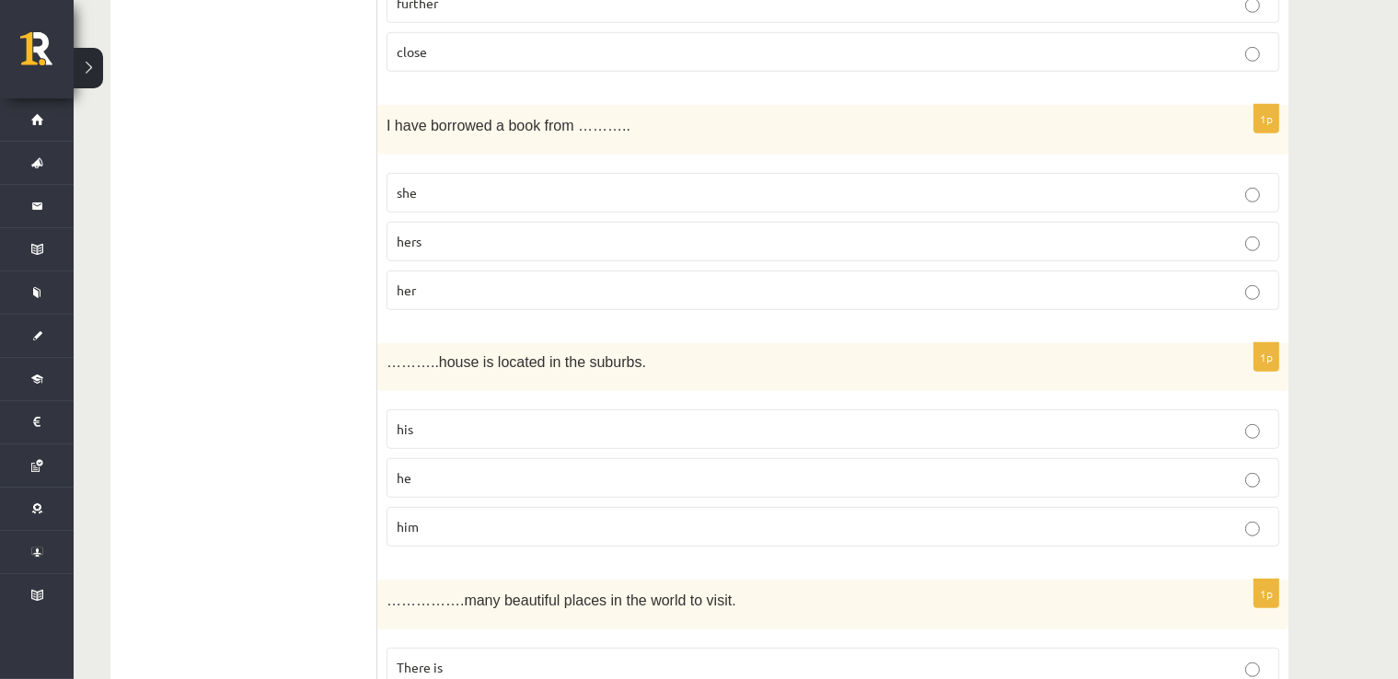
click at [545, 287] on p "her" at bounding box center [833, 290] width 873 height 19
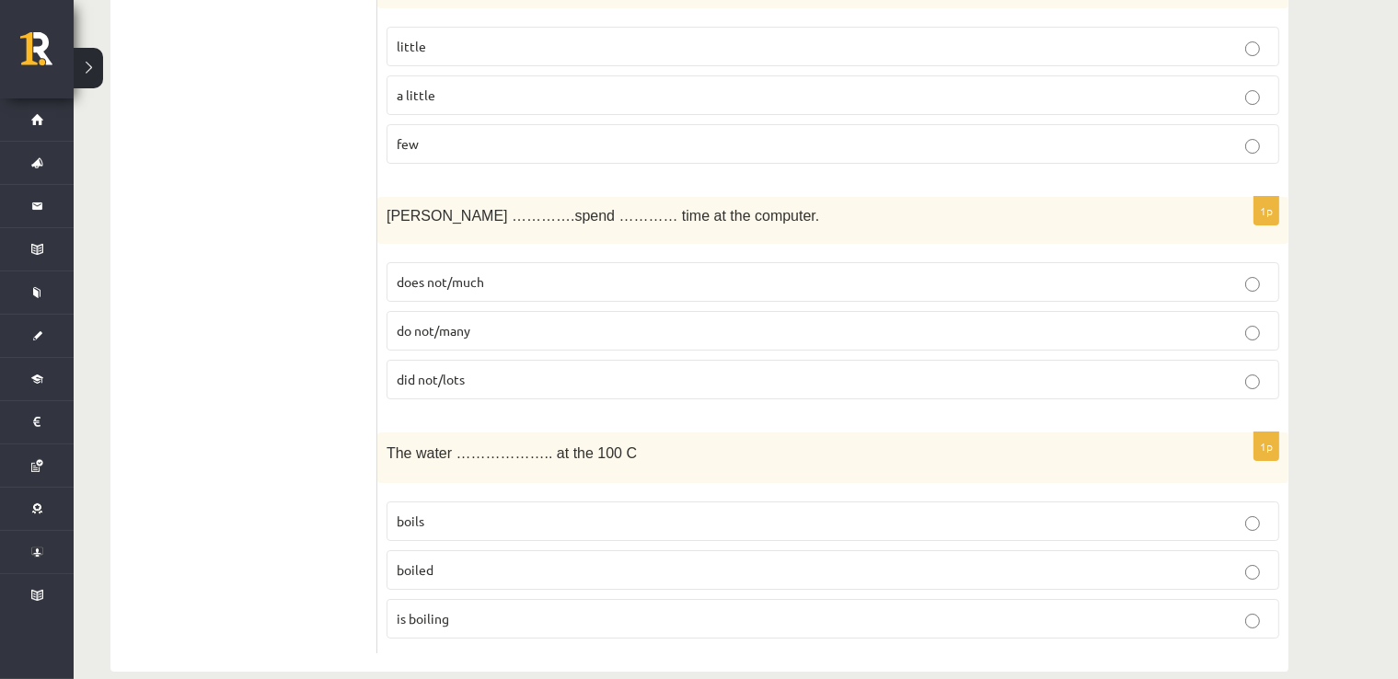
scroll to position [6638, 0]
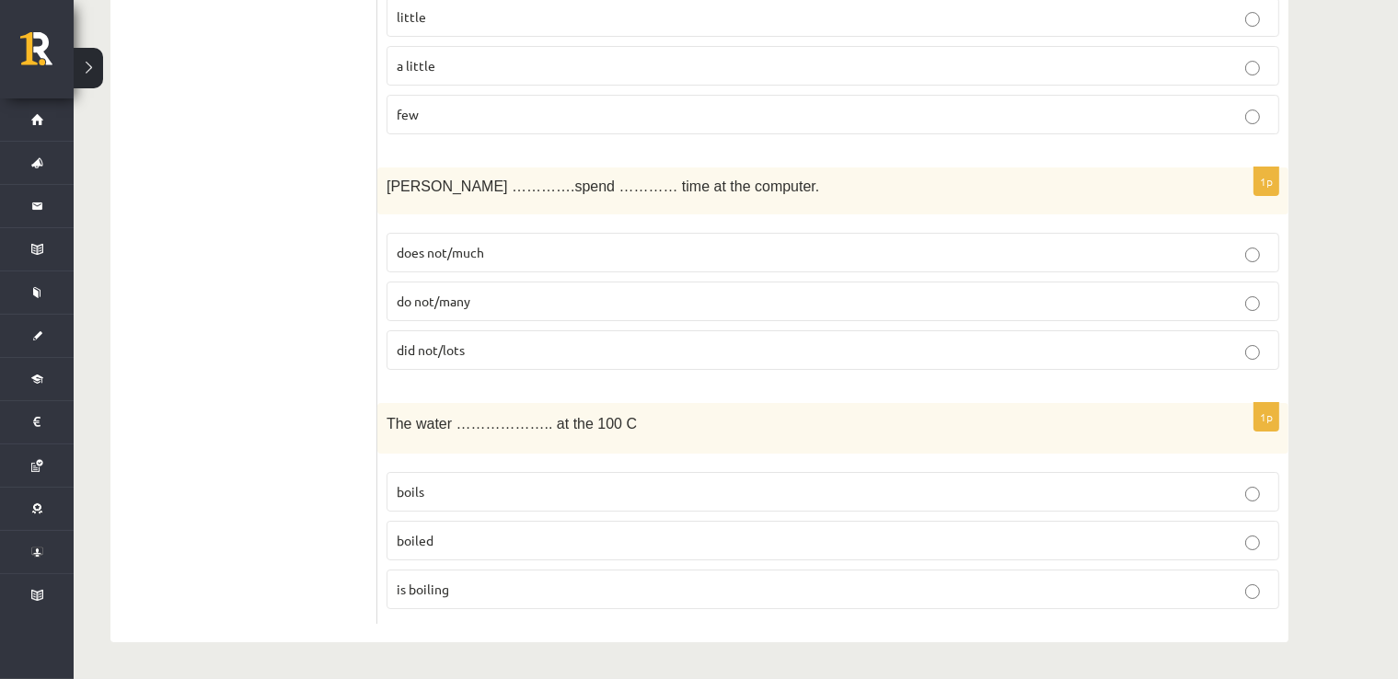
click at [457, 490] on p "boils" at bounding box center [833, 491] width 873 height 19
click at [552, 262] on p "does not/much" at bounding box center [833, 252] width 873 height 19
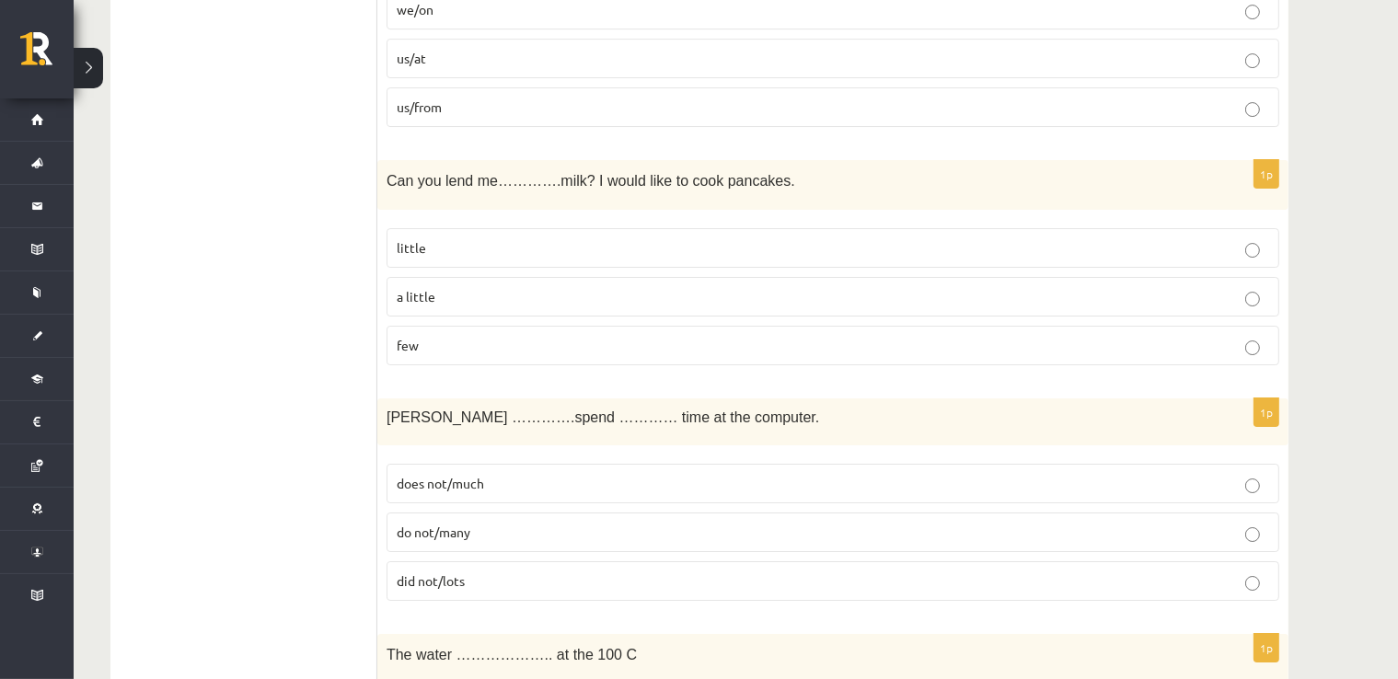
scroll to position [6361, 0]
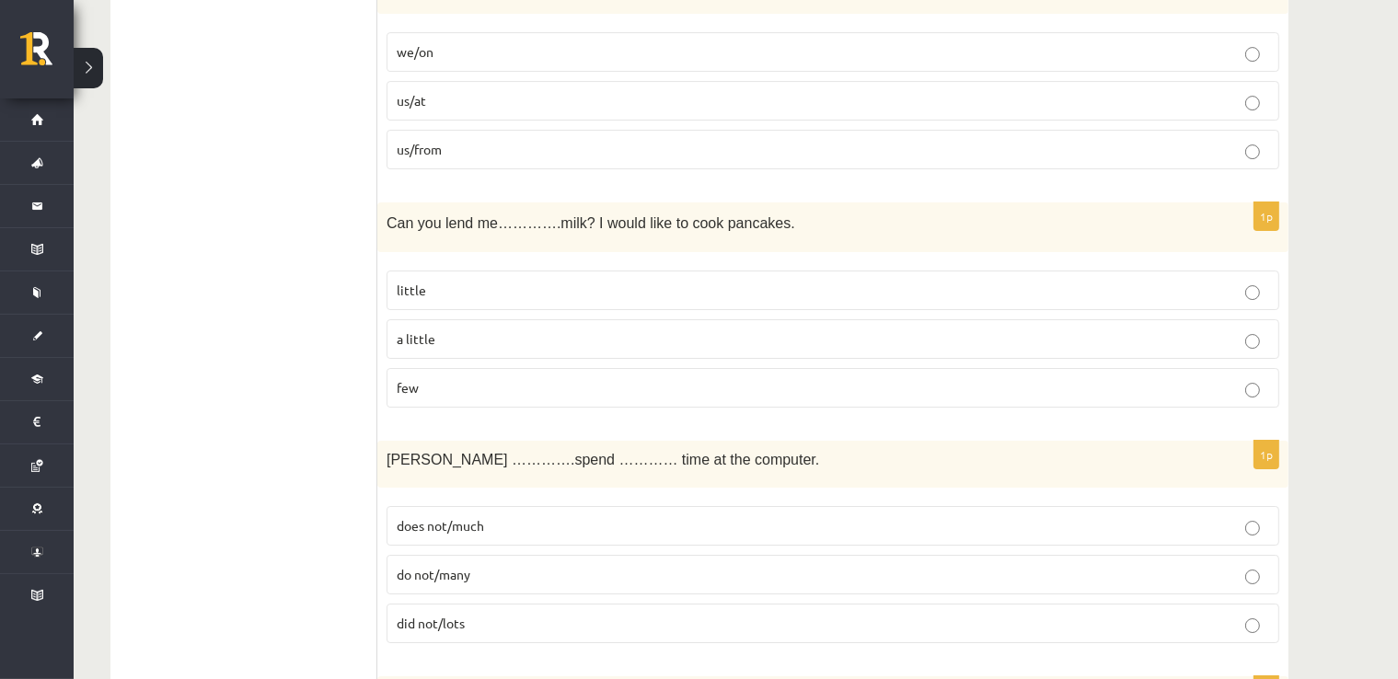
click at [440, 327] on label "a little" at bounding box center [833, 339] width 893 height 40
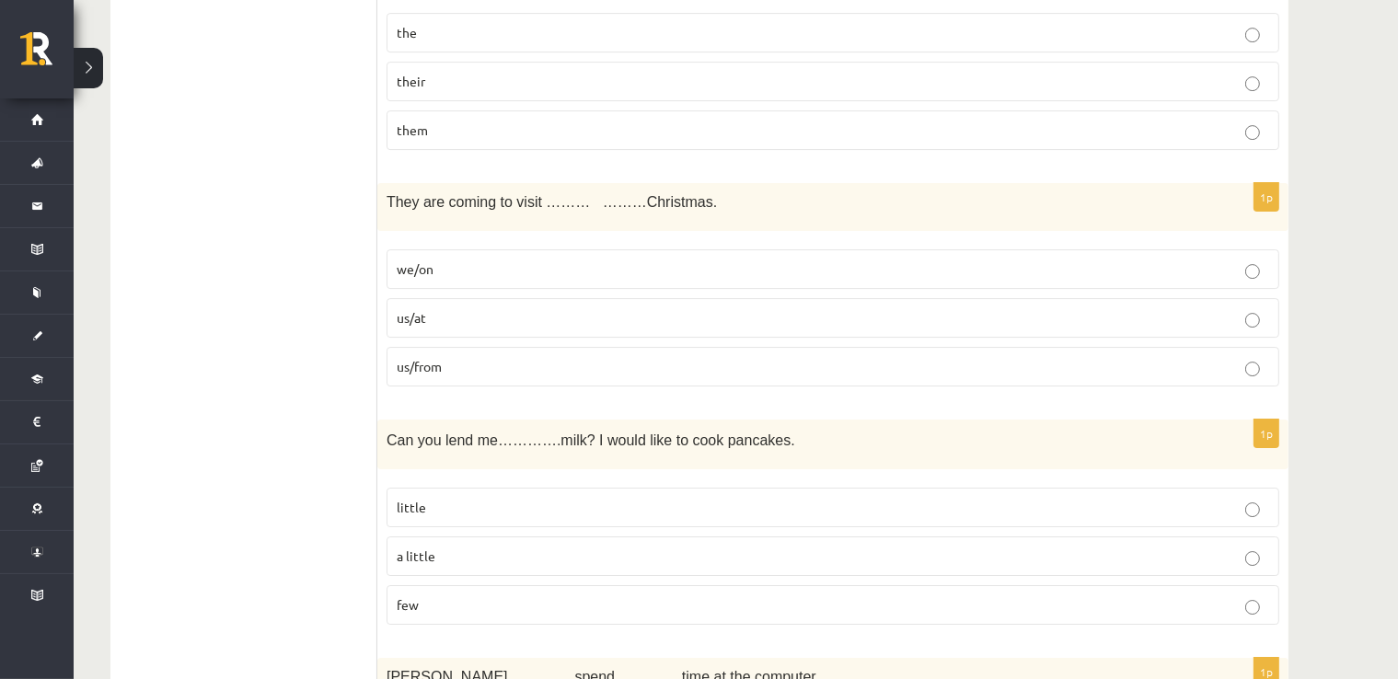
scroll to position [6085, 0]
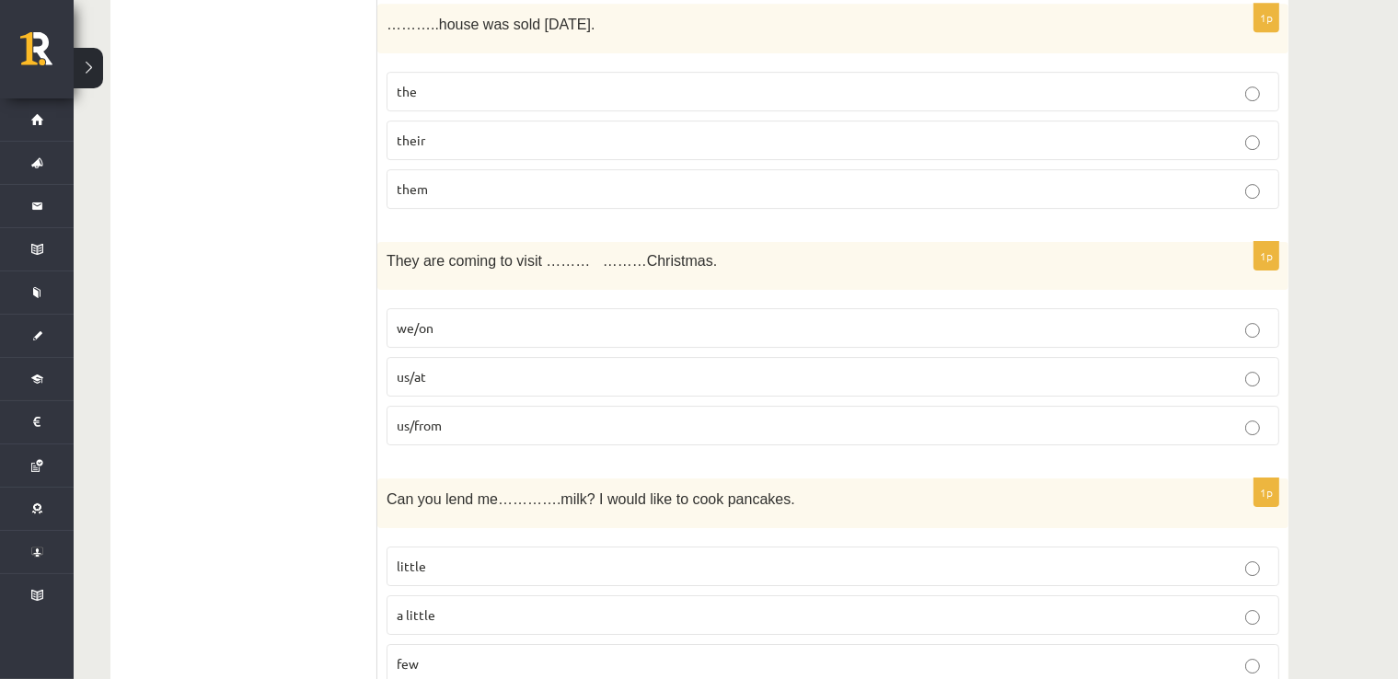
click at [521, 377] on p "us/at" at bounding box center [833, 376] width 873 height 19
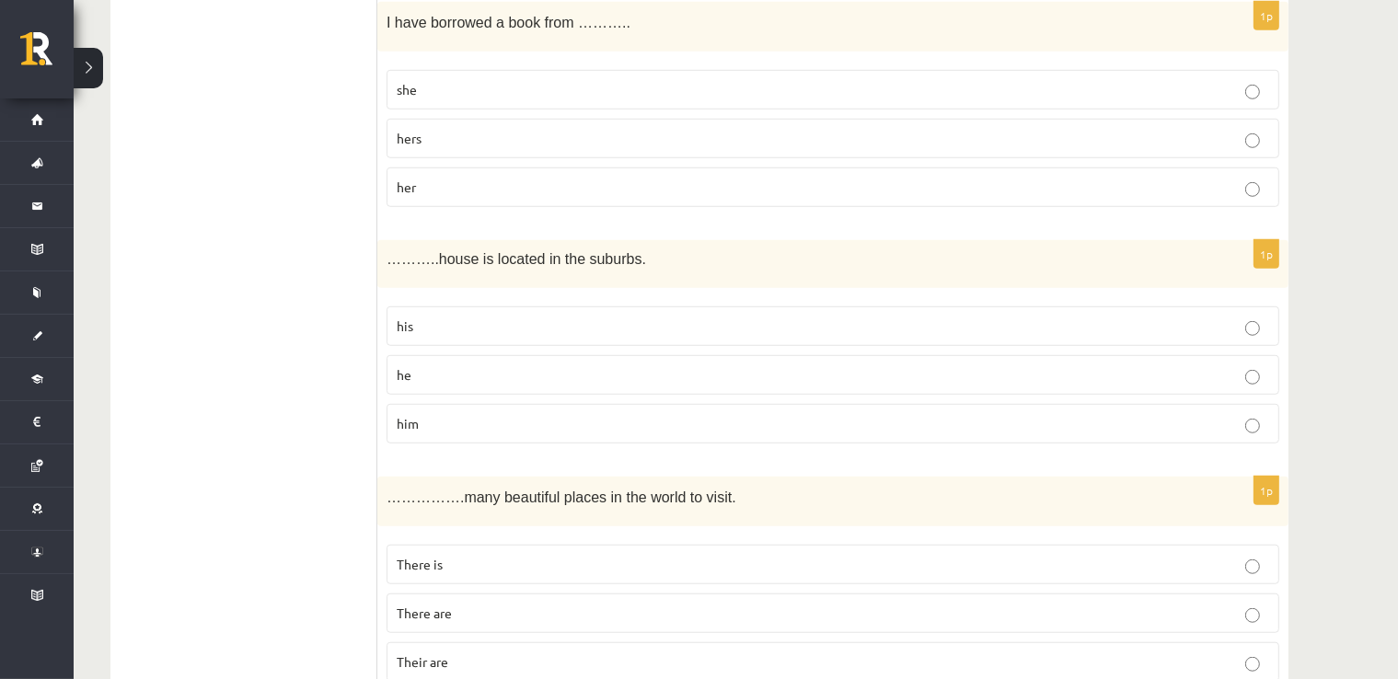
scroll to position [1390, 0]
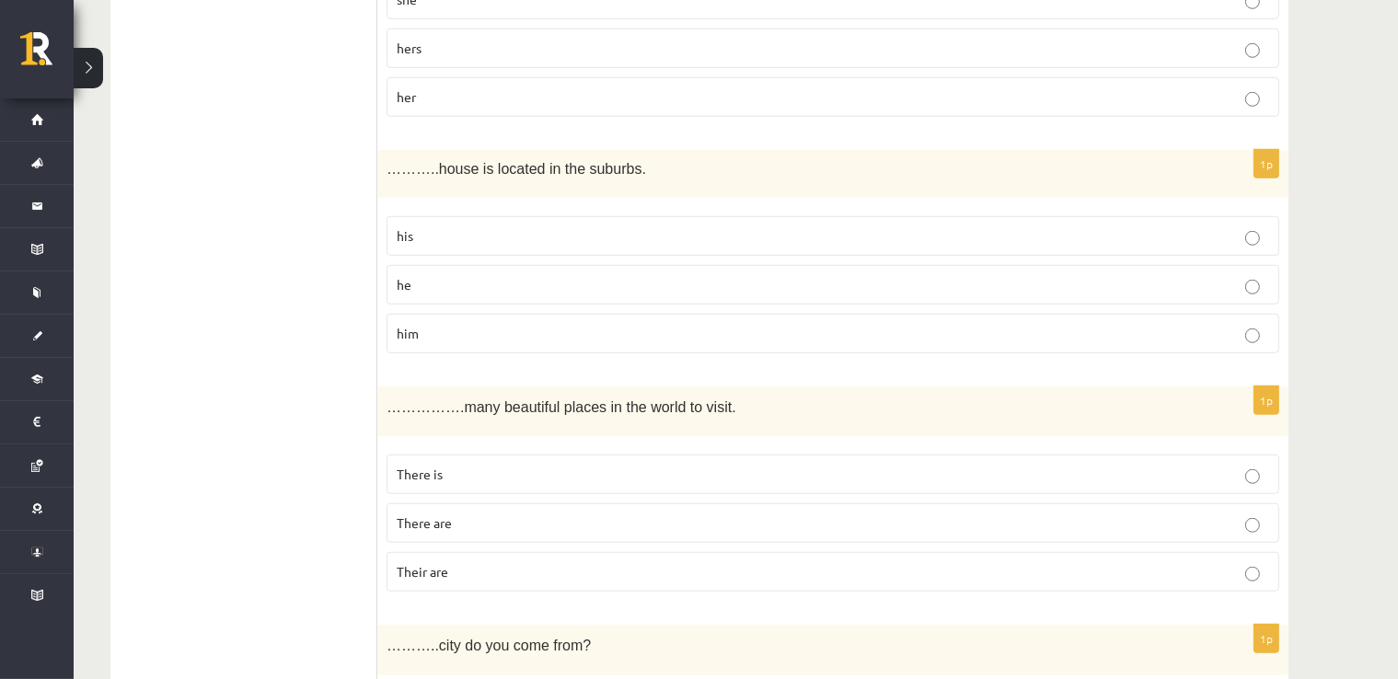
click at [471, 229] on p "his" at bounding box center [833, 235] width 873 height 19
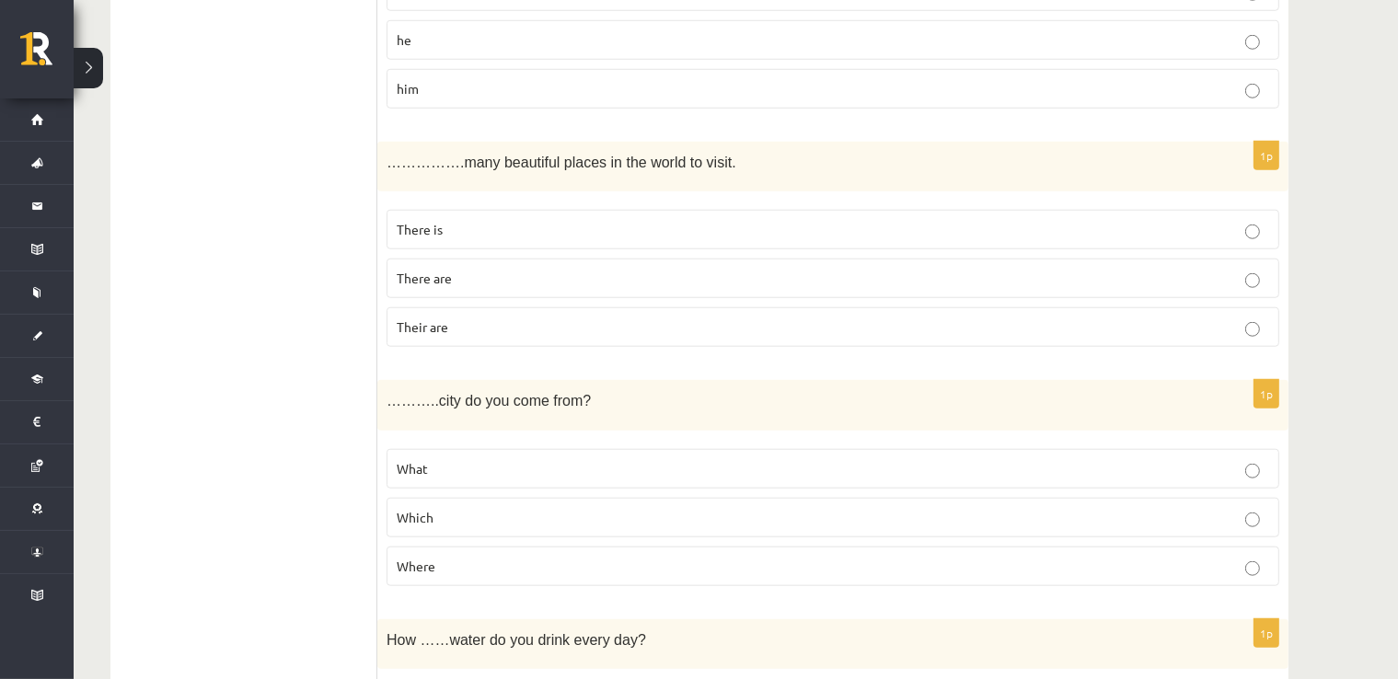
scroll to position [1666, 0]
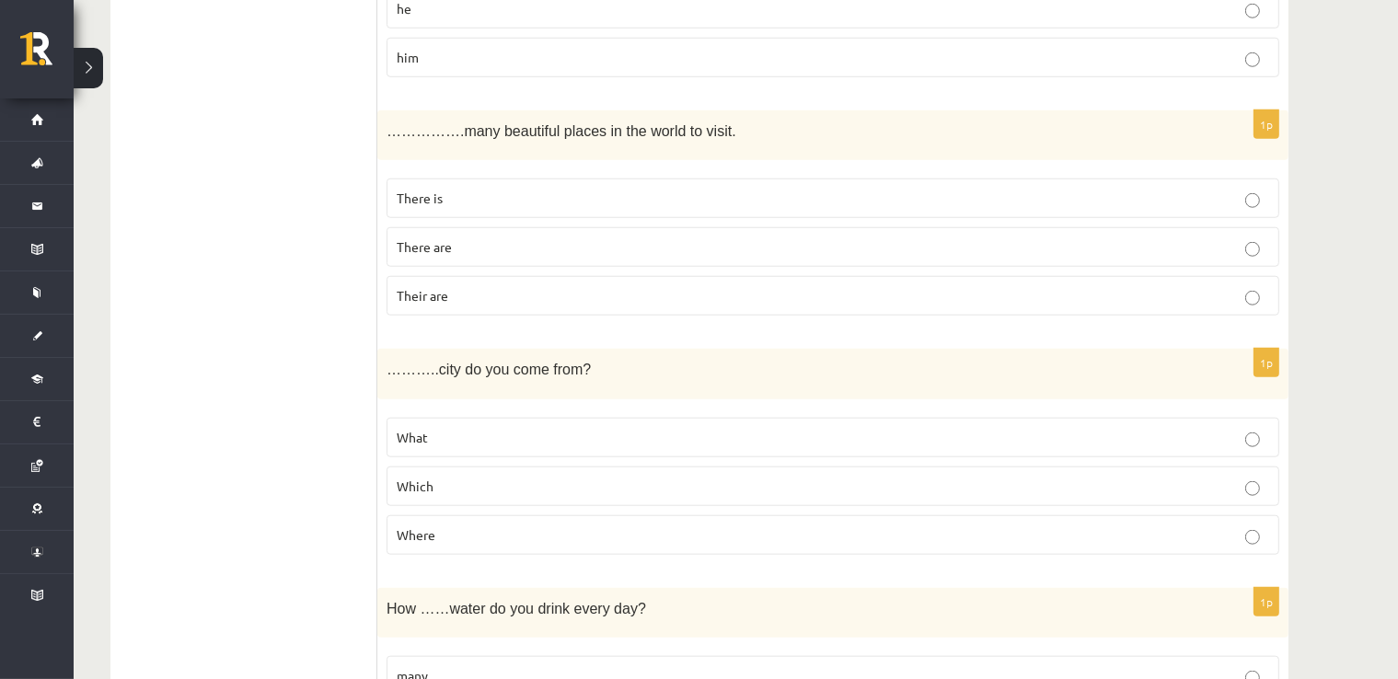
click at [465, 238] on p "There are" at bounding box center [833, 247] width 873 height 19
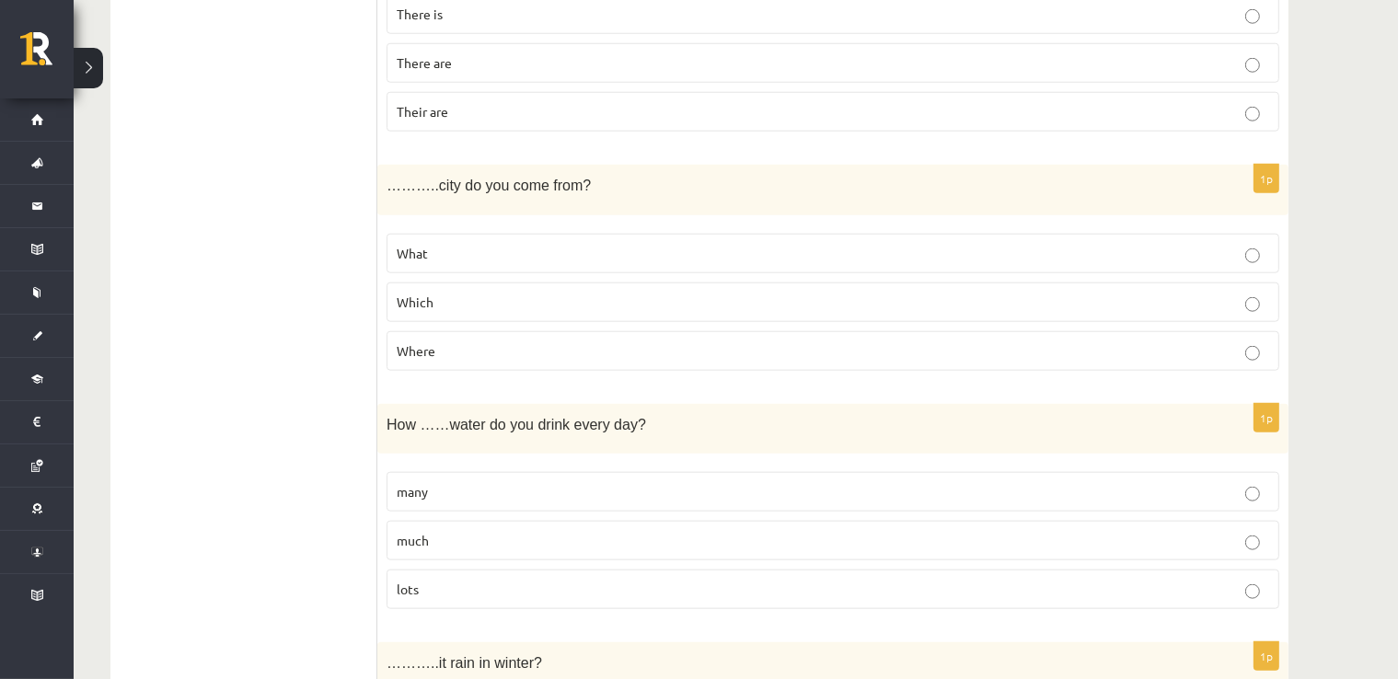
scroll to position [1943, 0]
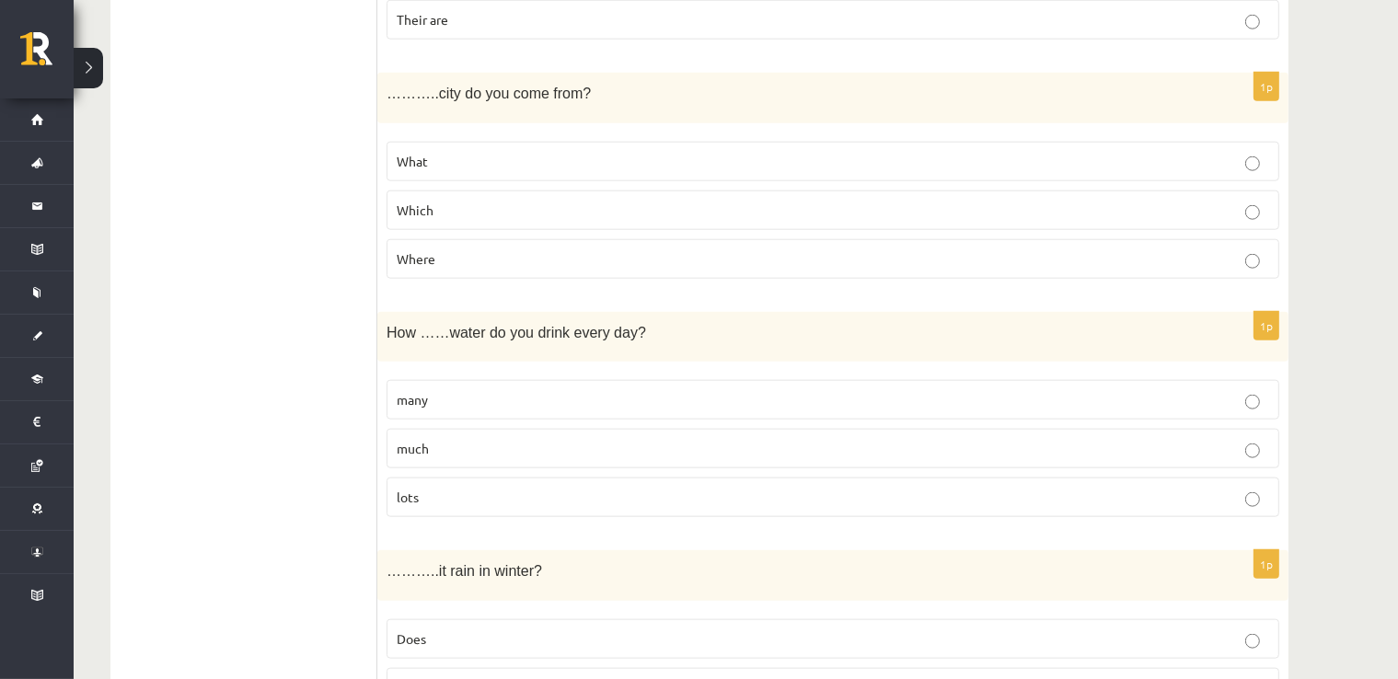
click at [419, 202] on span "Which" at bounding box center [415, 210] width 37 height 17
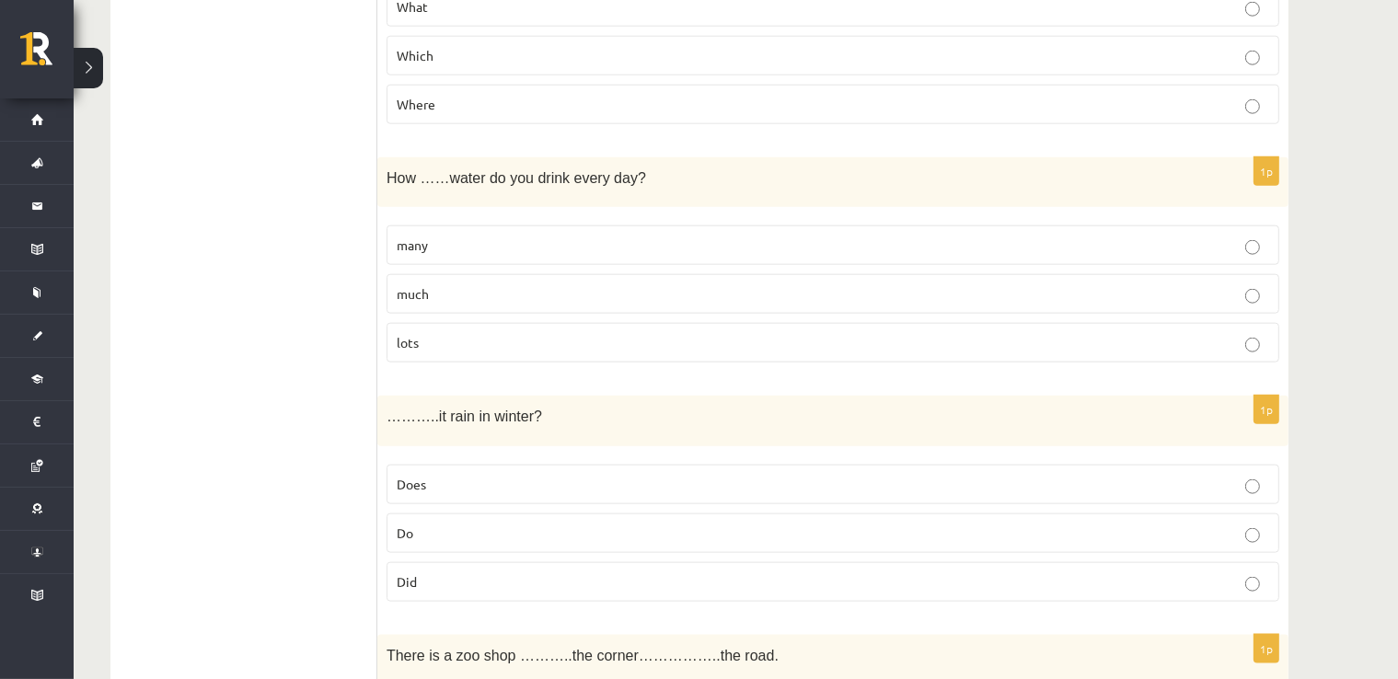
scroll to position [2127, 0]
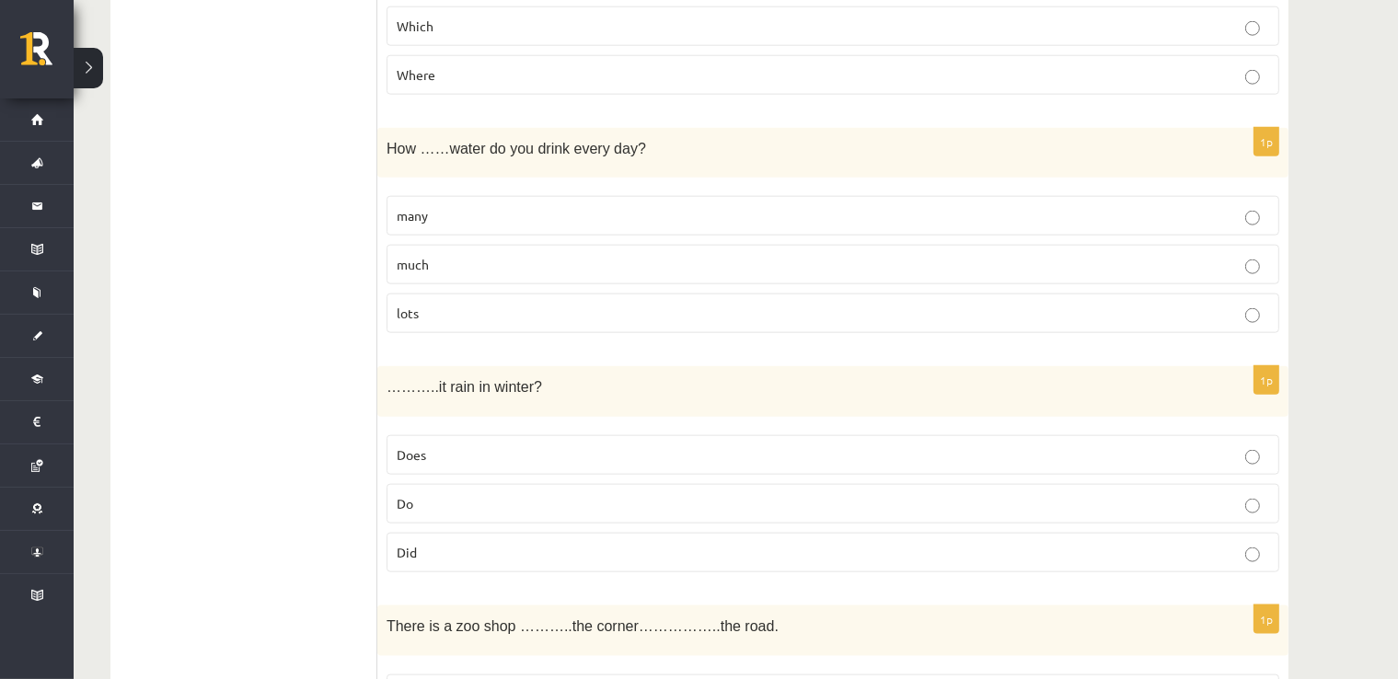
click at [730, 255] on p "much" at bounding box center [833, 264] width 873 height 19
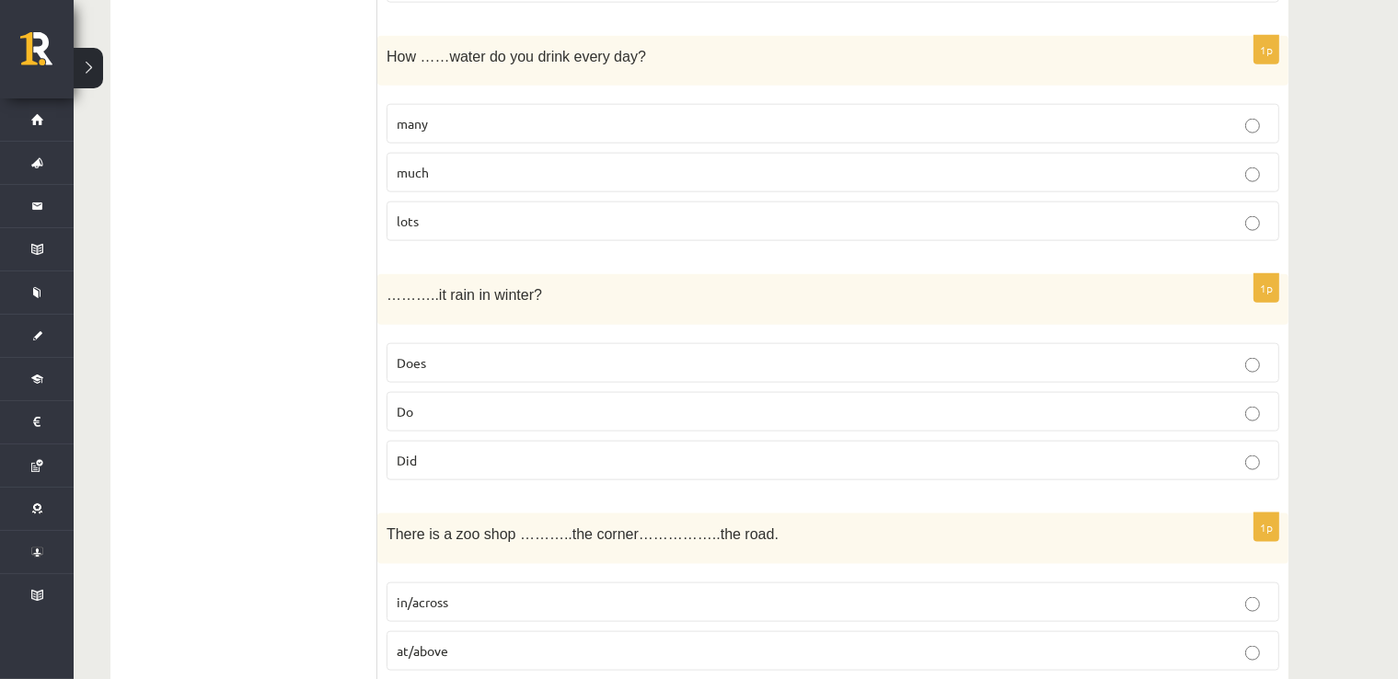
scroll to position [2302, 0]
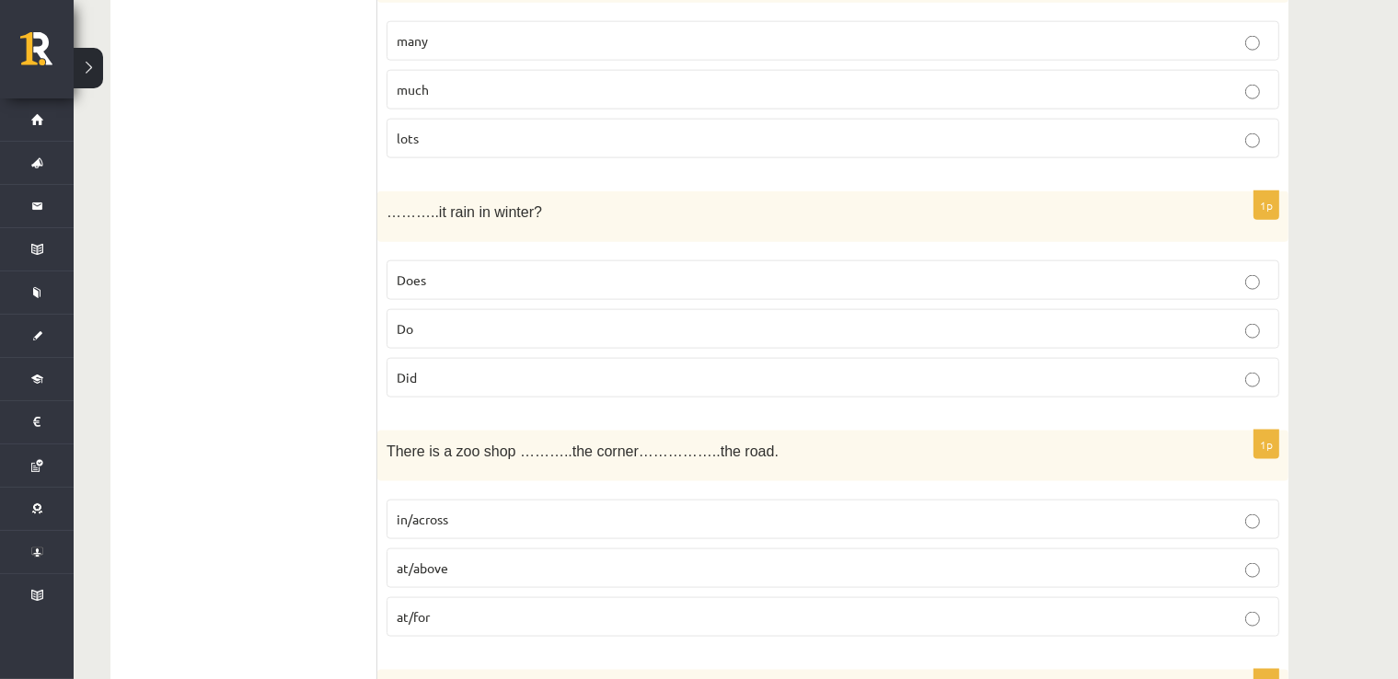
click at [1140, 280] on label "Does" at bounding box center [833, 281] width 893 height 40
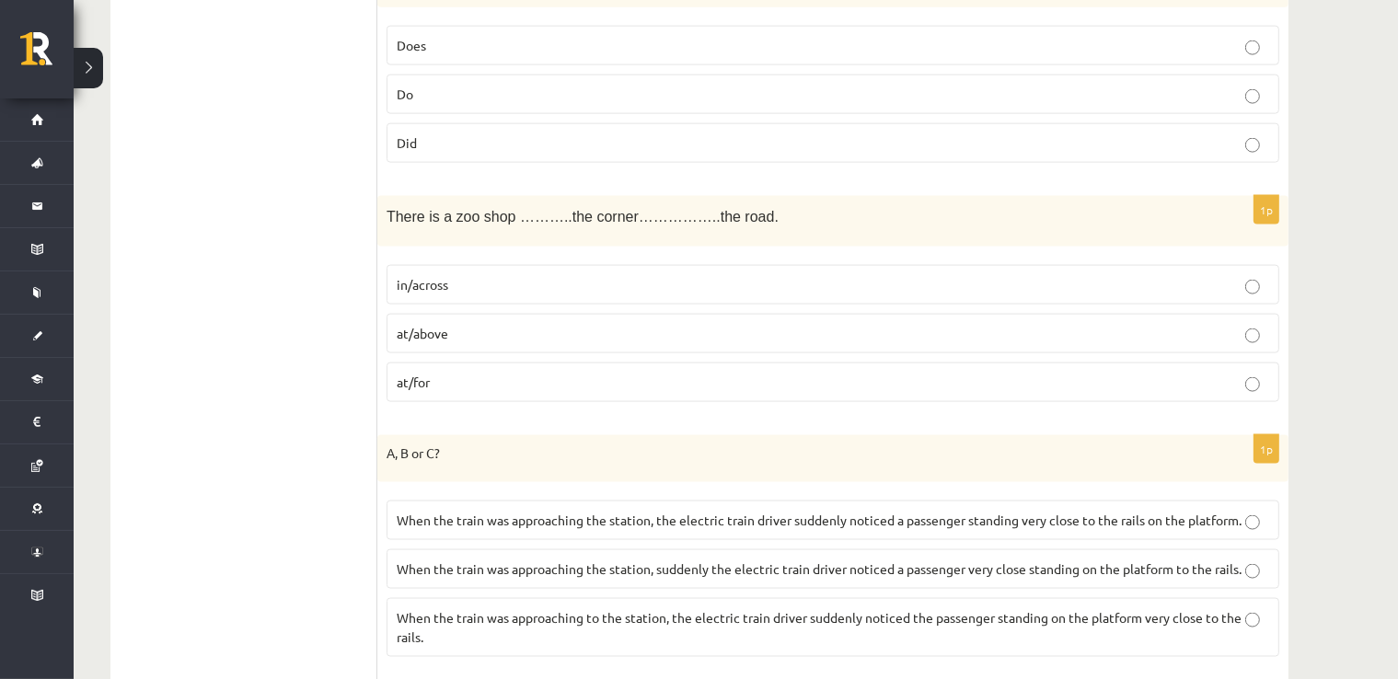
scroll to position [2578, 0]
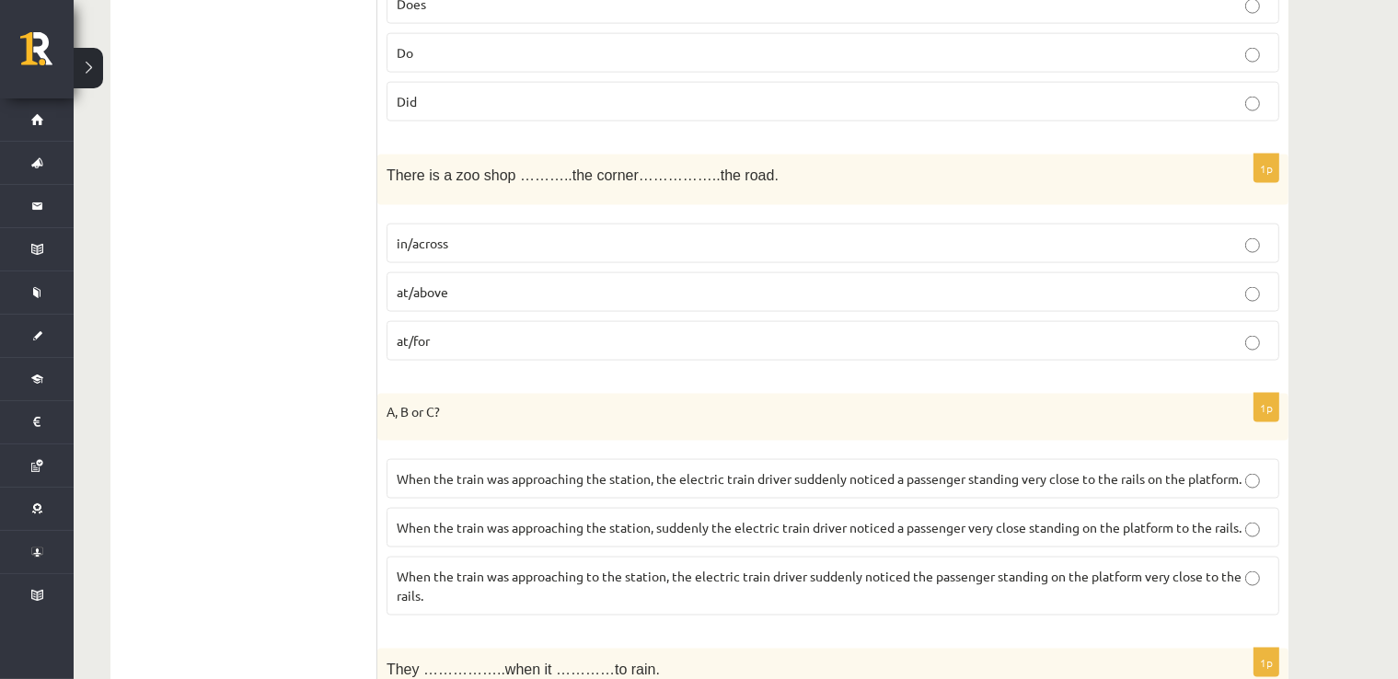
click at [534, 237] on p "in/across" at bounding box center [833, 243] width 873 height 19
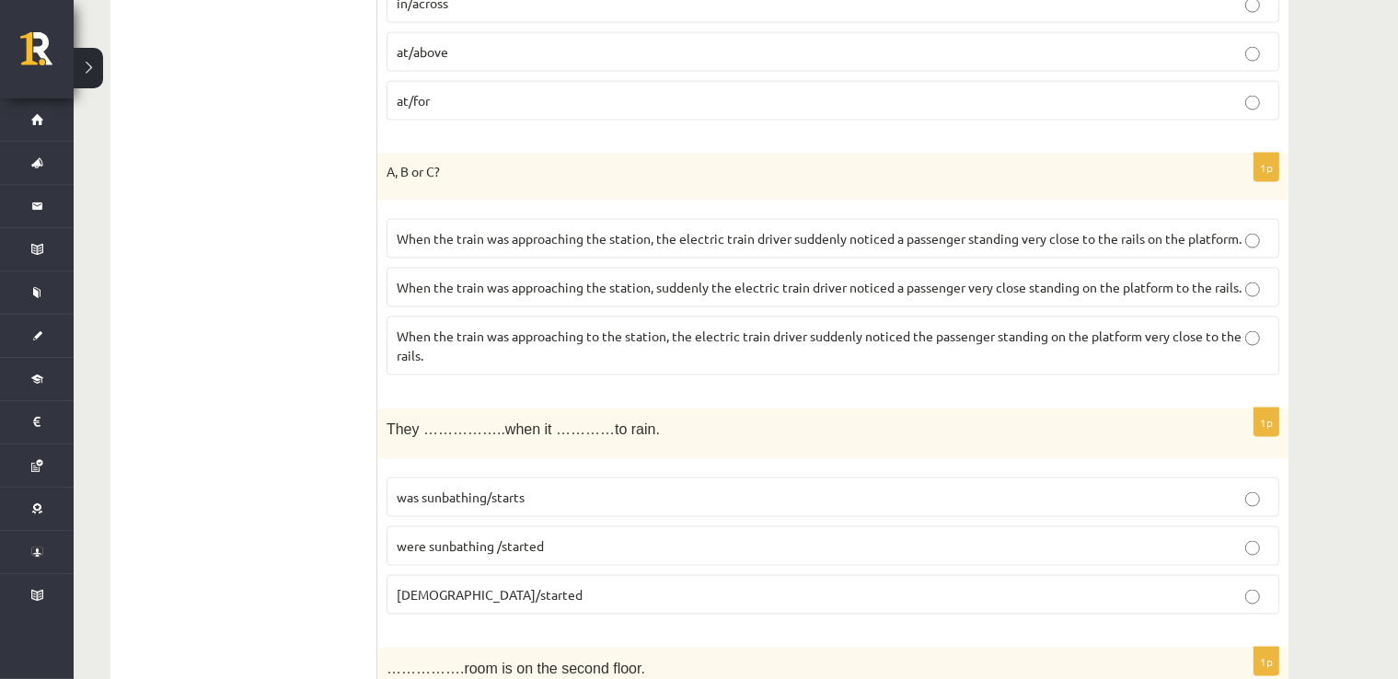
scroll to position [2854, 0]
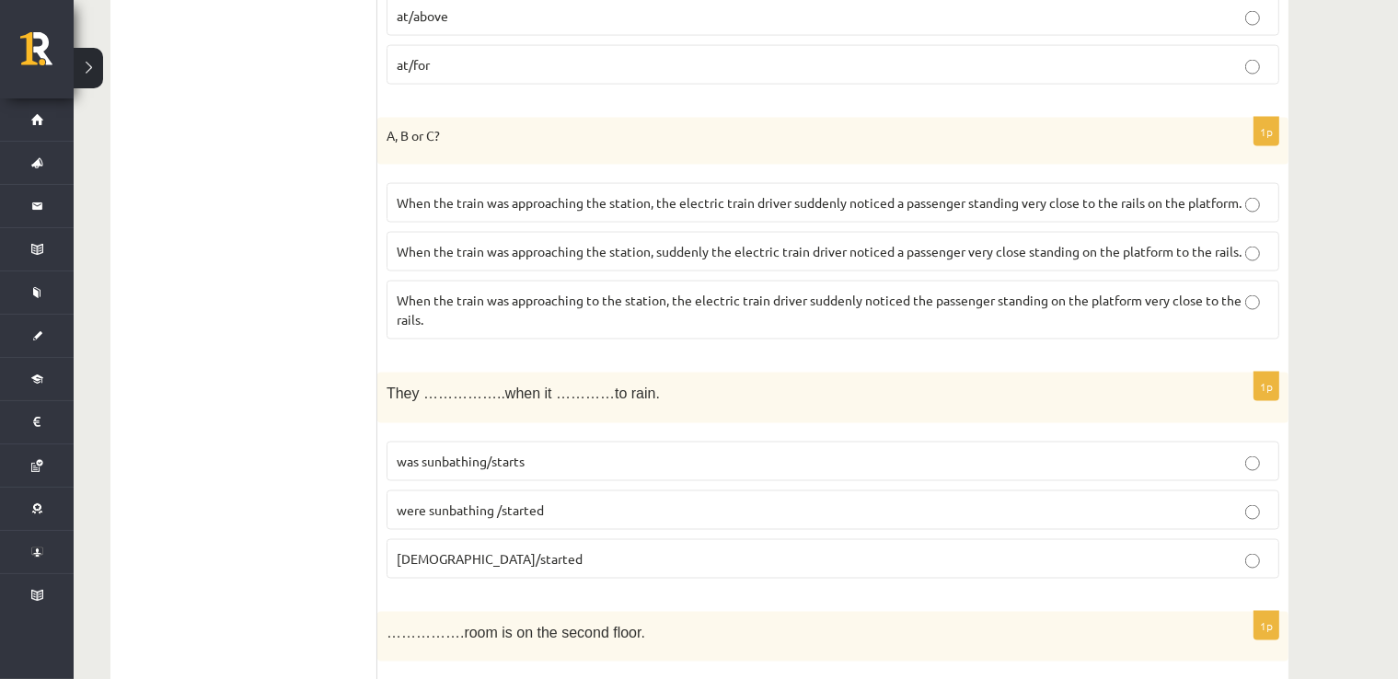
click at [463, 194] on span "When the train was approaching the station, the electric train driver suddenly …" at bounding box center [819, 202] width 845 height 17
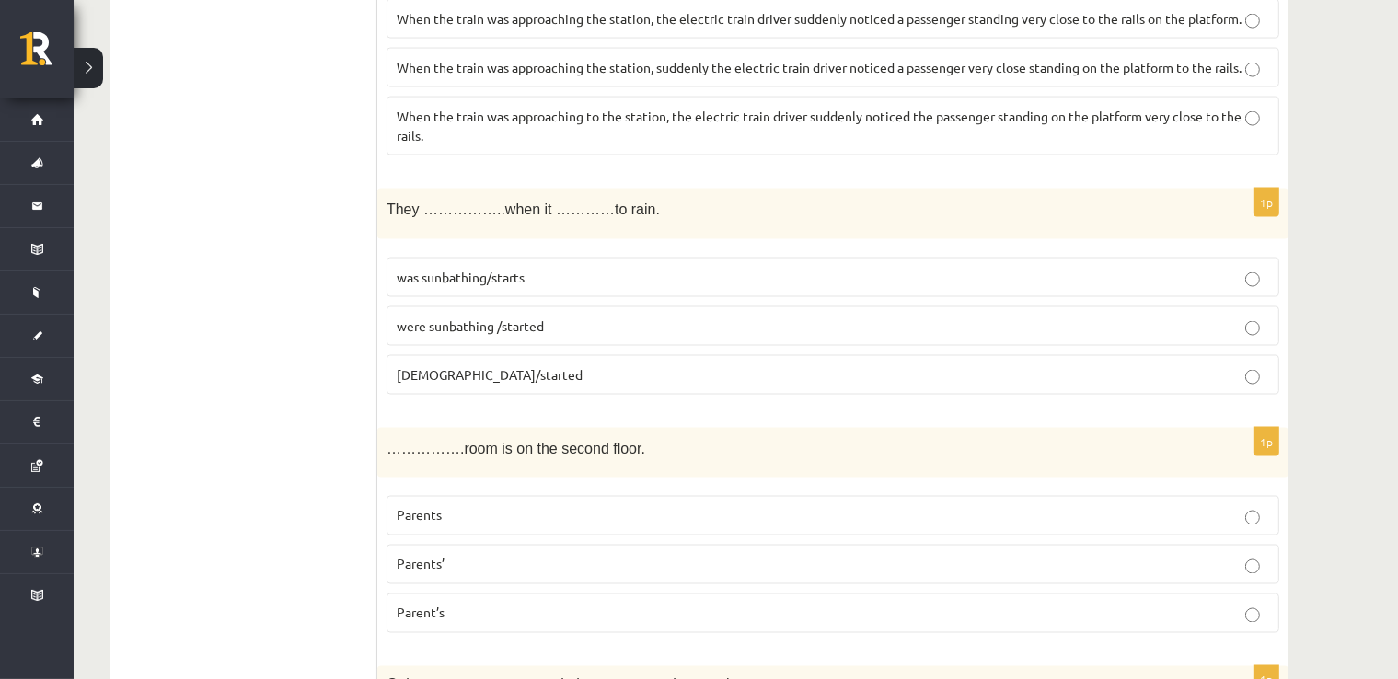
scroll to position [3130, 0]
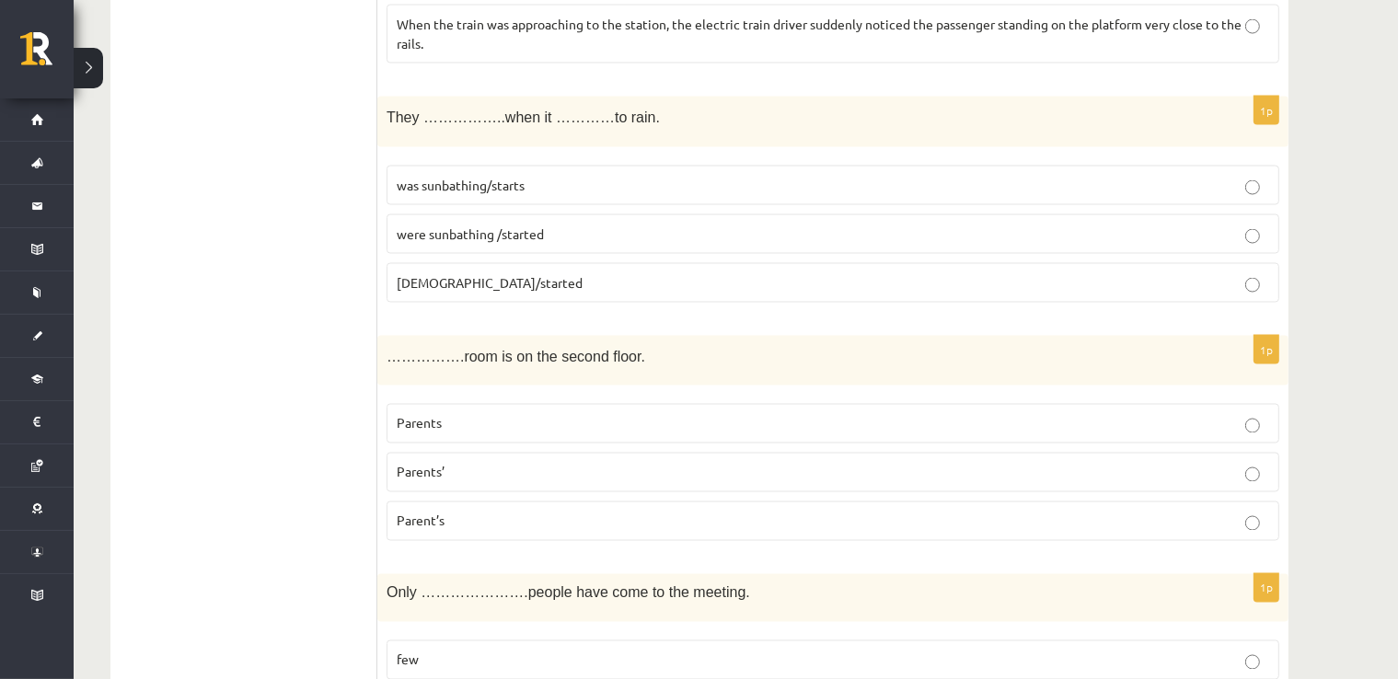
click at [575, 246] on label "were sunbathing /started" at bounding box center [833, 235] width 893 height 40
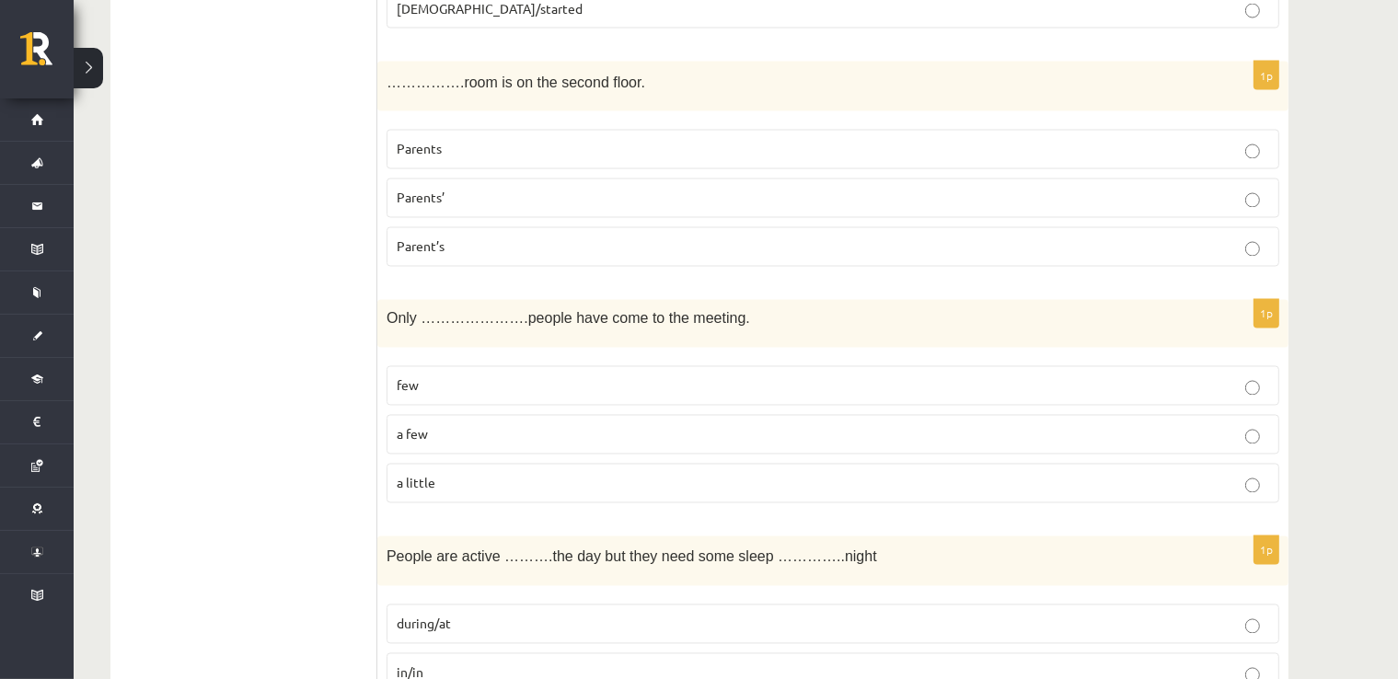
scroll to position [3406, 0]
click at [449, 206] on p "Parents’" at bounding box center [833, 196] width 873 height 19
click at [431, 204] on span "Parents’" at bounding box center [421, 196] width 48 height 17
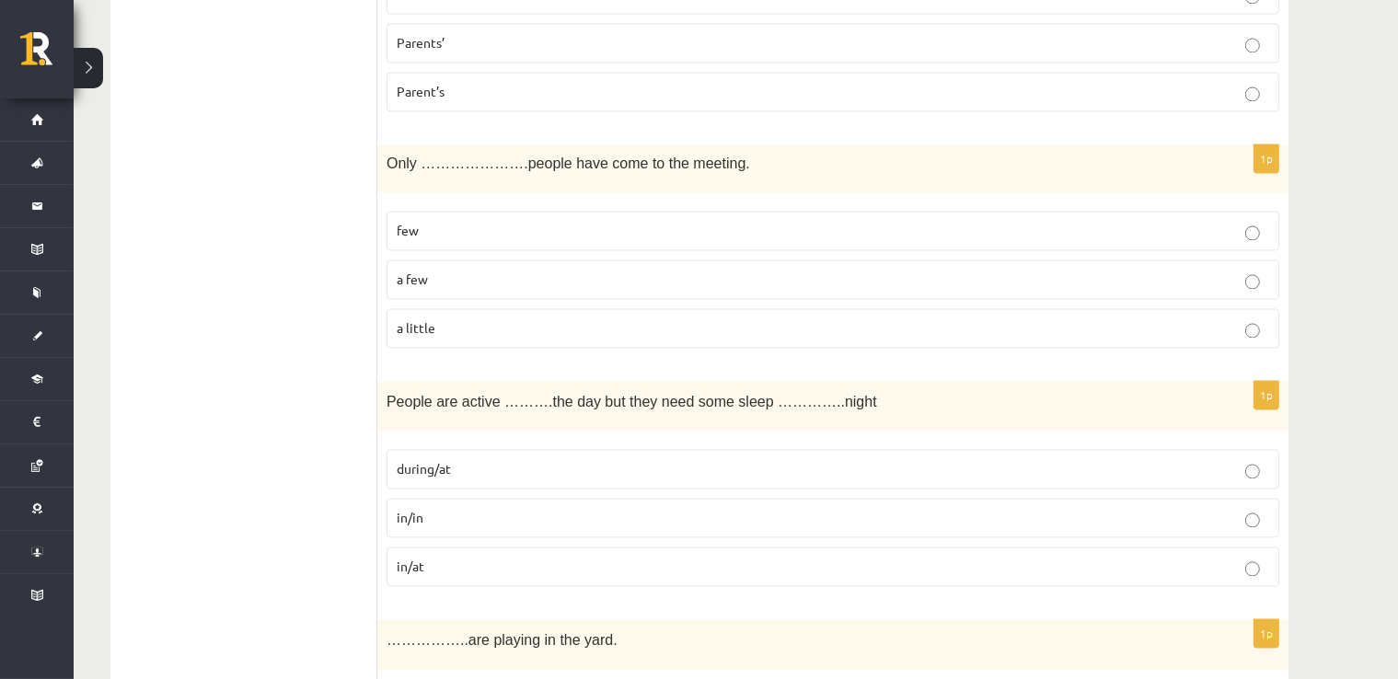
scroll to position [3590, 0]
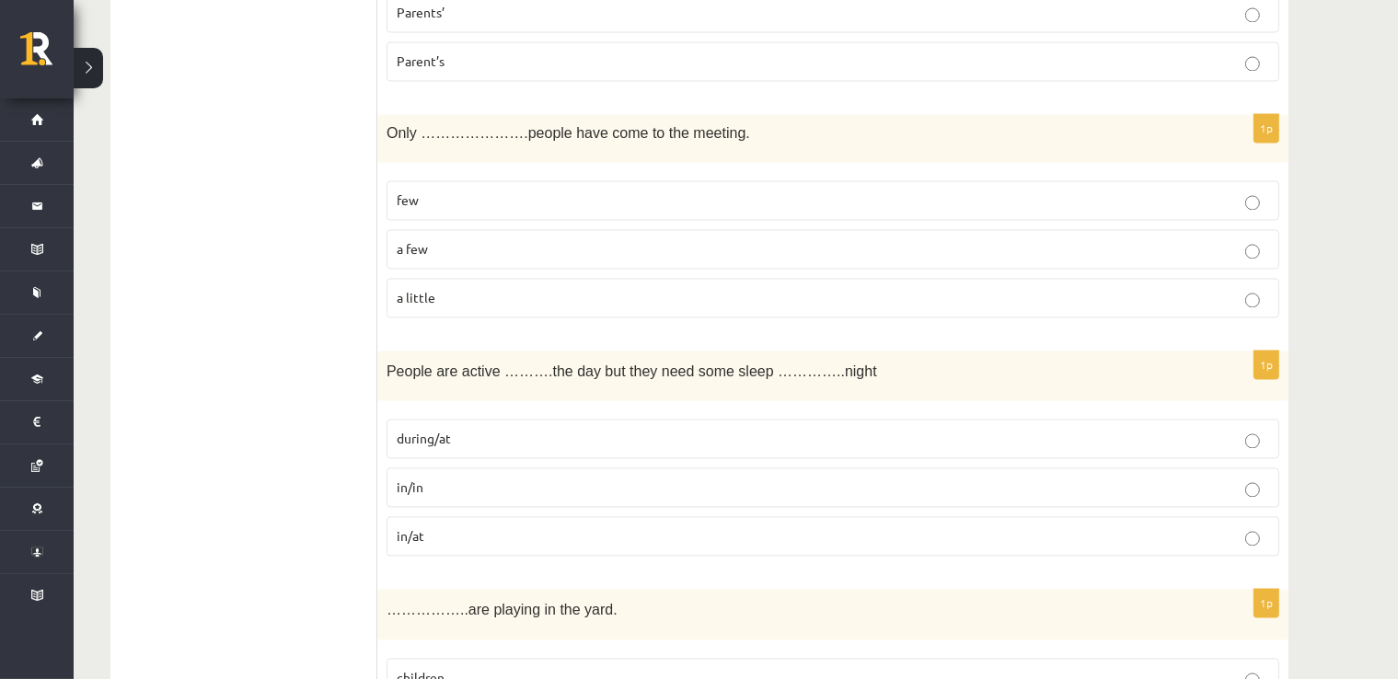
click at [725, 259] on p "a few" at bounding box center [833, 248] width 873 height 19
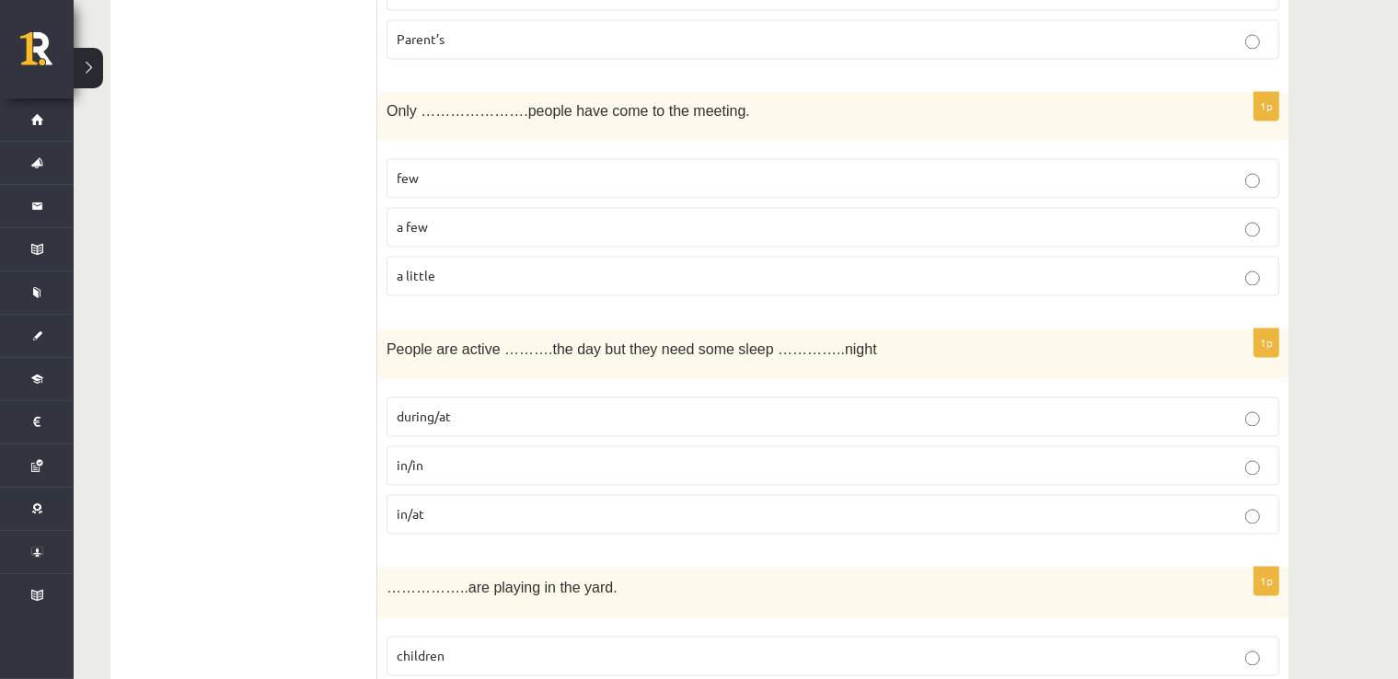
scroll to position [3867, 0]
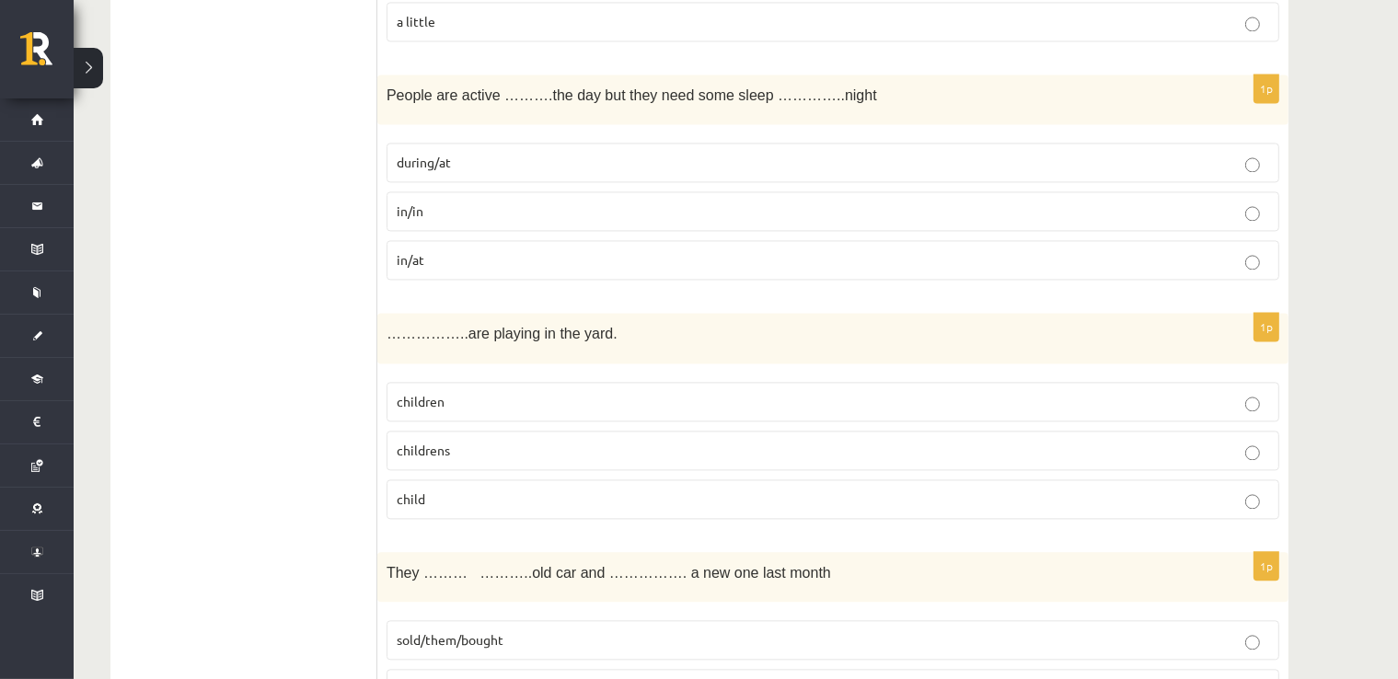
click at [468, 172] on p "during/at" at bounding box center [833, 162] width 873 height 19
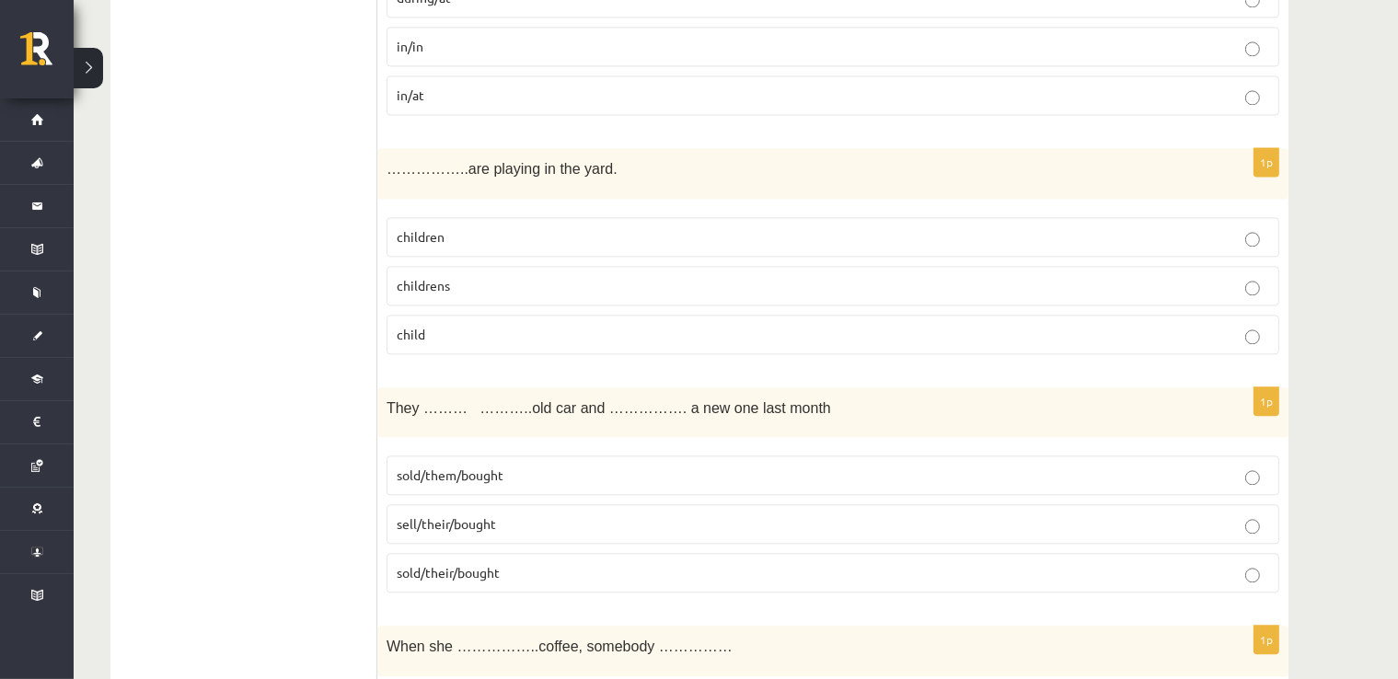
scroll to position [4143, 0]
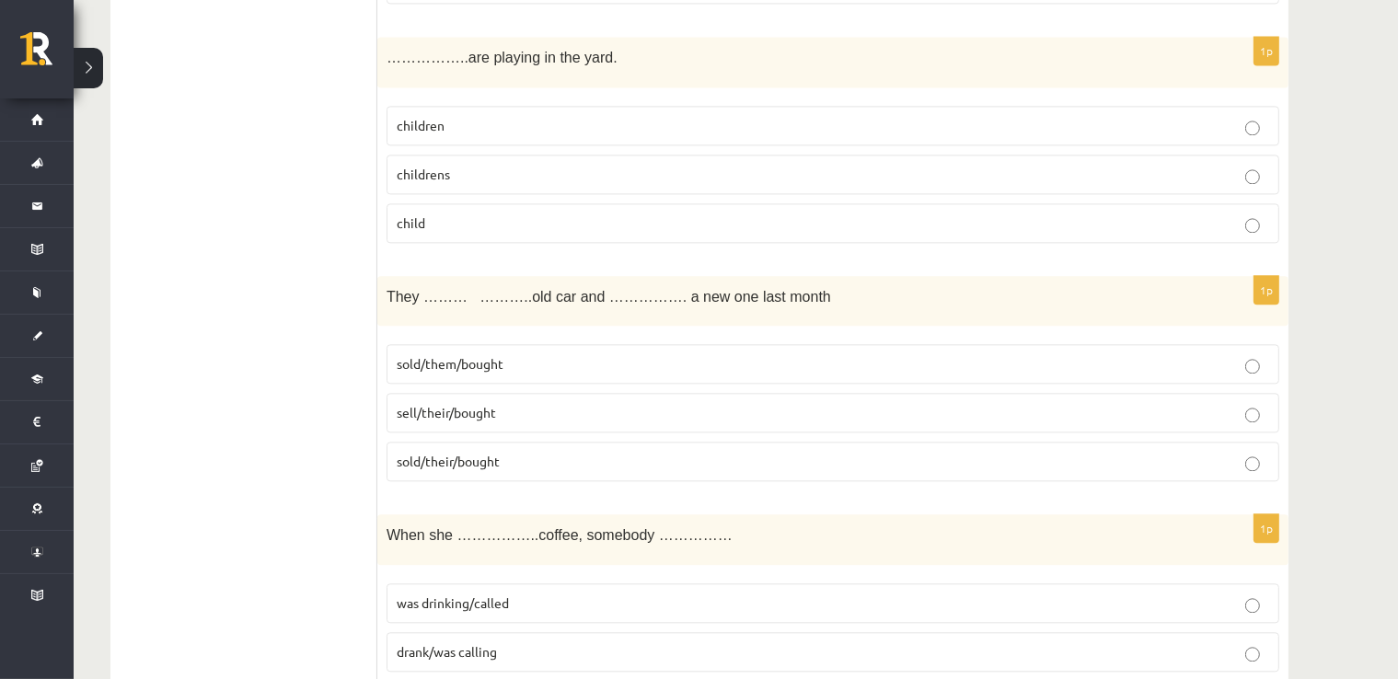
click at [485, 135] on p "children" at bounding box center [833, 125] width 873 height 19
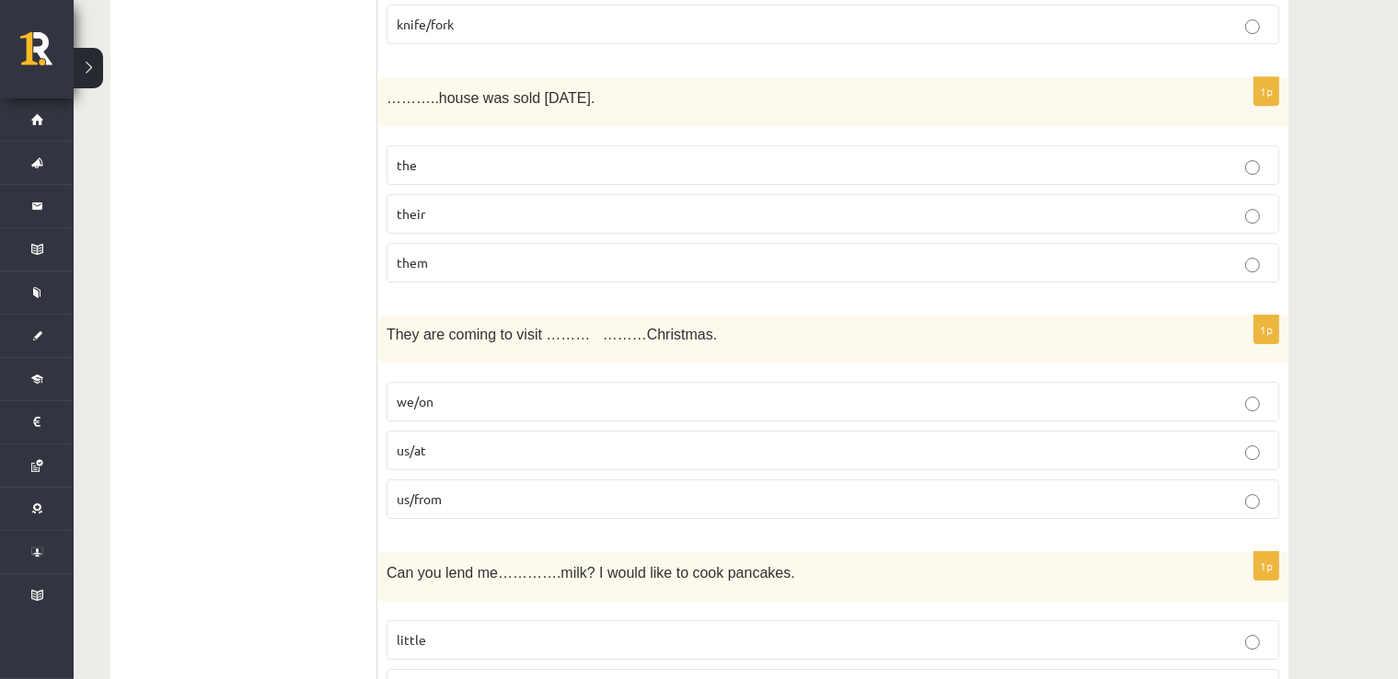
scroll to position [5984, 0]
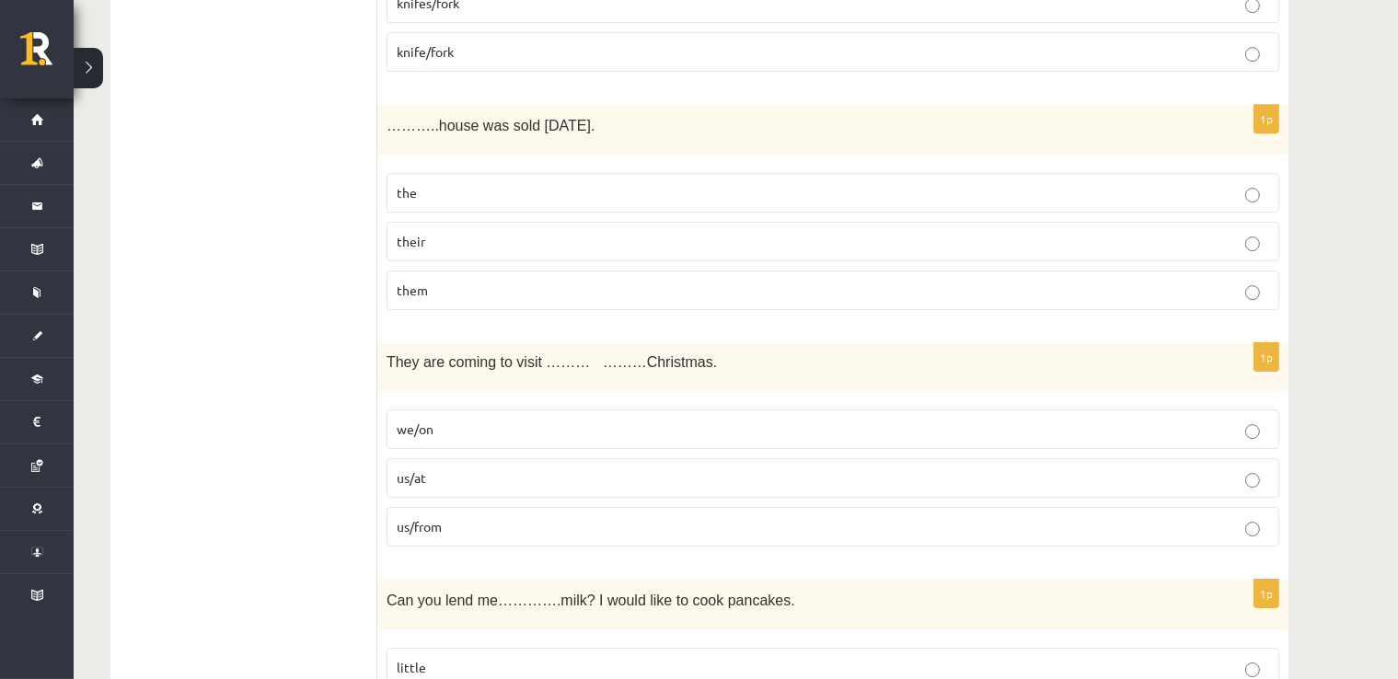
click at [442, 250] on p "their" at bounding box center [833, 241] width 873 height 19
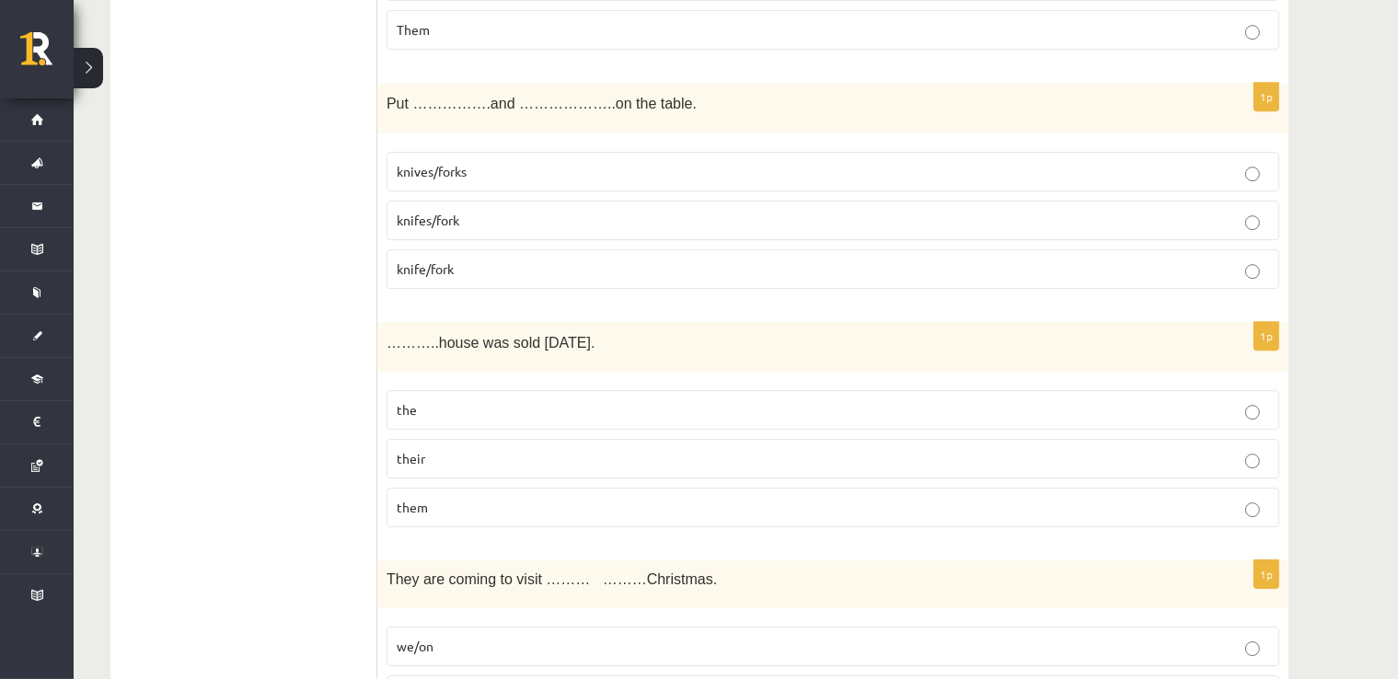
scroll to position [5708, 0]
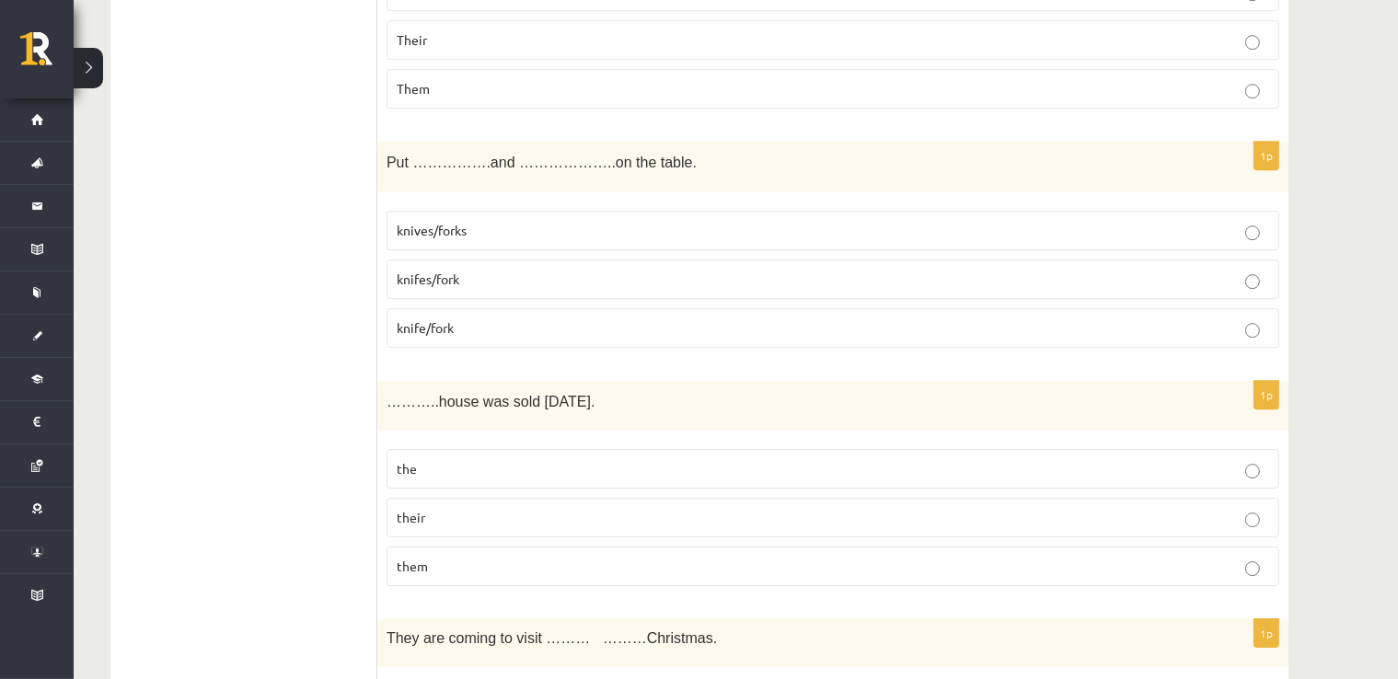
click at [481, 240] on p "knives/forks" at bounding box center [833, 230] width 873 height 19
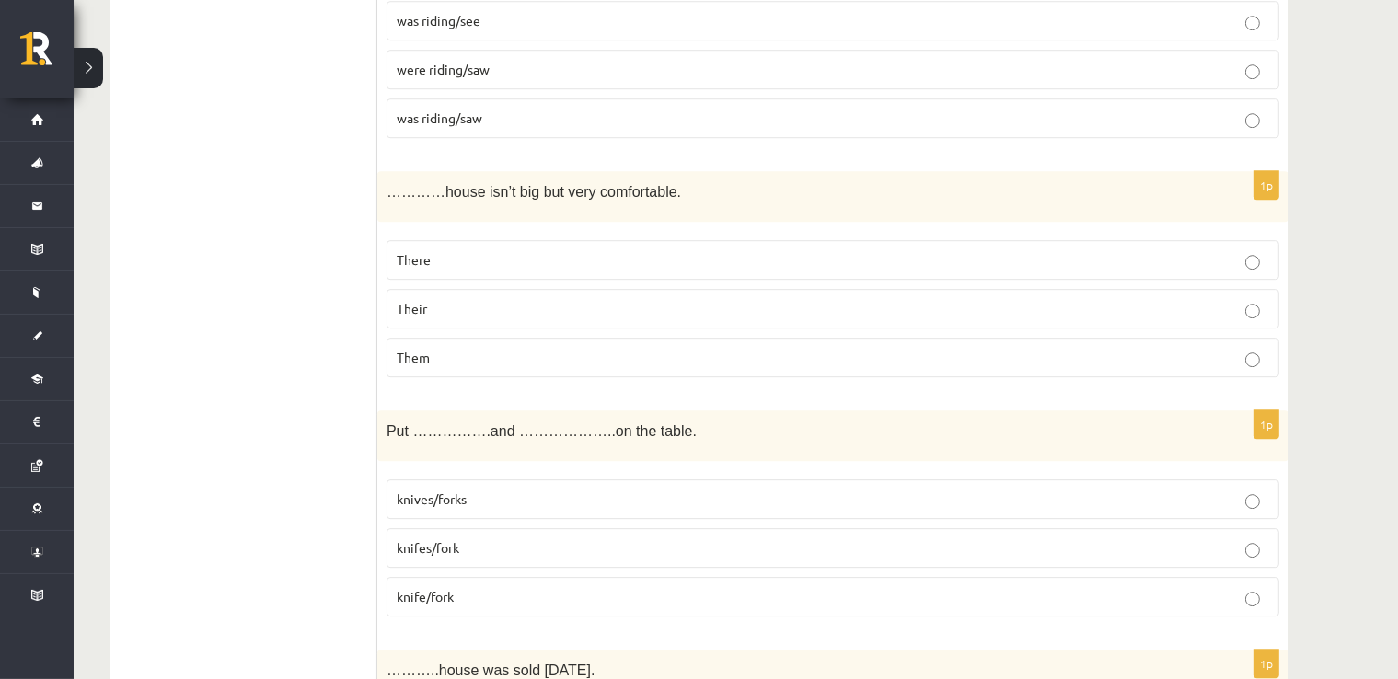
scroll to position [5432, 0]
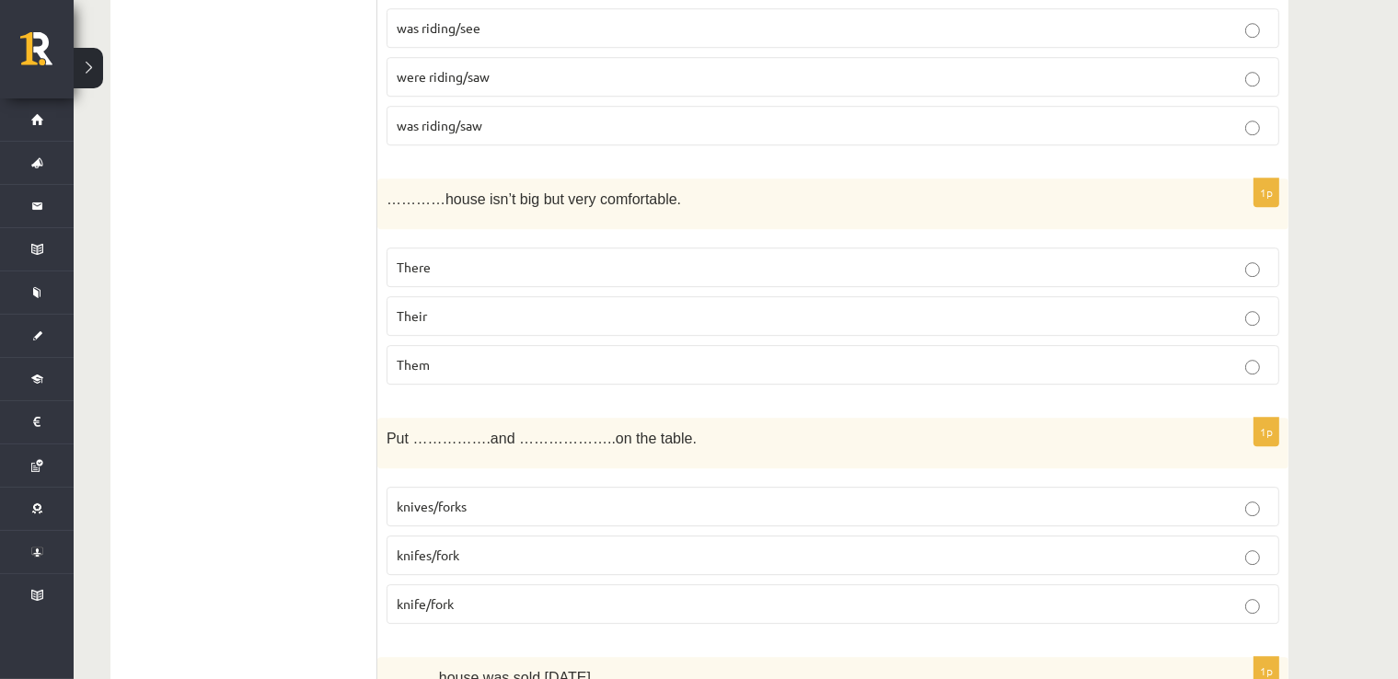
click at [447, 326] on p "Their" at bounding box center [833, 316] width 873 height 19
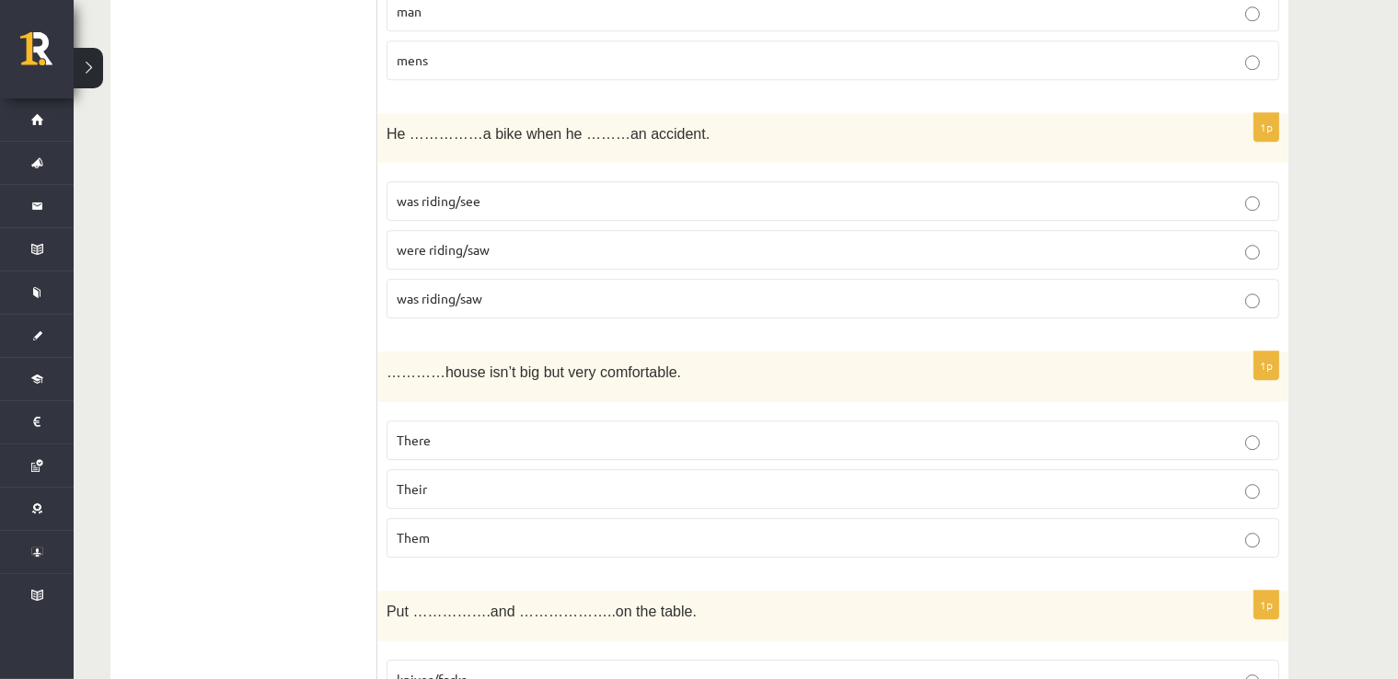
scroll to position [5248, 0]
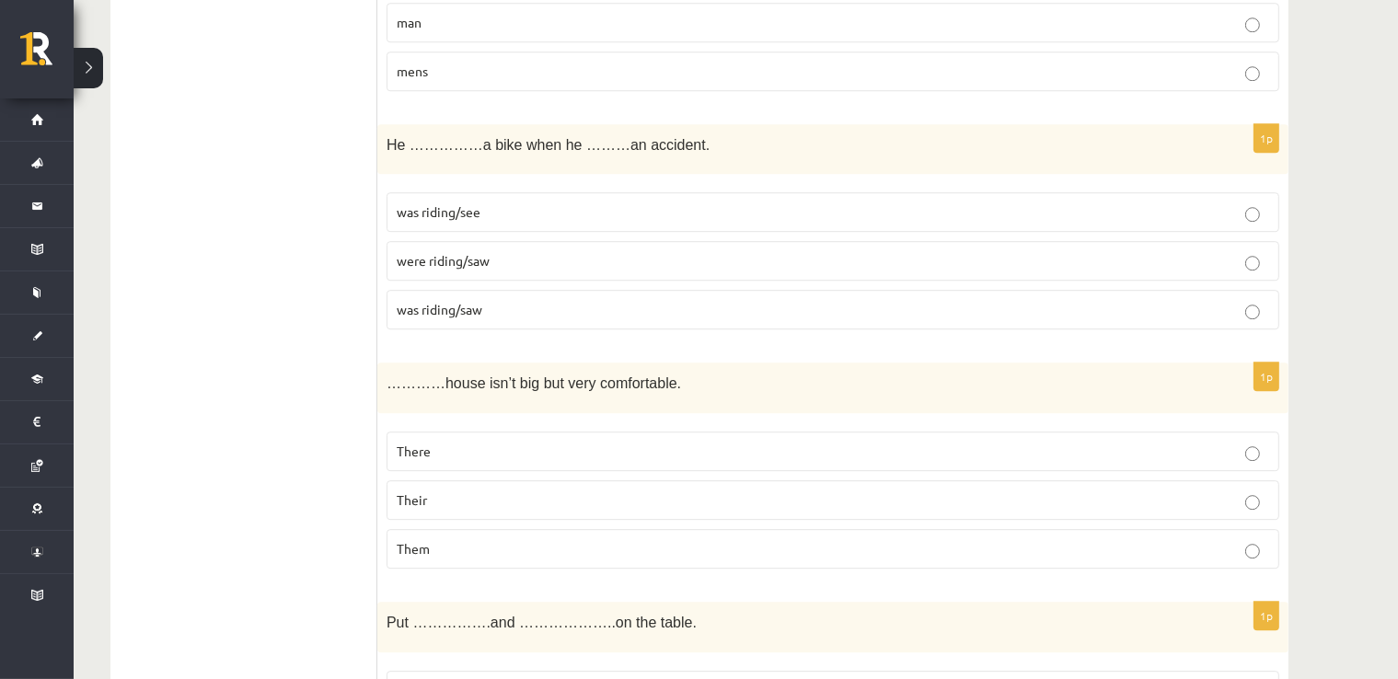
click at [416, 313] on p "was riding/saw" at bounding box center [833, 309] width 873 height 19
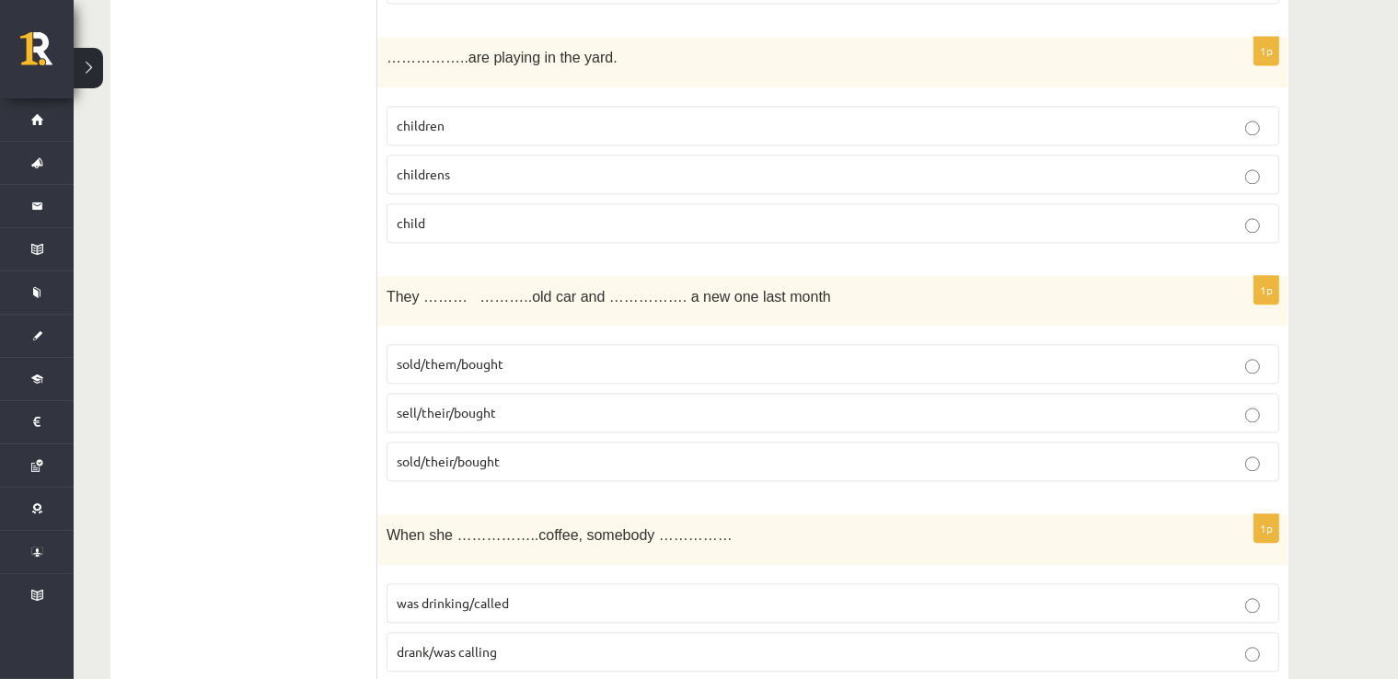
scroll to position [4235, 0]
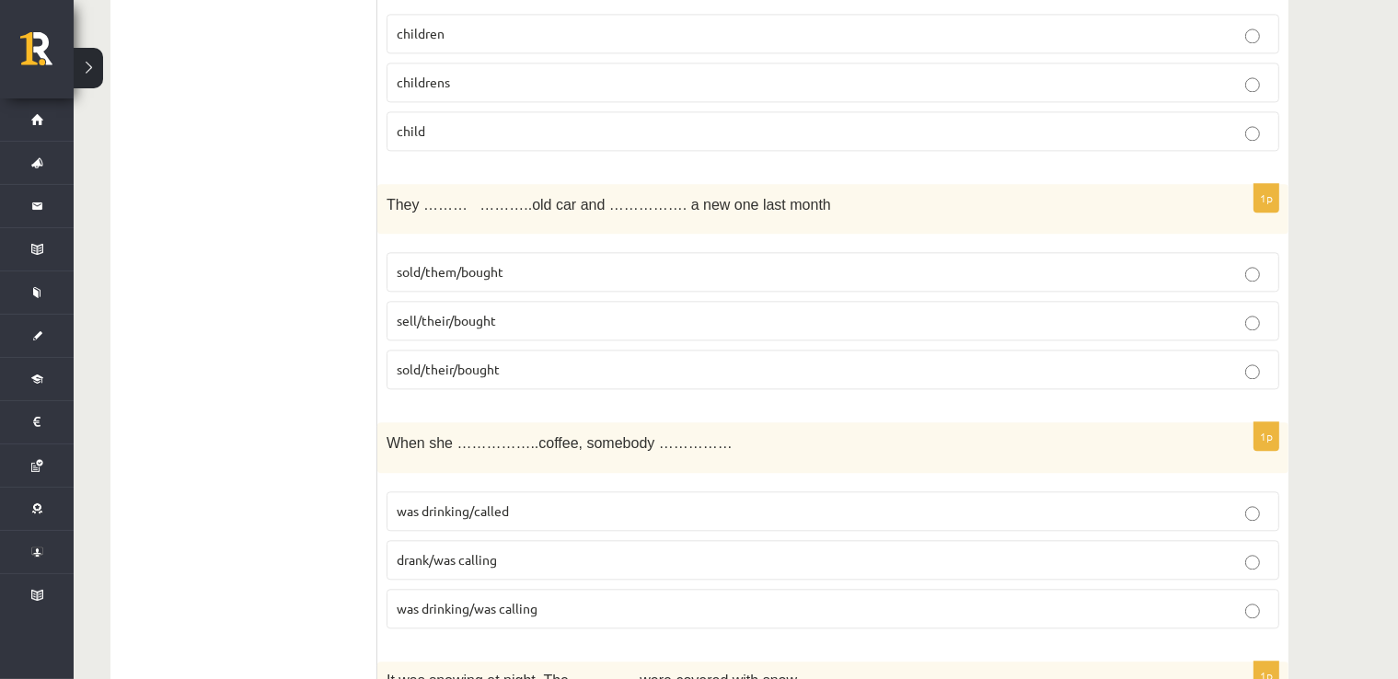
click at [571, 331] on p "sell/their/bought" at bounding box center [833, 320] width 873 height 19
click at [550, 379] on p "sold/their/bought" at bounding box center [833, 369] width 873 height 19
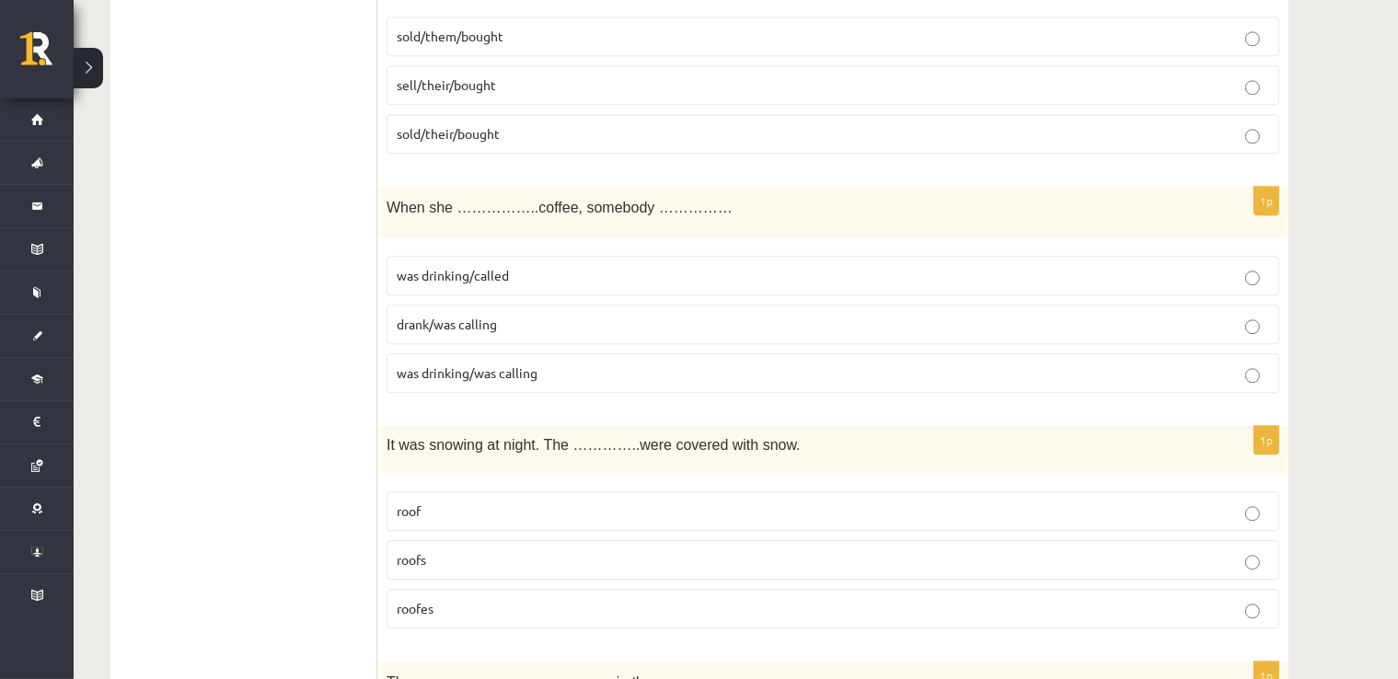
scroll to position [4511, 0]
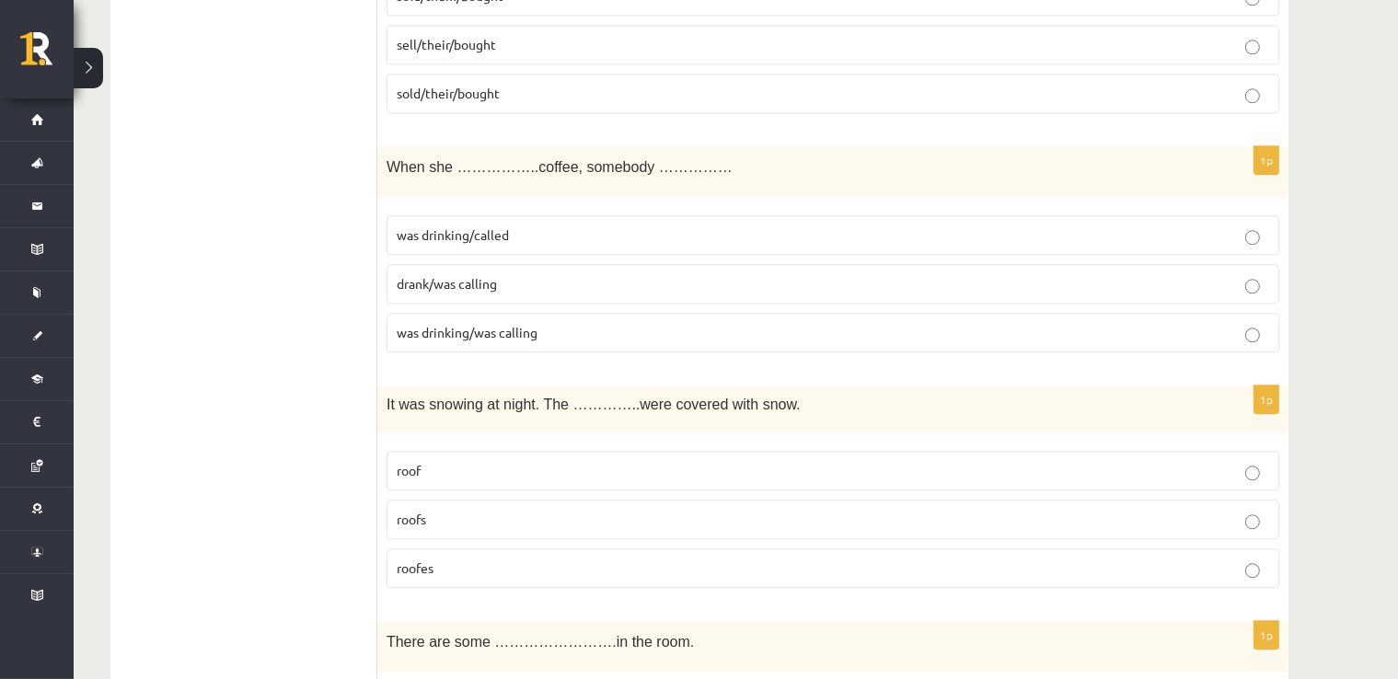
click at [516, 245] on p "was drinking/called" at bounding box center [833, 235] width 873 height 19
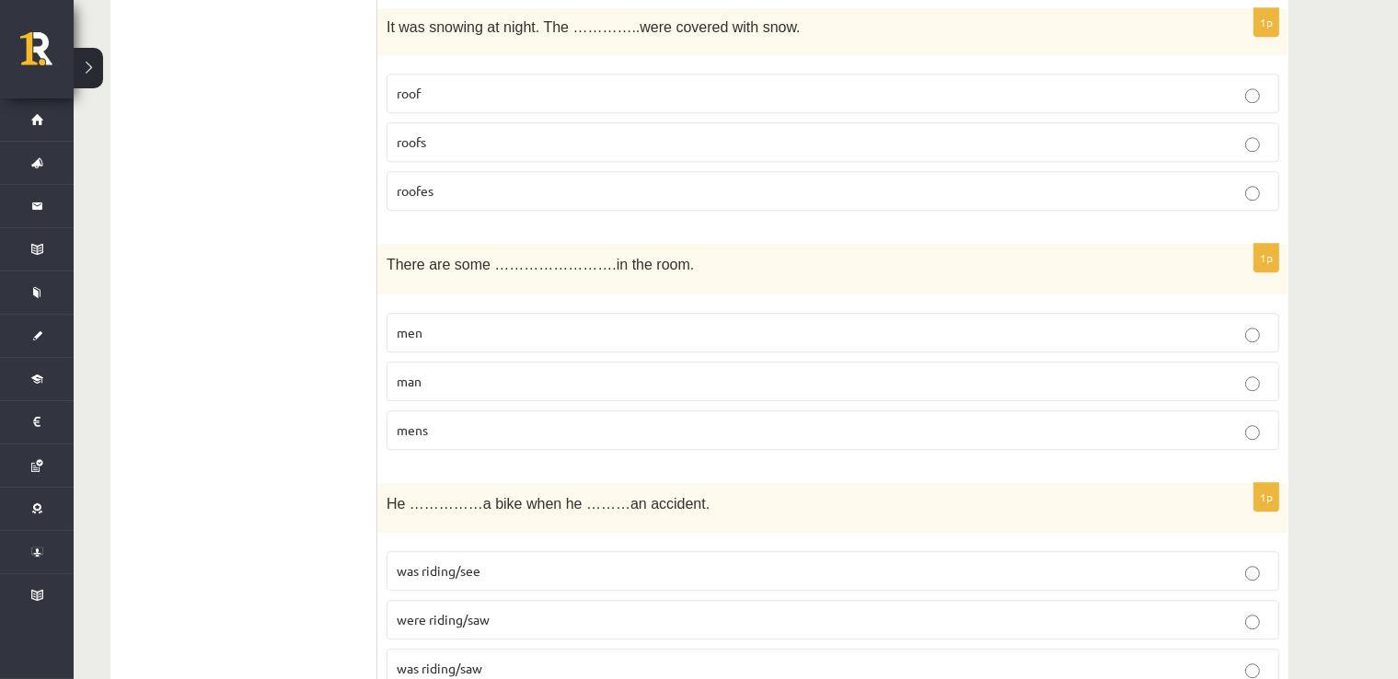
scroll to position [4879, 0]
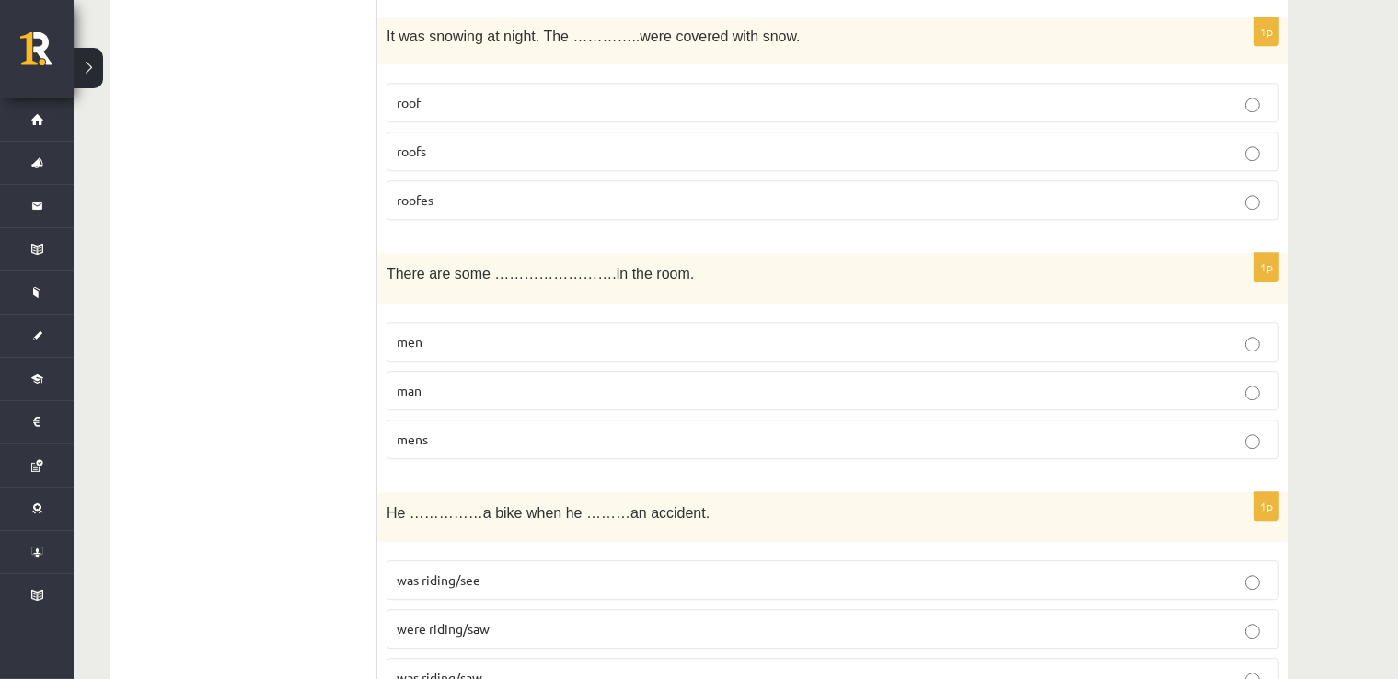
click at [427, 161] on p "roofs" at bounding box center [833, 151] width 873 height 19
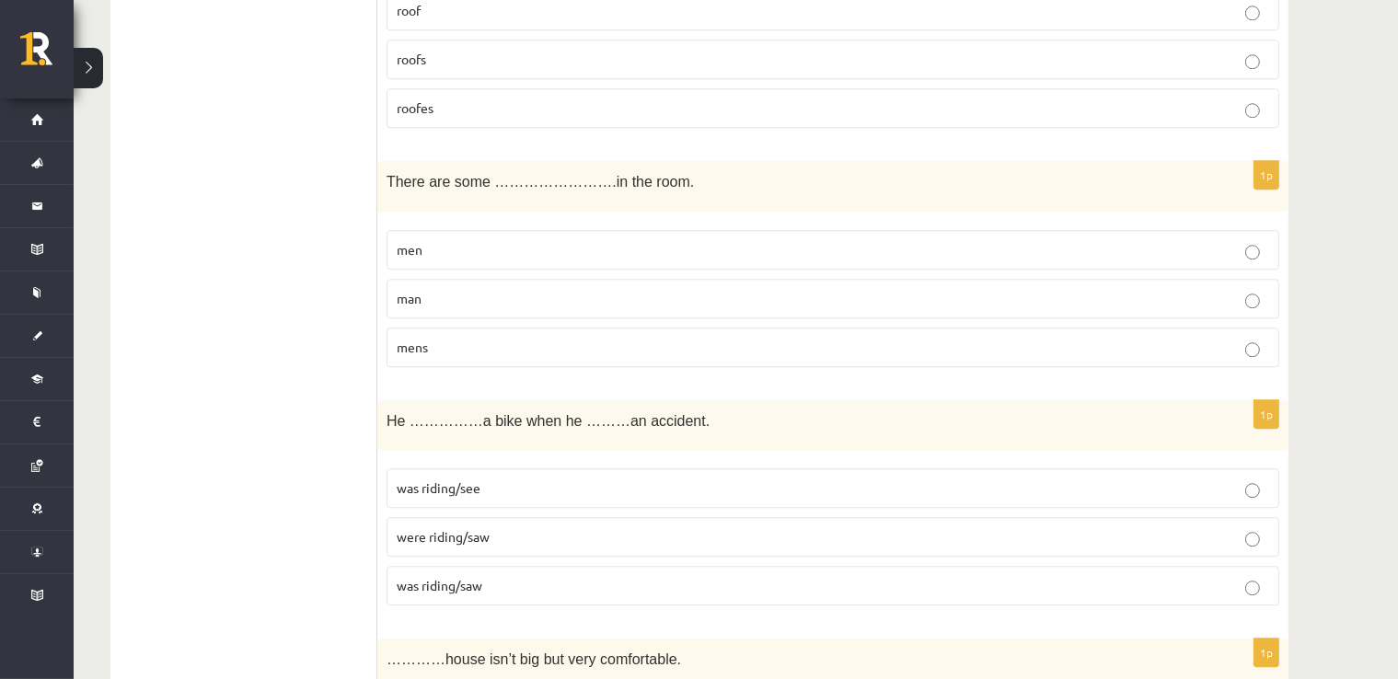
click at [447, 260] on p "men" at bounding box center [833, 249] width 873 height 19
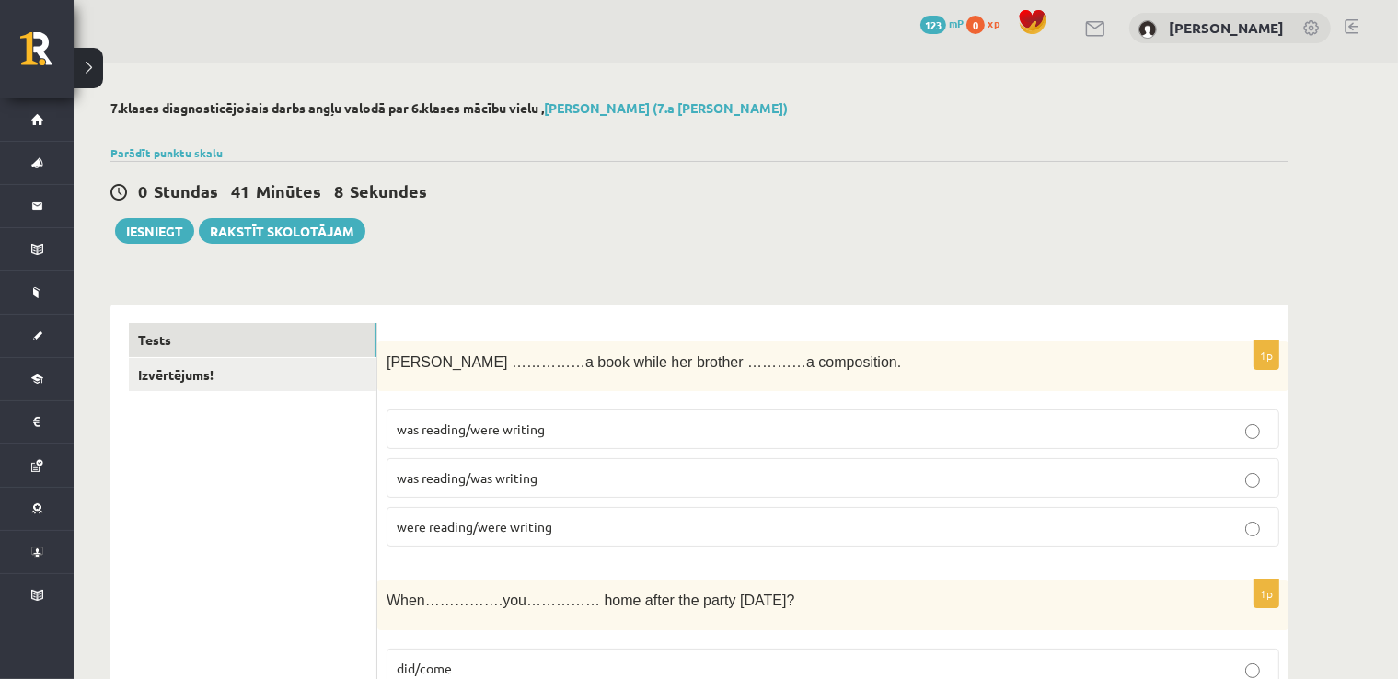
scroll to position [0, 0]
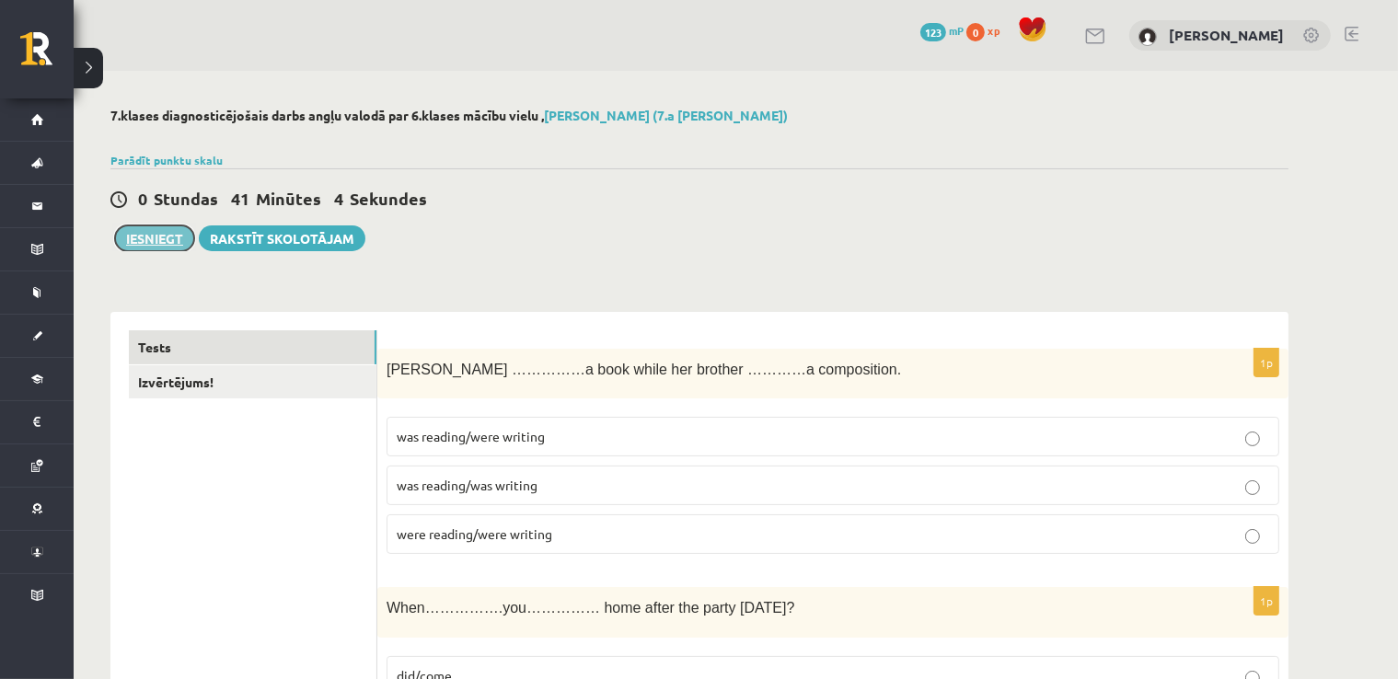
click at [145, 237] on button "Iesniegt" at bounding box center [154, 239] width 79 height 26
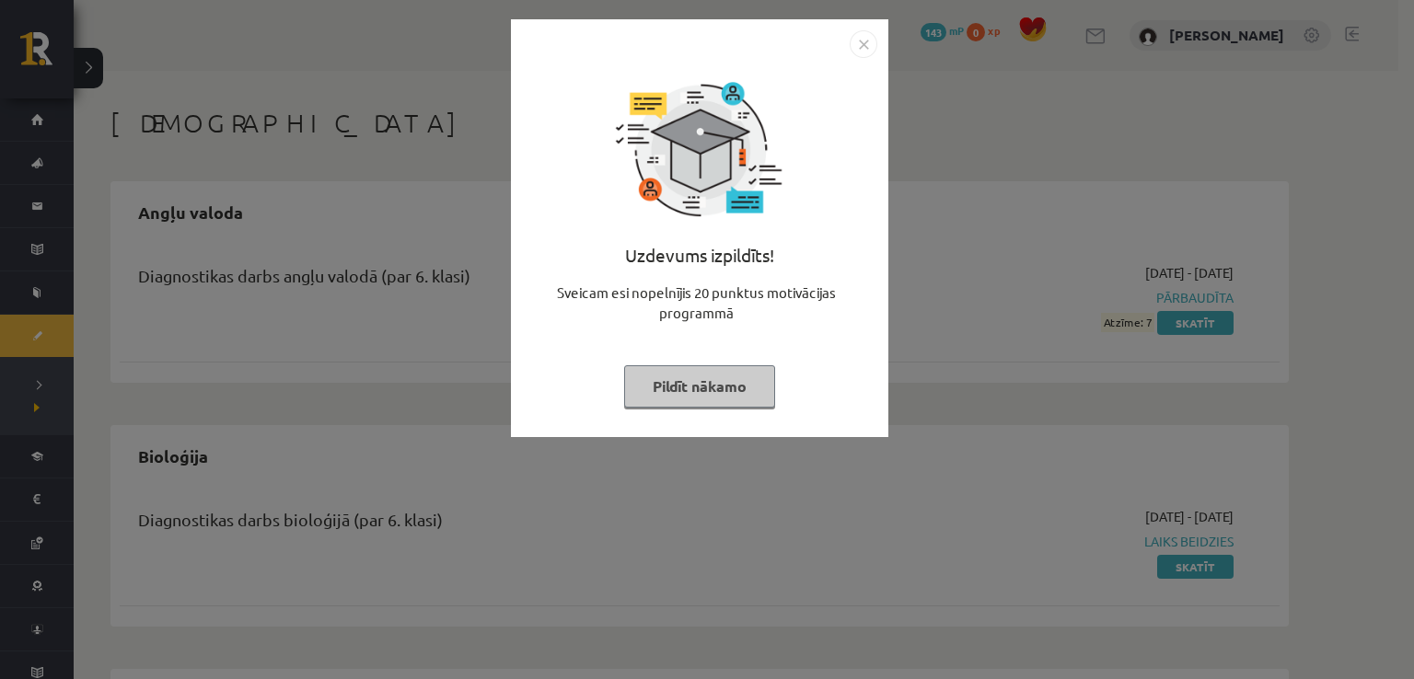
click at [694, 389] on button "Pildīt nākamo" at bounding box center [699, 386] width 151 height 42
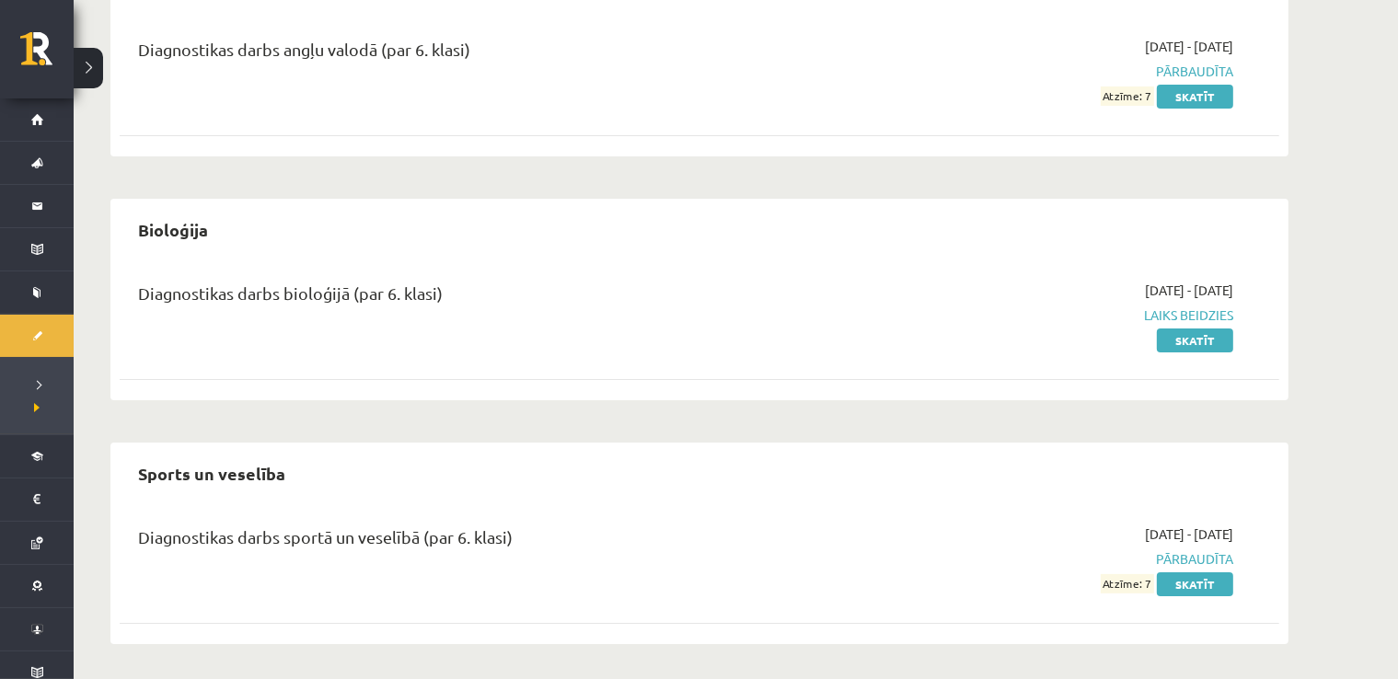
scroll to position [227, 0]
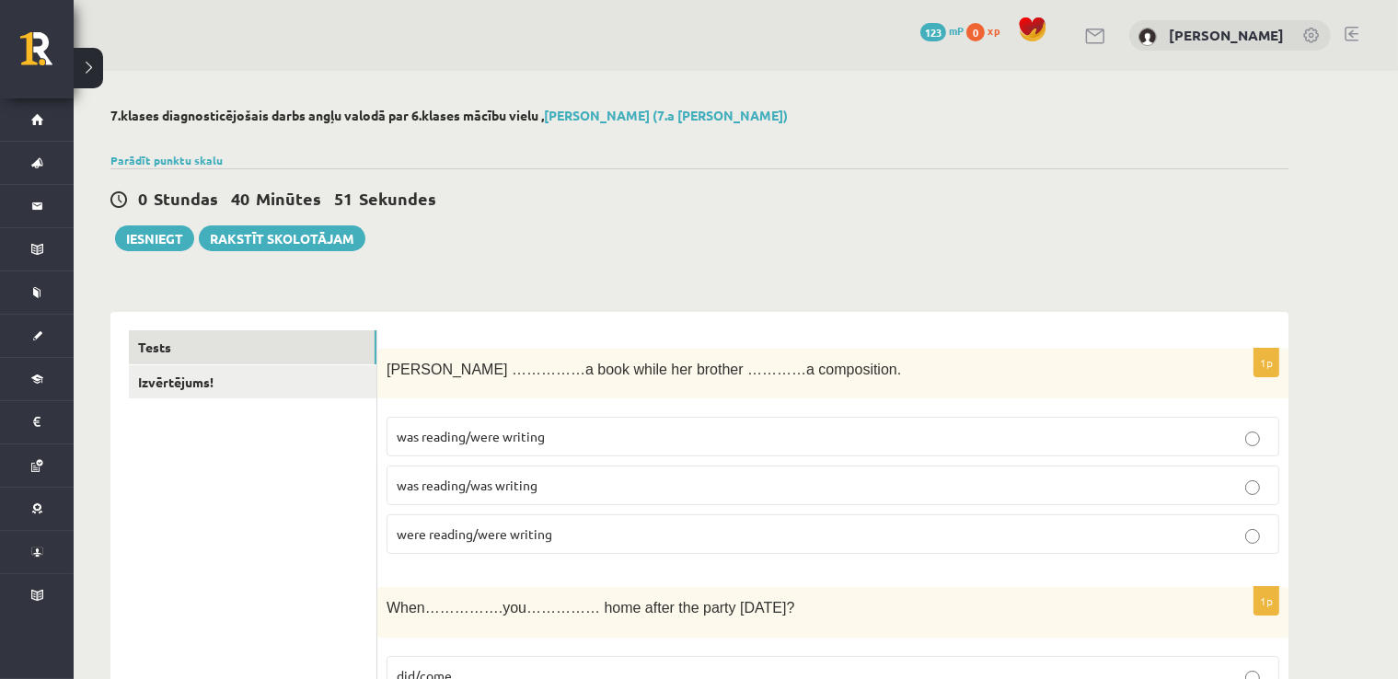
scroll to position [92, 0]
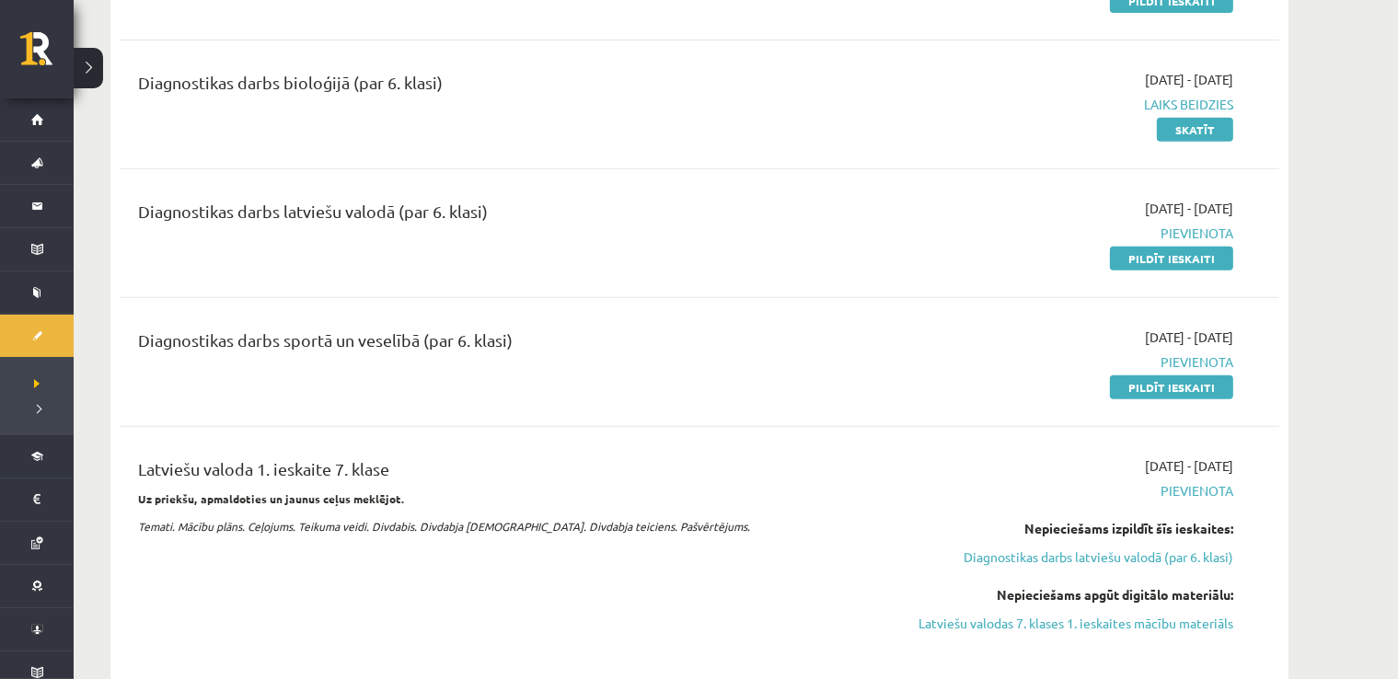
scroll to position [552, 0]
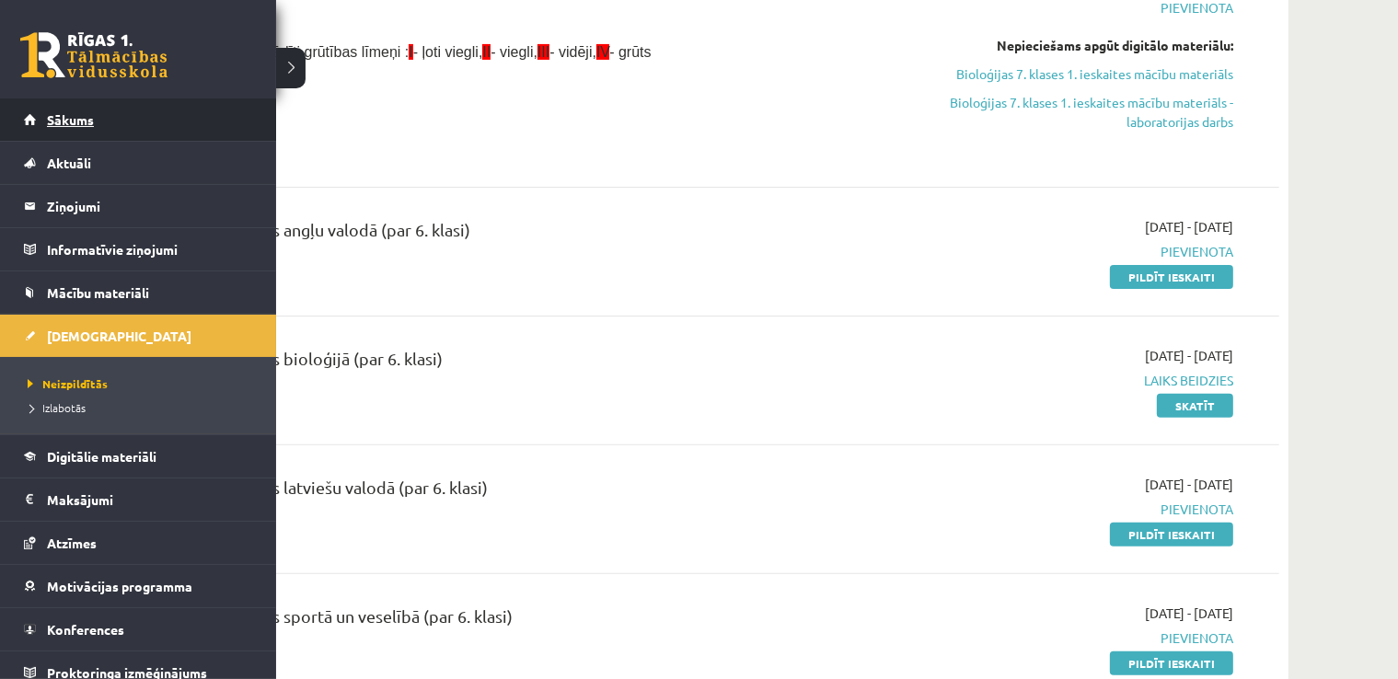
click at [63, 123] on span "Sākums" at bounding box center [70, 119] width 47 height 17
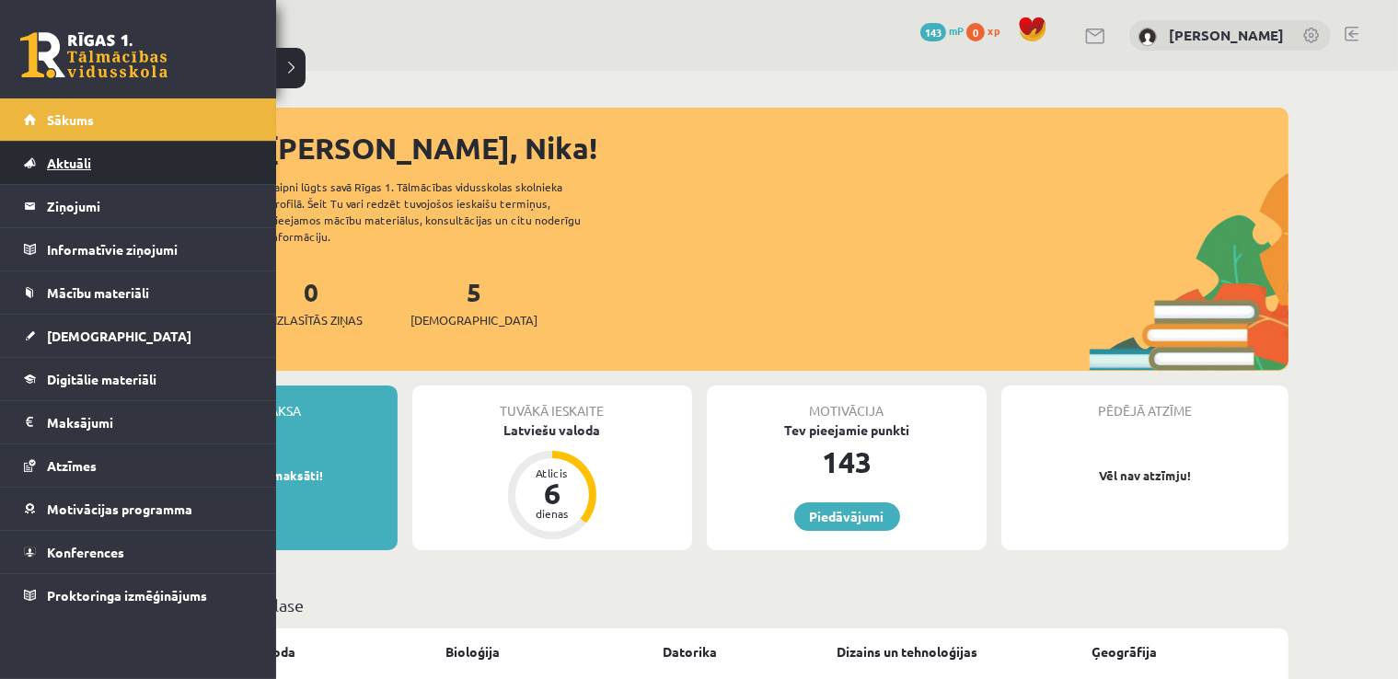
click at [98, 155] on link "Aktuāli" at bounding box center [138, 163] width 229 height 42
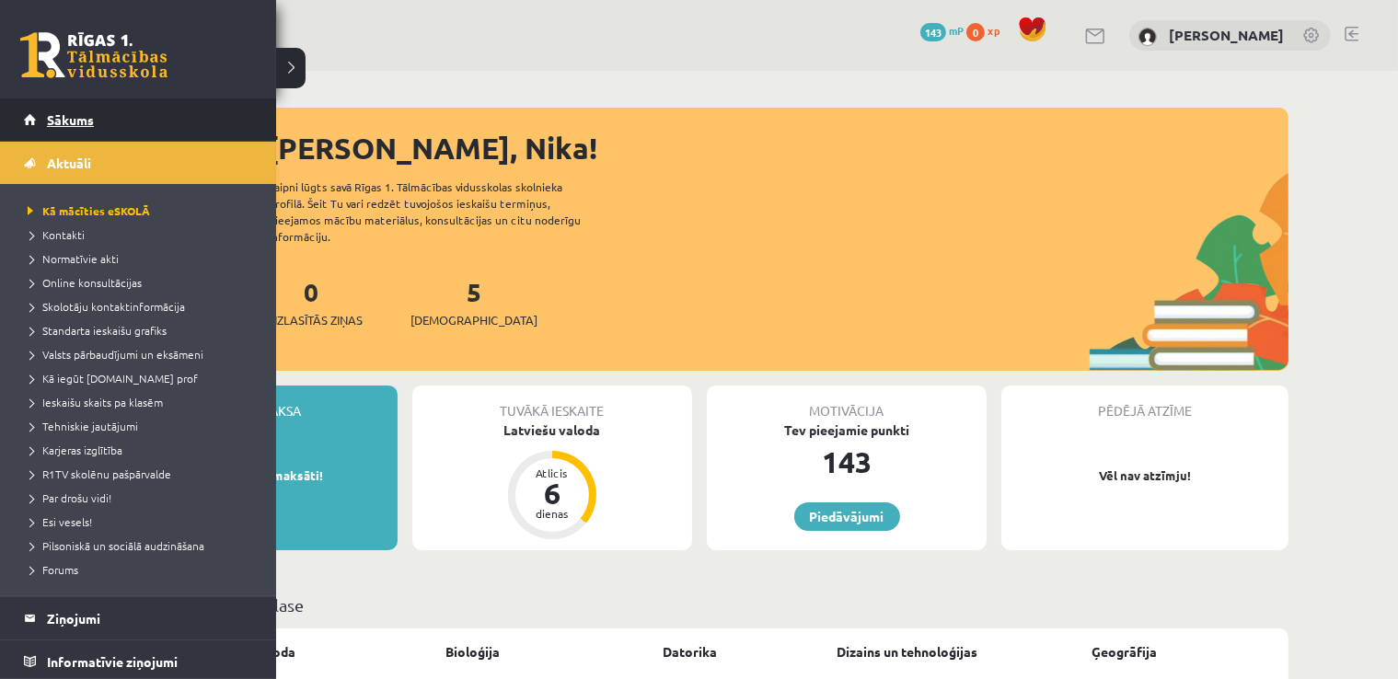
click at [49, 112] on span "Sākums" at bounding box center [70, 119] width 47 height 17
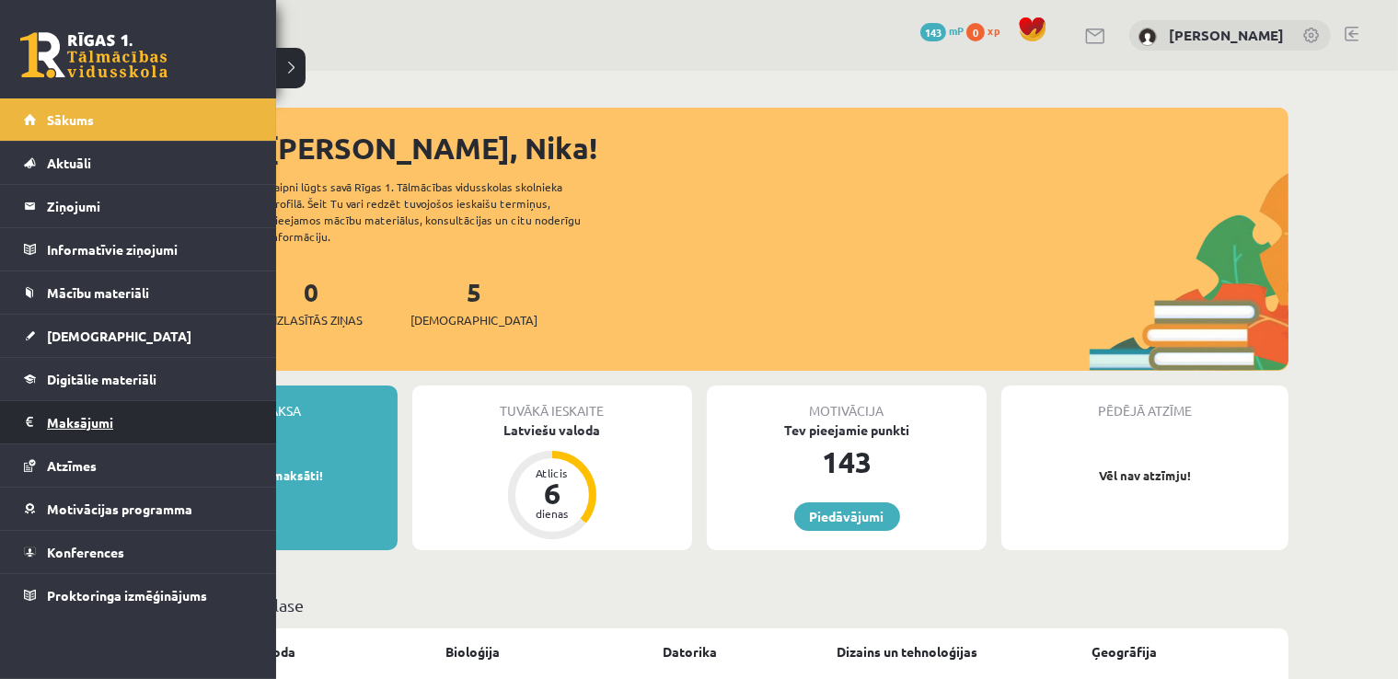
click at [33, 415] on link "Maksājumi 0" at bounding box center [138, 422] width 229 height 42
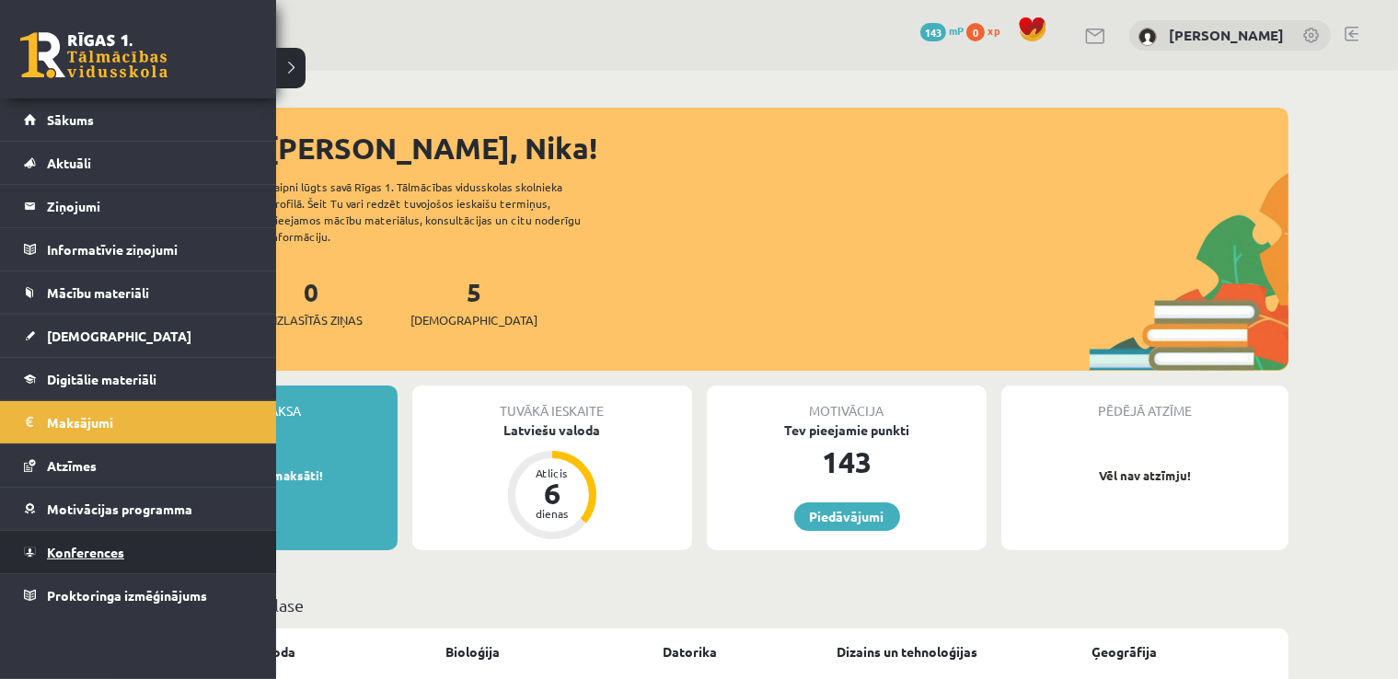
click at [70, 550] on span "Konferences" at bounding box center [85, 552] width 77 height 17
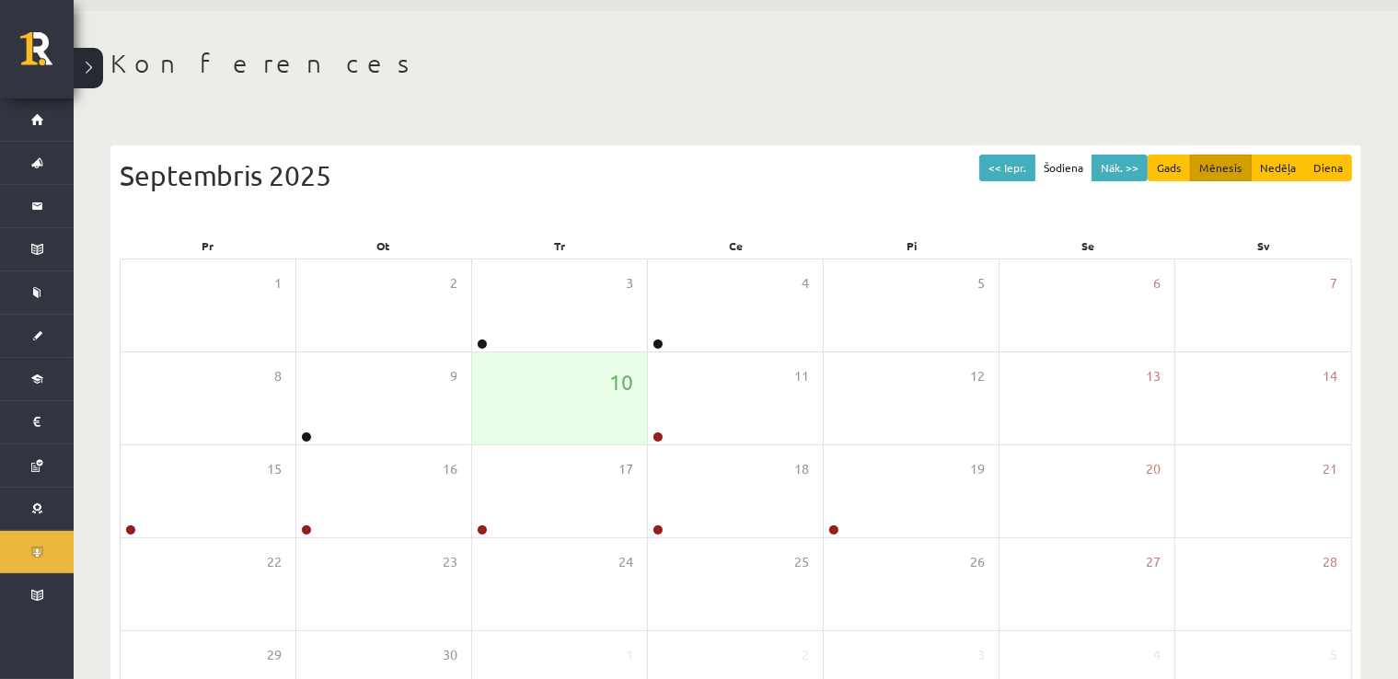
scroll to position [92, 0]
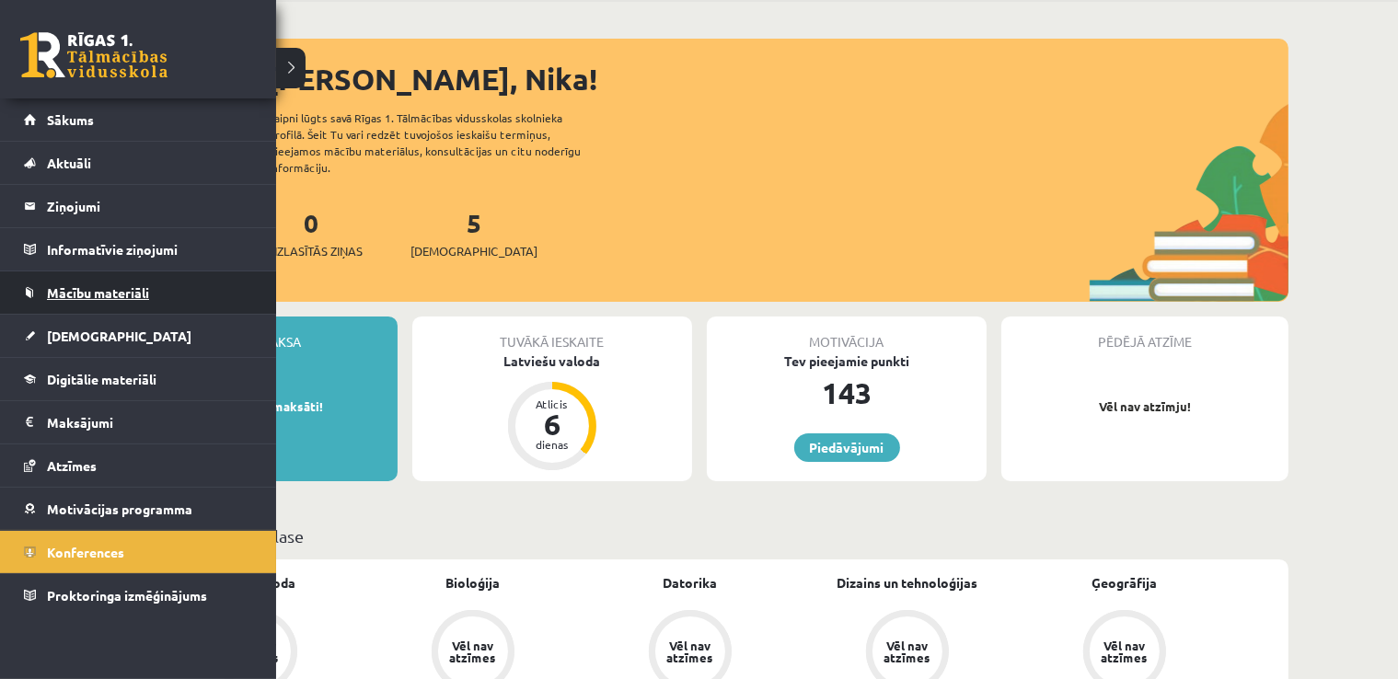
scroll to position [276, 0]
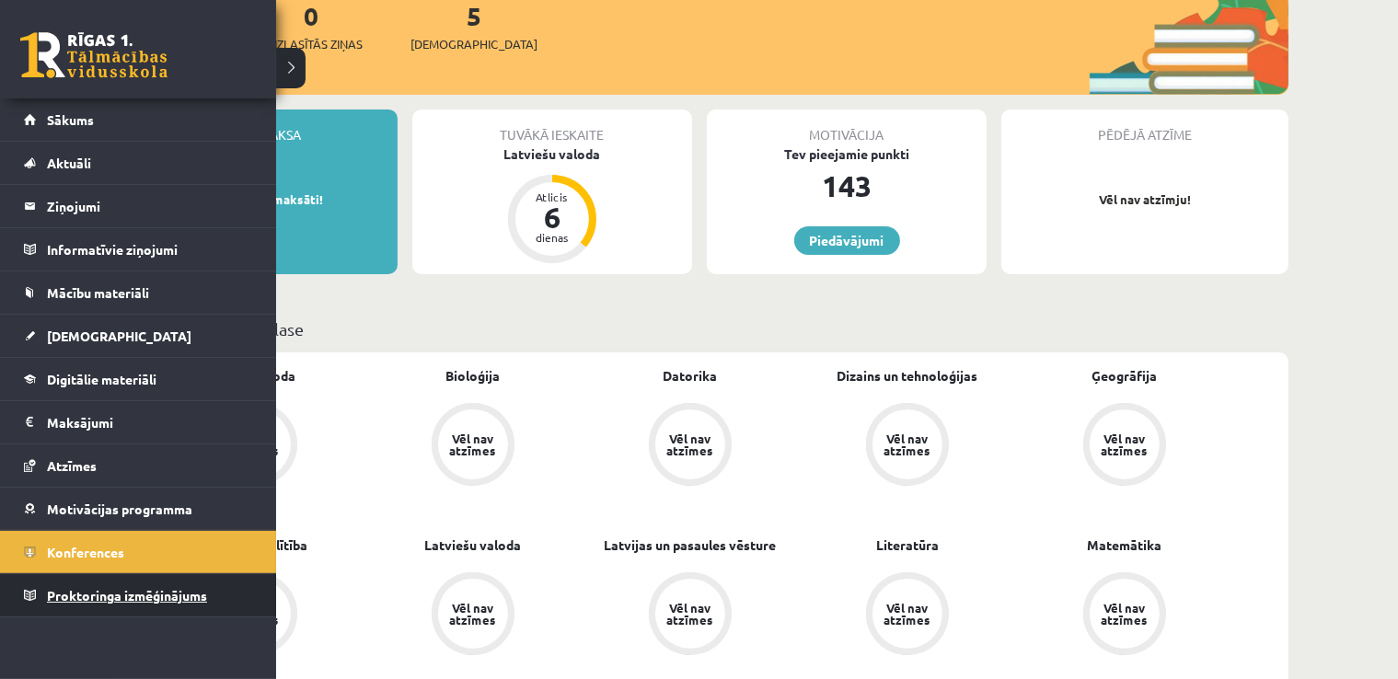
click at [141, 599] on span "Proktoringa izmēģinājums" at bounding box center [127, 595] width 160 height 17
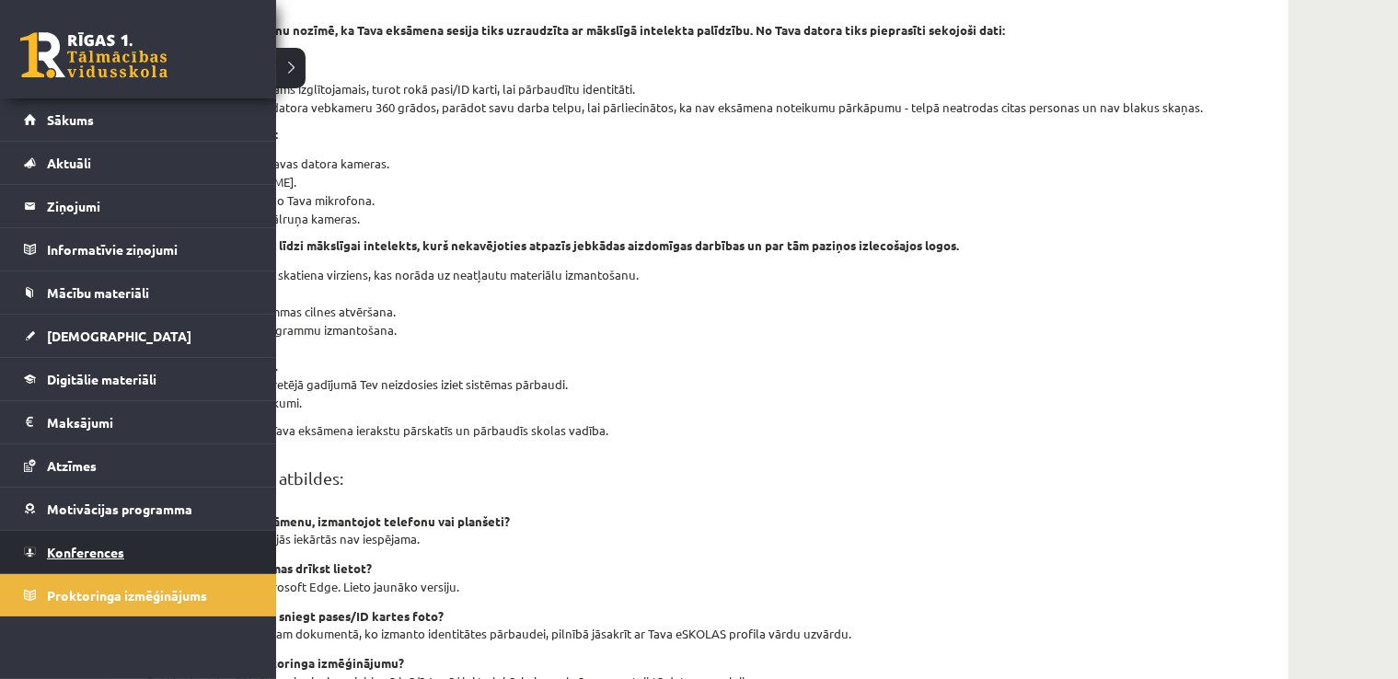
click at [81, 557] on span "Konferences" at bounding box center [85, 552] width 77 height 17
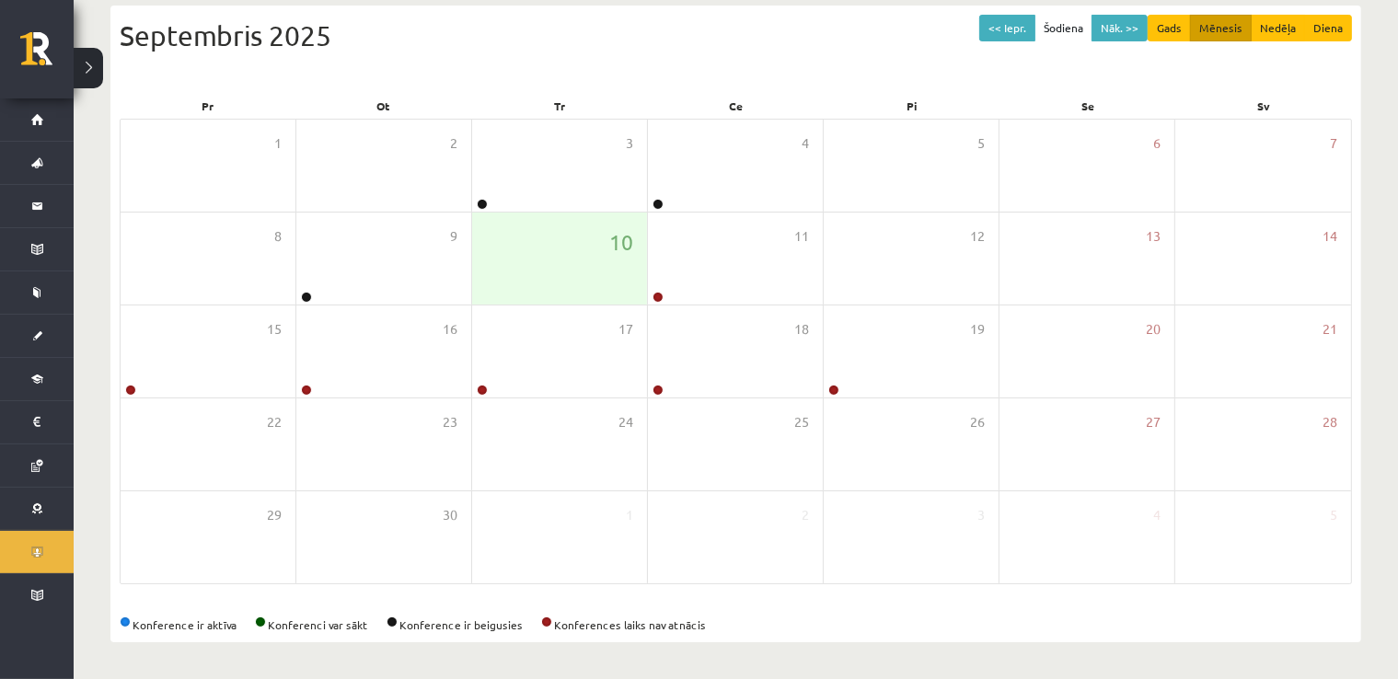
scroll to position [199, 0]
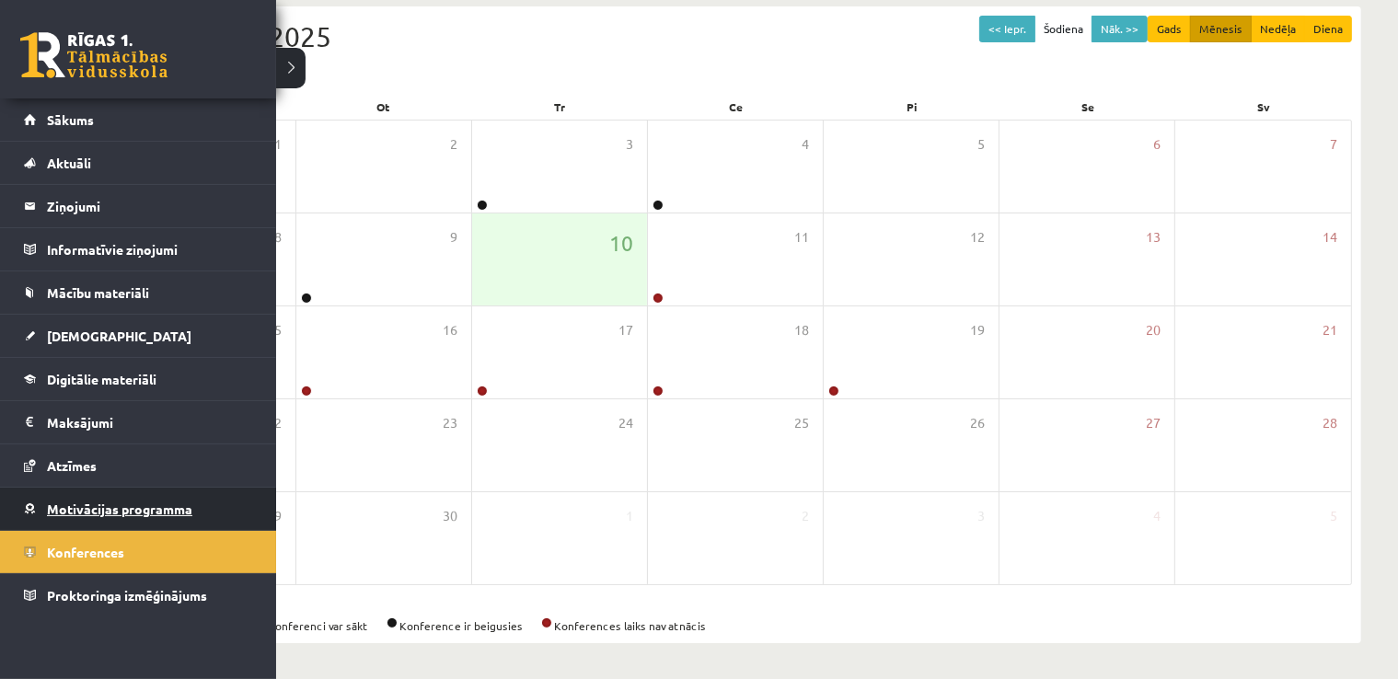
click at [83, 492] on link "Motivācijas programma" at bounding box center [138, 509] width 229 height 42
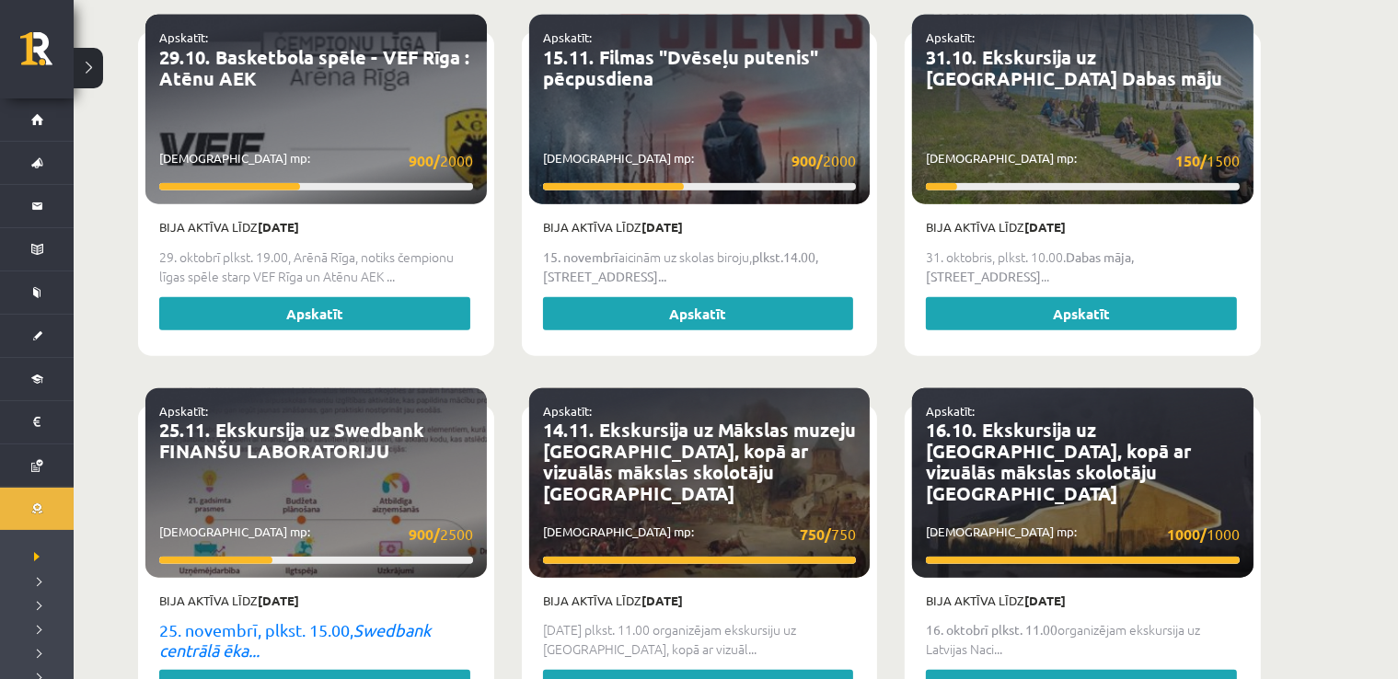
scroll to position [1948, 0]
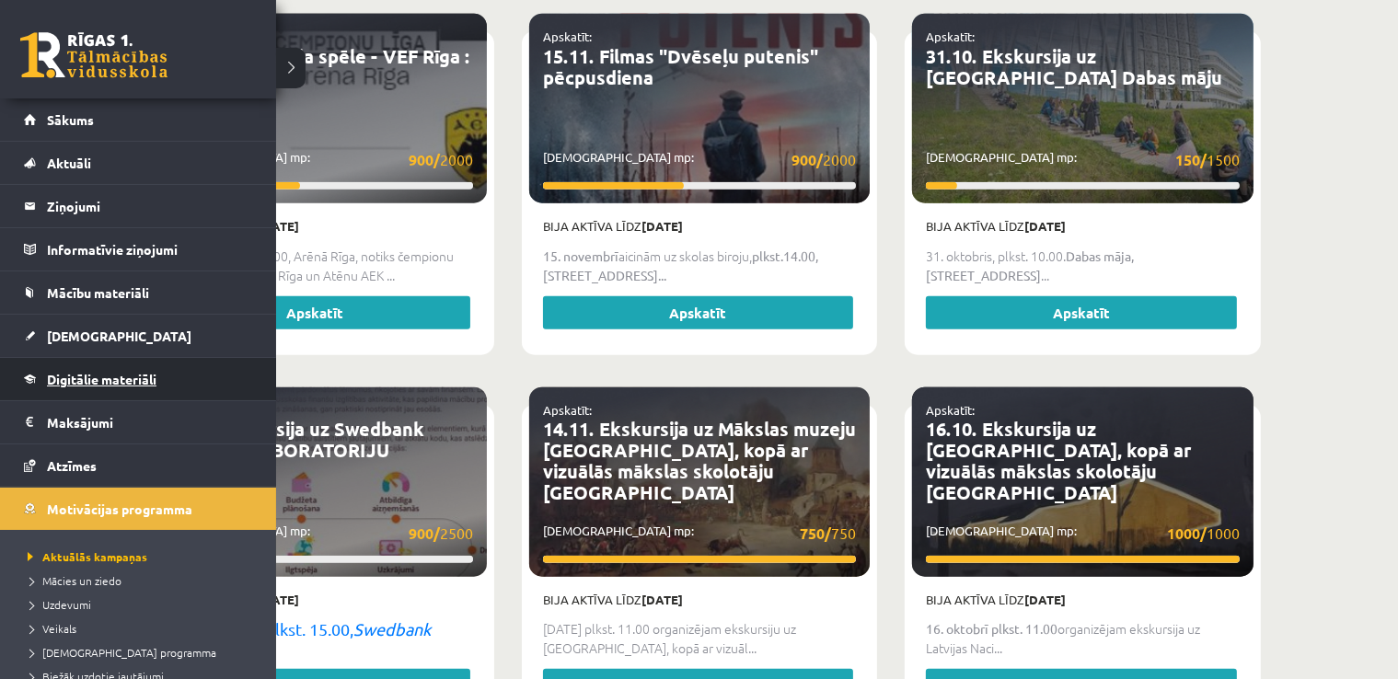
click at [77, 391] on link "Digitālie materiāli" at bounding box center [138, 379] width 229 height 42
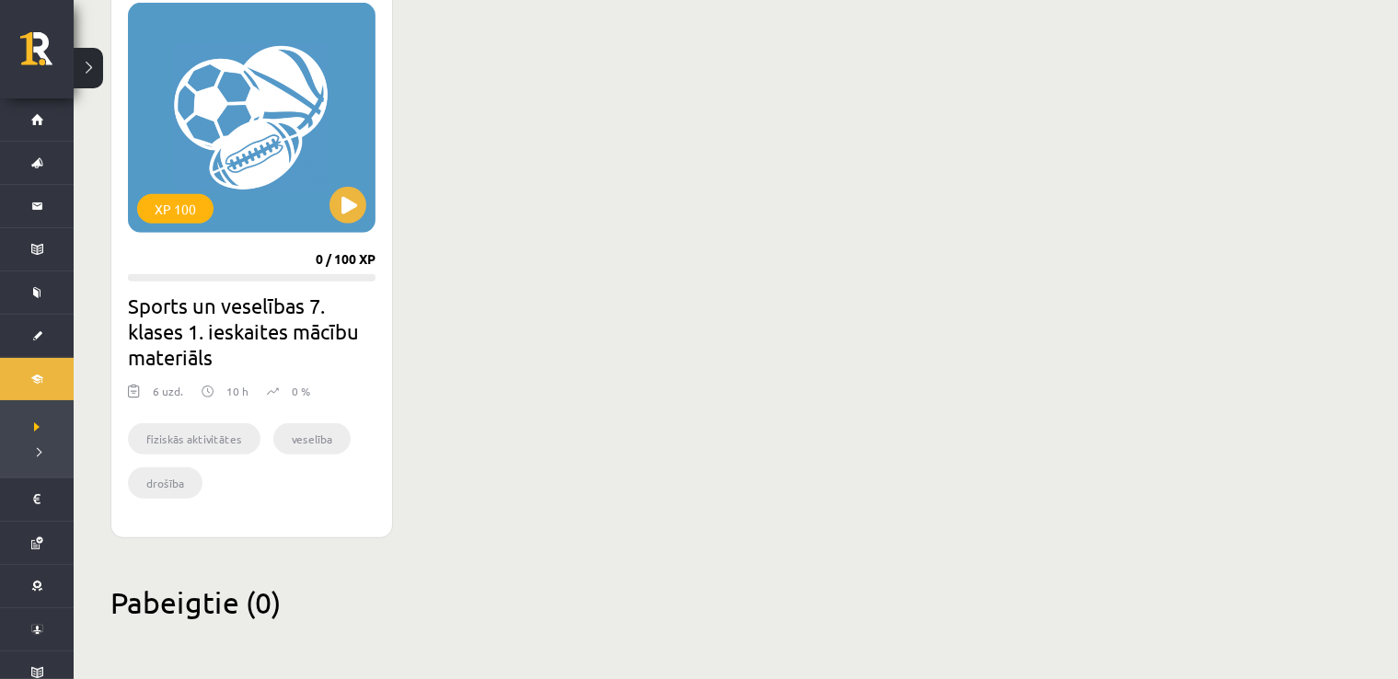
scroll to position [1123, 0]
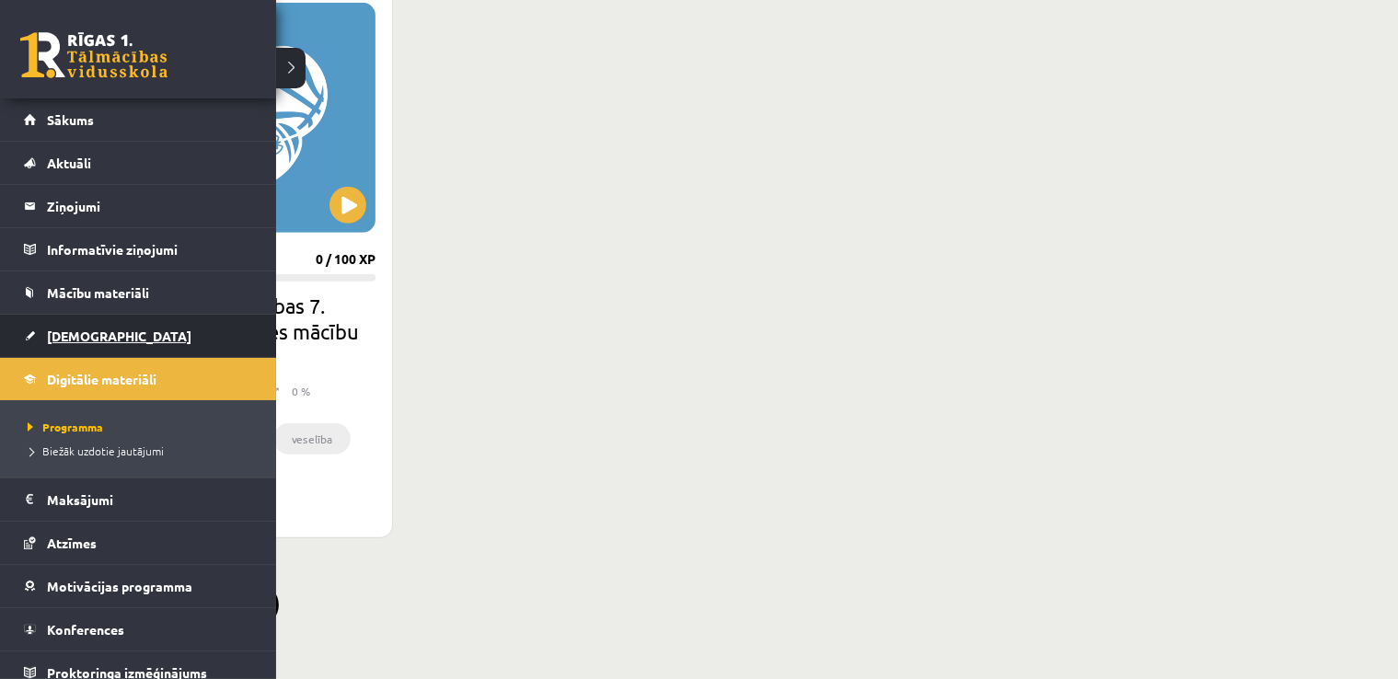
click at [63, 336] on span "[DEMOGRAPHIC_DATA]" at bounding box center [119, 336] width 145 height 17
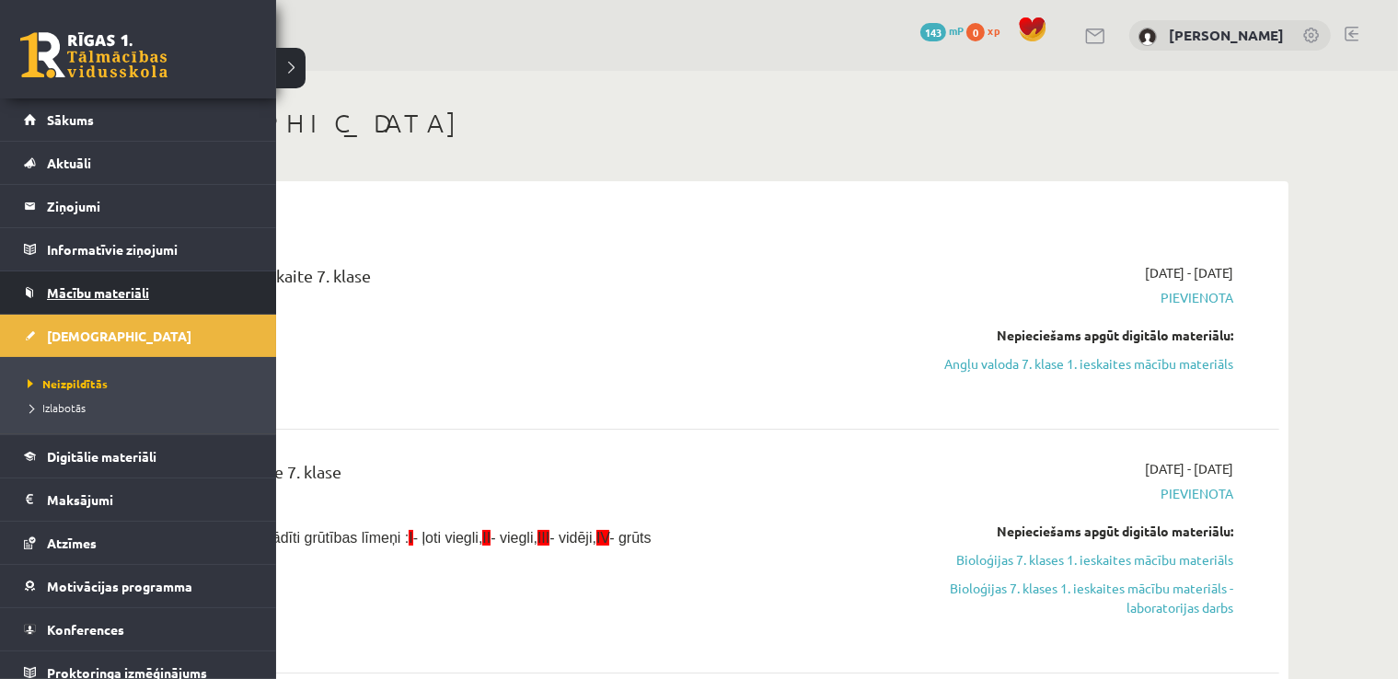
click at [41, 292] on link "Mācību materiāli" at bounding box center [138, 293] width 229 height 42
